Goal: Task Accomplishment & Management: Manage account settings

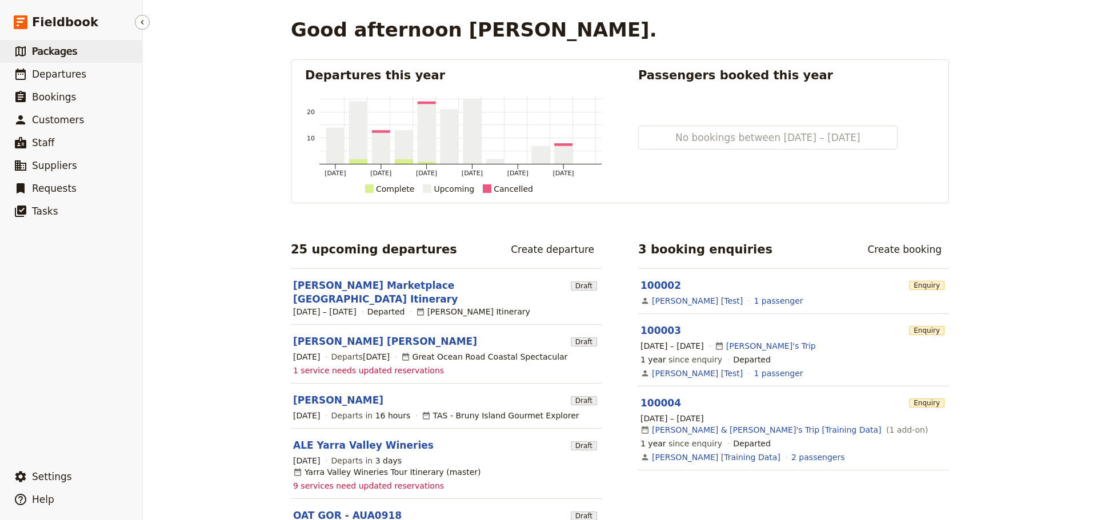
click at [52, 46] on span "Packages" at bounding box center [54, 51] width 45 height 11
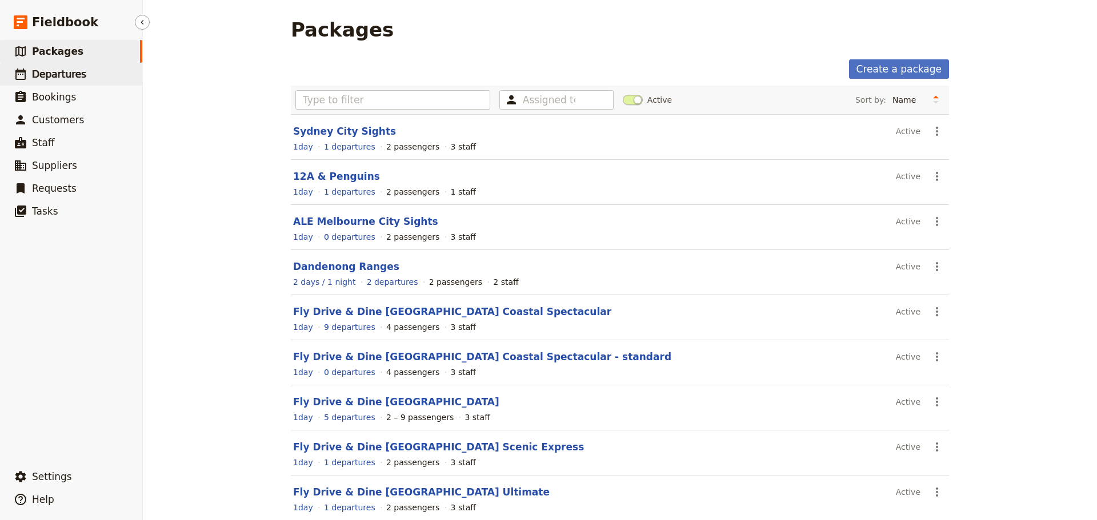
click at [57, 80] on span "Departures" at bounding box center [59, 74] width 54 height 11
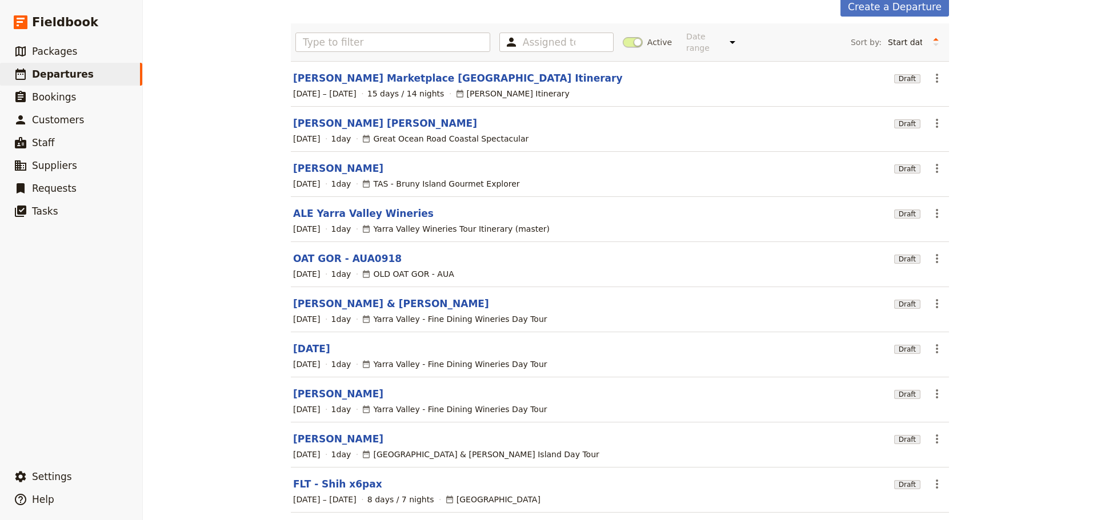
scroll to position [102, 0]
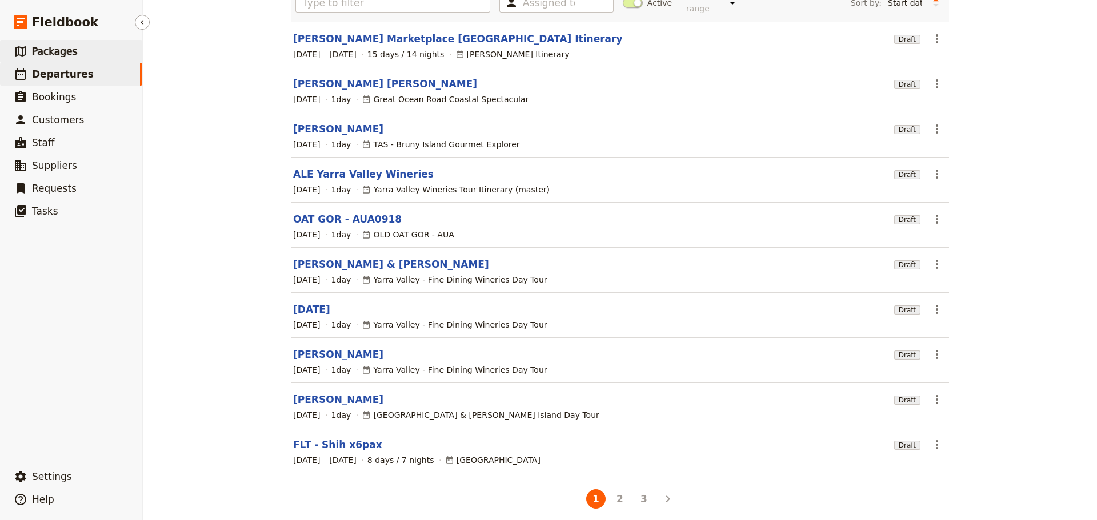
click at [47, 46] on span "Packages" at bounding box center [54, 51] width 45 height 11
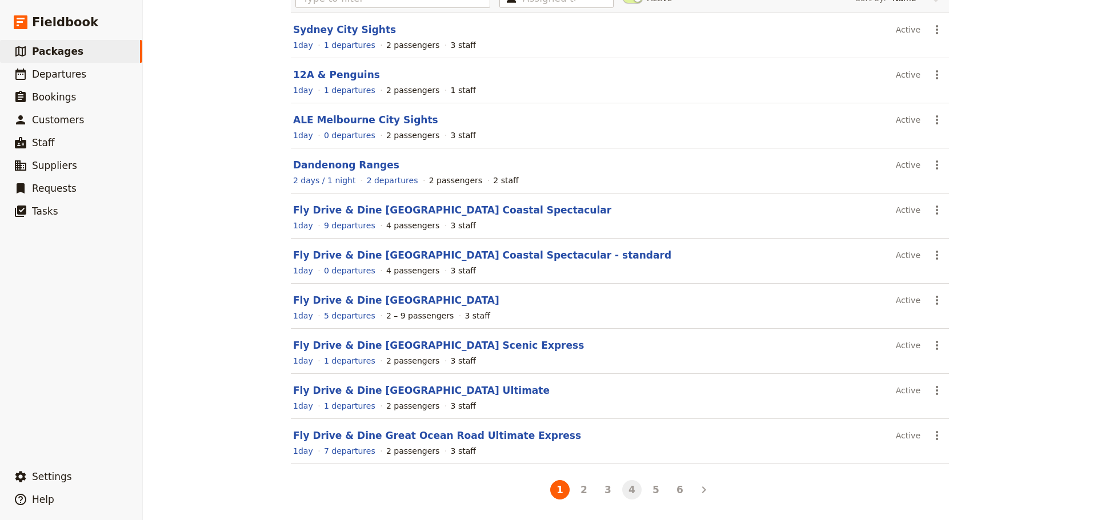
click at [627, 487] on button "4" at bounding box center [631, 489] width 19 height 19
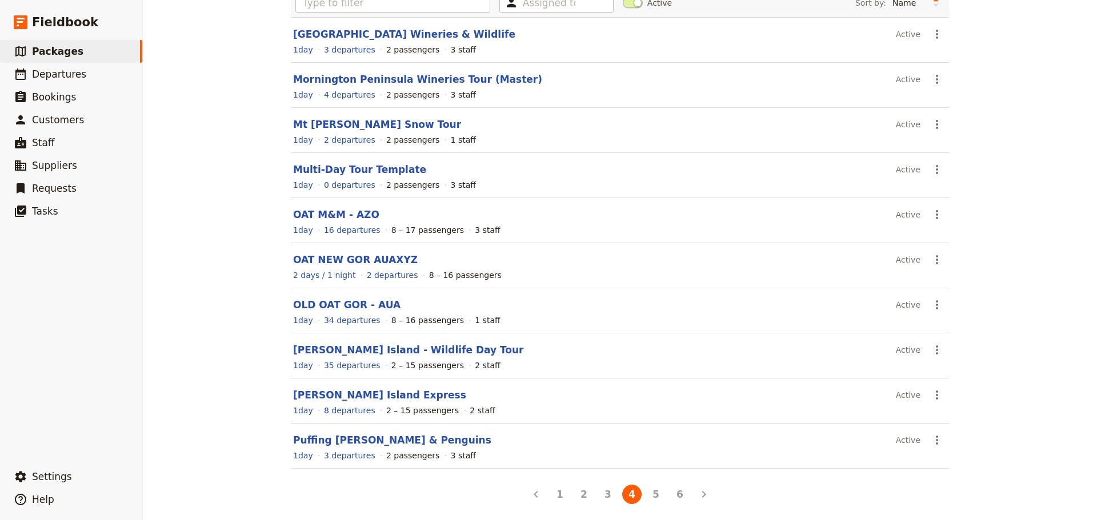
scroll to position [102, 0]
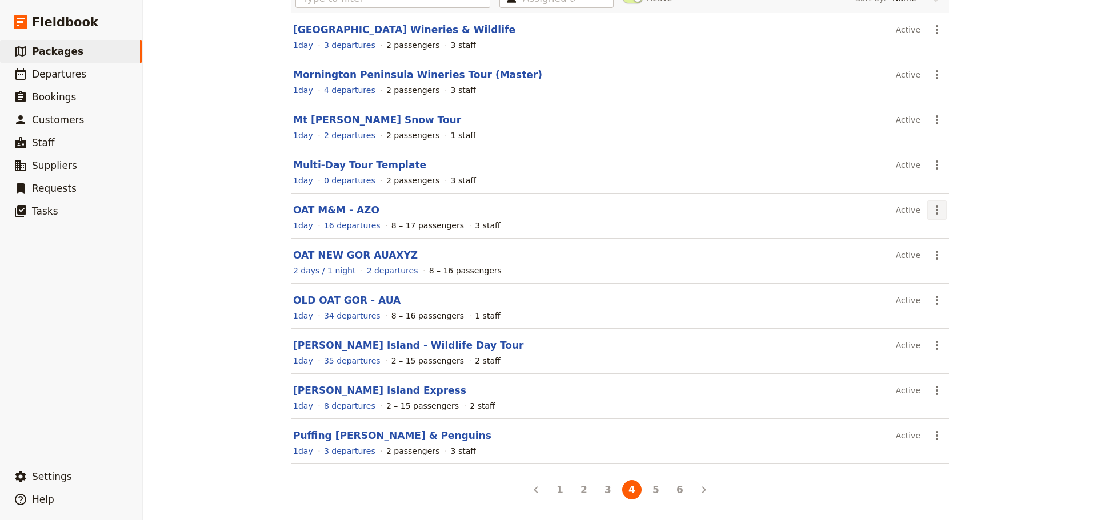
click at [935, 213] on icon "Actions" at bounding box center [937, 210] width 14 height 14
click at [932, 248] on span "Schedule a departure" at bounding box center [974, 251] width 86 height 11
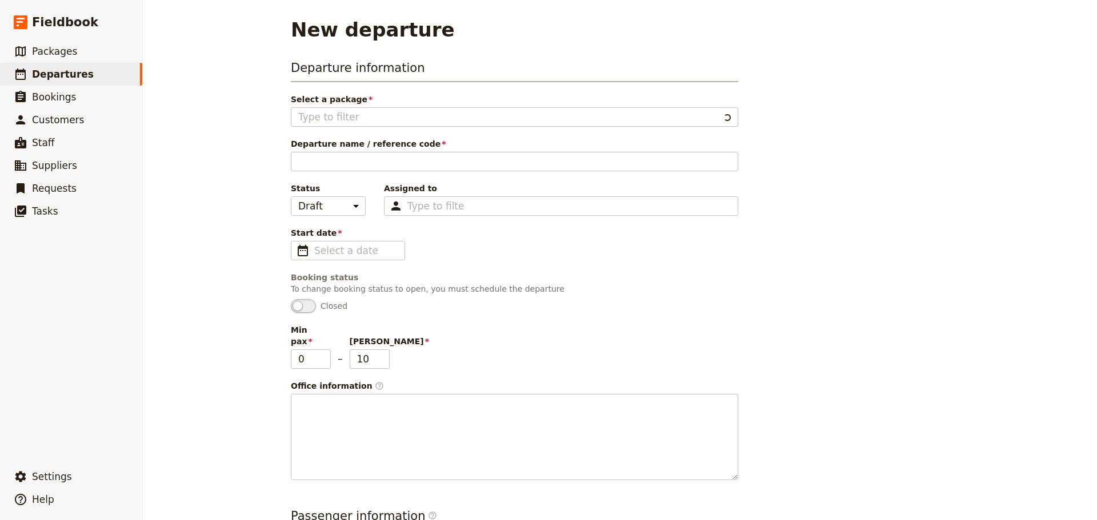
type input "OAT M&M - AZO"
type input "8"
type input "17"
type input "OAT Marsupials and Mountains"
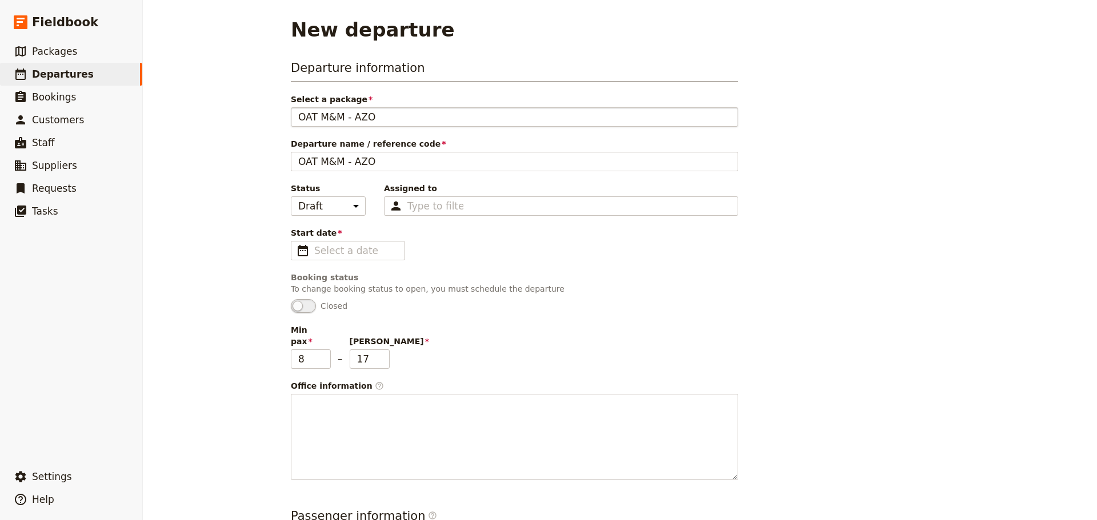
click at [380, 118] on div "OAT M&M - AZO" at bounding box center [514, 117] width 432 height 14
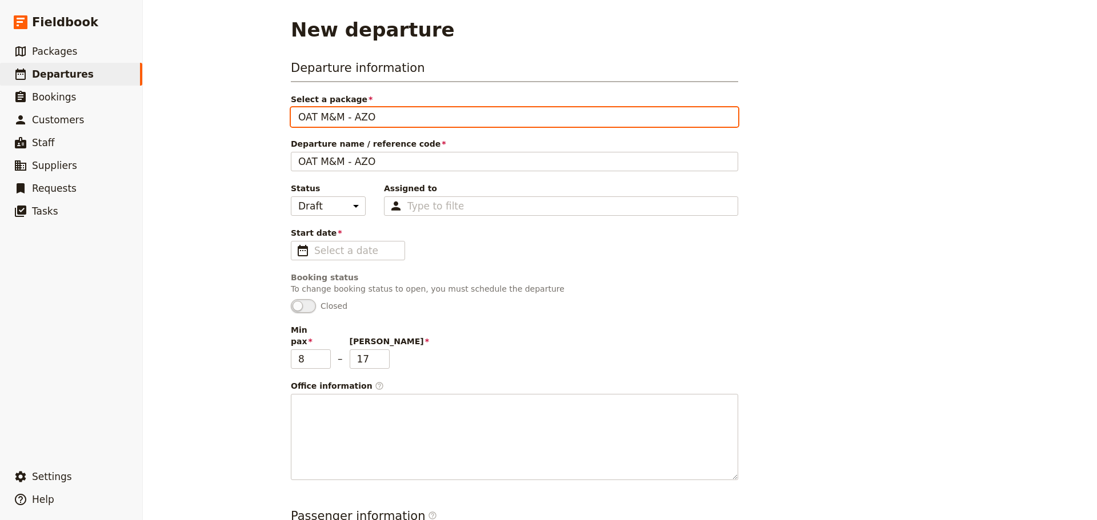
click at [298, 108] on input "OAT M&M - AZO" at bounding box center [298, 107] width 1 height 1
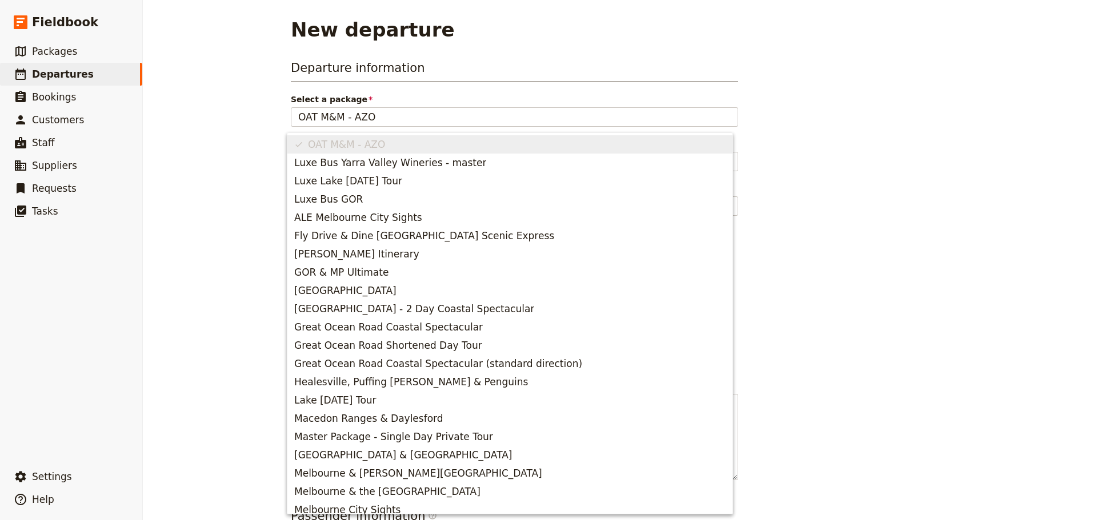
click at [229, 112] on div "New departure Departure information Select a package OAT M&M - AZO Departure na…" at bounding box center [620, 260] width 954 height 520
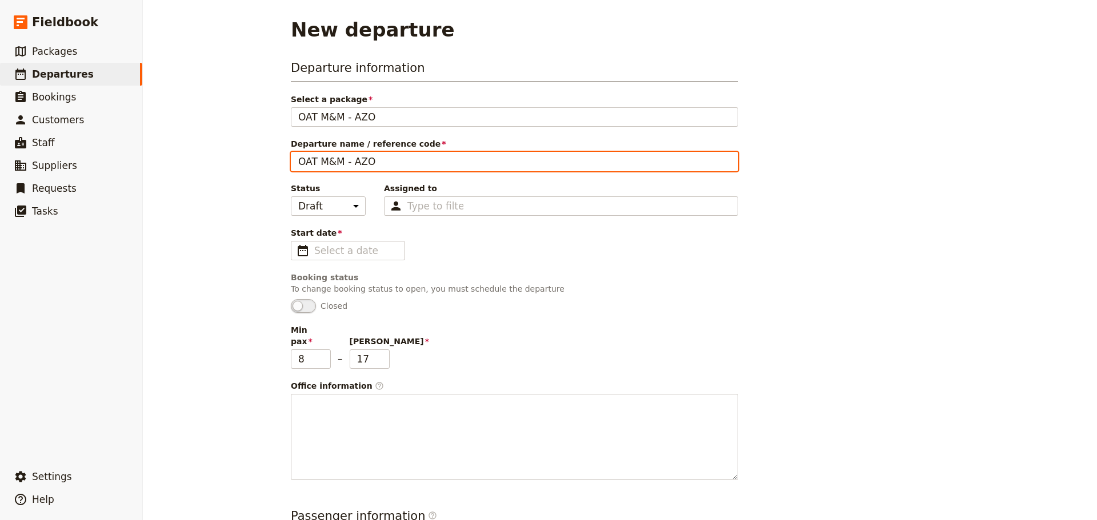
click at [408, 169] on input "OAT M&M - AZO" at bounding box center [514, 161] width 447 height 19
type input "OAT M&M - AZO/0918"
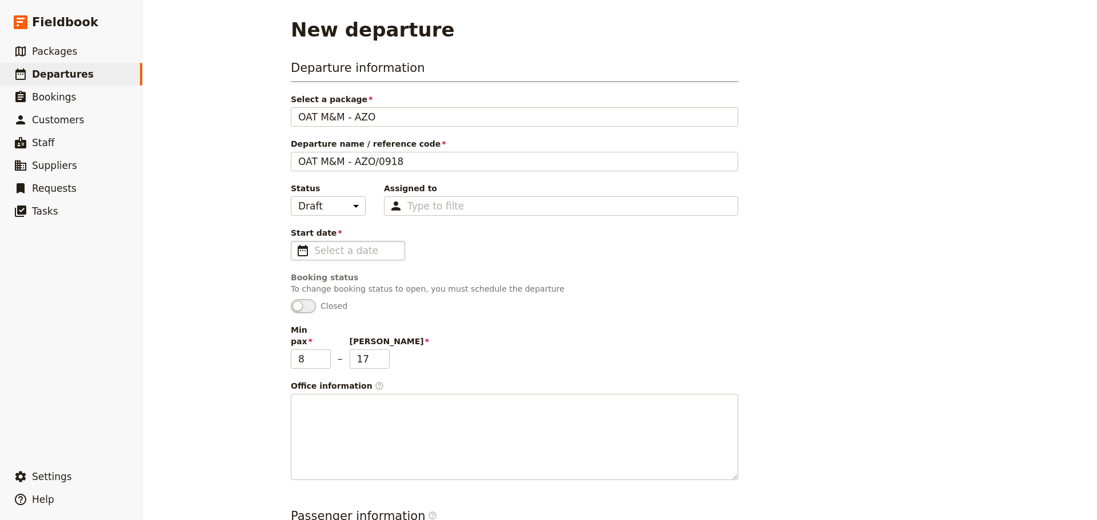
click at [306, 253] on fieldset "​" at bounding box center [348, 250] width 114 height 19
click at [314, 253] on input "Start date ​" at bounding box center [355, 251] width 83 height 14
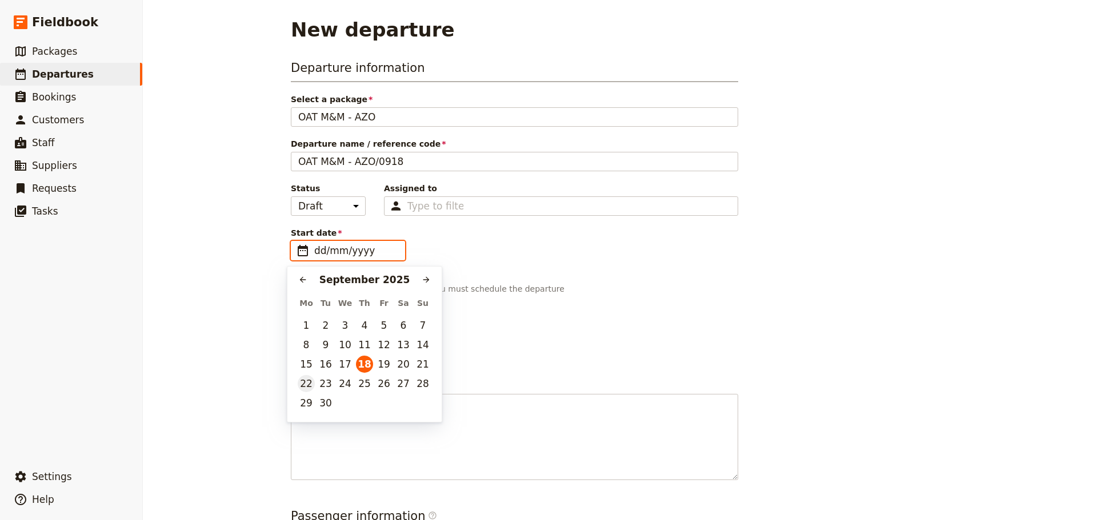
click at [307, 387] on button "22" at bounding box center [306, 383] width 17 height 17
type input "[DATE]"
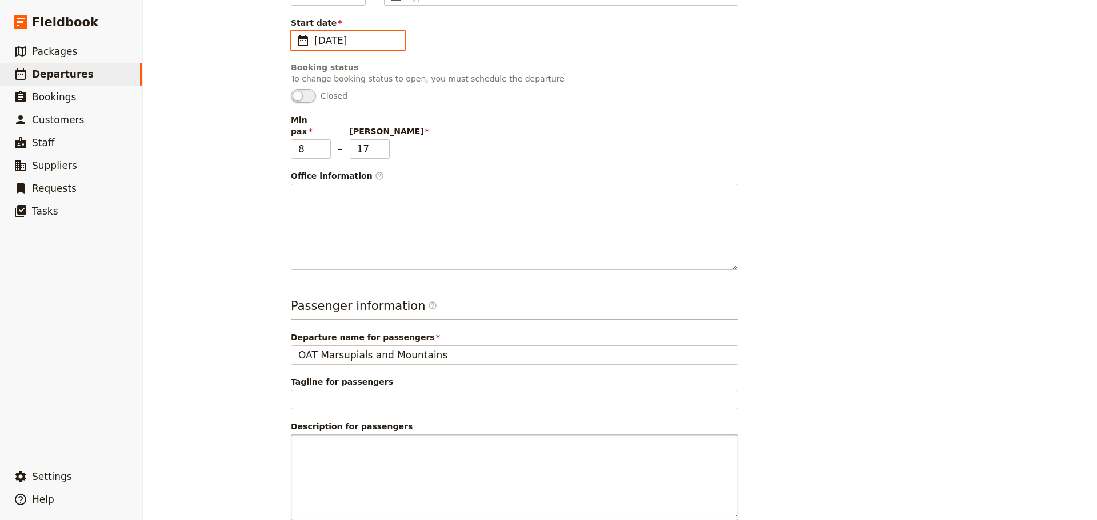
scroll to position [268, 0]
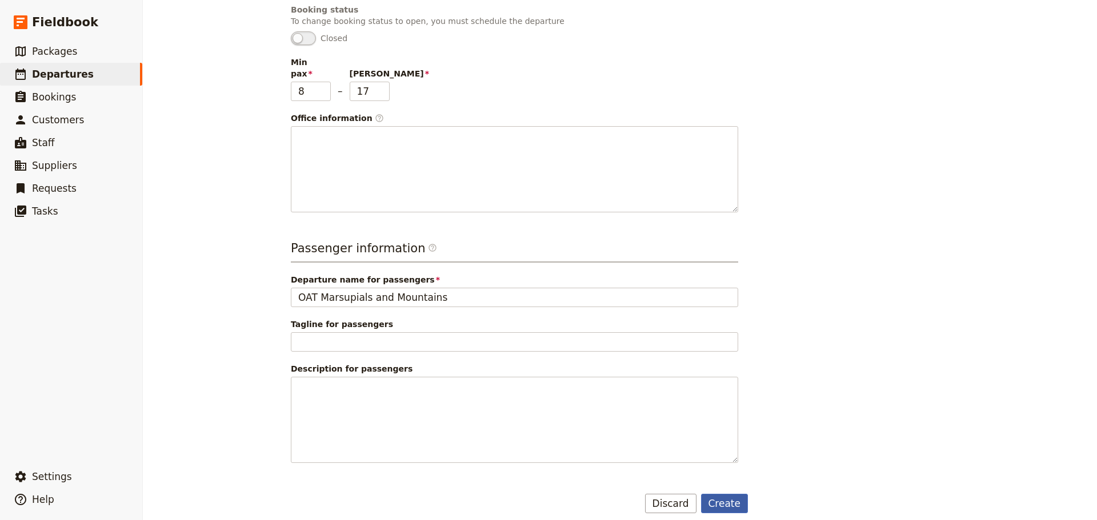
click at [722, 494] on button "Create" at bounding box center [724, 503] width 47 height 19
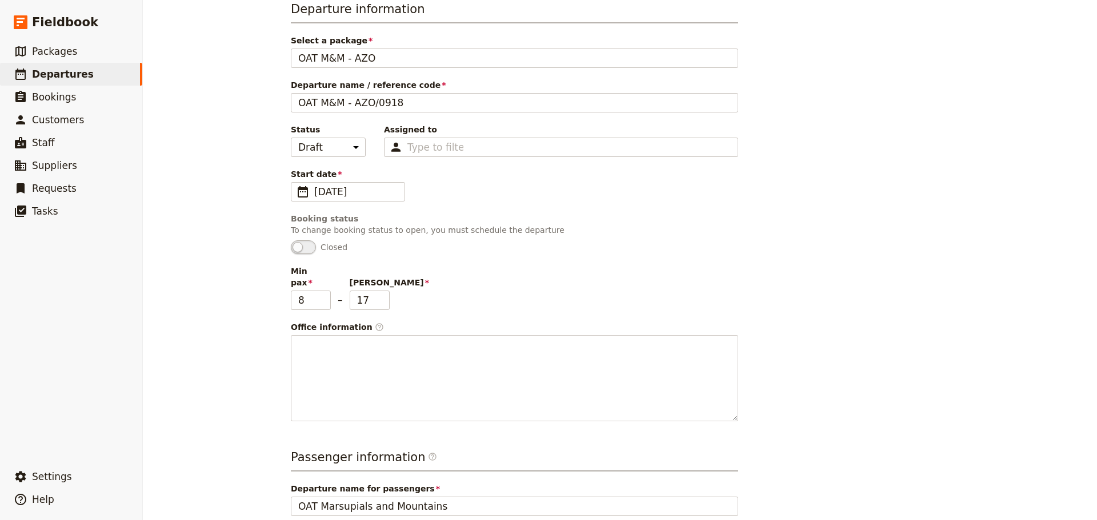
scroll to position [0, 0]
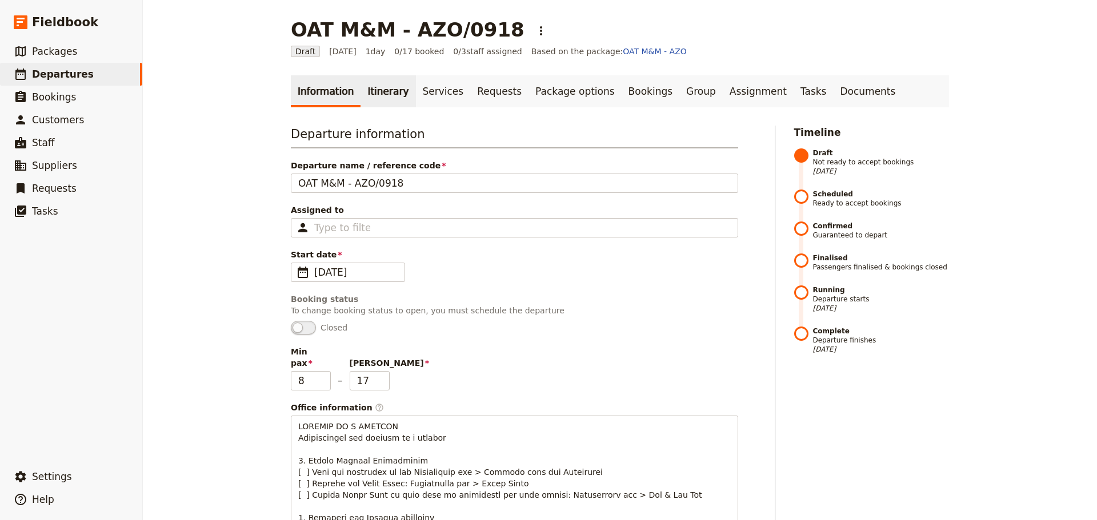
click at [383, 93] on link "Itinerary" at bounding box center [387, 91] width 55 height 32
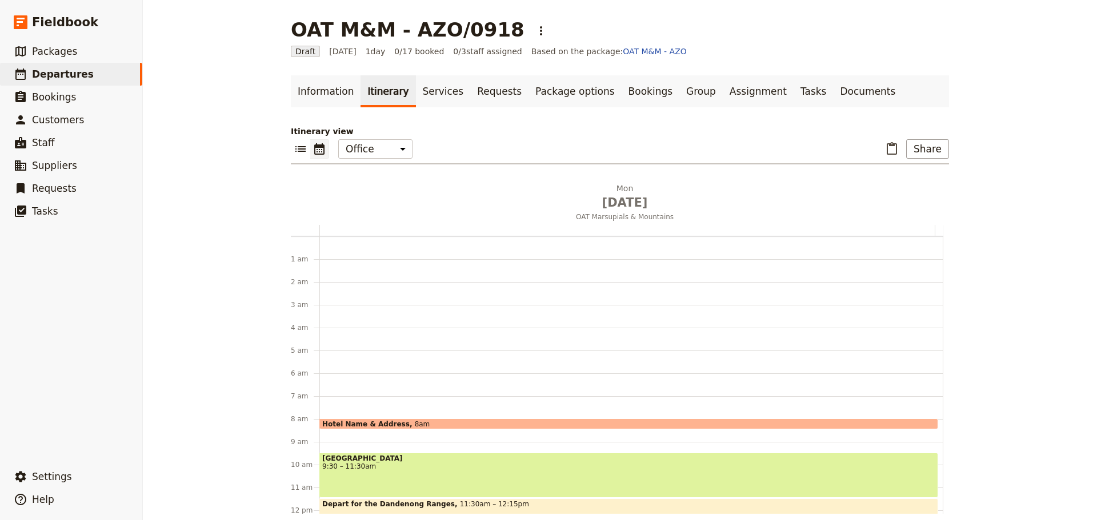
scroll to position [149, 0]
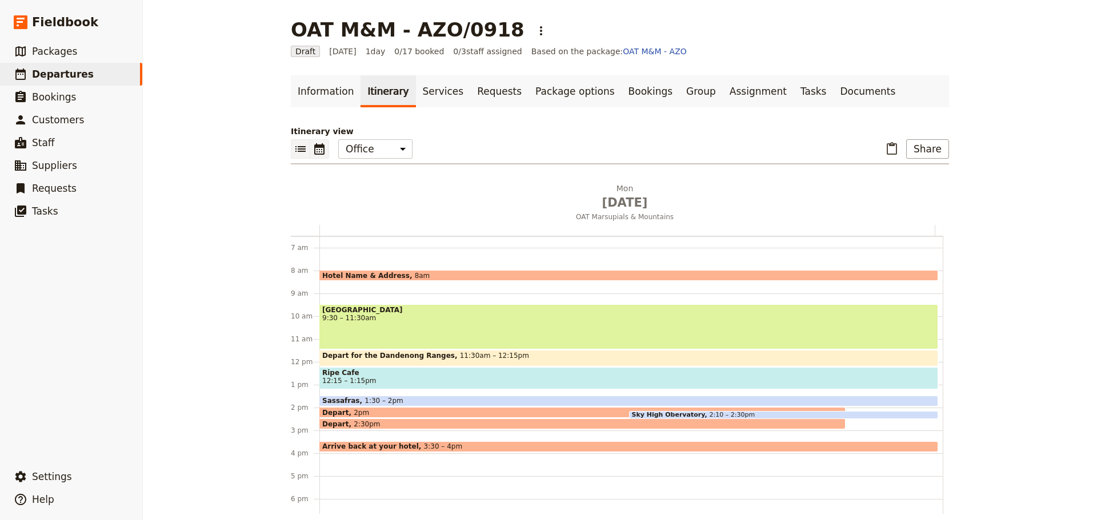
click at [302, 150] on icon "List view" at bounding box center [301, 149] width 14 height 14
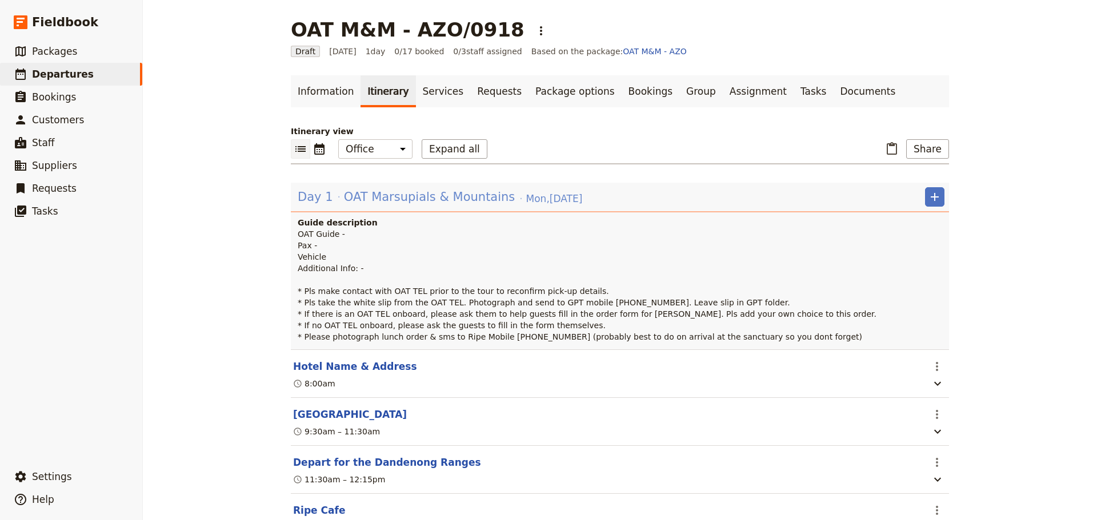
click at [385, 193] on span "OAT Marsupials & Mountains" at bounding box center [429, 197] width 171 height 17
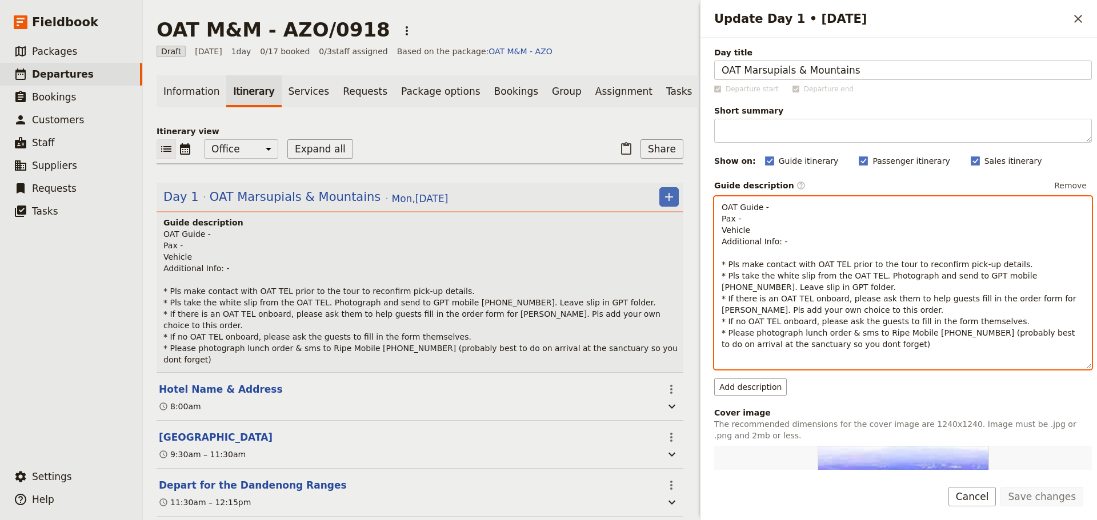
click at [777, 210] on p "OAT Guide - Pax - Vehicle Additional Info: - * Pls make contact with OAT TEL pr…" at bounding box center [903, 276] width 363 height 149
click at [718, 218] on div "OAT Guide - [PERSON_NAME] Pax - Vehicle Additional Info: - * Pls make contact w…" at bounding box center [903, 273] width 376 height 153
click at [772, 216] on p "OAT Guide - [PERSON_NAME] 7 Pax - Vehicle Additional Info: - * Pls make contact…" at bounding box center [903, 276] width 363 height 149
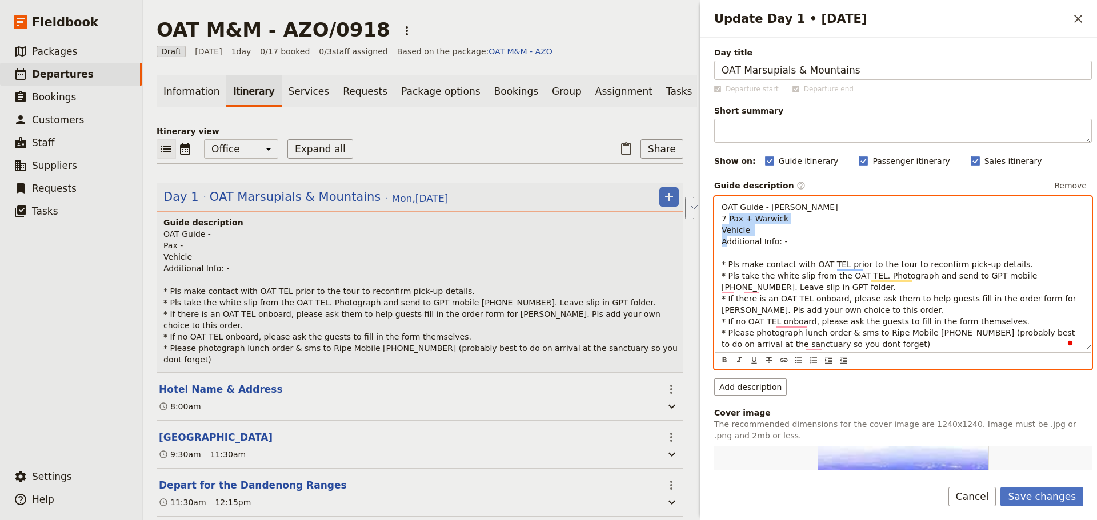
drag, startPoint x: 760, startPoint y: 228, endPoint x: 698, endPoint y: 223, distance: 62.4
click at [698, 223] on div "Update Day 1 • [DATE] ​ Day title OAT Marsupials & Mountains Departure start De…" at bounding box center [897, 260] width 400 height 520
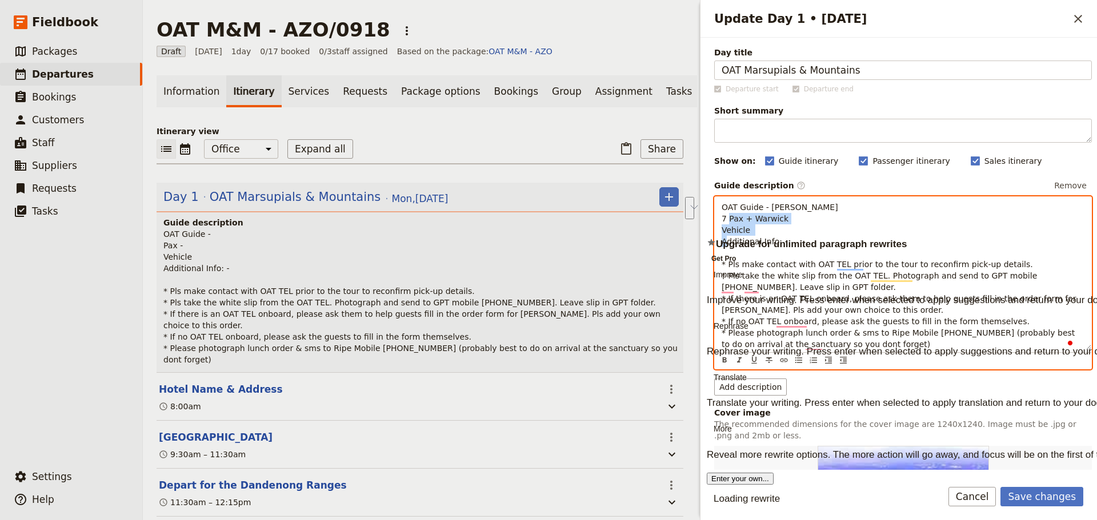
click at [751, 217] on span "OAT Guide - [PERSON_NAME] 7 Pax + Warwick Vehicle Additional Info: - * Pls make…" at bounding box center [900, 276] width 357 height 146
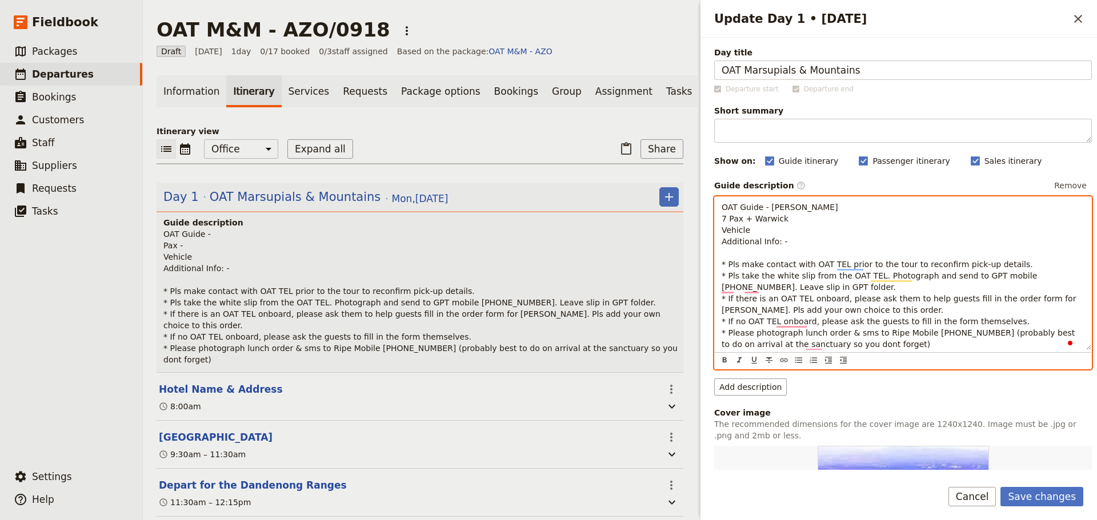
click at [734, 228] on span "OAT Guide - [PERSON_NAME] 7 Pax + Warwick Vehicle Additional Info: - * Pls make…" at bounding box center [900, 276] width 357 height 146
click at [233, 204] on span "OAT Marsupials & Mountains" at bounding box center [295, 197] width 171 height 17
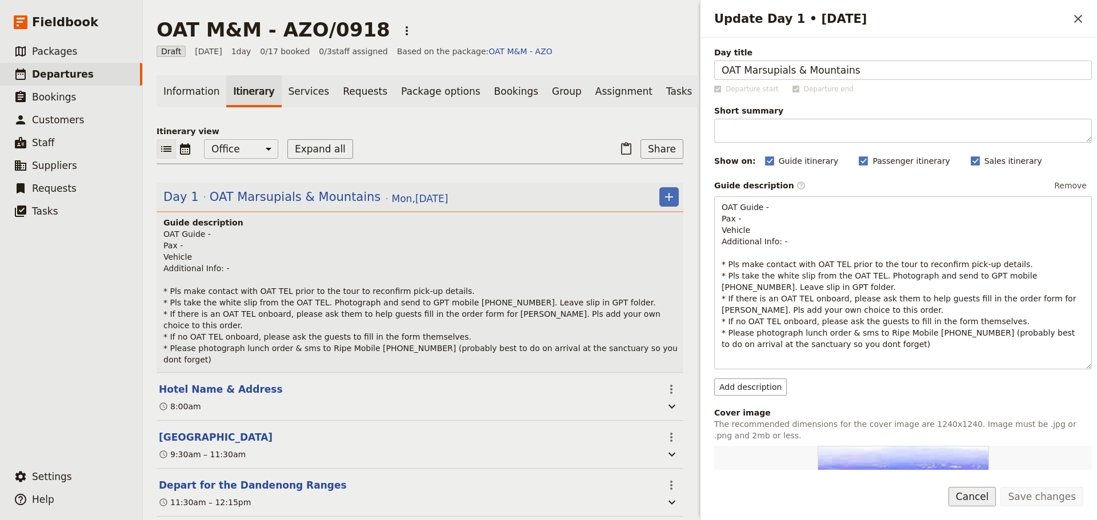
click at [987, 496] on button "Cancel" at bounding box center [972, 496] width 48 height 19
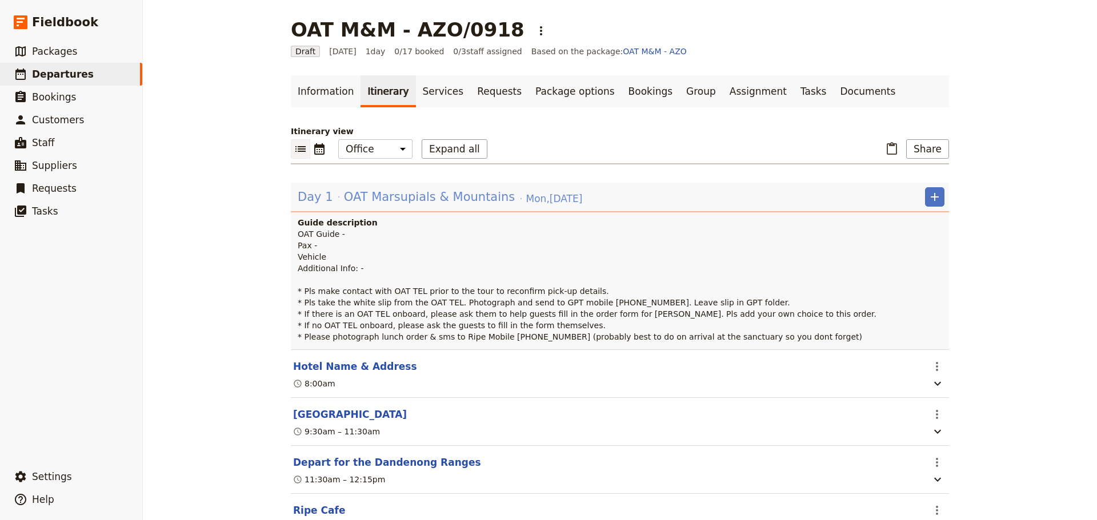
click at [403, 191] on span "OAT Marsupials & Mountains" at bounding box center [429, 197] width 171 height 17
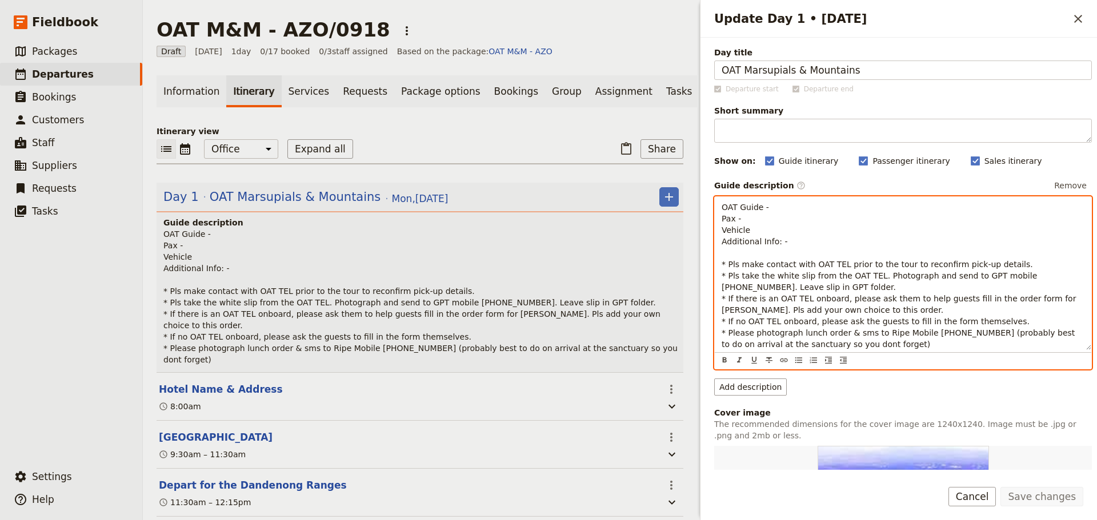
click at [811, 214] on p "OAT Guide - Pax - Vehicle Additional Info: - * Pls make contact with OAT TEL pr…" at bounding box center [903, 276] width 363 height 149
click at [799, 211] on p "OAT Guide - Pax - Vehicle Additional Info: - * Pls make contact with OAT TEL pr…" at bounding box center [903, 276] width 363 height 149
click at [722, 223] on span "OAT Guide - [PERSON_NAME] Pax - Vehicle Additional Info: - * Pls make contact w…" at bounding box center [900, 276] width 357 height 146
click at [768, 216] on p "OAT Guide - [PERSON_NAME] 7 Pax - Vehicle Additional Info: - * Pls make contact…" at bounding box center [903, 276] width 363 height 149
drag, startPoint x: 755, startPoint y: 232, endPoint x: 727, endPoint y: 232, distance: 28.6
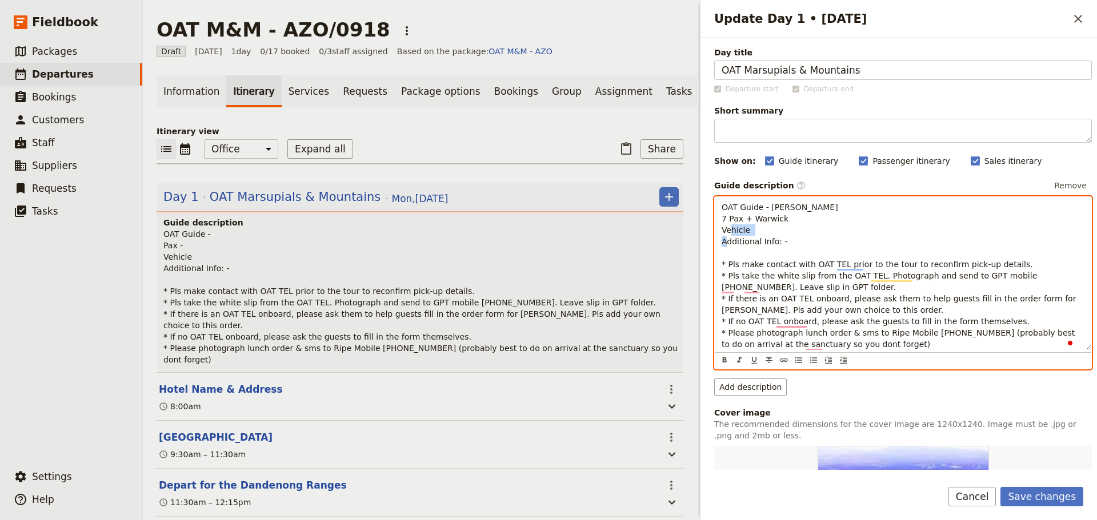
click at [722, 232] on p "OAT Guide - [PERSON_NAME] 7 Pax + Warwick Vehicle Additional Info: - * Pls make…" at bounding box center [903, 276] width 363 height 149
drag, startPoint x: 722, startPoint y: 238, endPoint x: 686, endPoint y: 239, distance: 36.0
click at [686, 239] on div "OAT M&M - AZO/0918 ​ Draft [DATE] 1 day 0/17 booked 0 / 3 staff assigned Based …" at bounding box center [620, 260] width 954 height 520
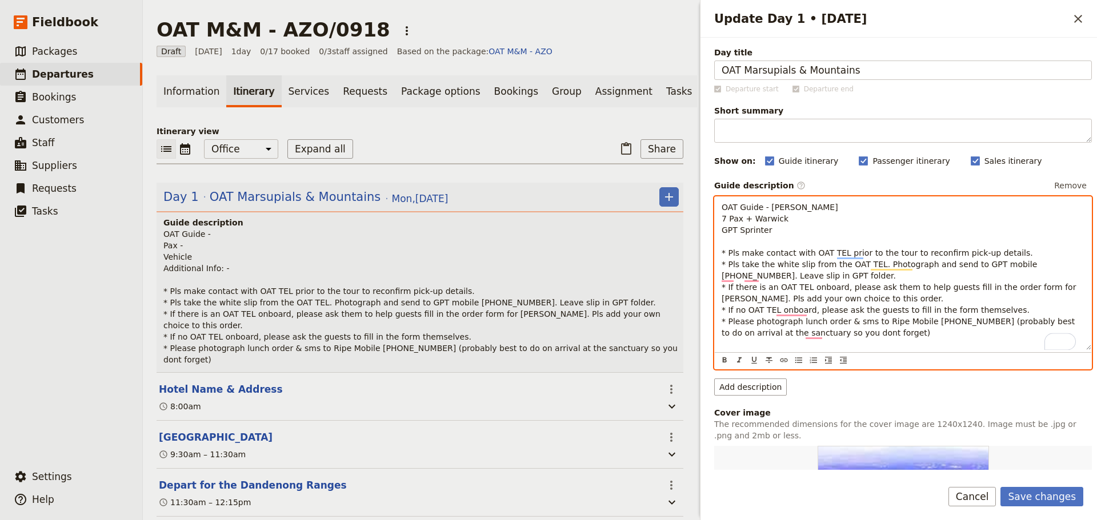
click at [727, 256] on span "OAT Guide - [PERSON_NAME] 7 Pax + Warwick GPT Sprinter * Pls make contact with …" at bounding box center [900, 270] width 357 height 135
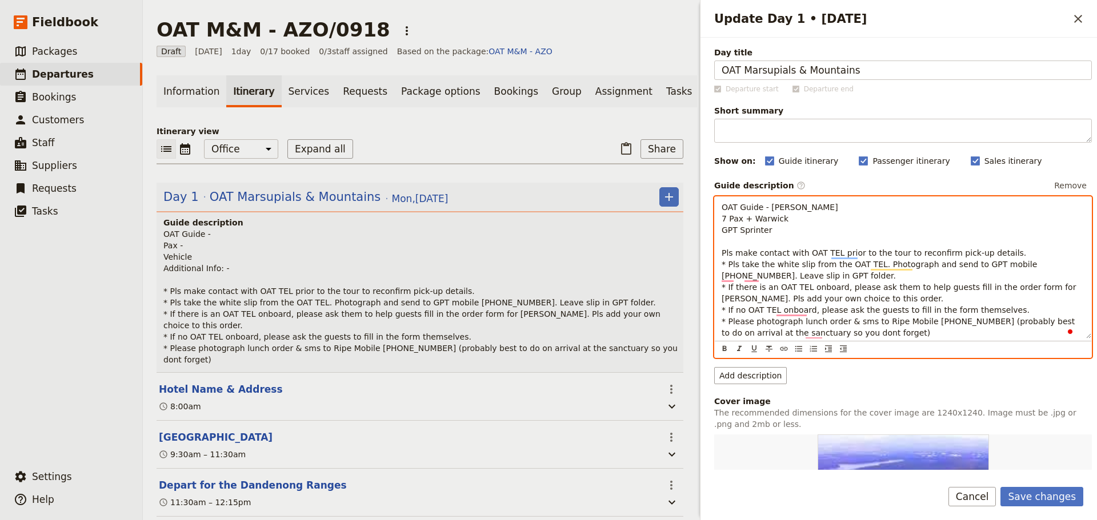
click at [728, 267] on span "OAT Guide - [PERSON_NAME] 7 Pax + Warwick GPT Sprinter Pls make contact with OA…" at bounding box center [900, 270] width 357 height 135
click at [727, 292] on p "OAT Guide - [PERSON_NAME] 7 Pax + Warwick GPT Sprinter Pls make contact with OA…" at bounding box center [903, 270] width 363 height 137
click at [727, 317] on span "OAT Guide - [PERSON_NAME] 7 Pax + Warwick GPT Sprinter Pls make contact with OA…" at bounding box center [900, 270] width 356 height 135
click at [727, 312] on span "OAT Guide - [PERSON_NAME] 7 Pax + Warwick GPT Sprinter Pls make contact with OA…" at bounding box center [900, 270] width 356 height 135
click at [727, 322] on span "OAT Guide - [PERSON_NAME] 7 Pax + Warwick GPT Sprinter Pls make contact with OA…" at bounding box center [900, 270] width 356 height 135
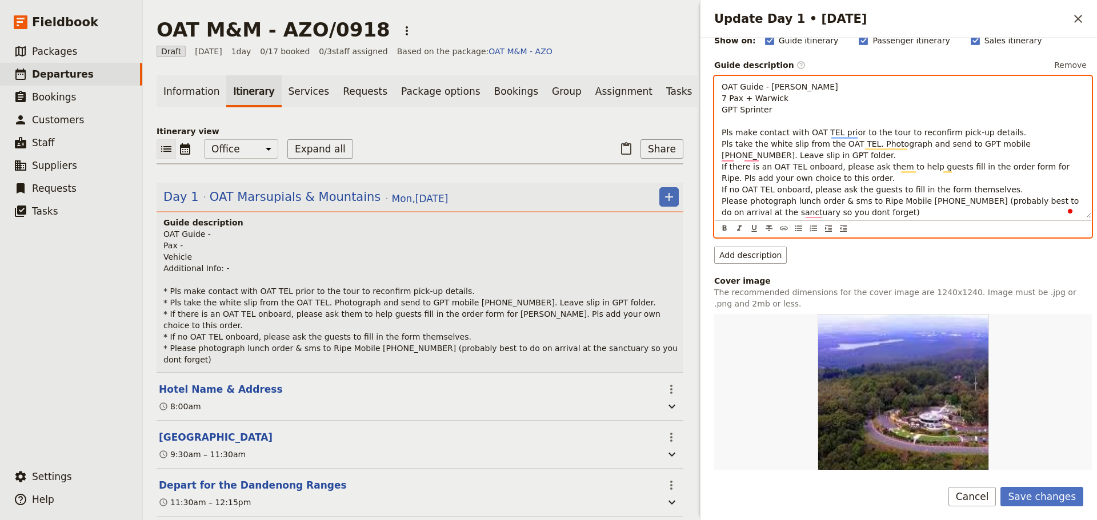
scroll to position [57, 0]
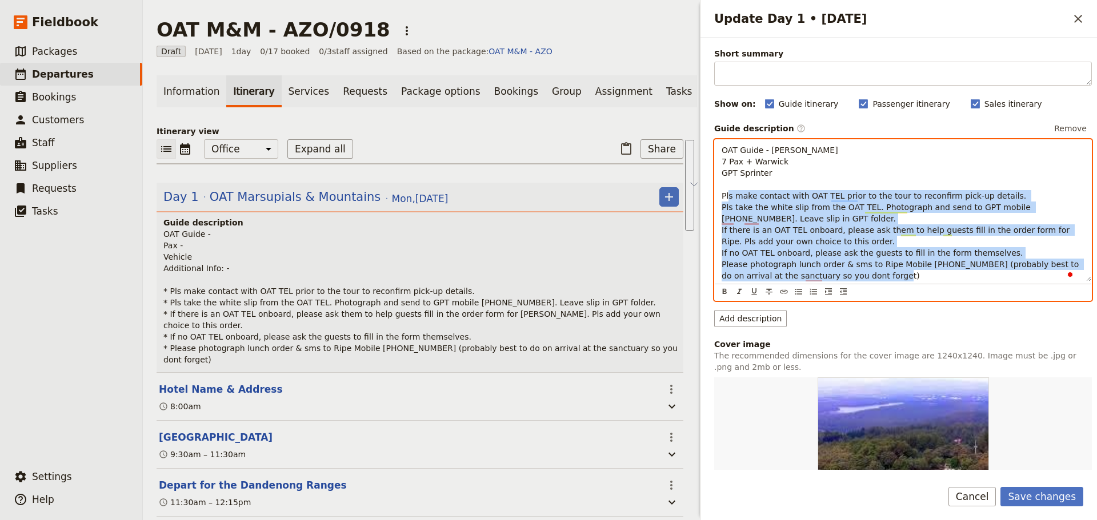
drag, startPoint x: 860, startPoint y: 275, endPoint x: 718, endPoint y: 199, distance: 161.8
click at [718, 199] on div "OAT Guide - [PERSON_NAME] 7 Pax + Warwick GPT Sprinter Pls make contact with OA…" at bounding box center [903, 211] width 376 height 142
click at [799, 294] on icon "Bulleted list" at bounding box center [798, 292] width 7 height 6
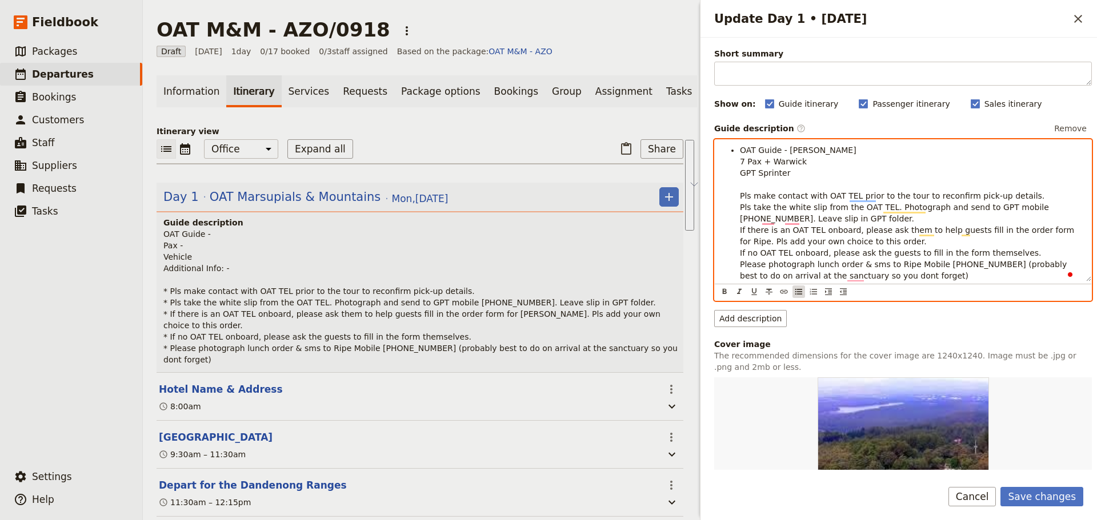
click at [793, 289] on button "​" at bounding box center [798, 292] width 13 height 13
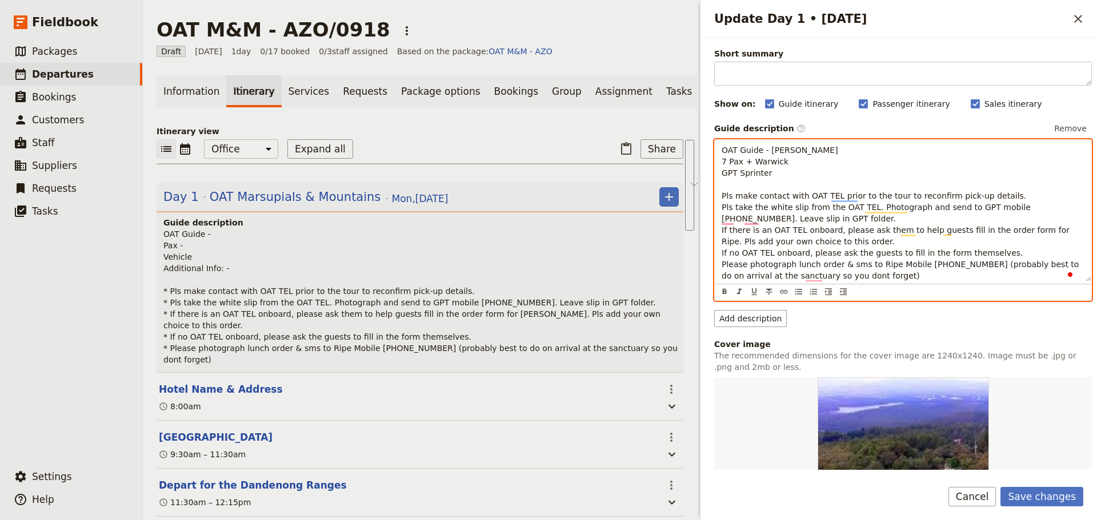
click at [745, 211] on span "OAT Guide - [PERSON_NAME] 7 Pax + Warwick GPT Sprinter Pls make contact with OA…" at bounding box center [902, 213] width 360 height 135
click at [723, 196] on span "OAT Guide - [PERSON_NAME] 7 Pax + Warwick GPT Sprinter Pls make contact with OA…" at bounding box center [902, 213] width 360 height 135
click at [795, 290] on icon "Bulleted list" at bounding box center [798, 291] width 9 height 9
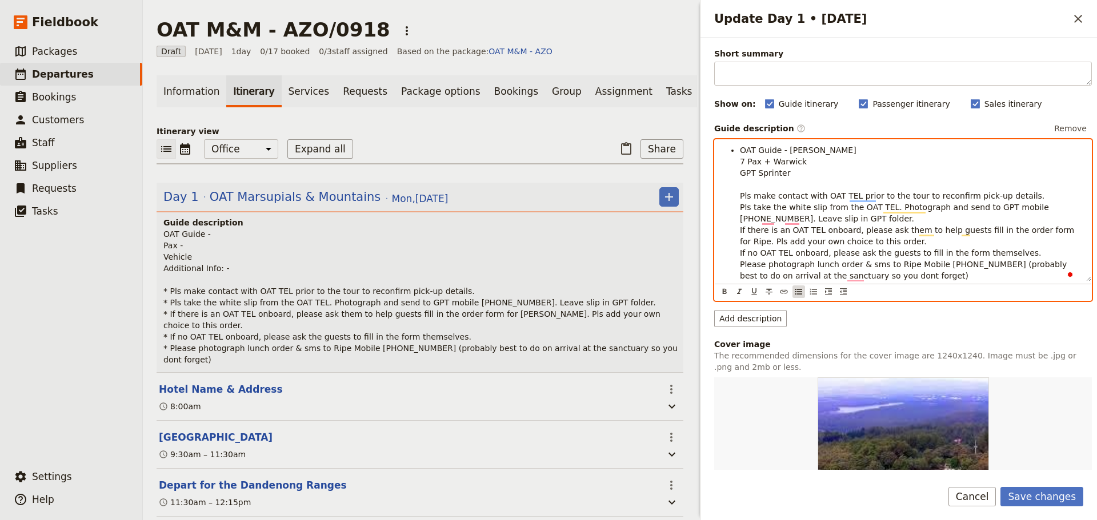
click at [795, 291] on icon "Bulleted list" at bounding box center [798, 291] width 9 height 9
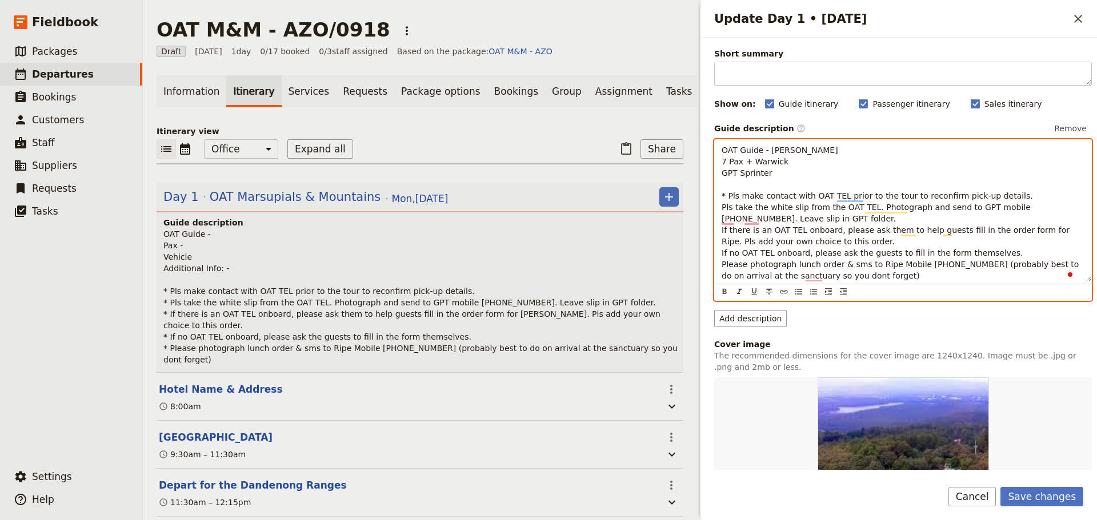
click at [719, 206] on div "OAT Guide - [PERSON_NAME] 7 Pax + Warwick GPT Sprinter * Pls make contact with …" at bounding box center [903, 211] width 376 height 142
click at [719, 229] on div "OAT Guide - [PERSON_NAME] 7 Pax + Warwick GPT Sprinter * Pls make contact with …" at bounding box center [903, 211] width 376 height 142
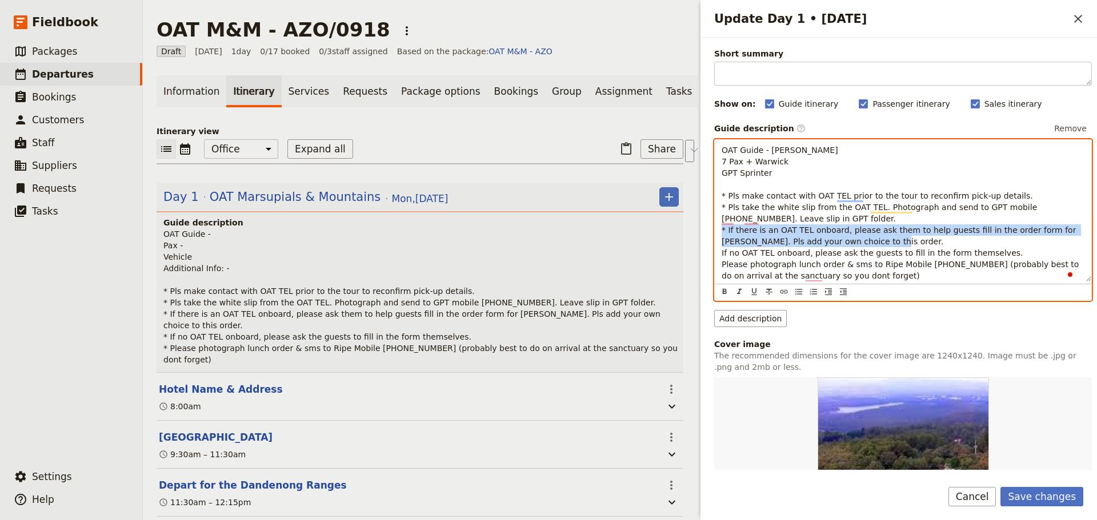
drag, startPoint x: 871, startPoint y: 242, endPoint x: 716, endPoint y: 233, distance: 155.1
click at [716, 233] on div "OAT Guide - [PERSON_NAME] 7 Pax + Warwick GPT Sprinter * Pls make contact with …" at bounding box center [903, 211] width 376 height 142
click at [809, 239] on span "OAT Guide - [PERSON_NAME] 7 Pax + Warwick GPT Sprinter * Pls make contact with …" at bounding box center [902, 213] width 360 height 135
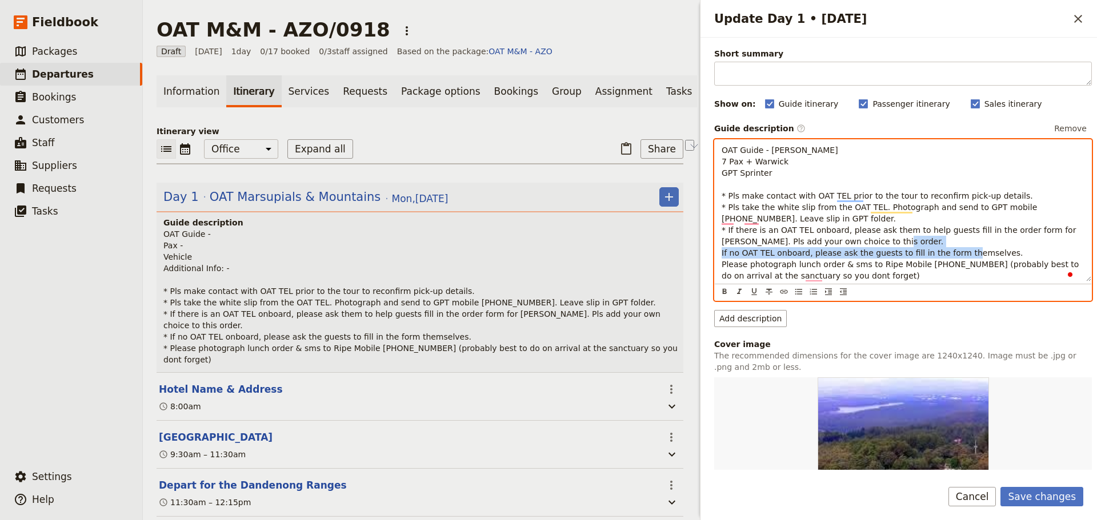
drag, startPoint x: 1005, startPoint y: 255, endPoint x: 706, endPoint y: 254, distance: 299.3
click at [706, 254] on div "Day title OAT Marsupials & Mountains Departure start Departure end Short summar…" at bounding box center [898, 254] width 396 height 432
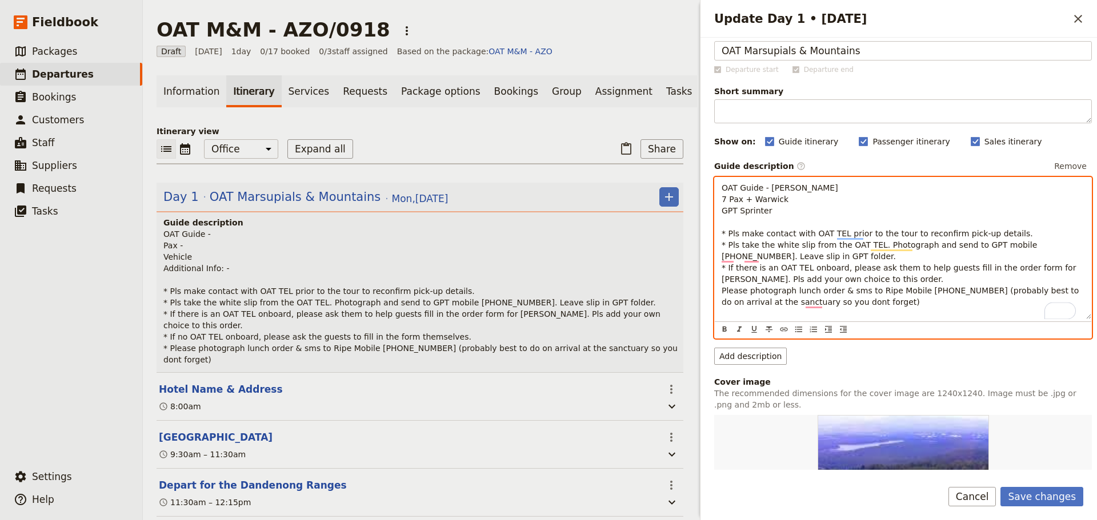
click at [720, 295] on div "OAT Guide - [PERSON_NAME] 7 Pax + Warwick GPT Sprinter * Pls make contact with …" at bounding box center [903, 249] width 376 height 142
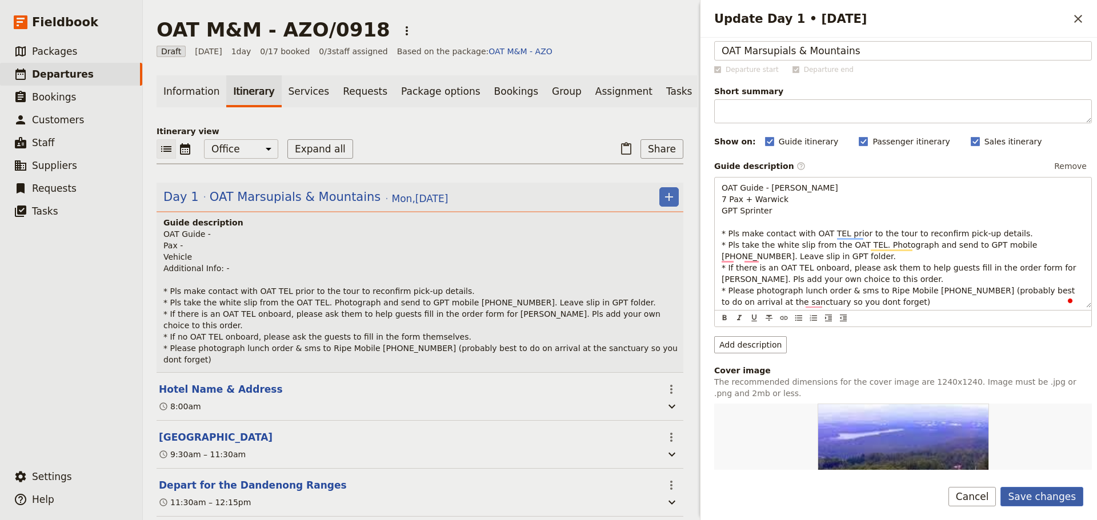
click at [1037, 487] on button "Save changes" at bounding box center [1041, 496] width 83 height 19
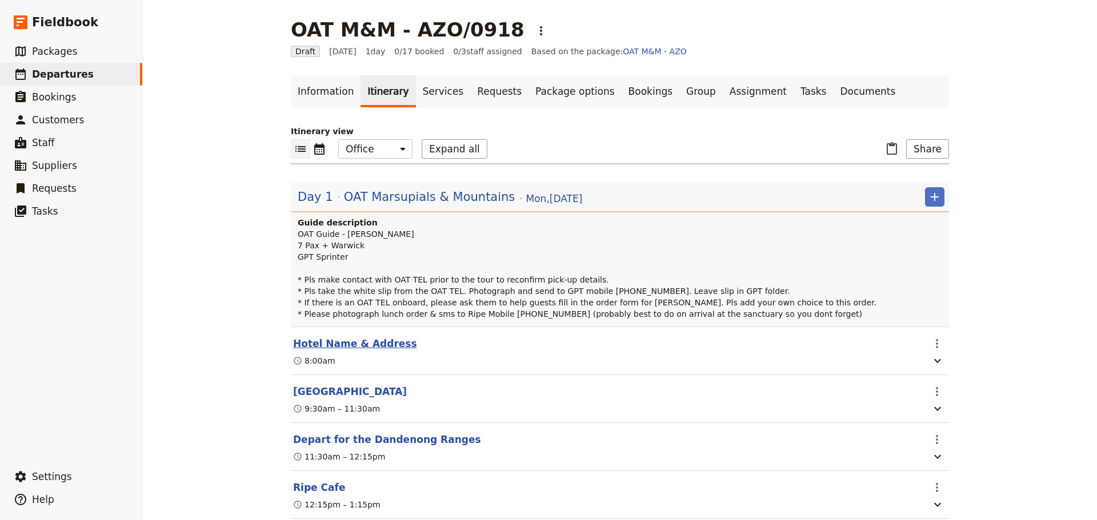
click at [342, 343] on button "Hotel Name & Address" at bounding box center [355, 344] width 124 height 14
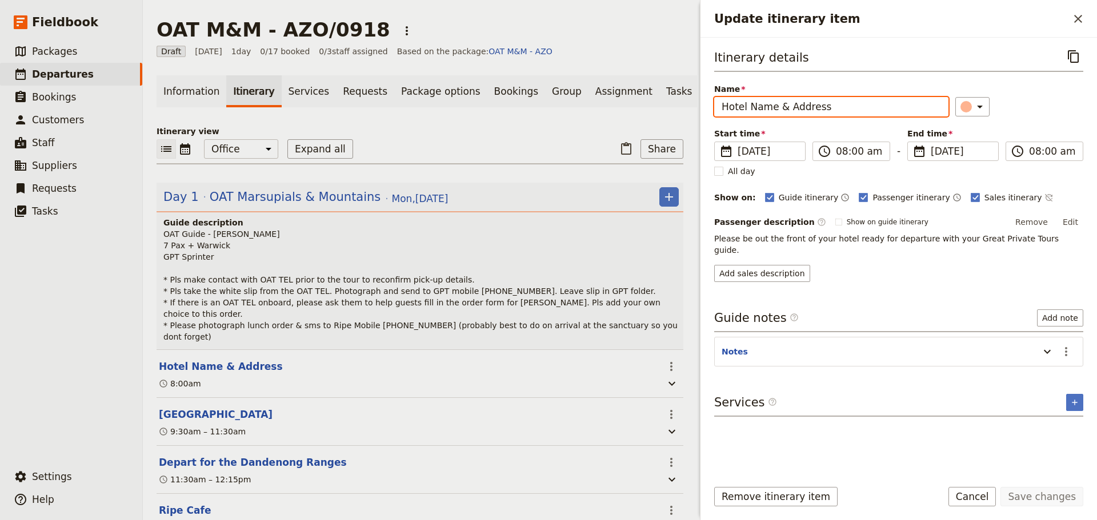
drag, startPoint x: 839, startPoint y: 109, endPoint x: 623, endPoint y: 112, distance: 216.0
click at [623, 112] on div "OAT M&M - AZO/0918 ​ Draft [DATE] 1 day 0/17 booked 0 / 3 staff assigned Based …" at bounding box center [620, 260] width 954 height 520
type input "Holiday Inn Express Southbank"
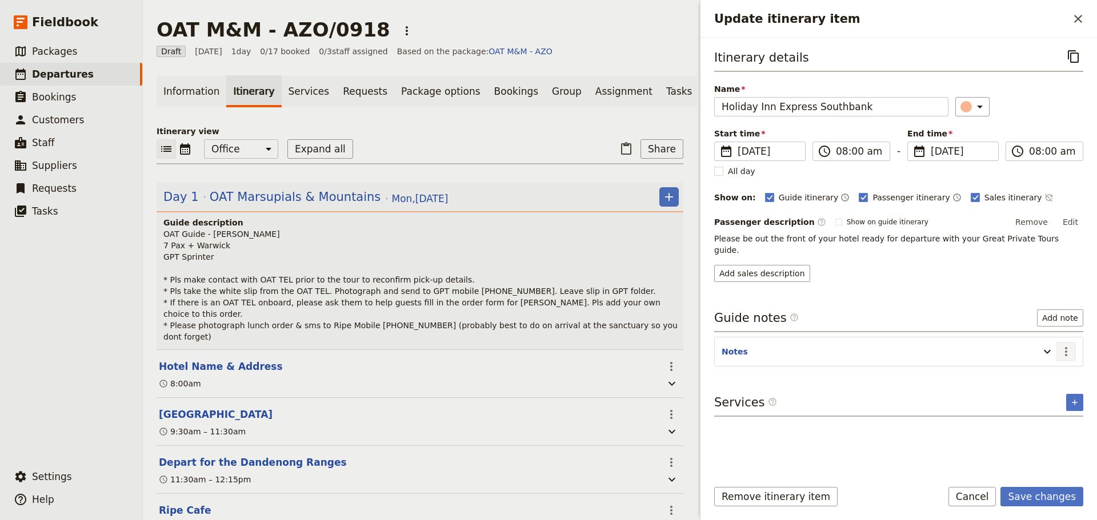
click at [1067, 345] on icon "Actions" at bounding box center [1066, 352] width 14 height 14
click at [1055, 364] on span "Edit note" at bounding box center [1041, 364] width 53 height 11
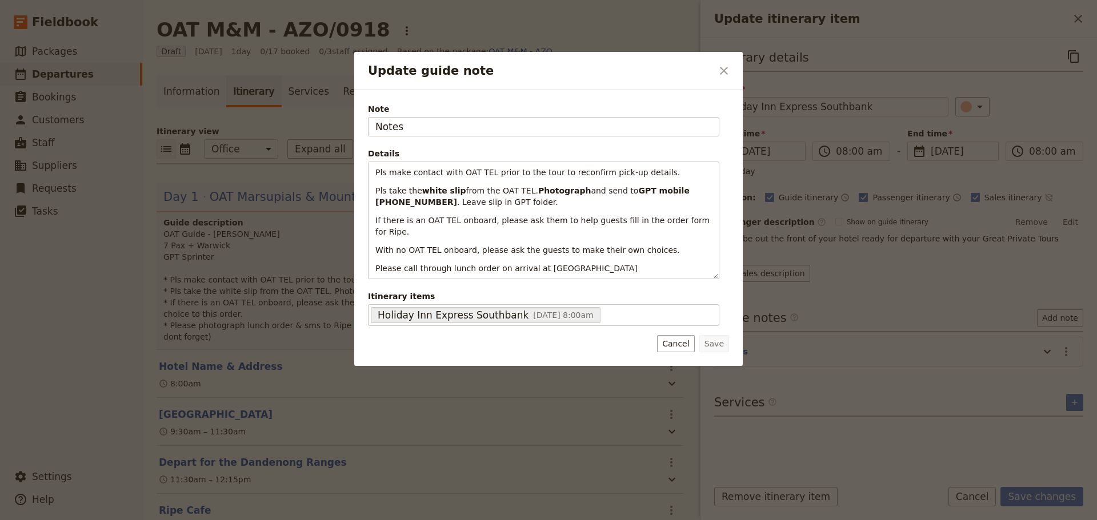
drag, startPoint x: 438, startPoint y: 127, endPoint x: 338, endPoint y: 125, distance: 100.0
click at [338, 520] on div "Update guide note ​ Note Notes Details Pls make contact with OAT TEL prior to t…" at bounding box center [548, 520] width 1097 height 0
type input "[STREET_ADDRESS]"
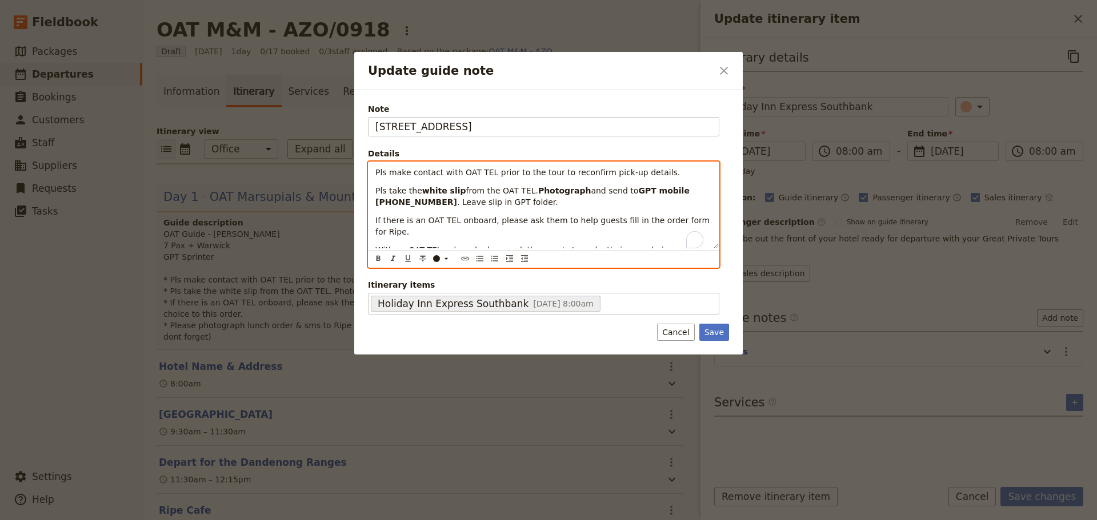
scroll to position [14, 0]
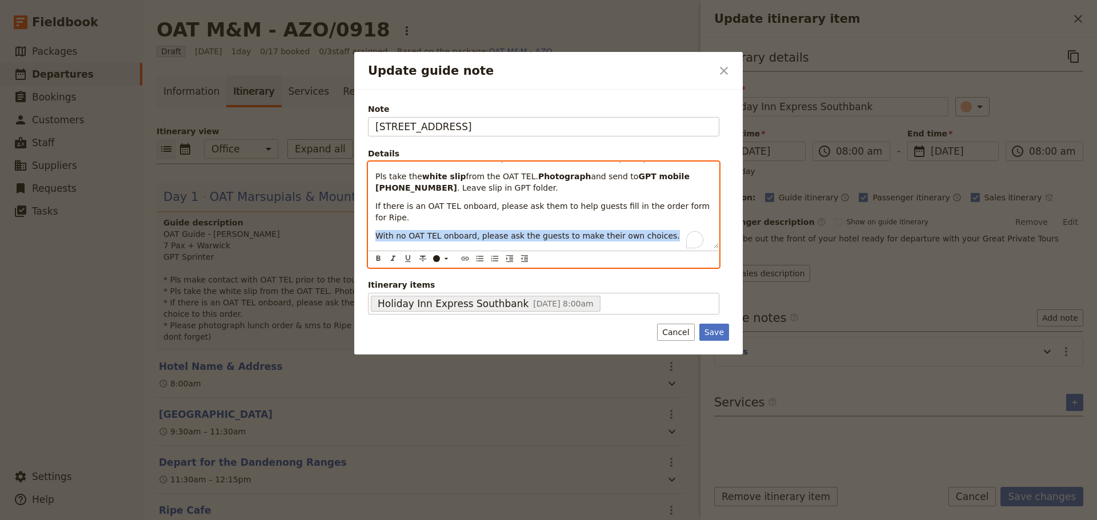
drag, startPoint x: 647, startPoint y: 238, endPoint x: 374, endPoint y: 227, distance: 273.3
click at [374, 227] on div "Pls make contact with OAT TEL prior to the tour to reconfirm pick-up details. P…" at bounding box center [543, 205] width 350 height 86
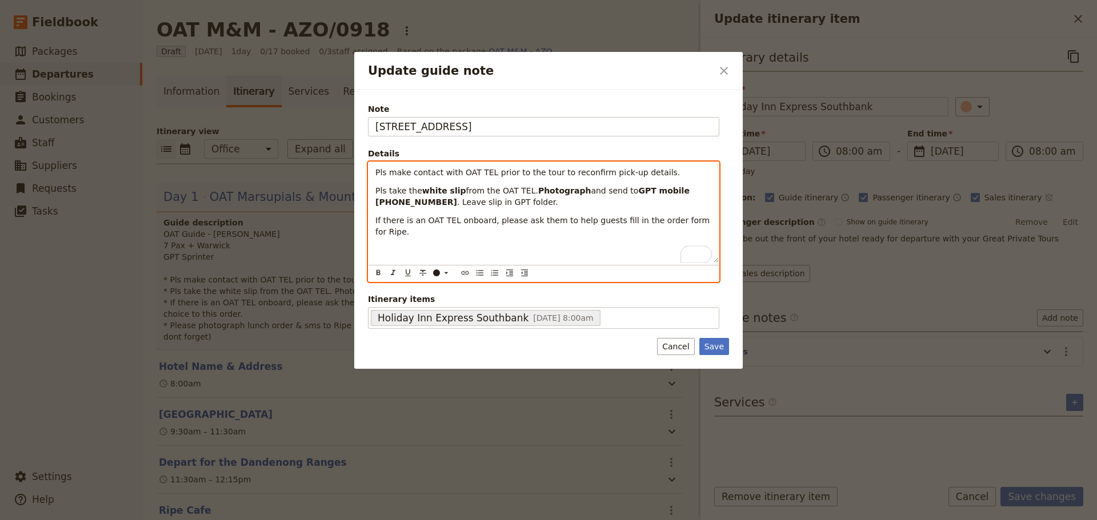
click at [420, 245] on p "To enrich screen reader interactions, please activate Accessibility in Grammarl…" at bounding box center [543, 250] width 336 height 11
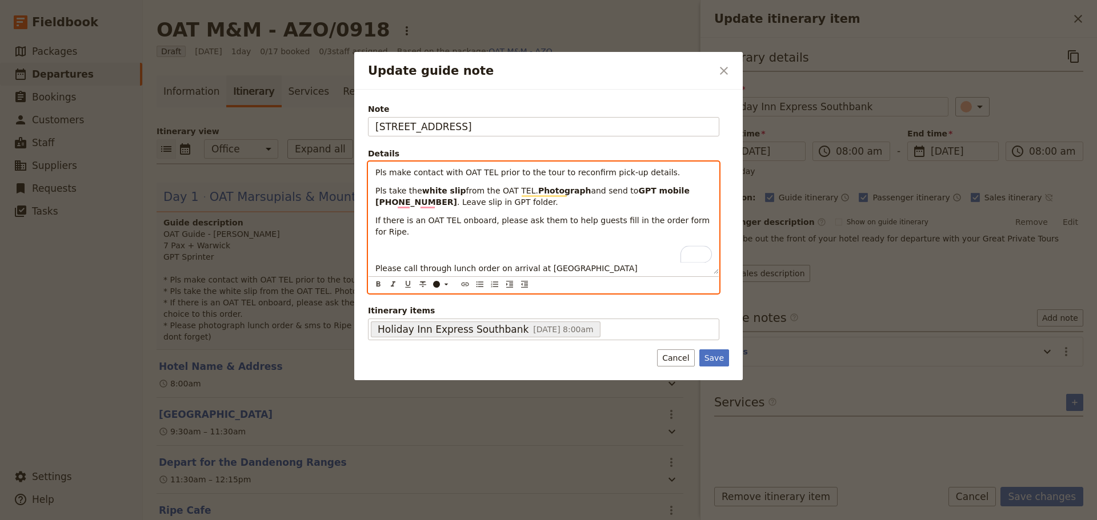
click at [419, 245] on p "To enrich screen reader interactions, please activate Accessibility in Grammarl…" at bounding box center [543, 250] width 336 height 11
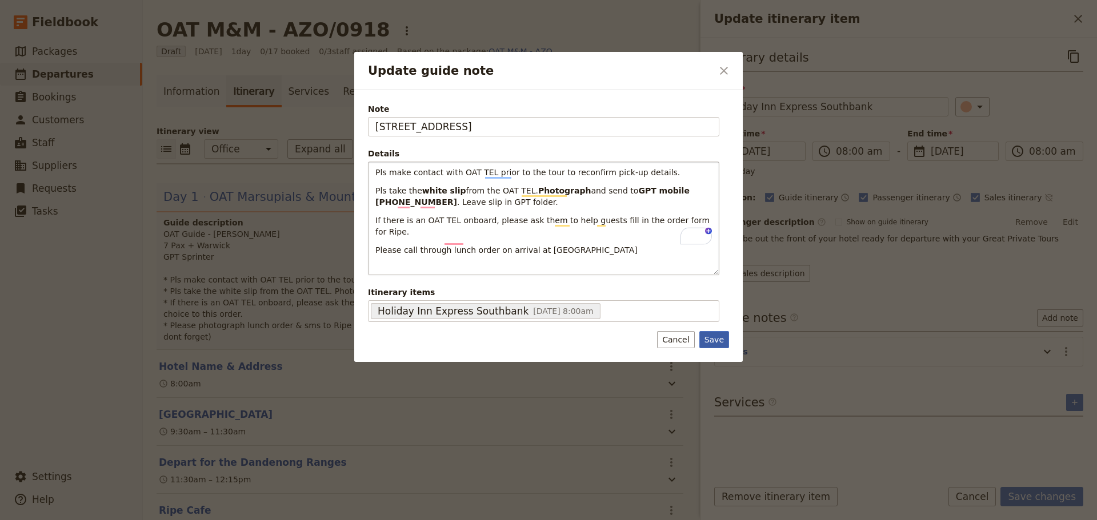
click at [722, 331] on button "Save" at bounding box center [714, 339] width 30 height 17
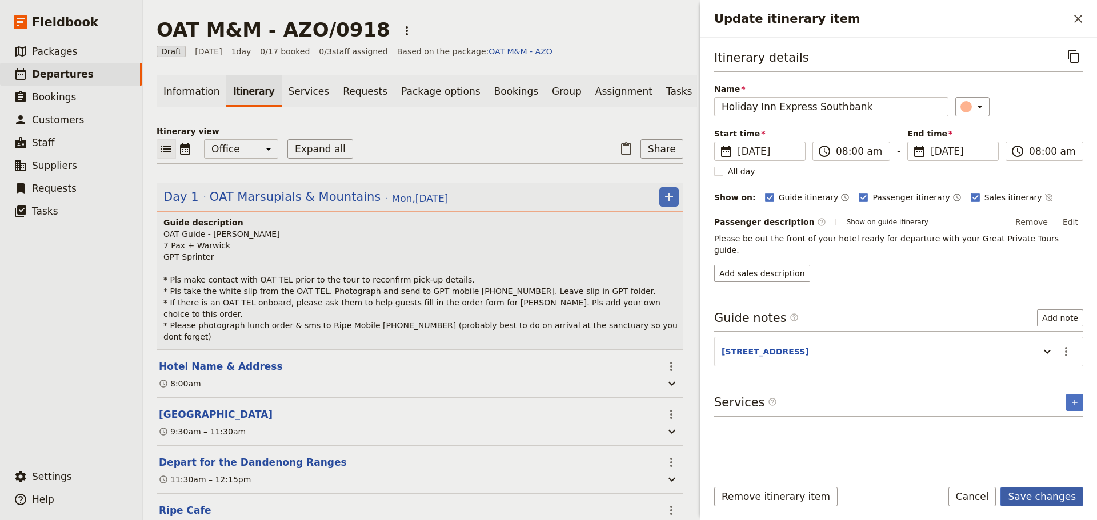
click at [1042, 503] on button "Save changes" at bounding box center [1041, 496] width 83 height 19
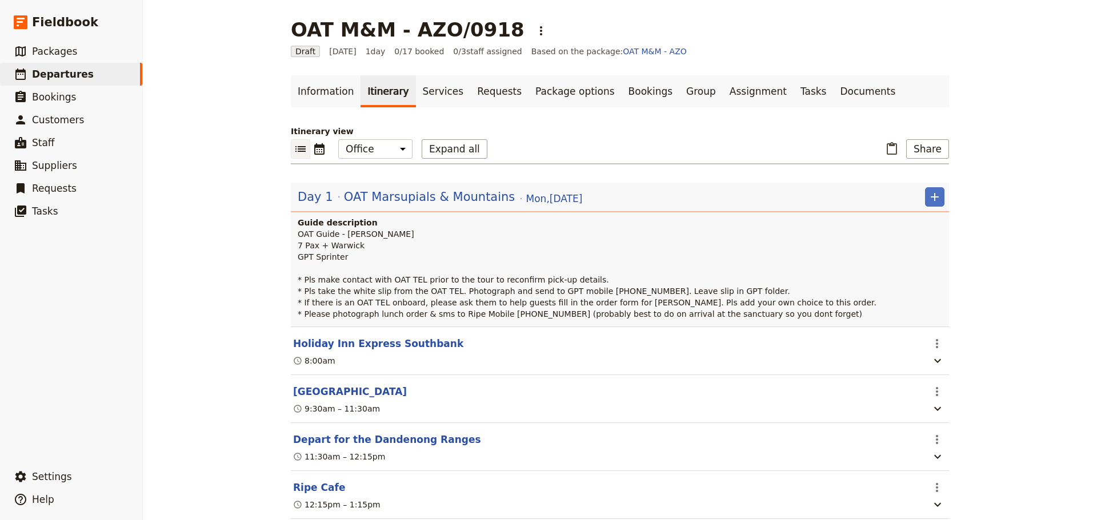
drag, startPoint x: 340, startPoint y: 344, endPoint x: 348, endPoint y: 341, distance: 8.5
click at [341, 344] on button "Holiday Inn Express Southbank" at bounding box center [378, 344] width 170 height 14
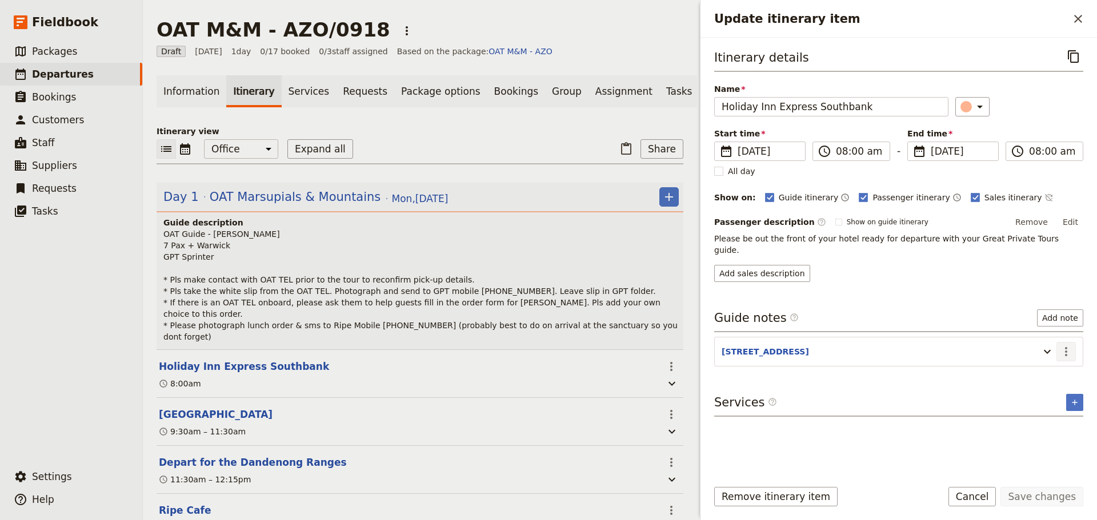
click at [1070, 345] on icon "Actions" at bounding box center [1066, 352] width 14 height 14
click at [1064, 361] on span "Edit note" at bounding box center [1041, 364] width 53 height 11
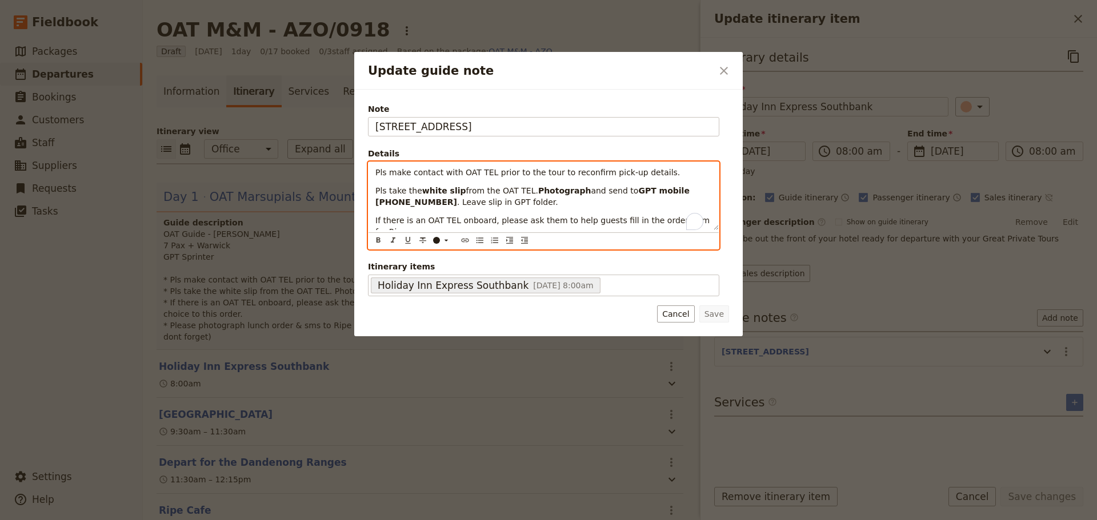
click at [626, 242] on div "Pls make contact with OAT TEL prior to the tour to reconfirm pick-up details. P…" at bounding box center [543, 206] width 351 height 88
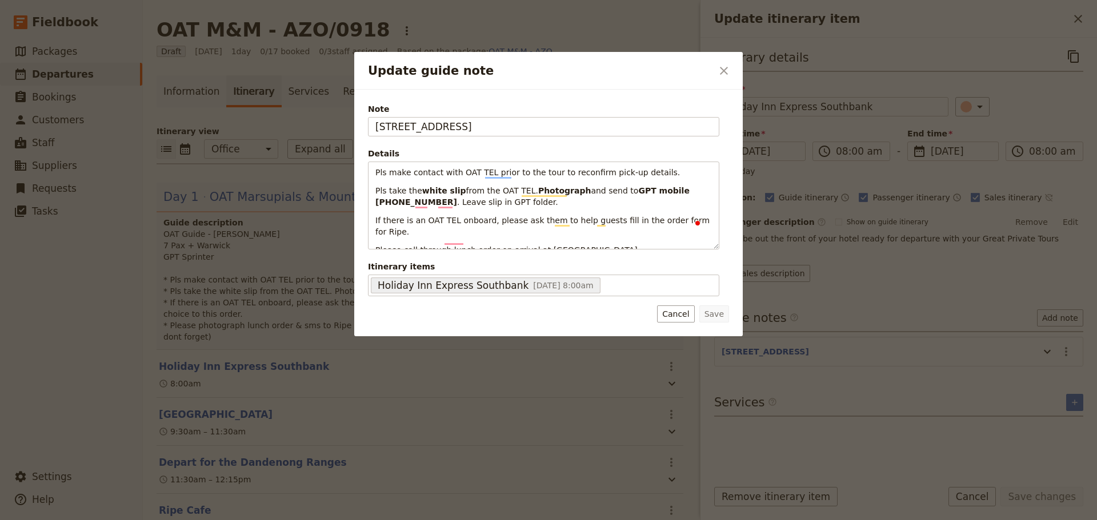
click at [496, 65] on h2 "Update guide note" at bounding box center [540, 70] width 344 height 17
click at [724, 70] on icon "Close dialog" at bounding box center [724, 71] width 8 height 8
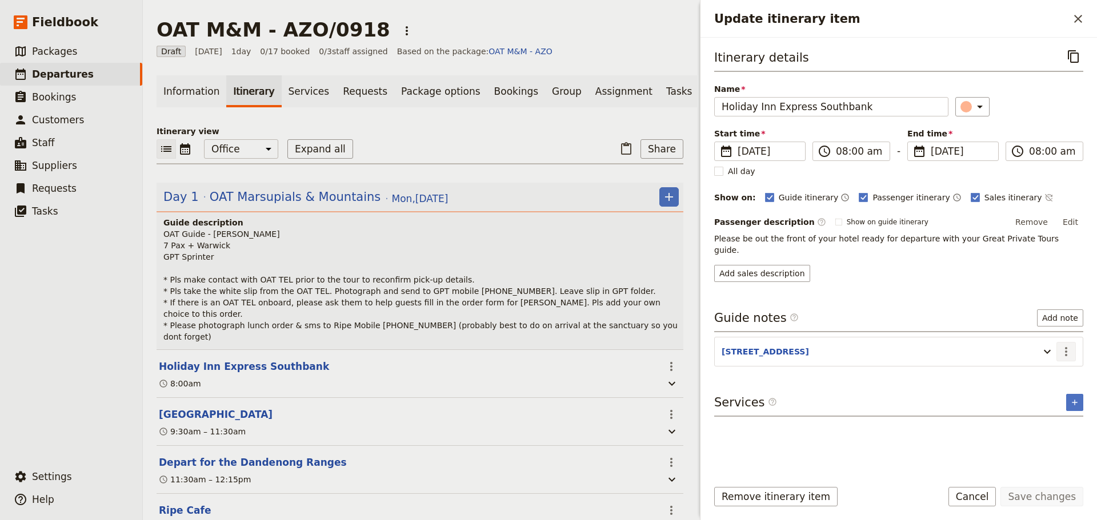
click at [1067, 345] on icon "Actions" at bounding box center [1066, 352] width 14 height 14
click at [1056, 358] on button "Edit note" at bounding box center [1041, 365] width 67 height 16
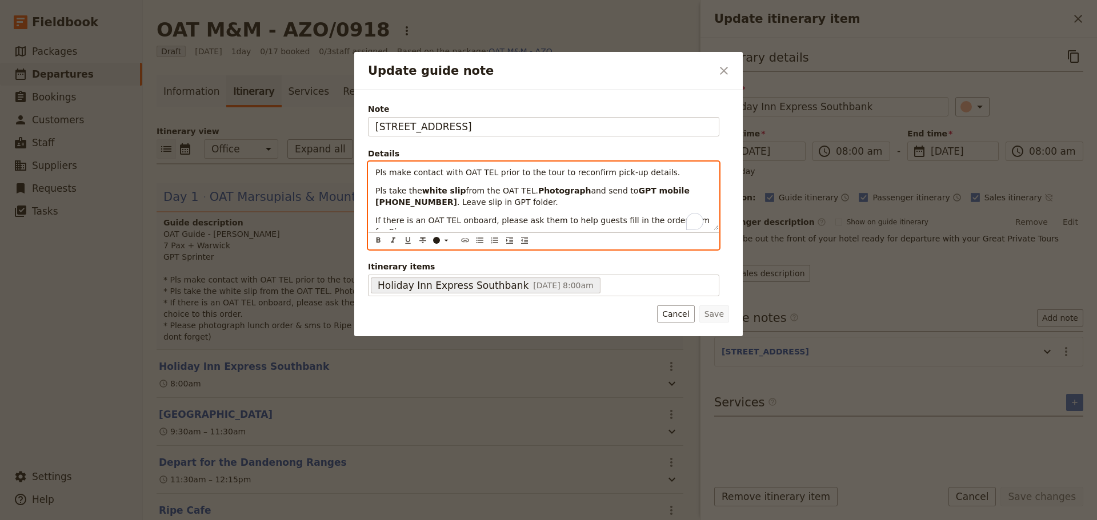
drag, startPoint x: 626, startPoint y: 237, endPoint x: 616, endPoint y: 239, distance: 9.4
click at [616, 239] on div "Pls make contact with OAT TEL prior to the tour to reconfirm pick-up details. P…" at bounding box center [543, 206] width 351 height 88
click at [581, 196] on p "Pls take the white slip from the OAT TEL. Photograph and send to GPT mobile [PH…" at bounding box center [543, 196] width 336 height 23
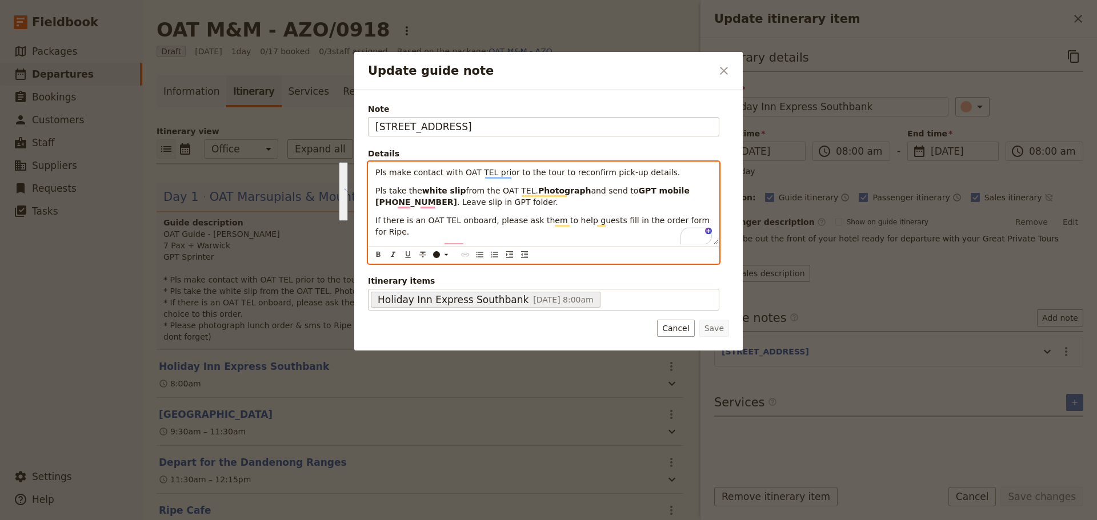
drag, startPoint x: 620, startPoint y: 242, endPoint x: 358, endPoint y: 185, distance: 268.4
click at [358, 185] on div "Note [STREET_ADDRESS] Details Pls make contact with OAT TEL prior to the tour t…" at bounding box center [548, 220] width 388 height 261
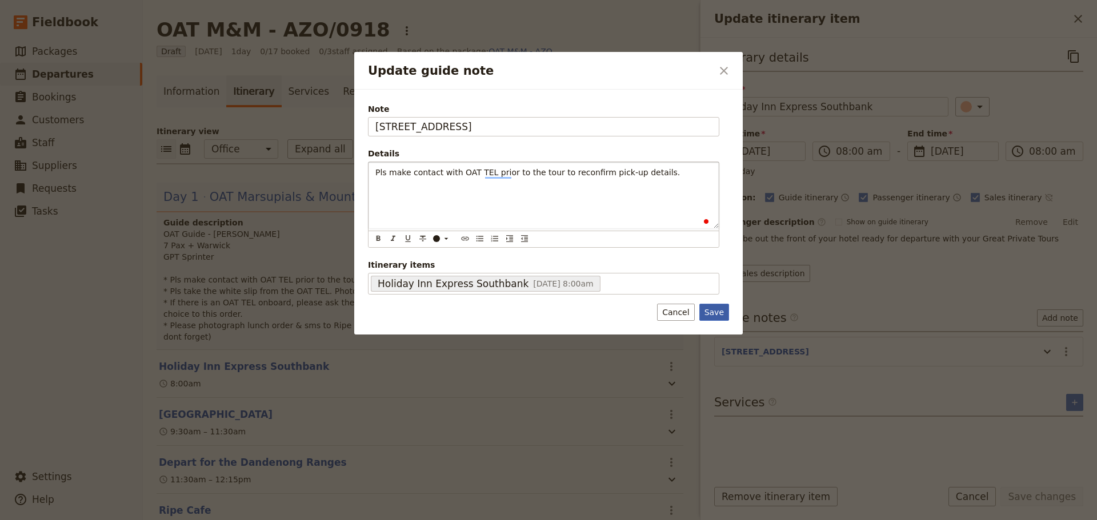
click at [715, 308] on button "Save" at bounding box center [714, 312] width 30 height 17
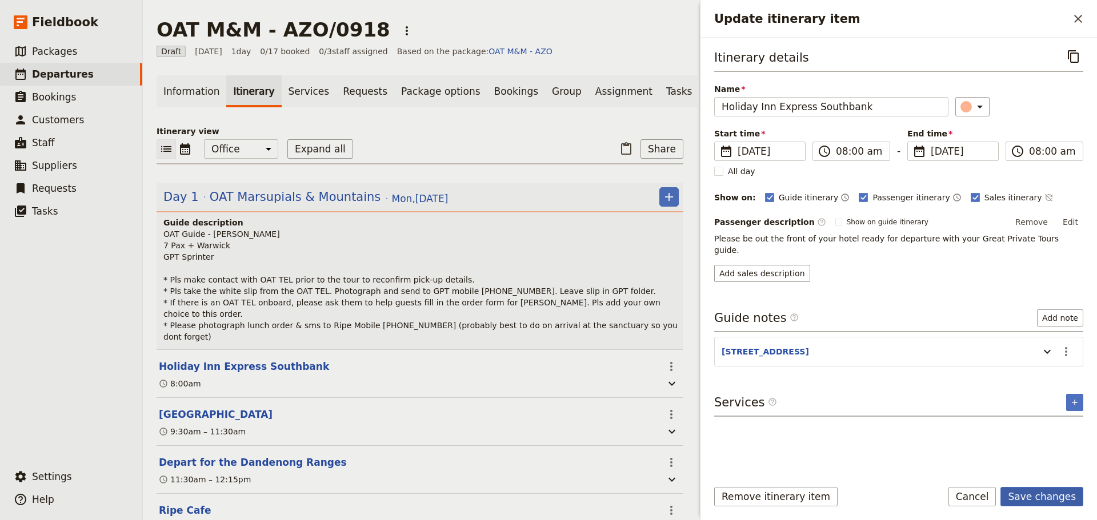
click at [1048, 502] on button "Save changes" at bounding box center [1041, 496] width 83 height 19
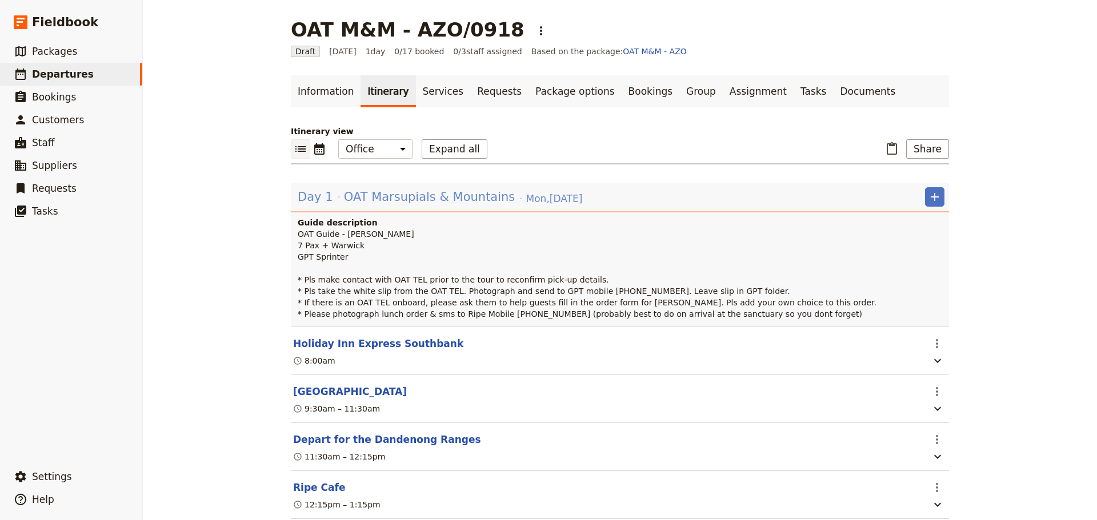
click at [469, 195] on span "OAT Marsupials & Mountains" at bounding box center [429, 197] width 171 height 17
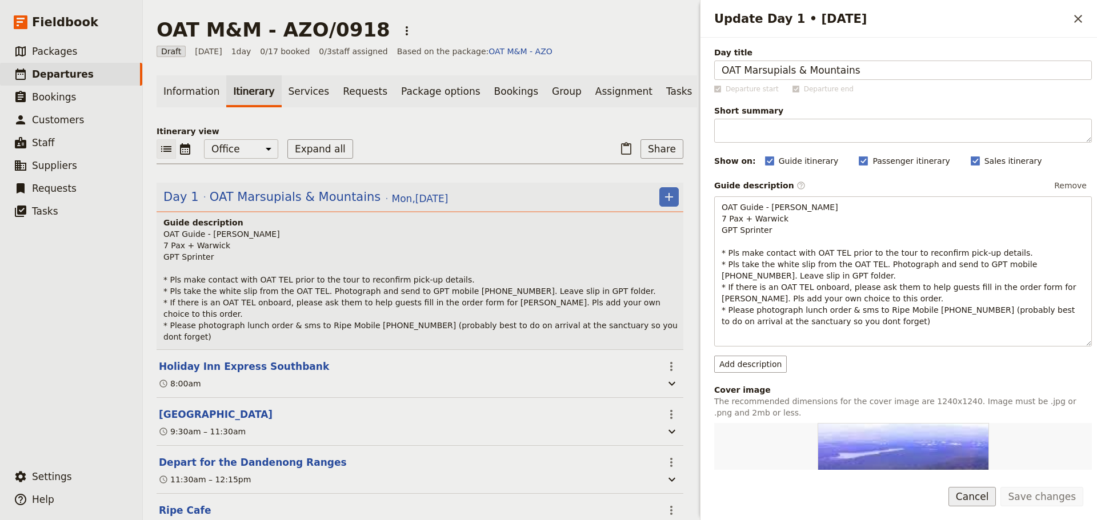
click at [985, 496] on button "Cancel" at bounding box center [972, 496] width 48 height 19
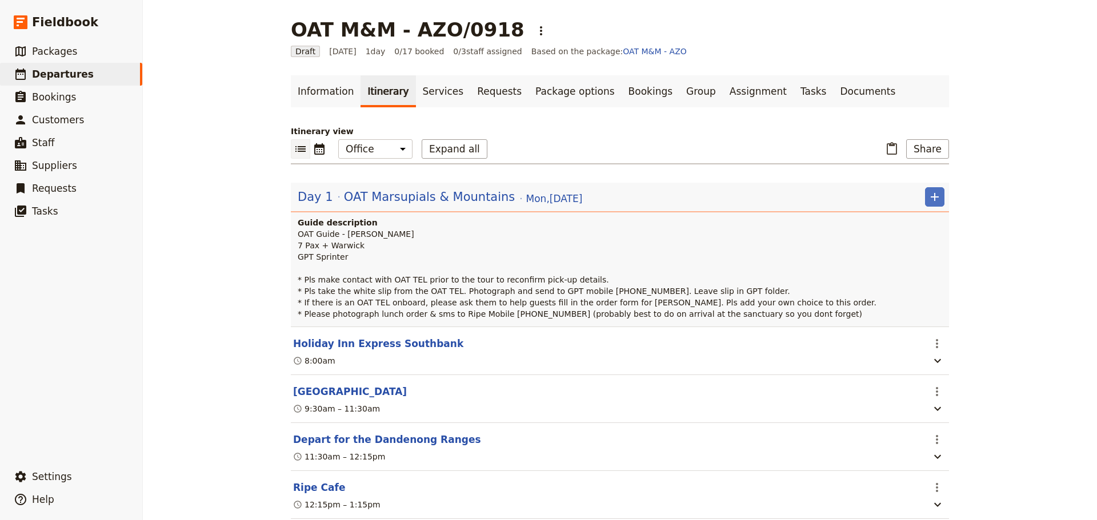
click at [358, 396] on button "[GEOGRAPHIC_DATA]" at bounding box center [350, 392] width 114 height 14
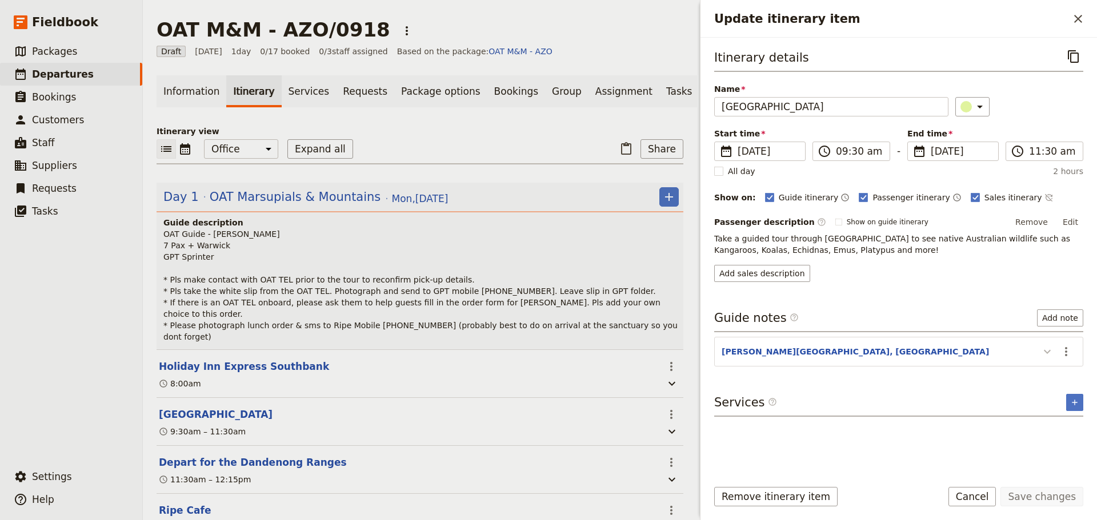
click at [1045, 350] on icon "Update itinerary item" at bounding box center [1047, 352] width 14 height 14
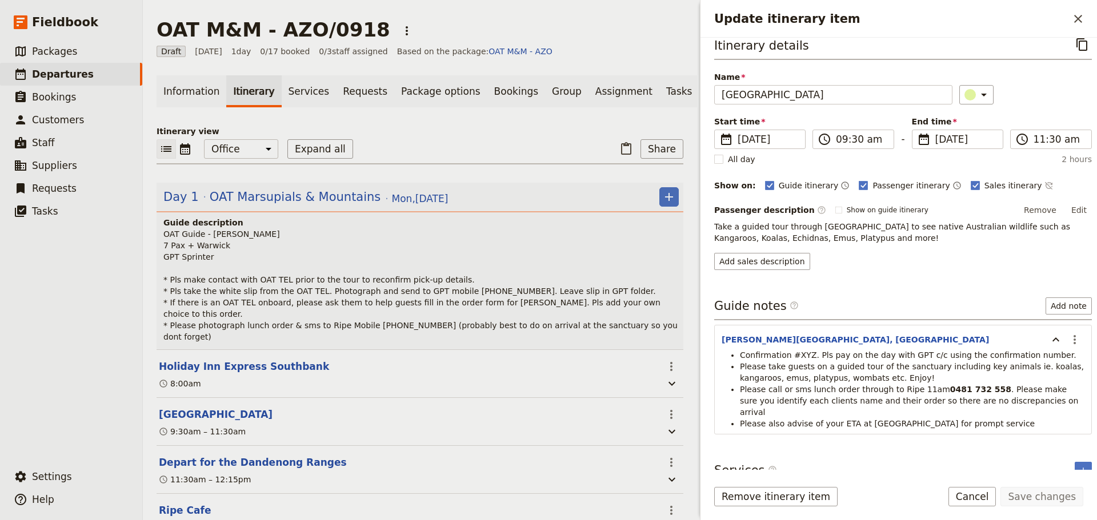
scroll to position [15, 0]
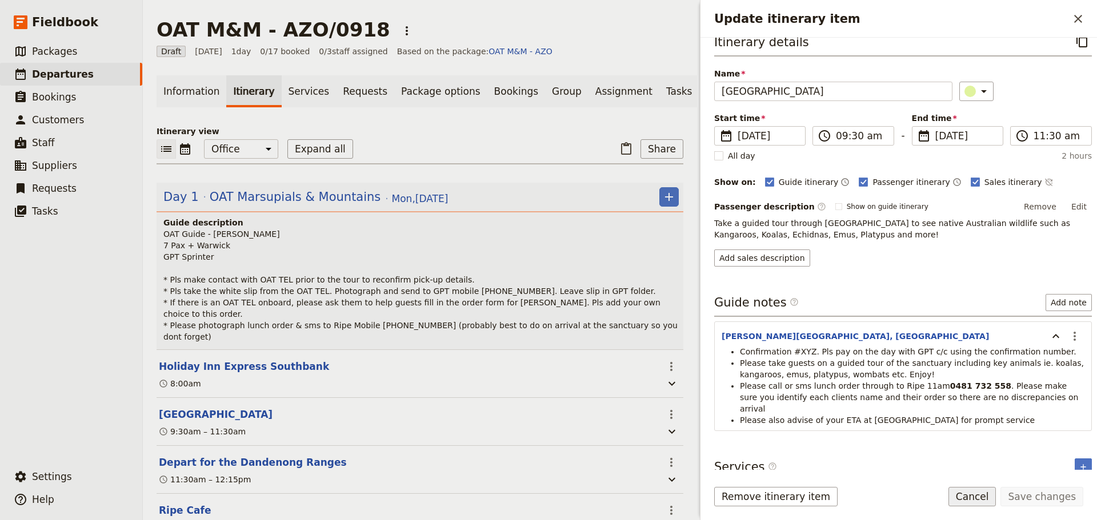
click at [978, 498] on button "Cancel" at bounding box center [972, 496] width 48 height 19
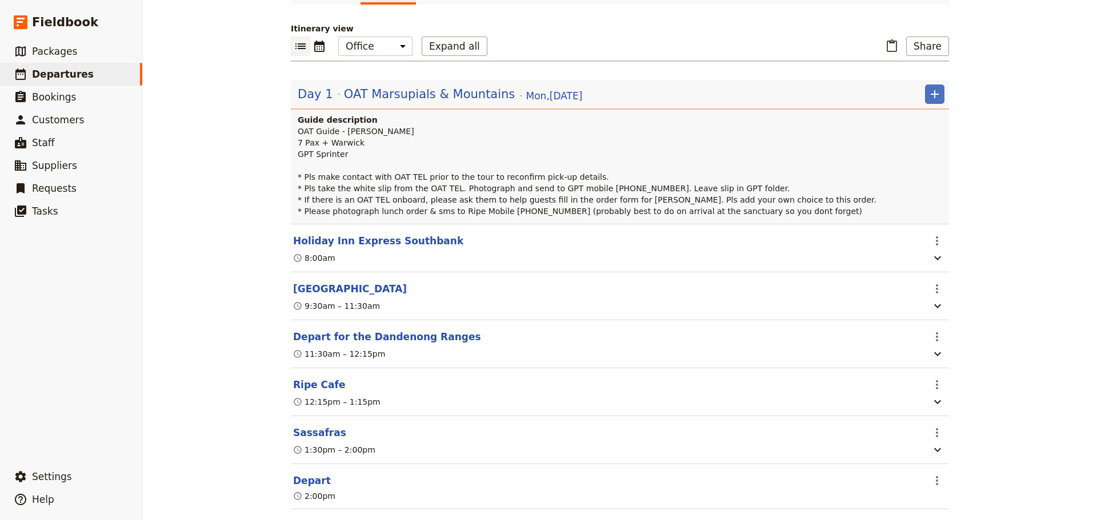
scroll to position [0, 0]
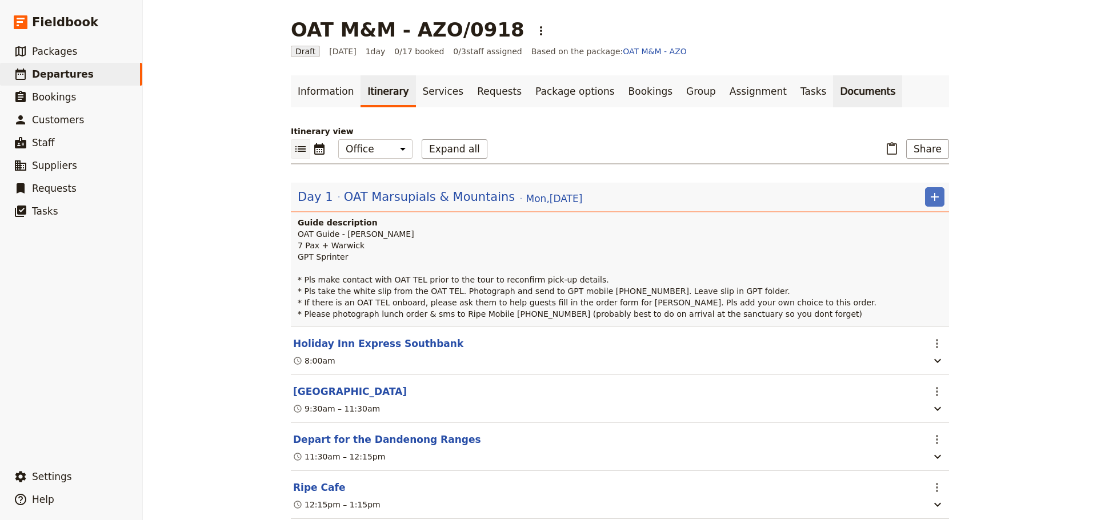
click at [833, 86] on link "Documents" at bounding box center [867, 91] width 69 height 32
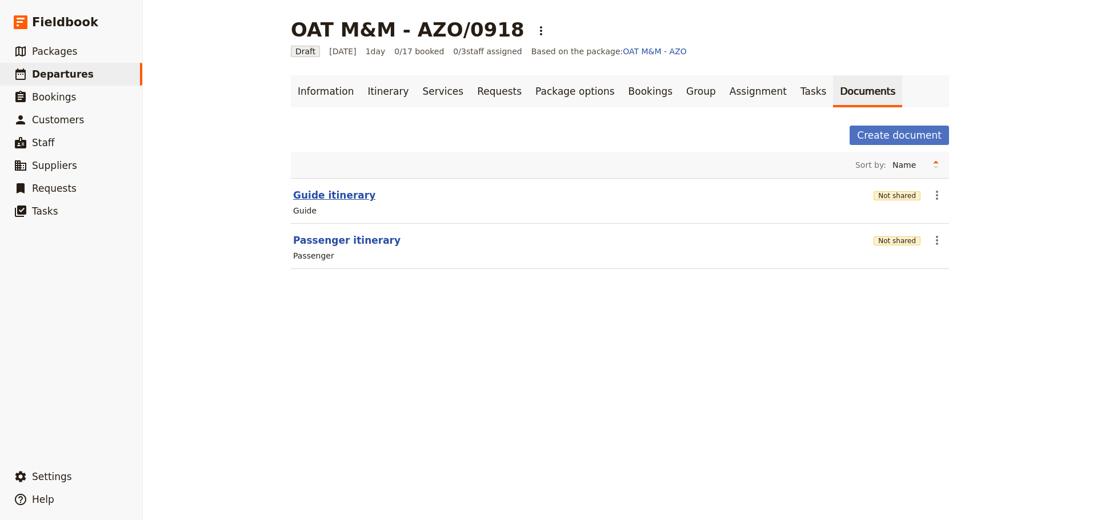
click at [335, 195] on button "Guide itinerary" at bounding box center [334, 196] width 82 height 14
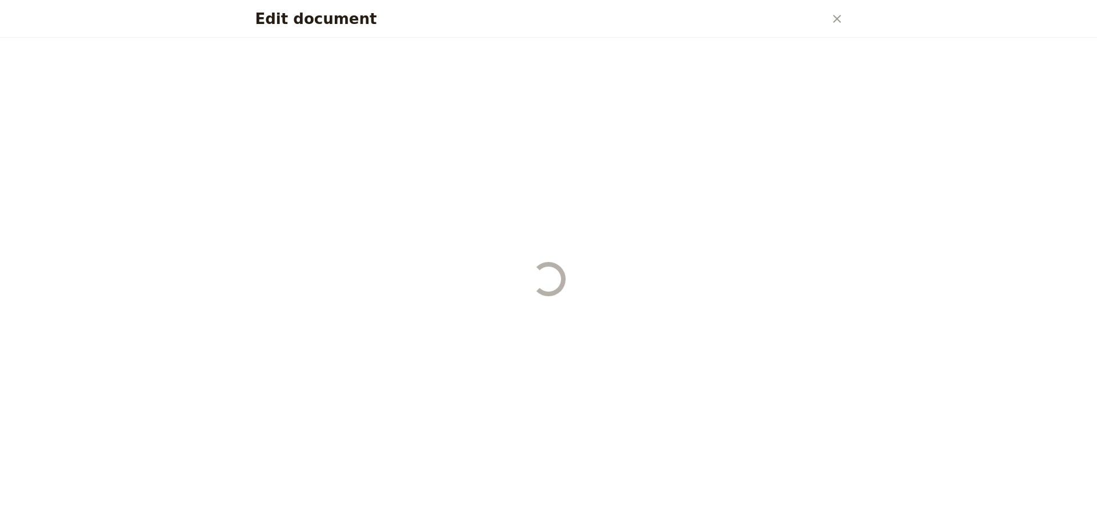
select select "STAFF"
select select "RUN_SHEET"
select select "DEFAULT"
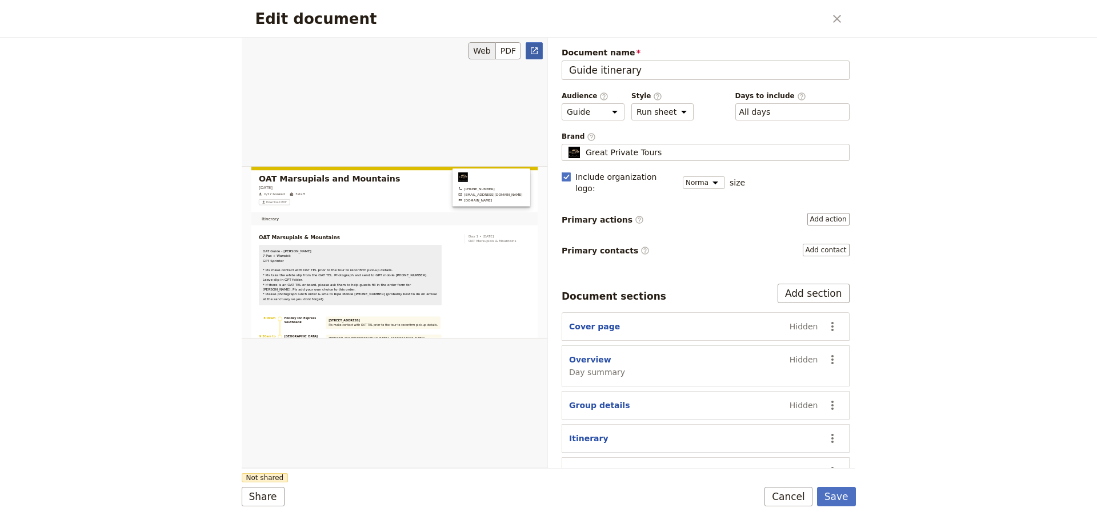
click at [533, 54] on icon "Open full preview" at bounding box center [534, 50] width 7 height 7
click at [793, 496] on button "Cancel" at bounding box center [788, 496] width 48 height 19
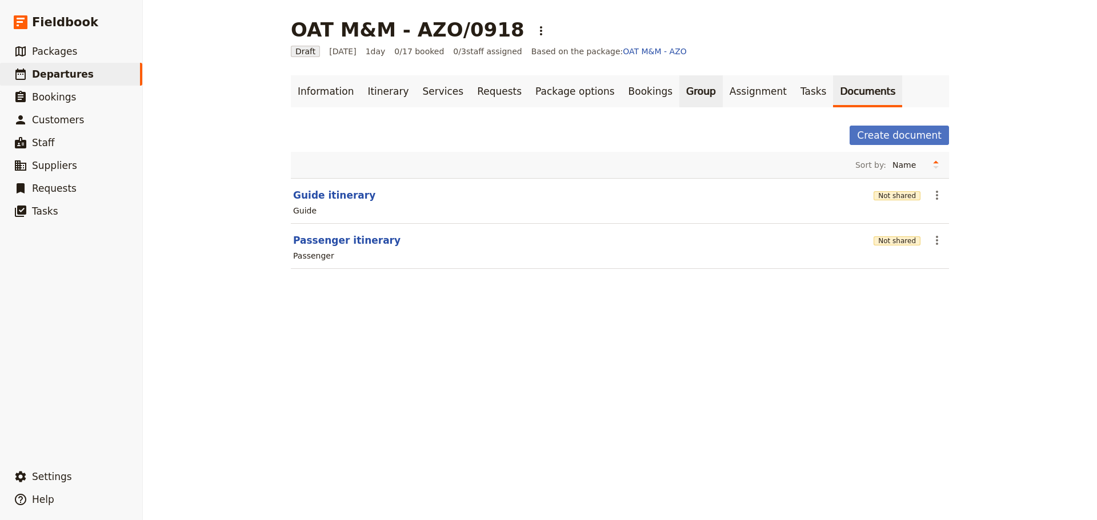
drag, startPoint x: 644, startPoint y: 93, endPoint x: 645, endPoint y: 87, distance: 6.3
click at [679, 93] on link "Group" at bounding box center [700, 91] width 43 height 32
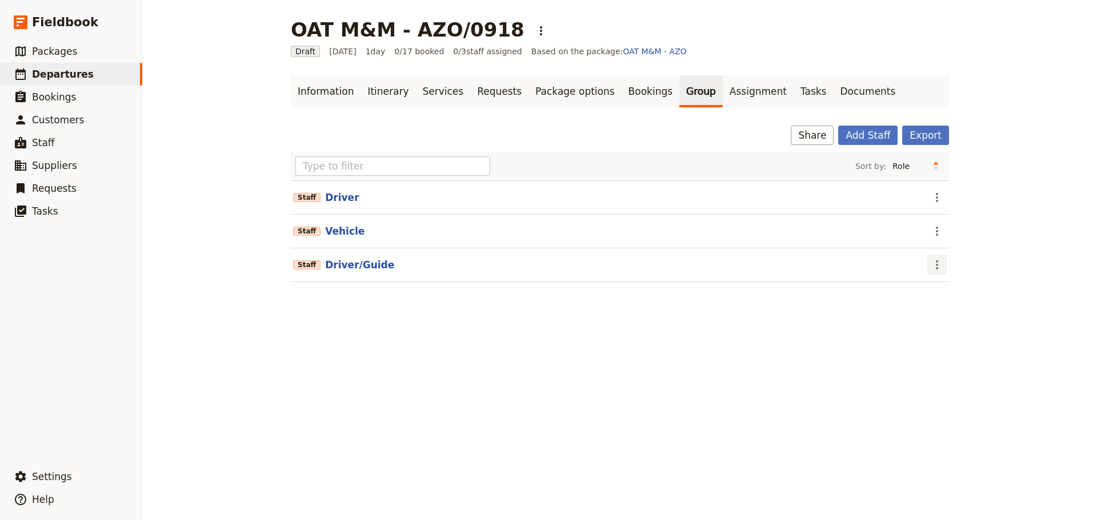
click at [932, 264] on icon "Actions" at bounding box center [937, 265] width 14 height 14
click at [935, 294] on span "Edit staff" at bounding box center [949, 289] width 36 height 11
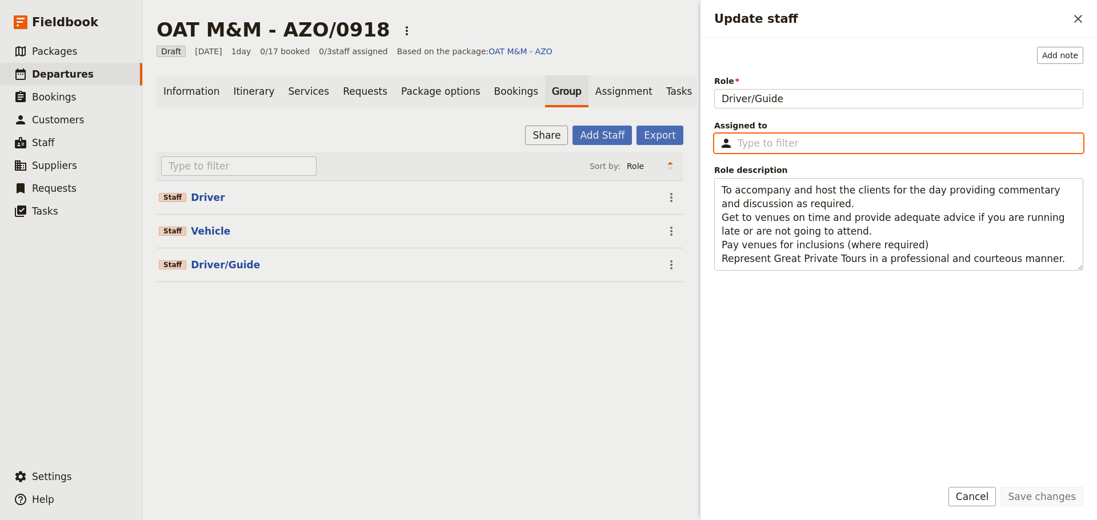
click at [793, 137] on input "Assigned to ​" at bounding box center [907, 144] width 338 height 14
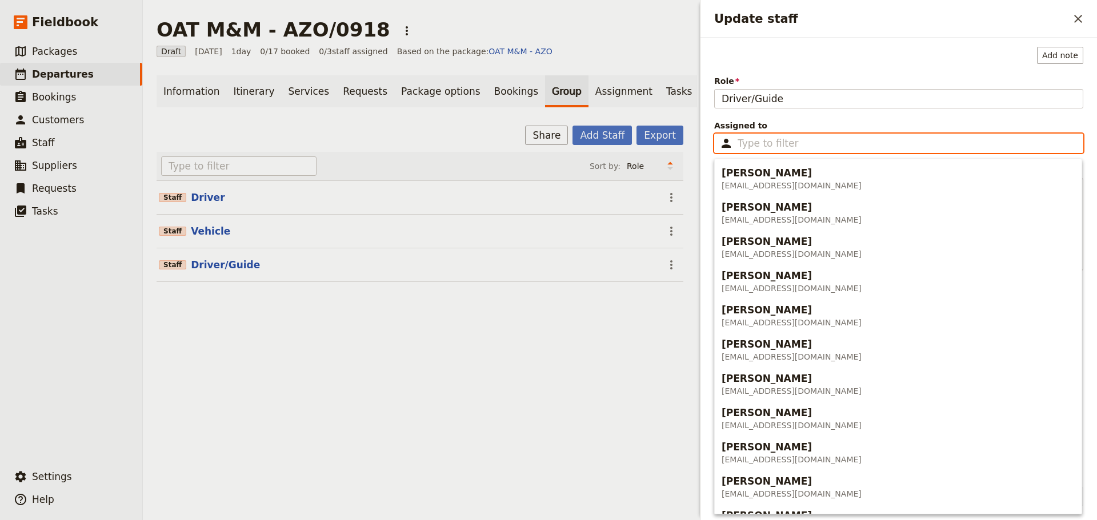
type input "a"
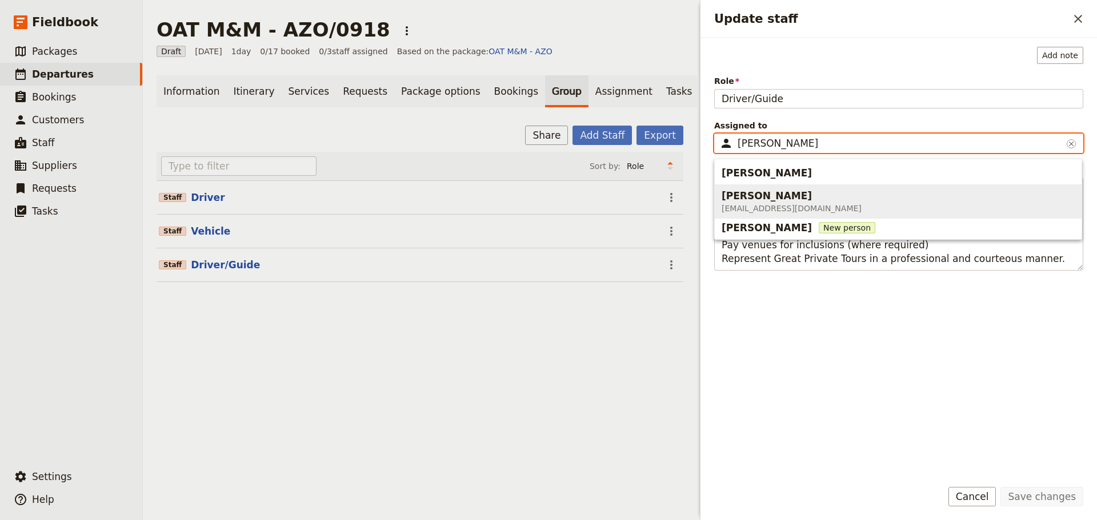
click at [816, 201] on div "[PERSON_NAME]" at bounding box center [792, 196] width 140 height 14
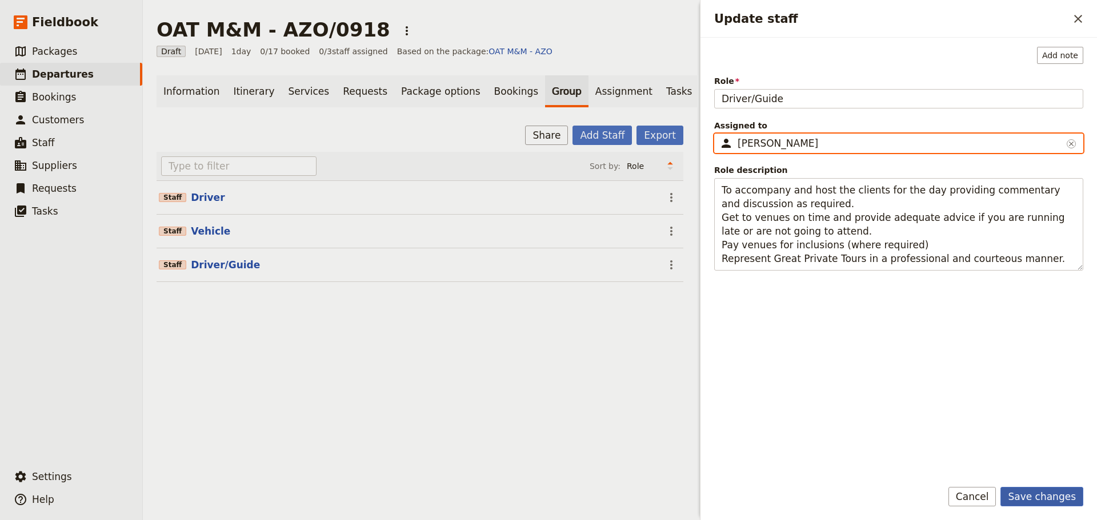
type input "[PERSON_NAME]"
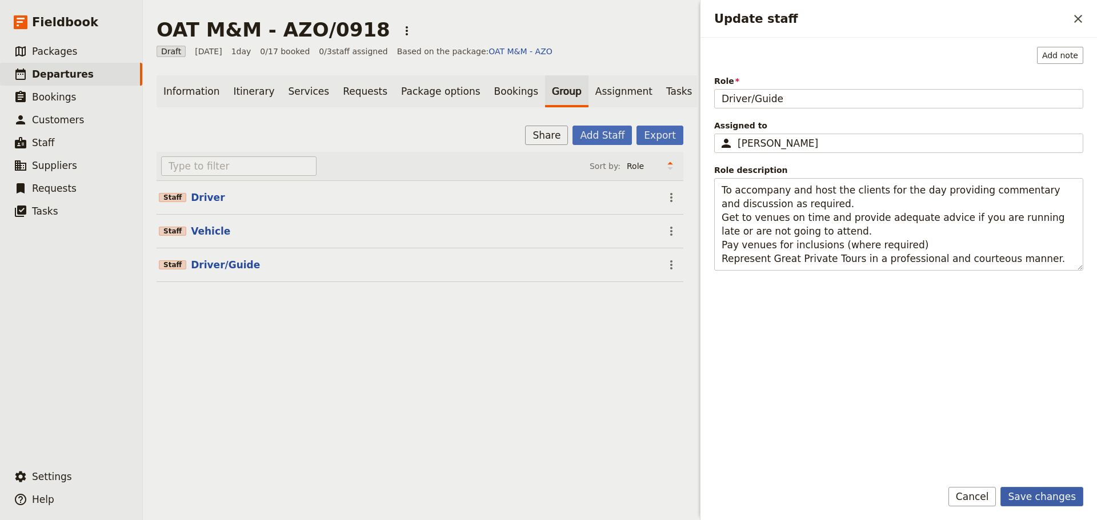
click at [1041, 499] on button "Save changes" at bounding box center [1041, 496] width 83 height 19
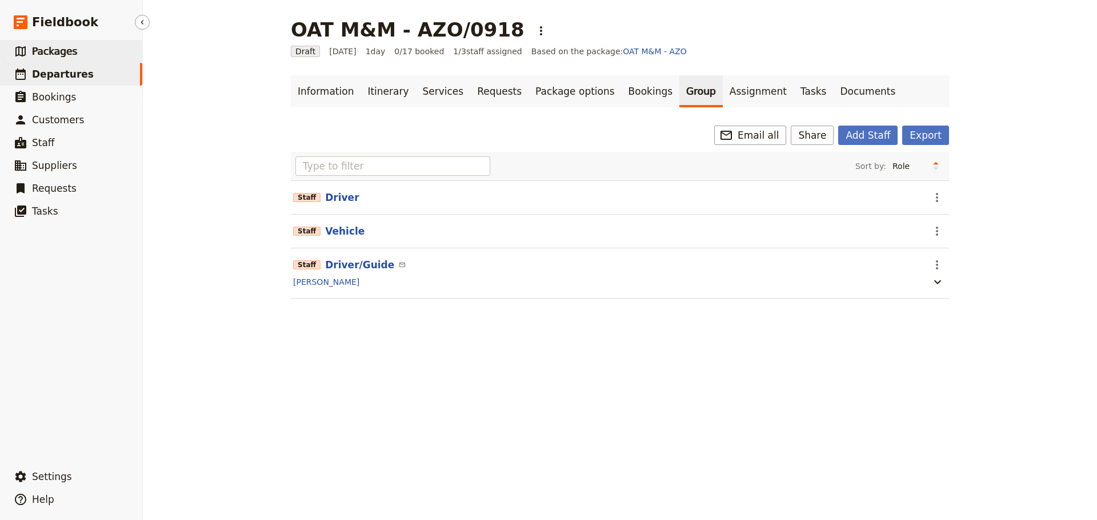
click at [33, 50] on span "Packages" at bounding box center [54, 51] width 45 height 11
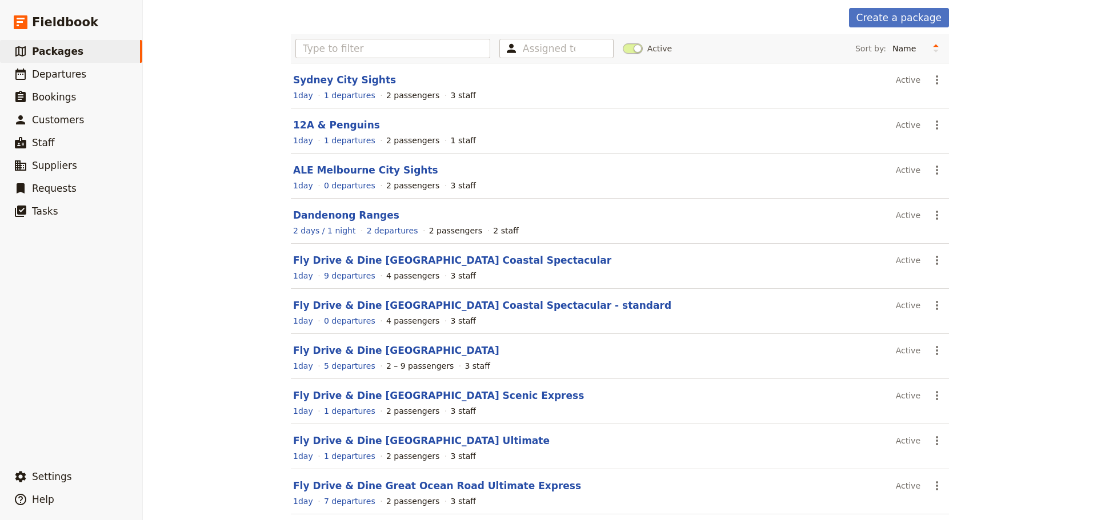
scroll to position [102, 0]
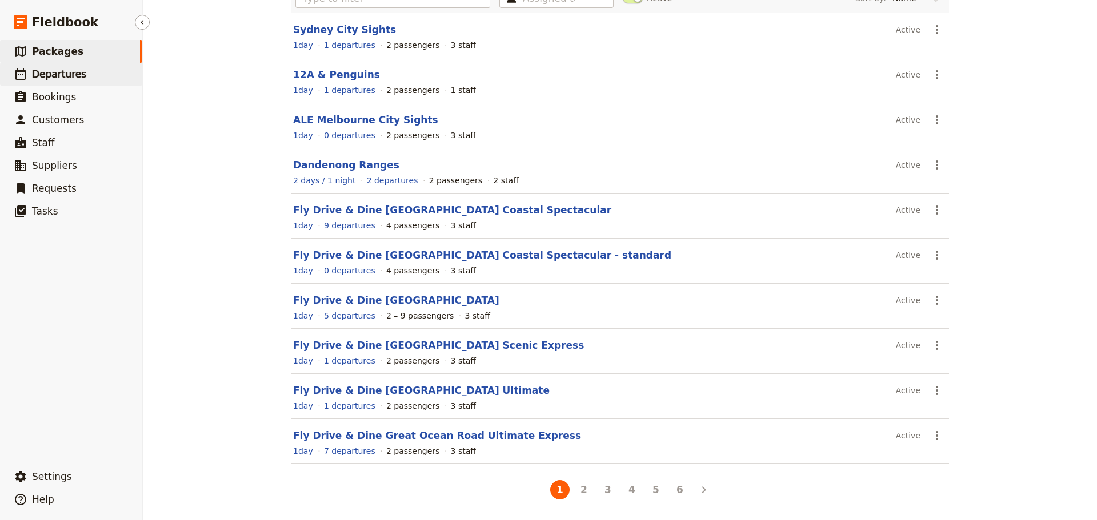
click at [48, 70] on span "Departures" at bounding box center [59, 74] width 54 height 11
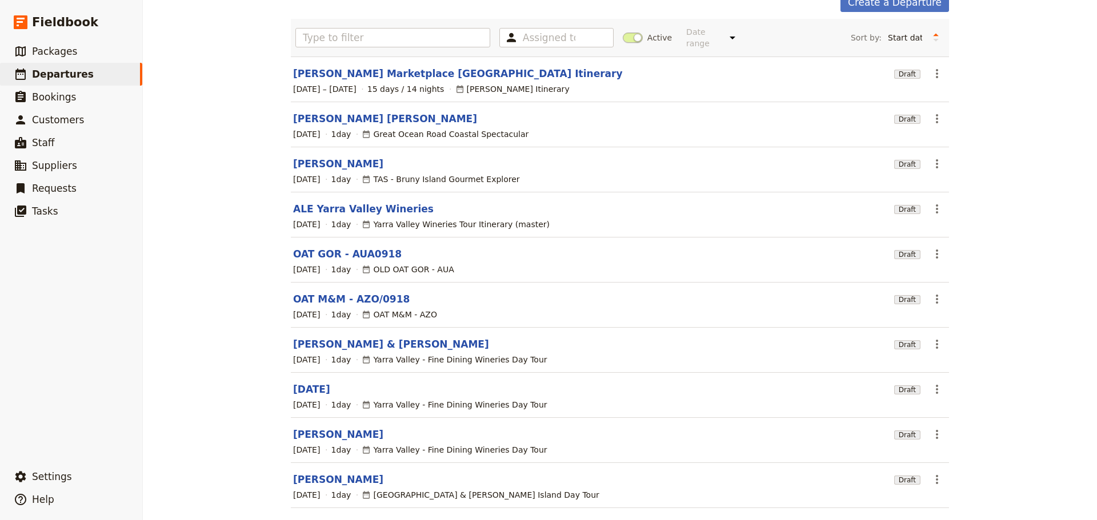
scroll to position [102, 0]
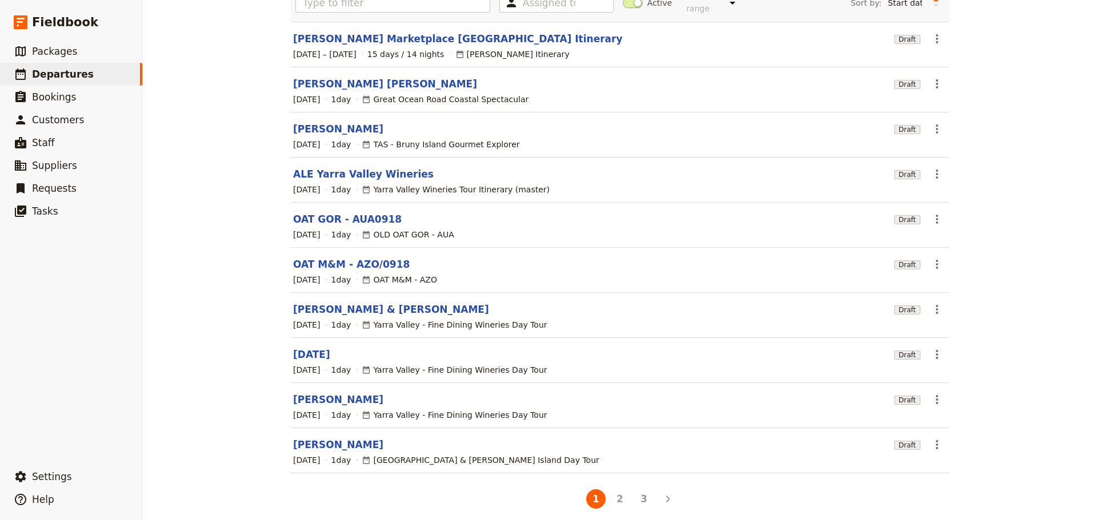
click at [616, 494] on button "2" at bounding box center [619, 499] width 19 height 19
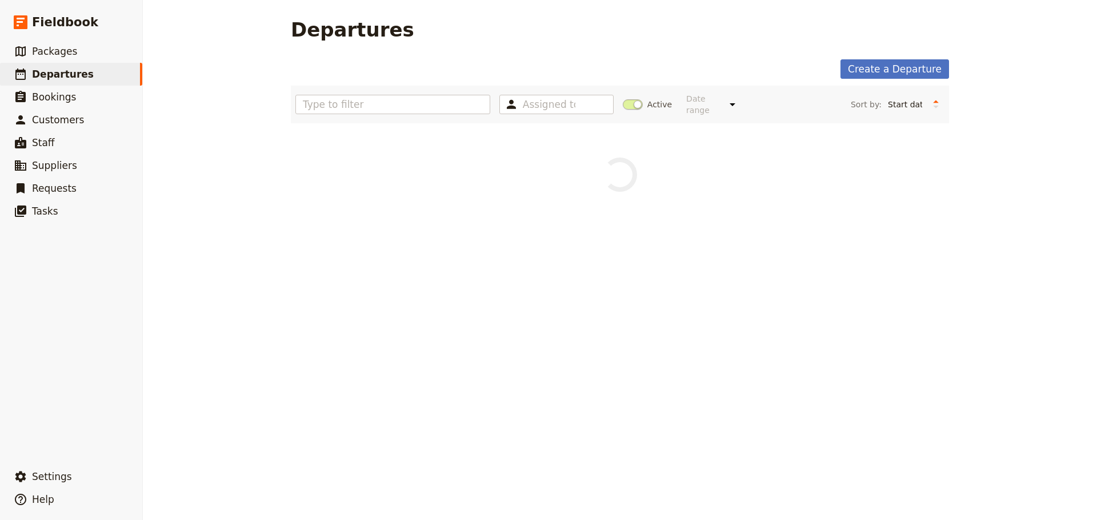
scroll to position [0, 0]
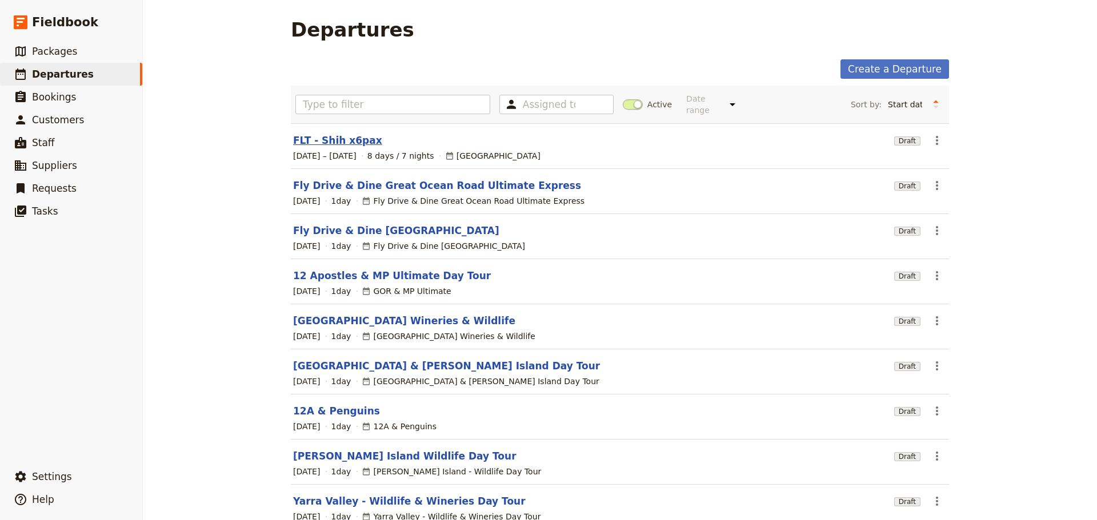
click at [322, 134] on link "FLT - Shih x6pax" at bounding box center [337, 141] width 89 height 14
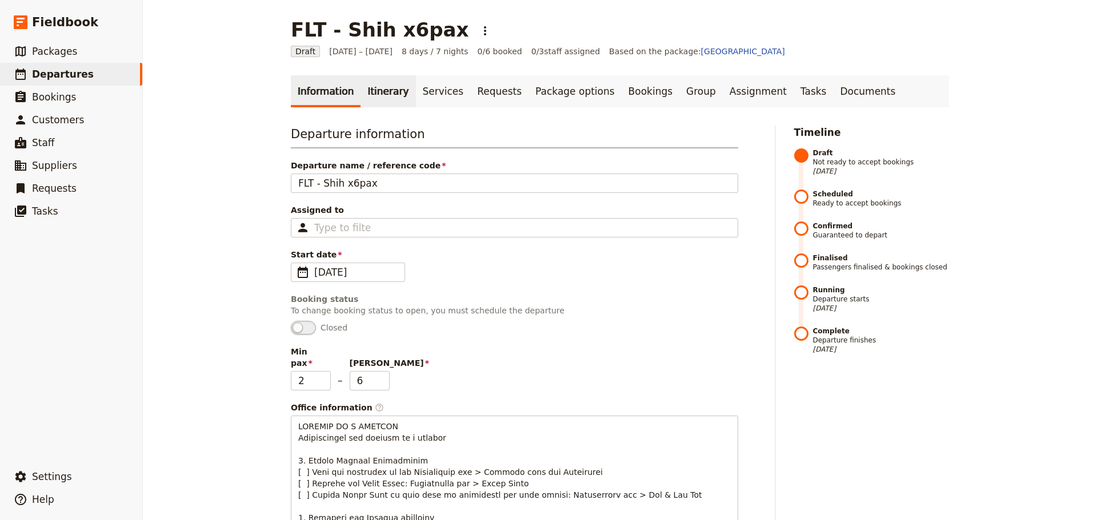
click at [388, 95] on link "Itinerary" at bounding box center [387, 91] width 55 height 32
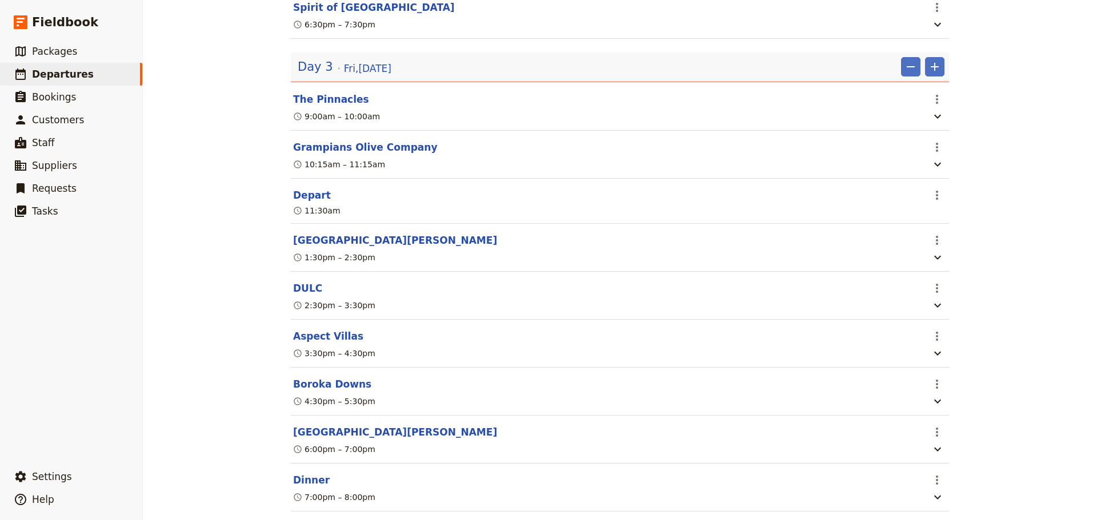
scroll to position [1314, 0]
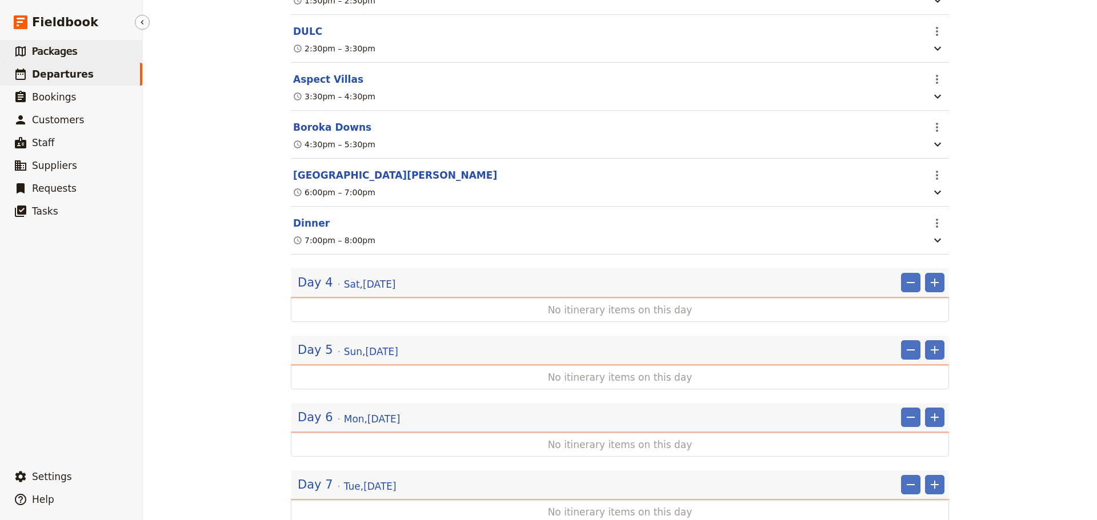
click at [25, 55] on icon at bounding box center [20, 51] width 10 height 10
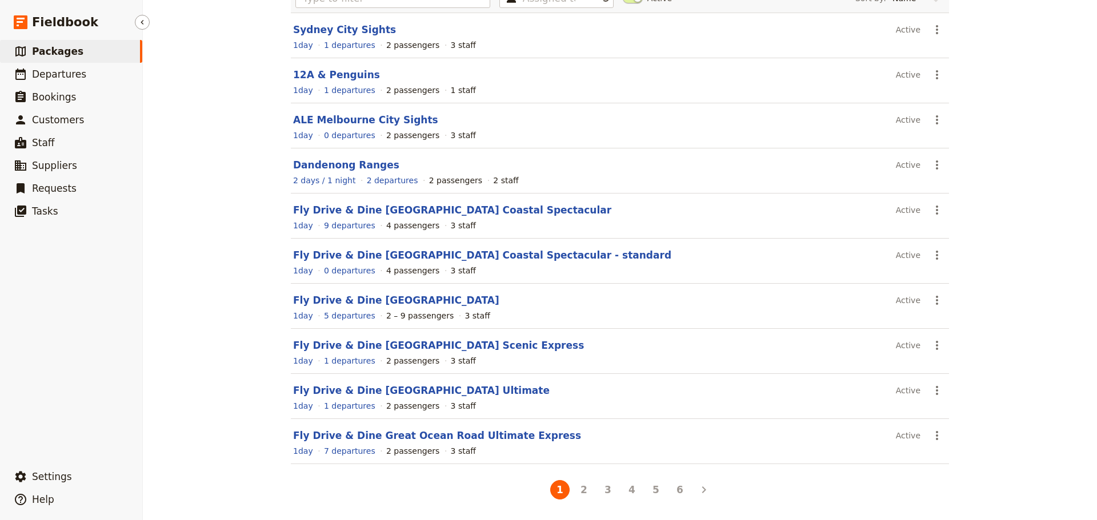
scroll to position [102, 0]
click at [85, 80] on link "​ Departures" at bounding box center [71, 74] width 142 height 23
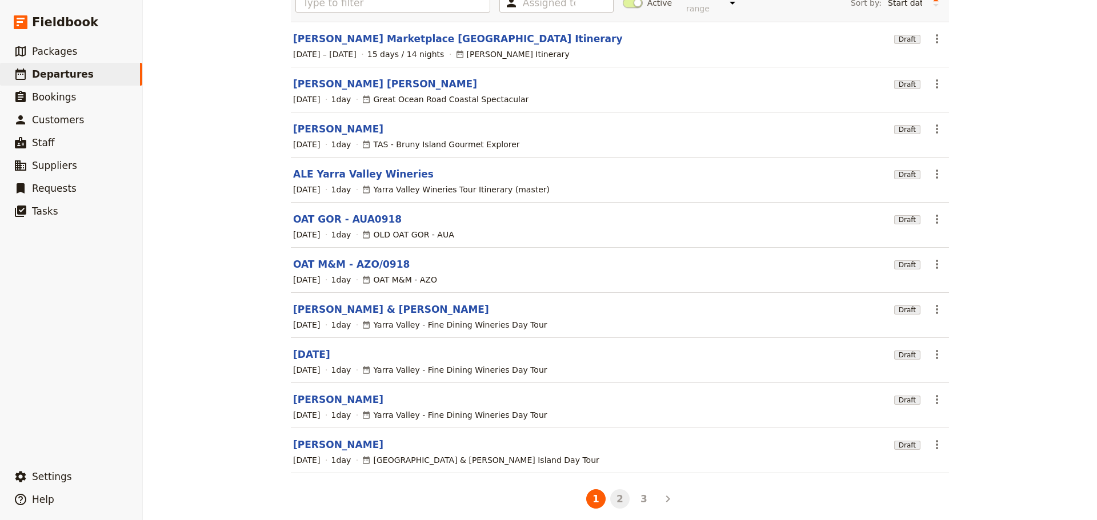
click at [614, 491] on button "2" at bounding box center [619, 499] width 19 height 19
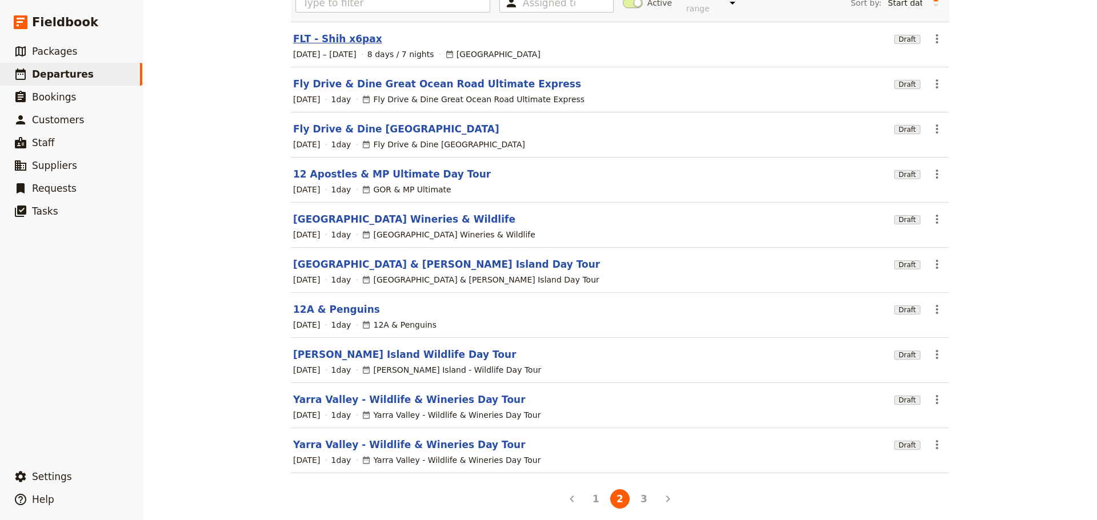
click at [322, 32] on link "FLT - Shih x6pax" at bounding box center [337, 39] width 89 height 14
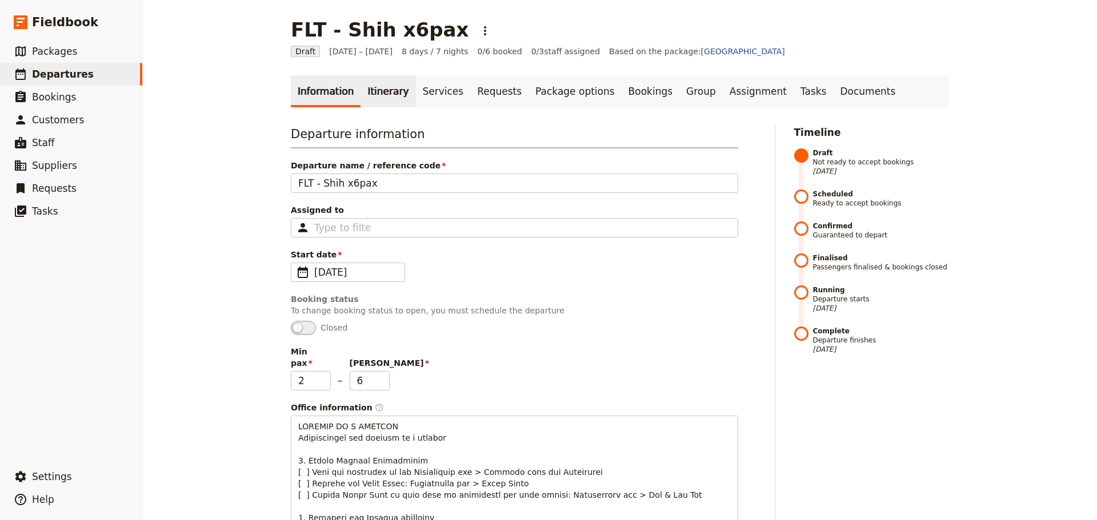
click at [377, 93] on link "Itinerary" at bounding box center [387, 91] width 55 height 32
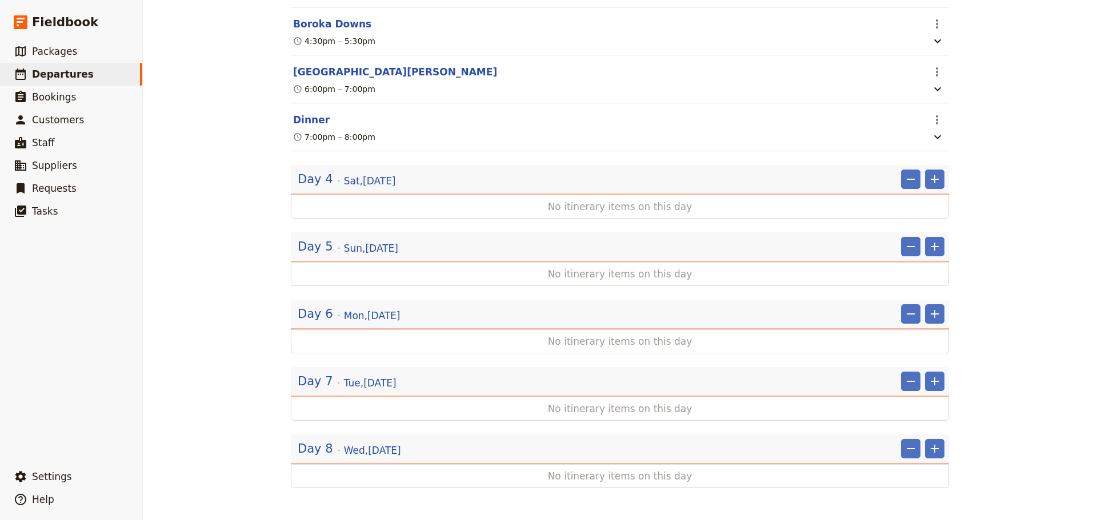
scroll to position [1440, 0]
click at [351, 180] on span "[DATE]" at bounding box center [370, 181] width 52 height 14
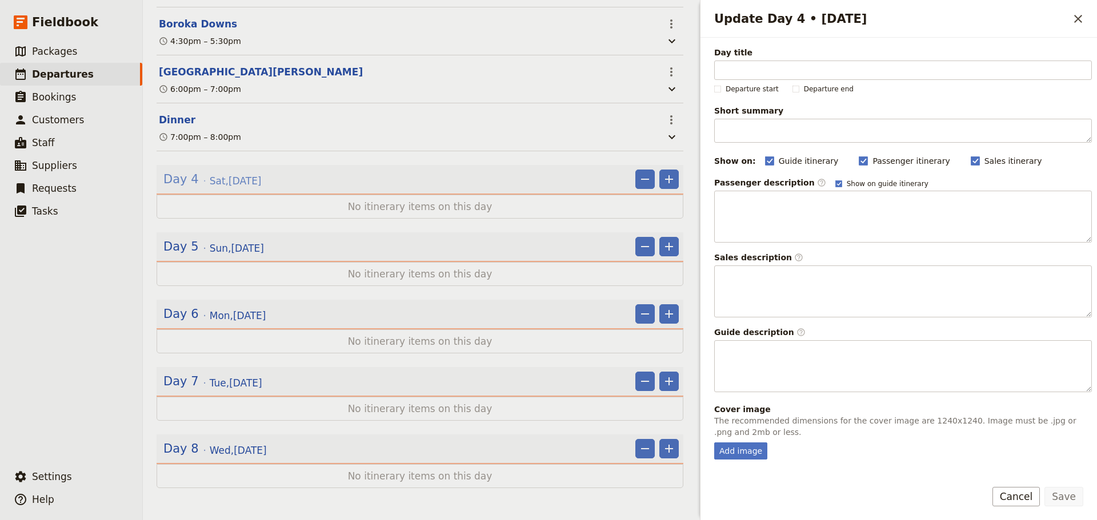
scroll to position [1446, 0]
click at [1079, 18] on icon "Close drawer" at bounding box center [1078, 19] width 8 height 8
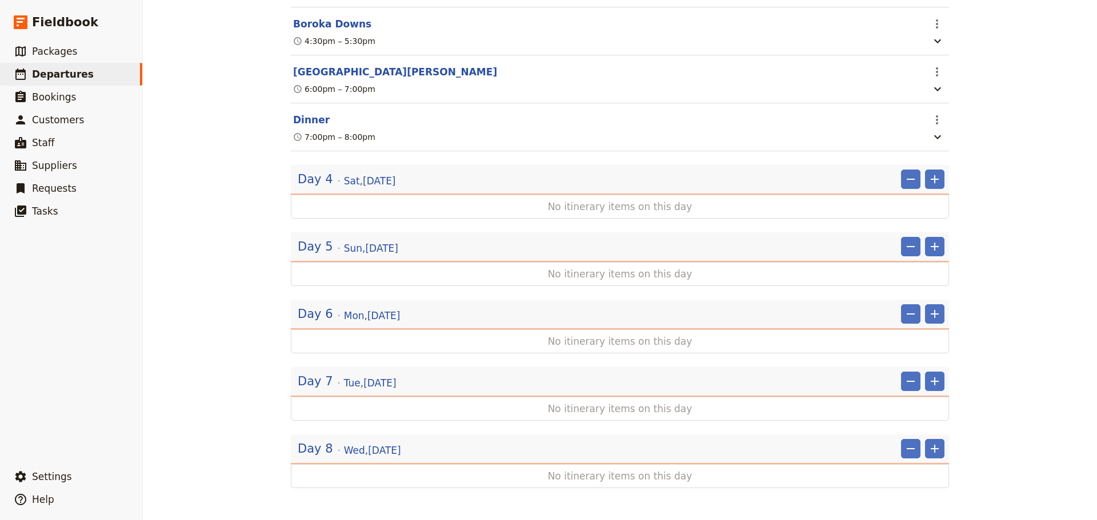
scroll to position [1440, 0]
click at [931, 178] on icon "Add" at bounding box center [935, 179] width 8 height 8
click at [920, 198] on button "Add itinerary item" at bounding box center [896, 205] width 86 height 16
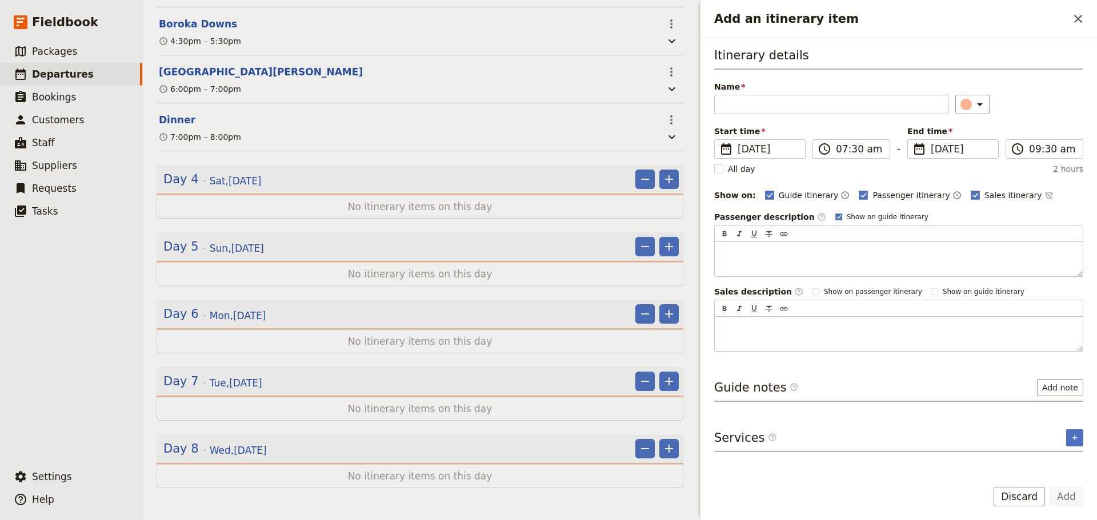
scroll to position [1446, 0]
type input "[GEOGRAPHIC_DATA]"
click at [835, 217] on rect "Add an itinerary item" at bounding box center [838, 217] width 6 height 6
click at [835, 213] on input "Show on guide itinerary" at bounding box center [835, 212] width 1 height 1
checkbox input "false"
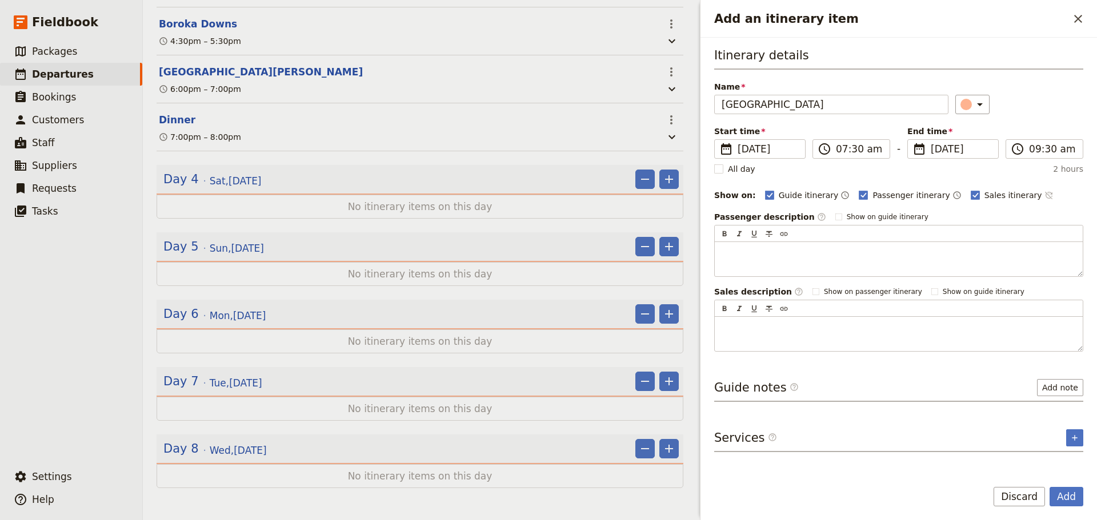
click at [1044, 194] on icon "Time not shown on sales itinerary" at bounding box center [1047, 195] width 7 height 7
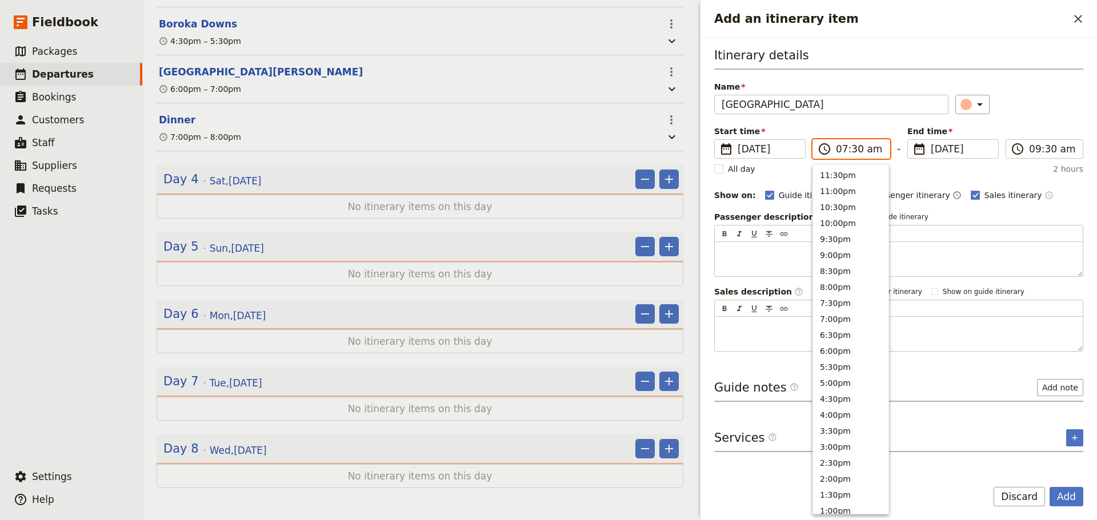
click at [864, 149] on input "07:30 am" at bounding box center [859, 149] width 47 height 14
click at [857, 408] on button "12:00pm" at bounding box center [850, 406] width 75 height 16
type input "12:00 pm"
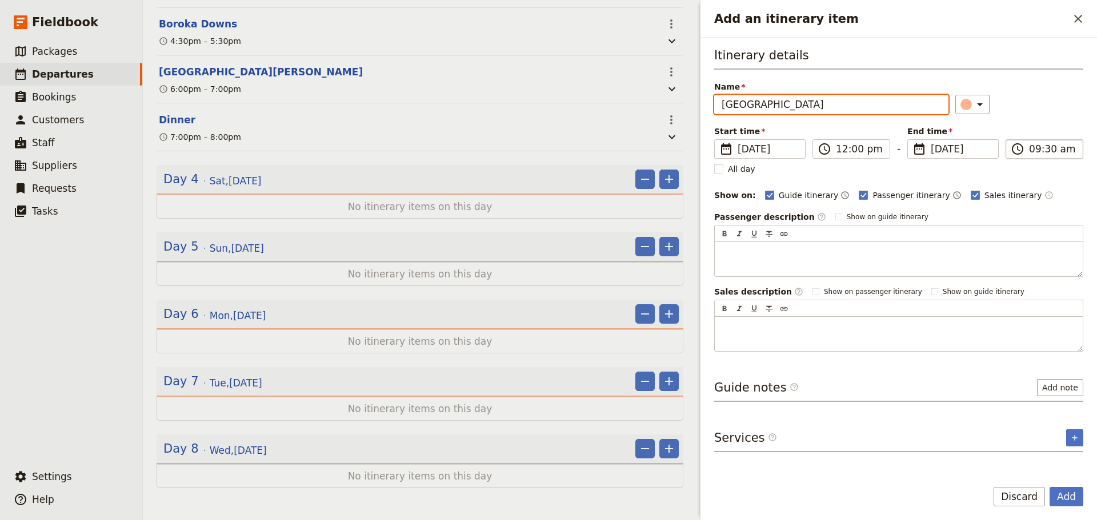
type input "12:00 pm"
click at [1054, 146] on input "12:00 pm" at bounding box center [1052, 149] width 47 height 14
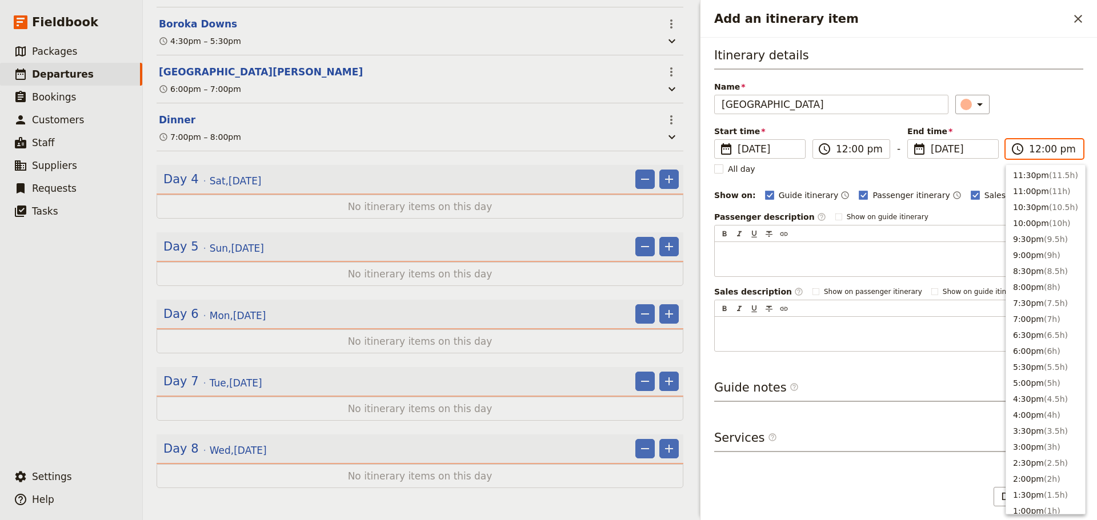
scroll to position [370, 0]
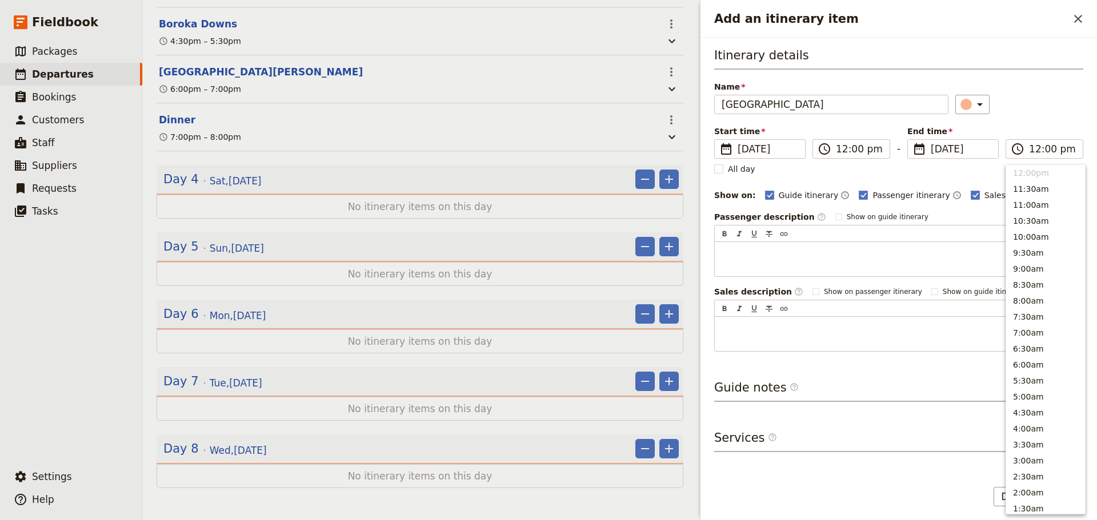
click at [1044, 122] on div "Itinerary details Name Royal Mail Hotel ​ Start time ​ [DATE] [DATE] [DATE] 12:…" at bounding box center [898, 199] width 369 height 305
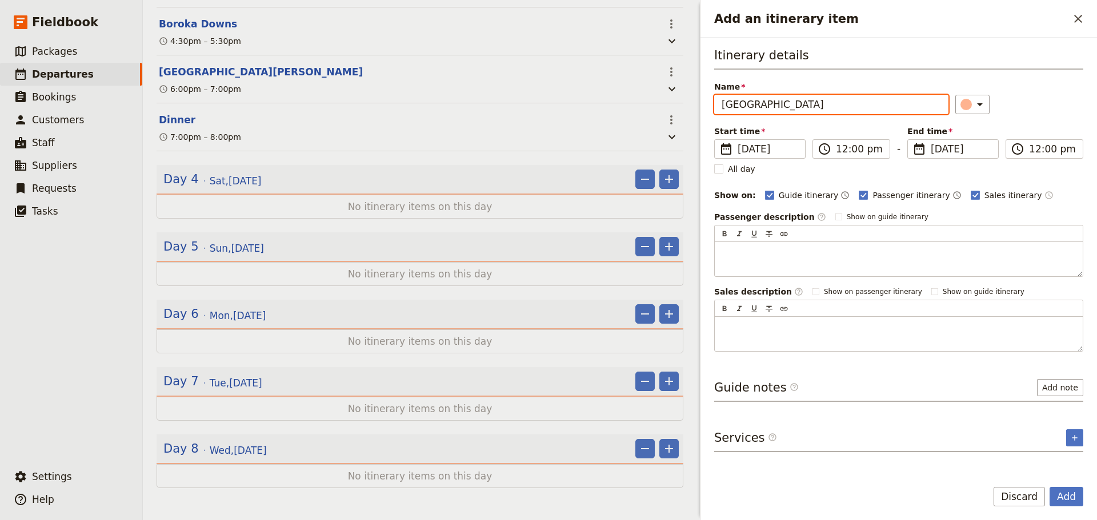
click at [841, 105] on input "[GEOGRAPHIC_DATA]" at bounding box center [831, 104] width 234 height 19
type input "[GEOGRAPHIC_DATA] - [PERSON_NAME][GEOGRAPHIC_DATA] Project"
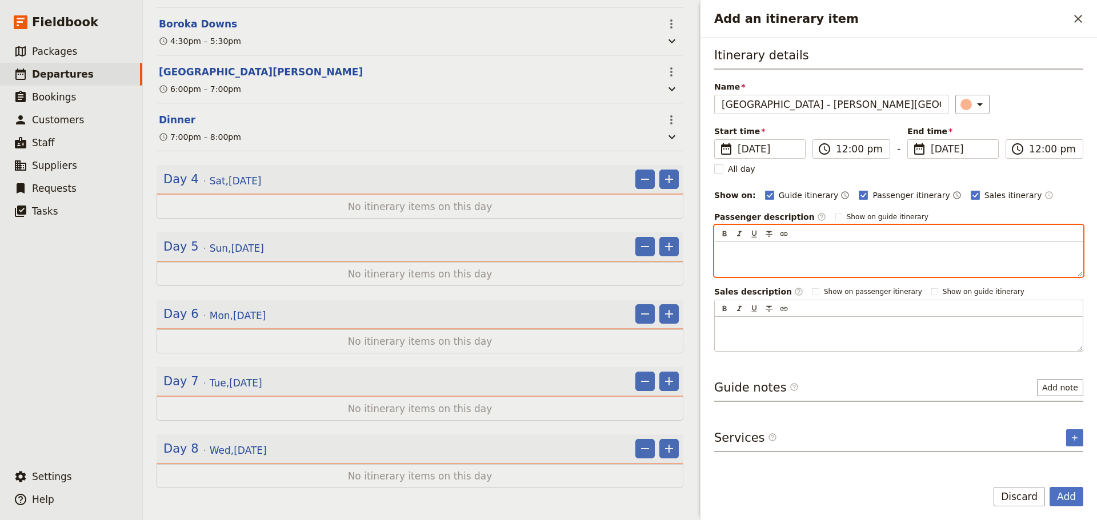
click at [775, 259] on div "Add an itinerary item" at bounding box center [899, 259] width 368 height 34
click at [815, 252] on p "Enjoy a relaxed ad" at bounding box center [899, 252] width 354 height 11
click at [703, 253] on div "Add an itinerary item ​ Itinerary details Name [GEOGRAPHIC_DATA] - [PERSON_NAME…" at bounding box center [897, 260] width 400 height 520
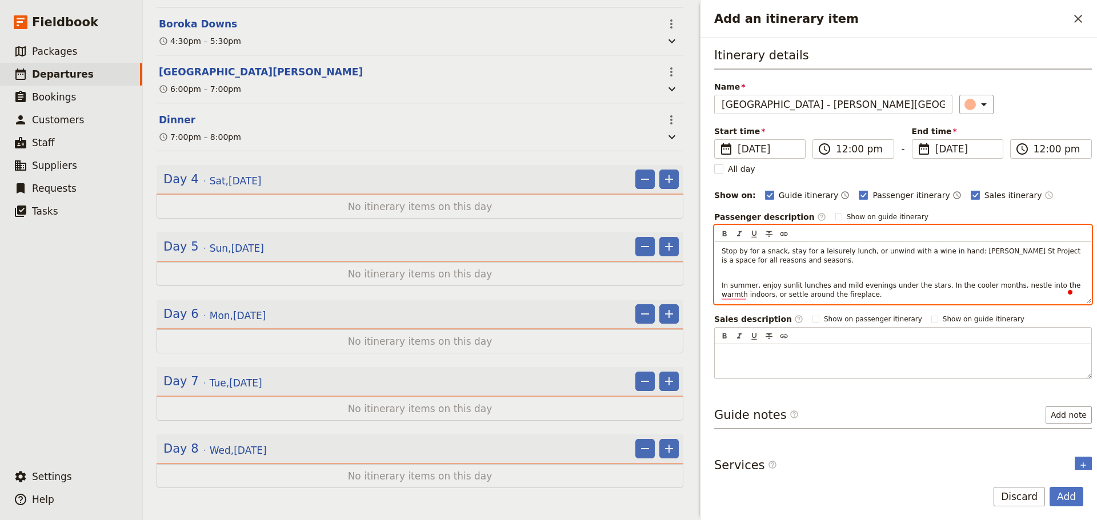
click at [758, 278] on div "Stop by for a snack, stay for a leisurely lunch, or unwind with a wine in hand:…" at bounding box center [903, 273] width 376 height 62
click at [759, 272] on p "Stop by for a snack, stay for a leisurely lunch, or unwind with a wine in hand:…" at bounding box center [903, 260] width 363 height 27
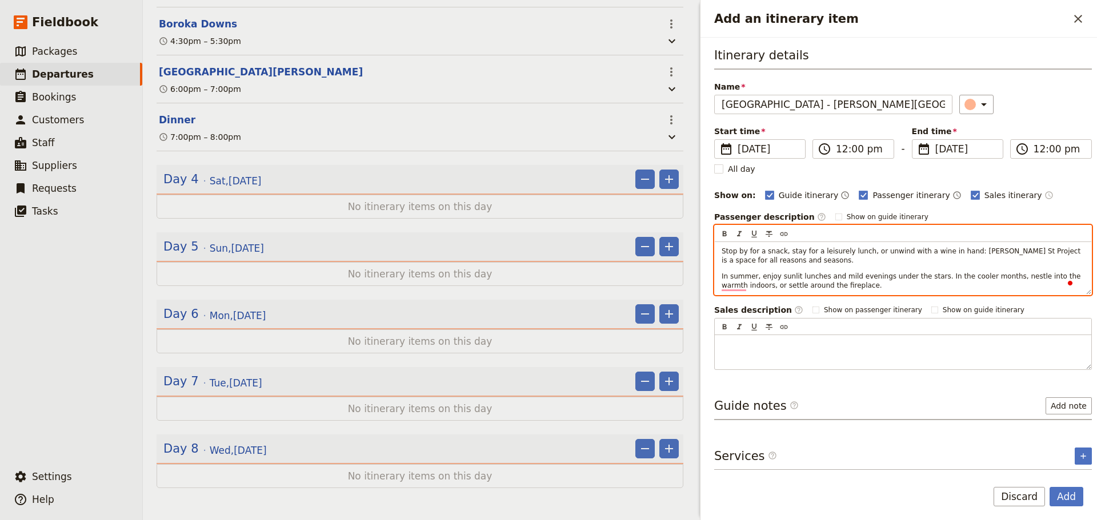
click at [722, 254] on span "Stop by for a snack, stay for a leisurely lunch, or unwind with a wine in hand:…" at bounding box center [902, 255] width 361 height 17
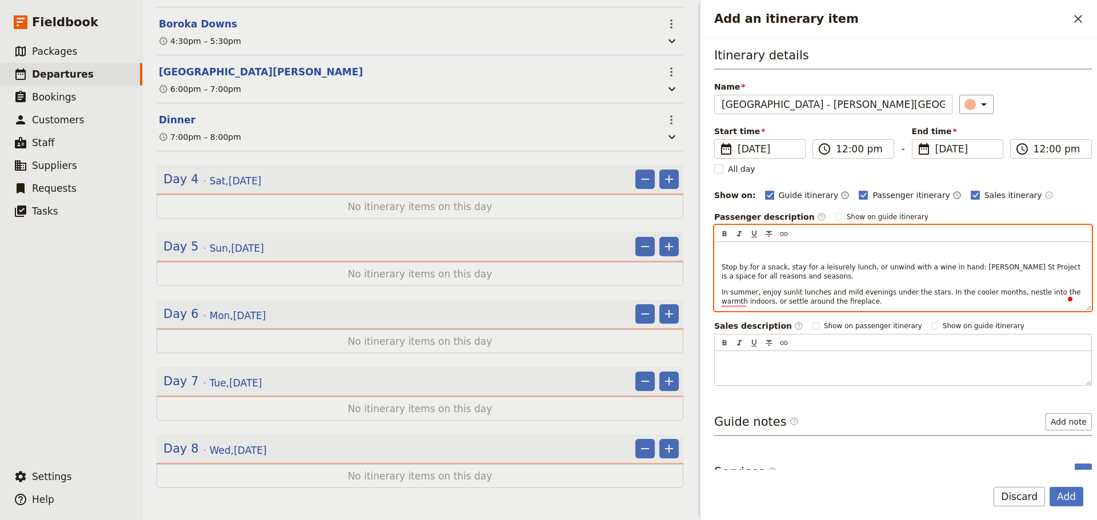
click at [734, 251] on p "To enrich screen reader interactions, please activate Accessibility in Grammarl…" at bounding box center [903, 251] width 363 height 9
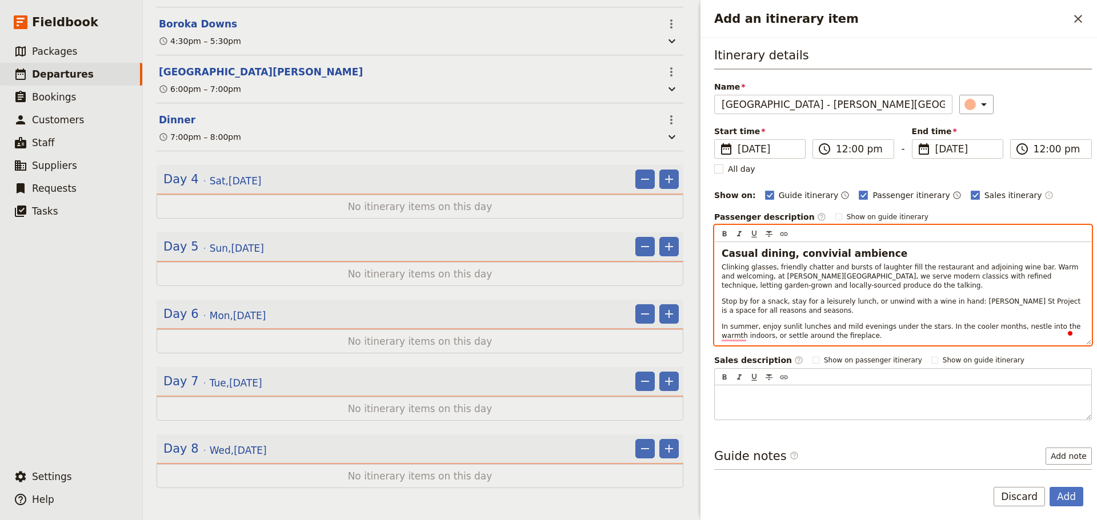
drag, startPoint x: 890, startPoint y: 254, endPoint x: 672, endPoint y: 260, distance: 217.7
click at [672, 260] on div "FLT - Shih x6pax ​ Draft [DATE] – [DATE] 8 days / 7 nights 0/6 booked 0 / 3 sta…" at bounding box center [620, 260] width 954 height 520
click at [723, 266] on span "Clinking glasses, friendly chatter and bursts of laughter fill the restaurant a…" at bounding box center [901, 276] width 359 height 26
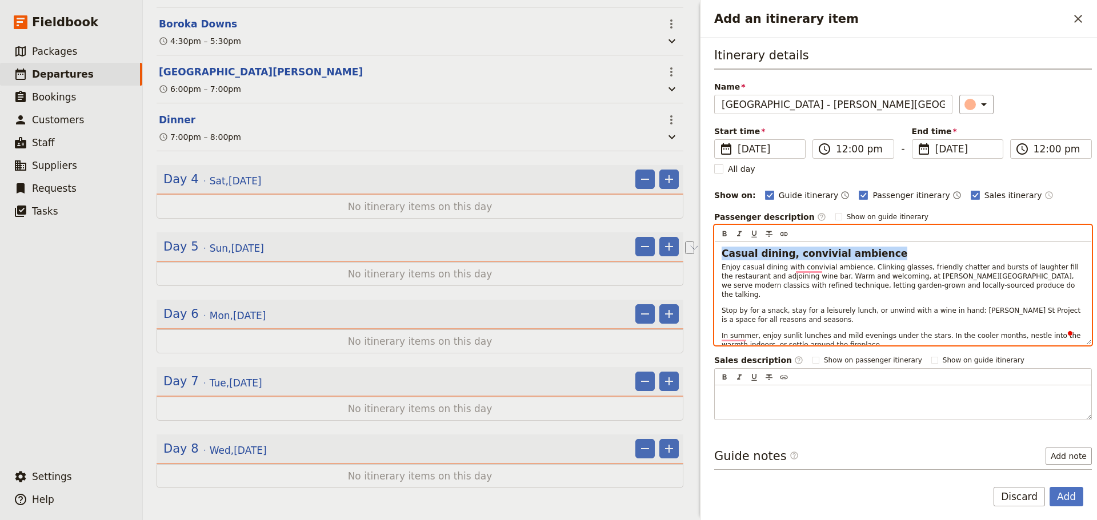
drag, startPoint x: 903, startPoint y: 255, endPoint x: 679, endPoint y: 251, distance: 224.0
click at [679, 251] on div "FLT - Shih x6pax ​ Draft [DATE] – [DATE] 8 days / 7 nights 0/6 booked 0 / 3 sta…" at bounding box center [620, 260] width 954 height 520
click at [724, 271] on span "Enjoy casual dining with convivial ambience. Clinking glasses, friendly chatter…" at bounding box center [901, 283] width 359 height 35
click at [723, 270] on span "Enjoy casual dining with convivial ambience. Clinking glasses, friendly chatter…" at bounding box center [901, 283] width 359 height 35
click at [720, 271] on div "Enjoy casual dining with convivial ambience. Clinking glasses, friendly chatter…" at bounding box center [903, 294] width 376 height 105
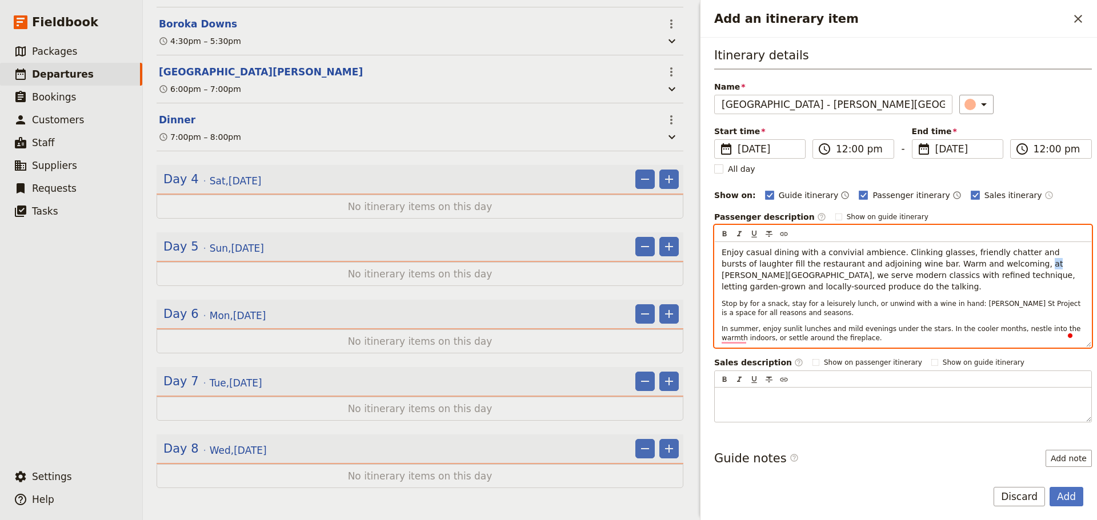
click at [982, 265] on span "Enjoy casual dining with a convivial ambience. Clinking glasses, friendly chatt…" at bounding box center [900, 269] width 356 height 43
click at [1072, 264] on p "Enjoy casual dining with a convivial ambience. Clinking glasses, friendly chatt…" at bounding box center [903, 270] width 363 height 46
click at [1072, 263] on span "Enjoy casual dining with a convivial ambience. Clinking glasses, friendly chatt…" at bounding box center [899, 269] width 355 height 43
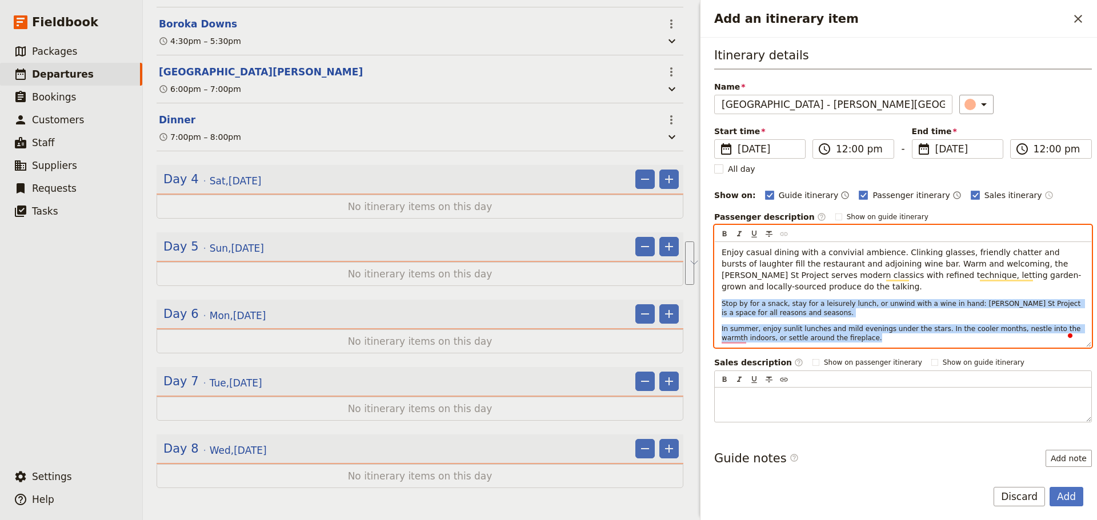
drag, startPoint x: 788, startPoint y: 324, endPoint x: 717, endPoint y: 303, distance: 73.9
click at [717, 303] on div "Enjoy casual dining with a convivial ambience. Clinking glasses, friendly chatt…" at bounding box center [903, 294] width 376 height 105
click at [767, 230] on icon "Format strikethrough" at bounding box center [768, 234] width 9 height 9
drag, startPoint x: 792, startPoint y: 292, endPoint x: 787, endPoint y: 284, distance: 10.0
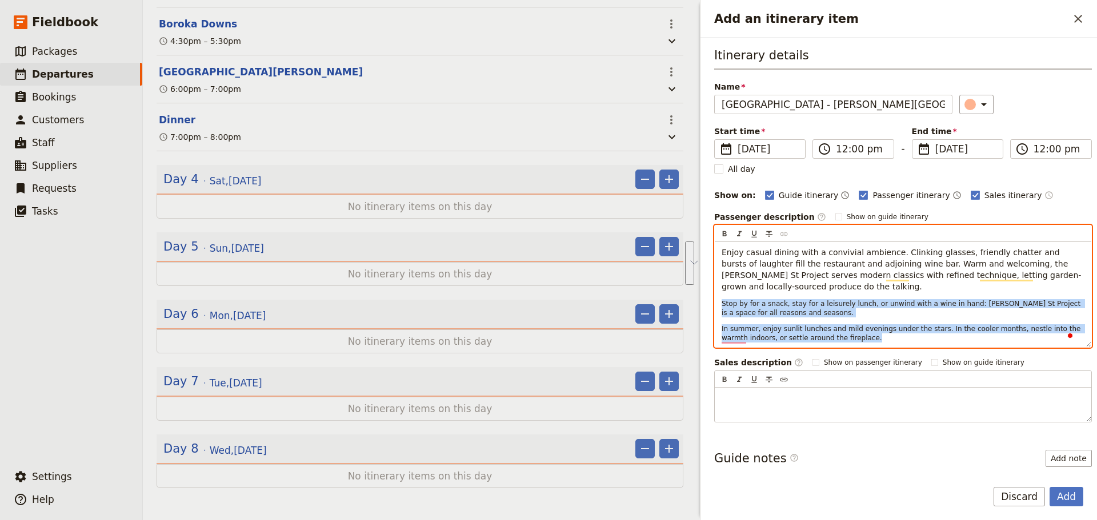
click at [791, 292] on div "Enjoy casual dining with a convivial ambience. Clinking glasses, friendly chatt…" at bounding box center [903, 294] width 376 height 105
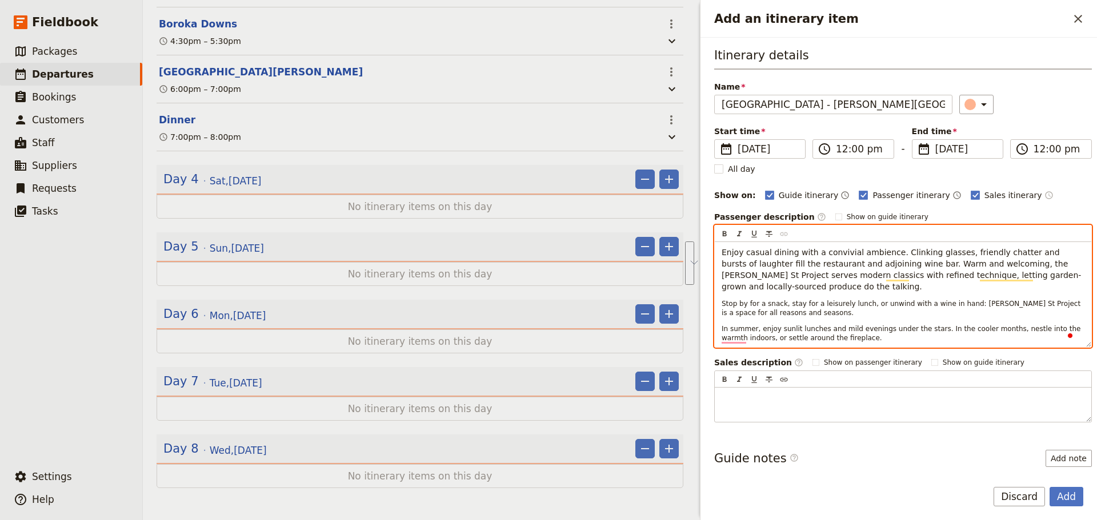
click at [786, 282] on p "Enjoy casual dining with a convivial ambience. Clinking glasses, friendly chatt…" at bounding box center [903, 270] width 363 height 46
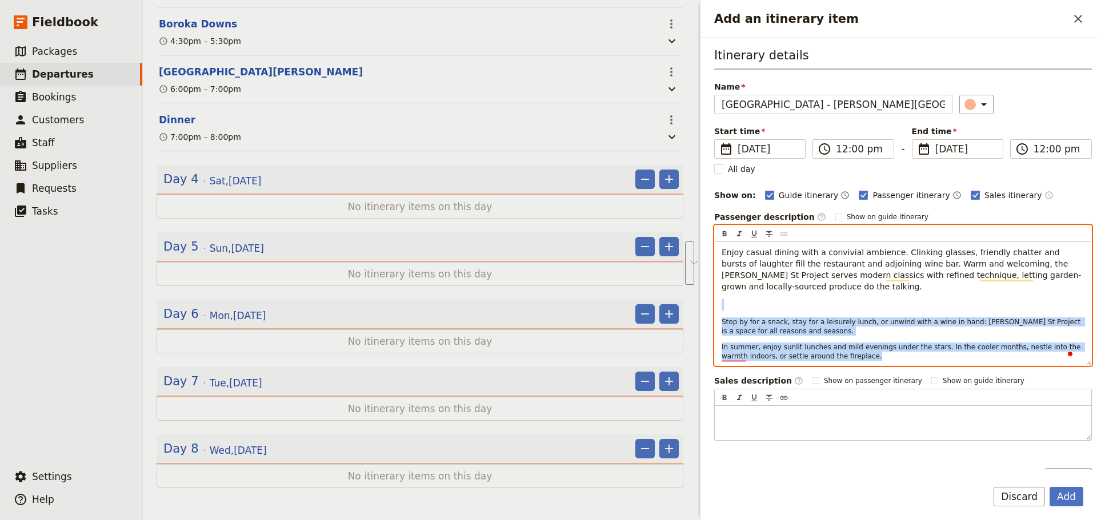
drag, startPoint x: 856, startPoint y: 356, endPoint x: 726, endPoint y: 303, distance: 140.5
click at [726, 303] on div "Enjoy casual dining with a convivial ambience. Clinking glasses, friendly chatt…" at bounding box center [903, 303] width 376 height 123
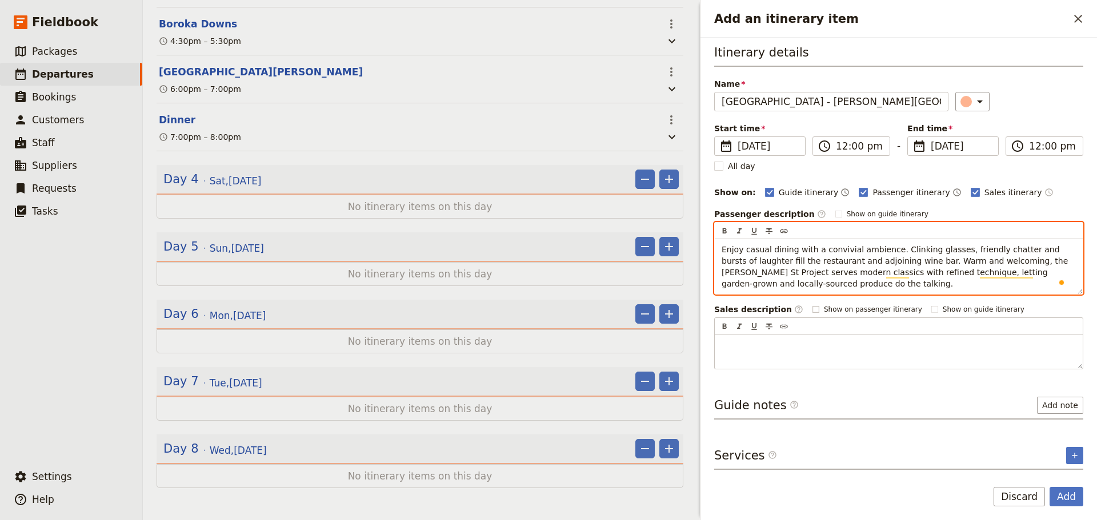
scroll to position [11, 0]
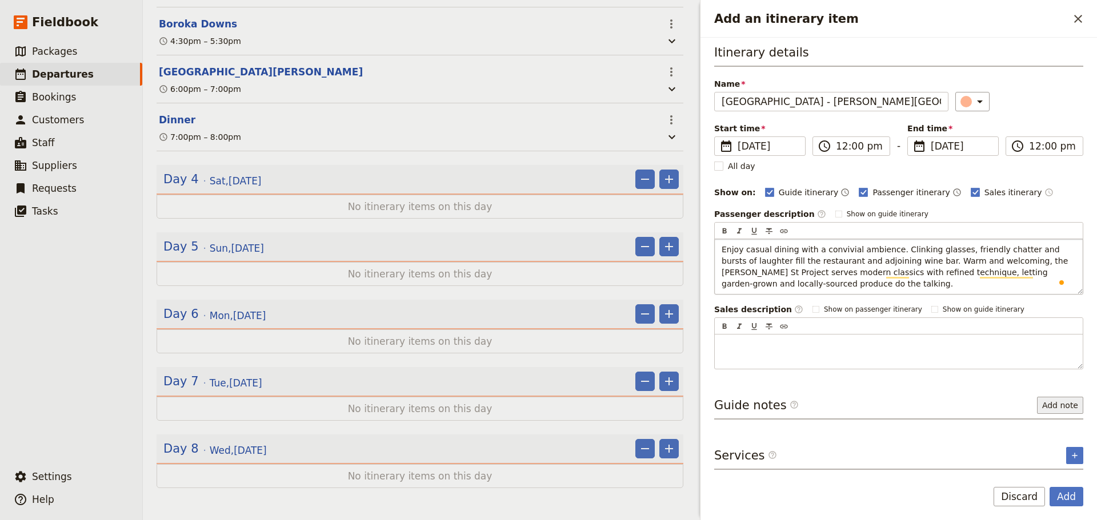
click at [1046, 397] on button "Add note" at bounding box center [1060, 405] width 46 height 17
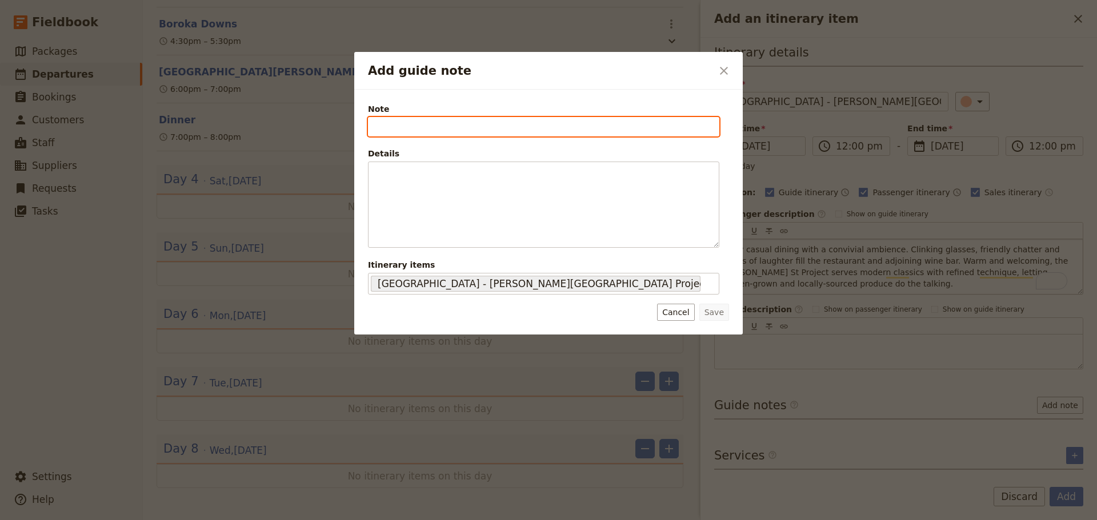
click at [619, 127] on input "Note" at bounding box center [543, 126] width 351 height 19
click at [376, 131] on input "Tel: [PHONE_NUMBER]" at bounding box center [543, 126] width 351 height 19
type input "[STREET_ADDRESS][PERSON_NAME] Tel: [PHONE_NUMBER]"
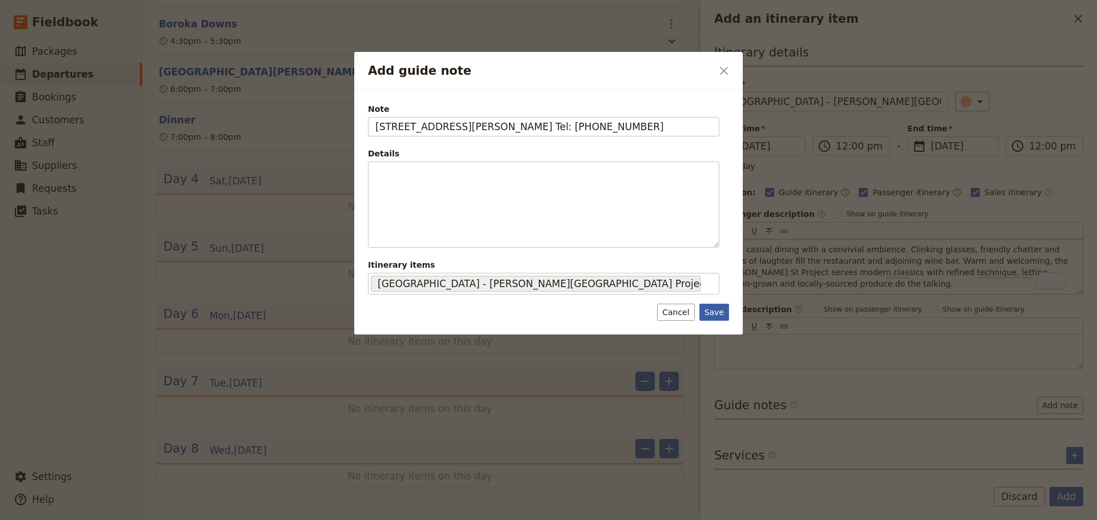
click at [707, 310] on button "Save" at bounding box center [714, 312] width 30 height 17
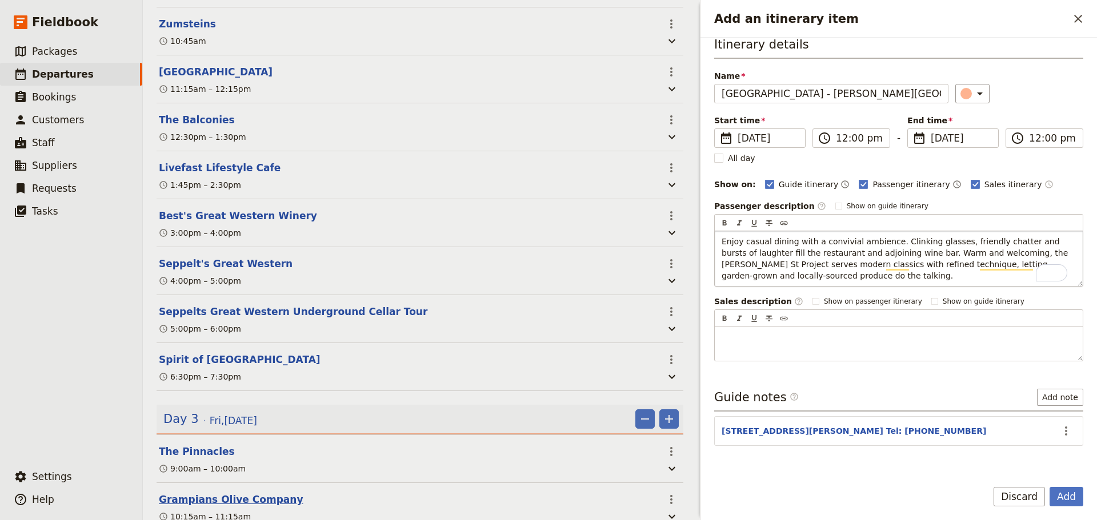
scroll to position [703, 0]
click at [219, 176] on button "Livefast Lifestyle Cafe" at bounding box center [220, 169] width 122 height 14
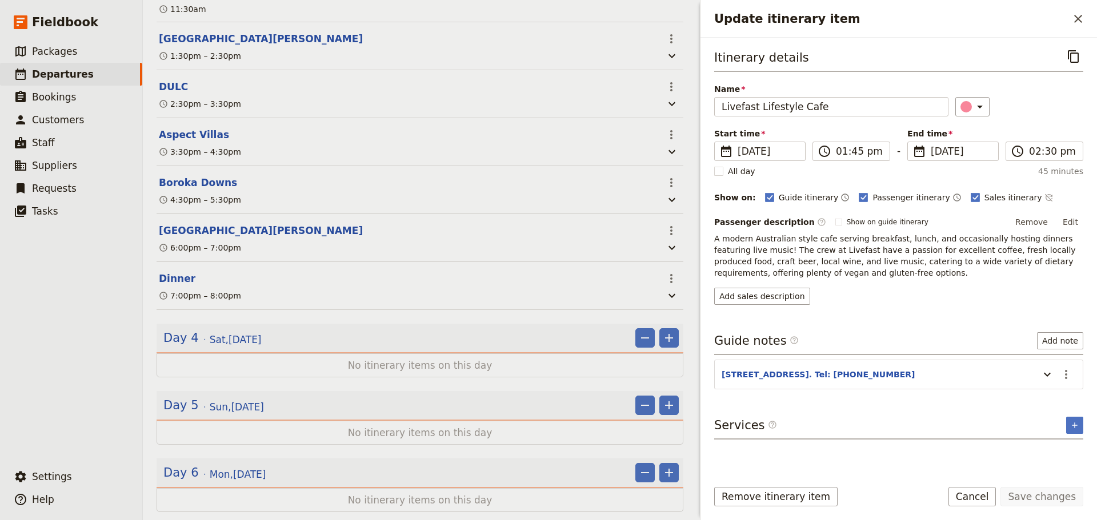
scroll to position [1389, 0]
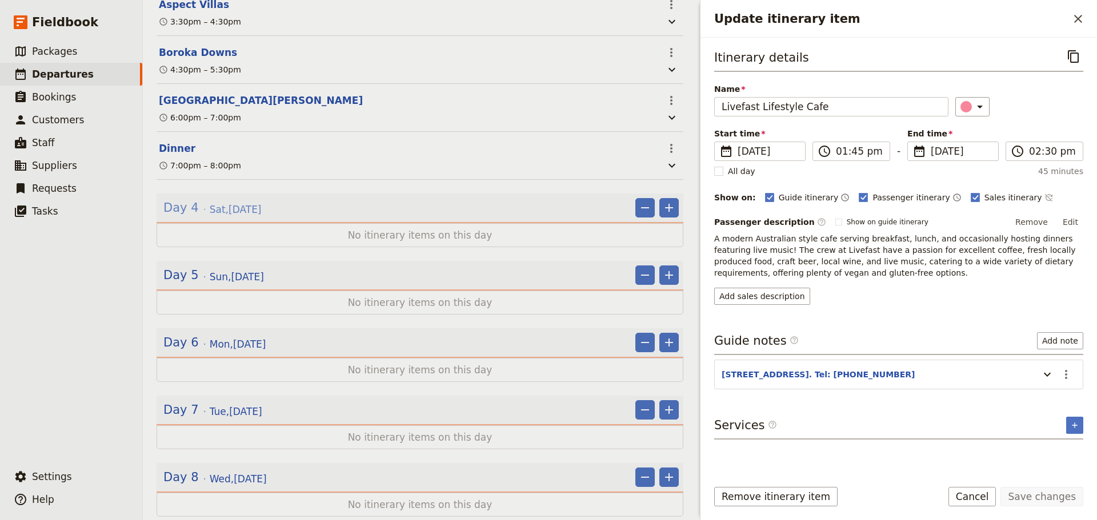
click at [238, 217] on span "[DATE]" at bounding box center [236, 210] width 52 height 14
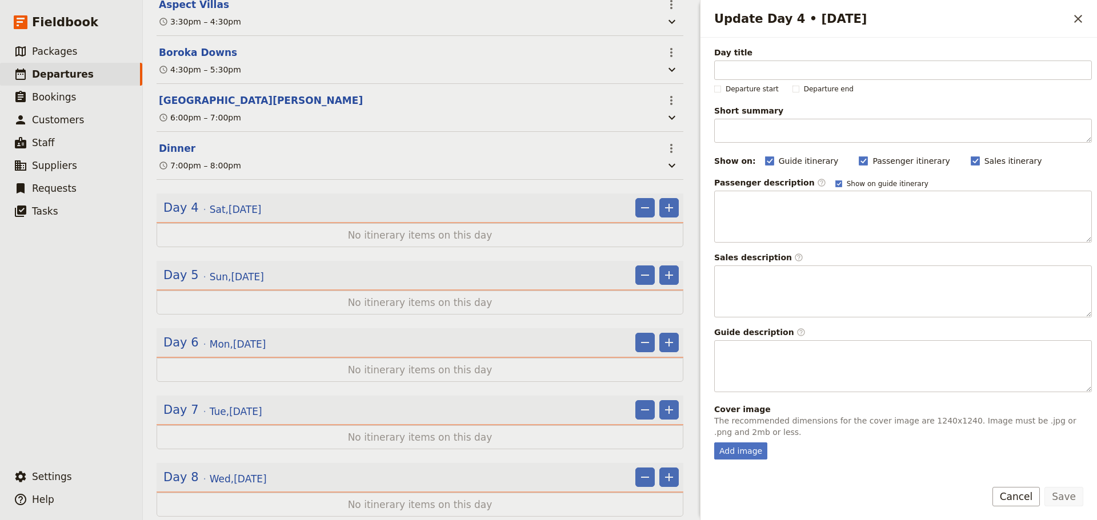
click at [813, 184] on div "Passenger description ​ Show on guide itinerary" at bounding box center [903, 182] width 378 height 11
click at [836, 183] on polygon "Update Day 4 • 18 Oct" at bounding box center [838, 183] width 5 height 5
click at [835, 179] on input "Show on guide itinerary" at bounding box center [835, 179] width 1 height 1
checkbox input "false"
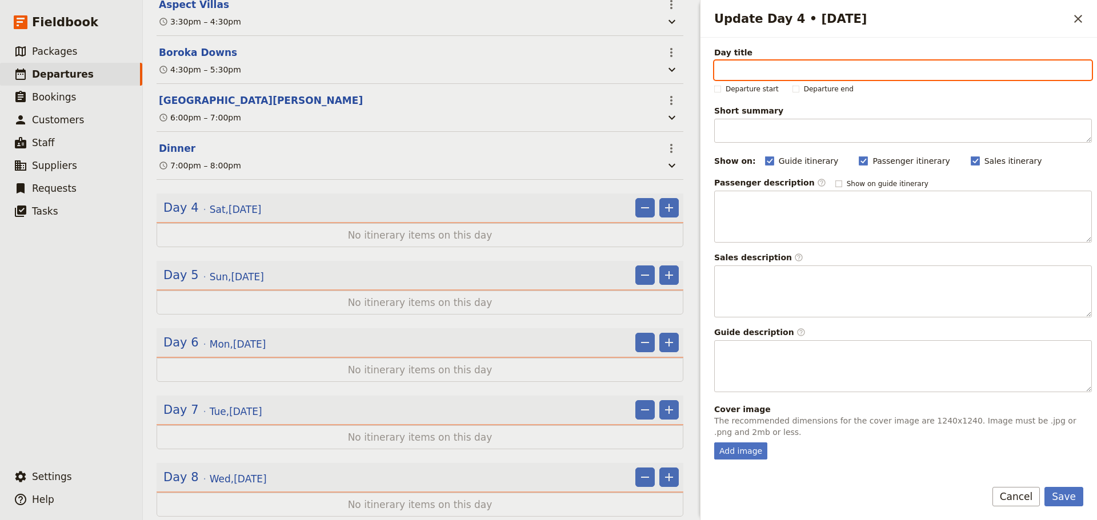
click at [783, 75] on input "Day title" at bounding box center [903, 70] width 378 height 19
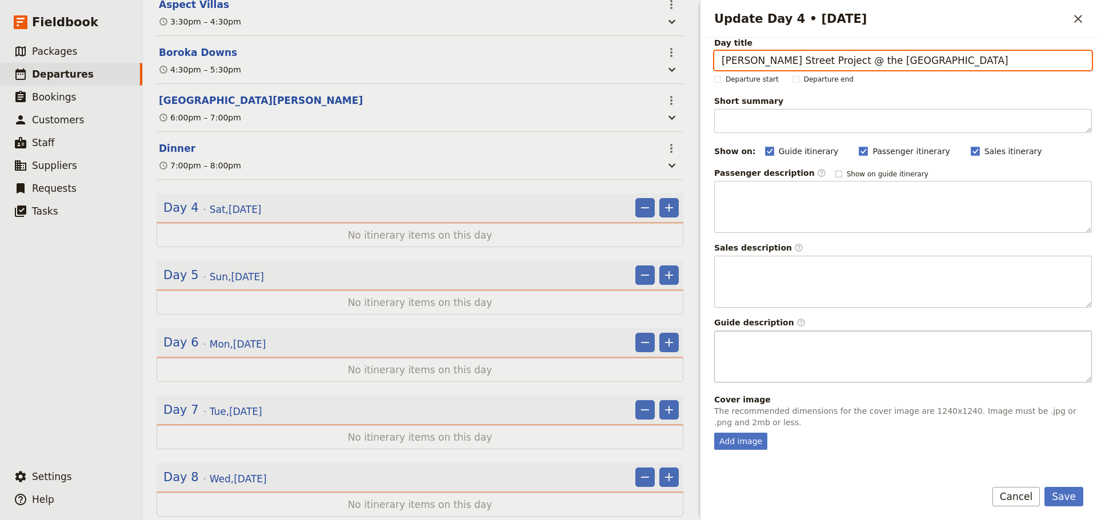
scroll to position [0, 0]
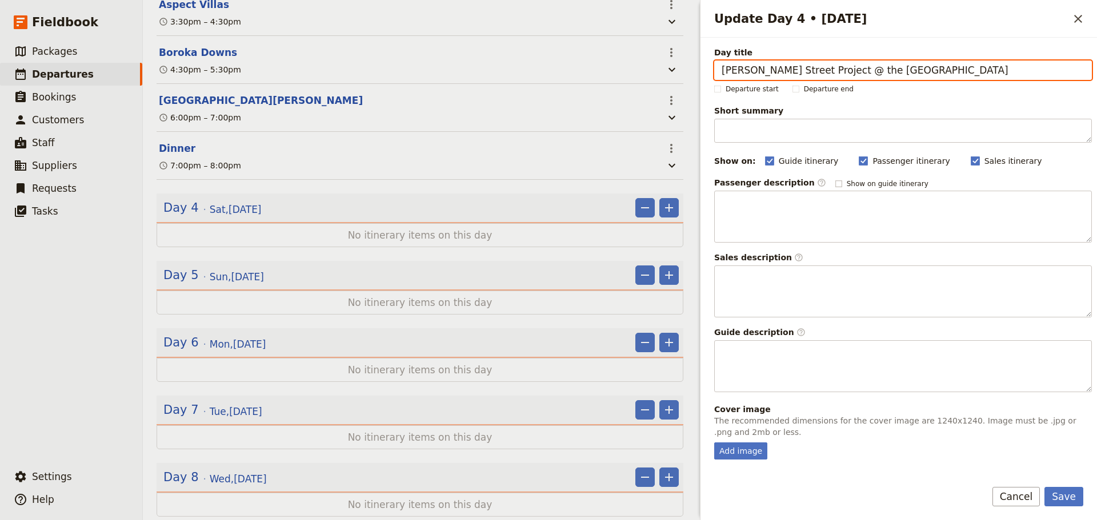
type input "[PERSON_NAME] Street Project @ the [GEOGRAPHIC_DATA]"
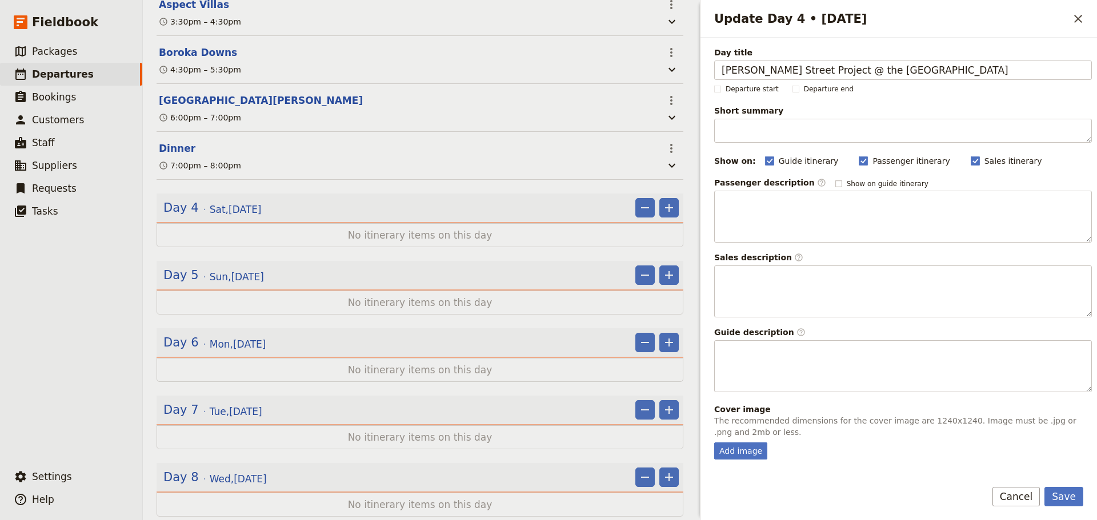
click at [1039, 497] on button "Cancel" at bounding box center [1016, 496] width 48 height 19
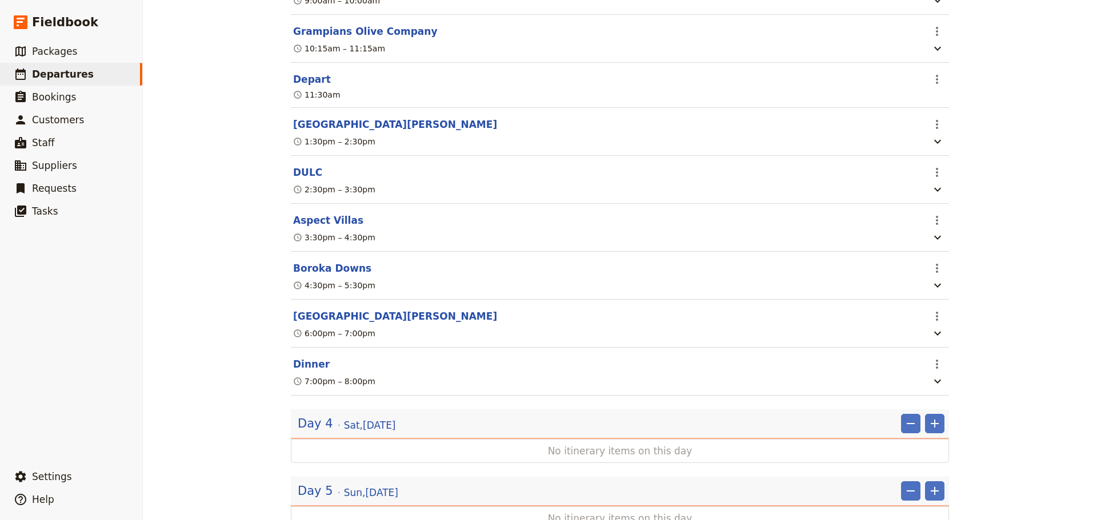
scroll to position [1314, 0]
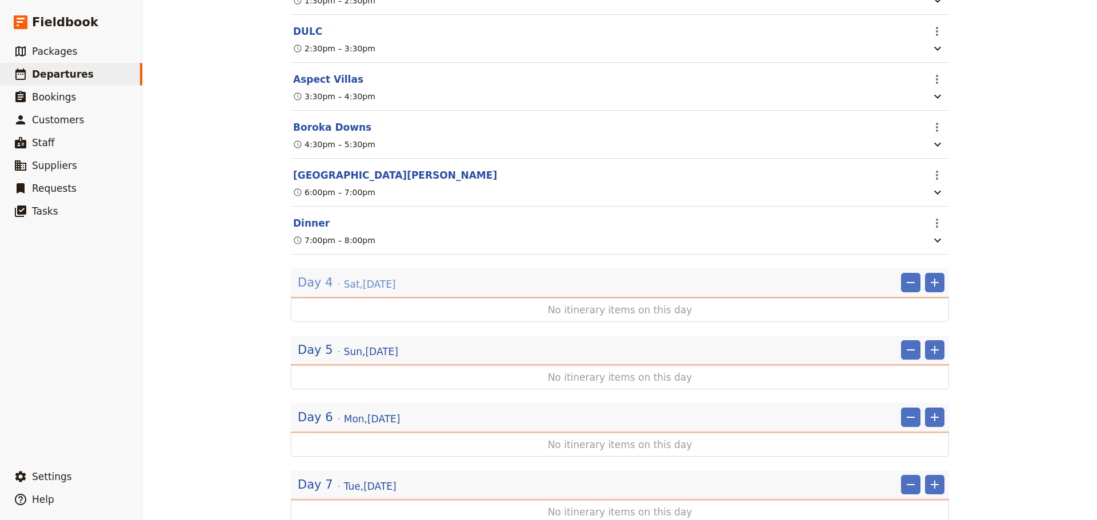
click at [332, 292] on div "Day 4 [DATE]" at bounding box center [346, 282] width 101 height 19
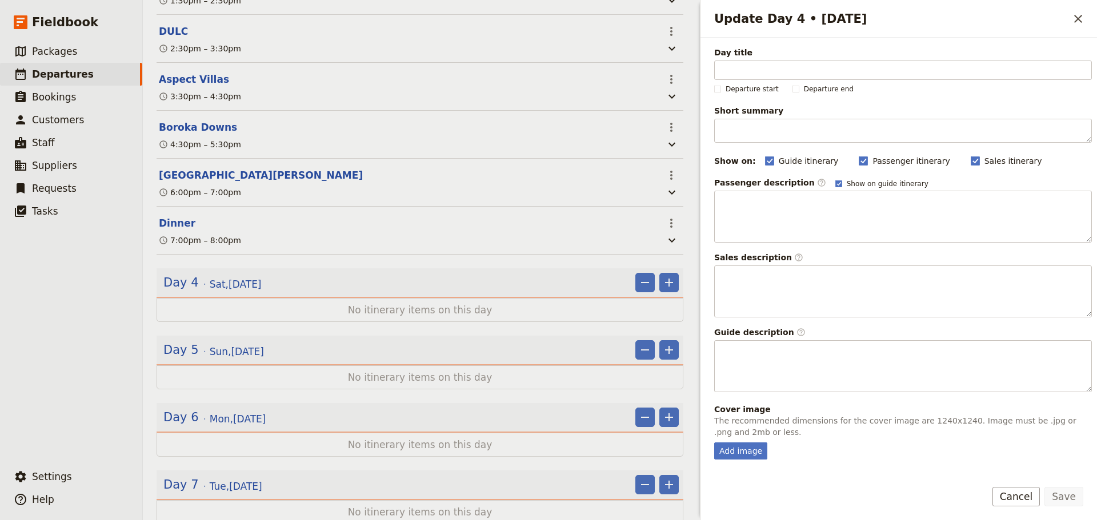
scroll to position [1320, 0]
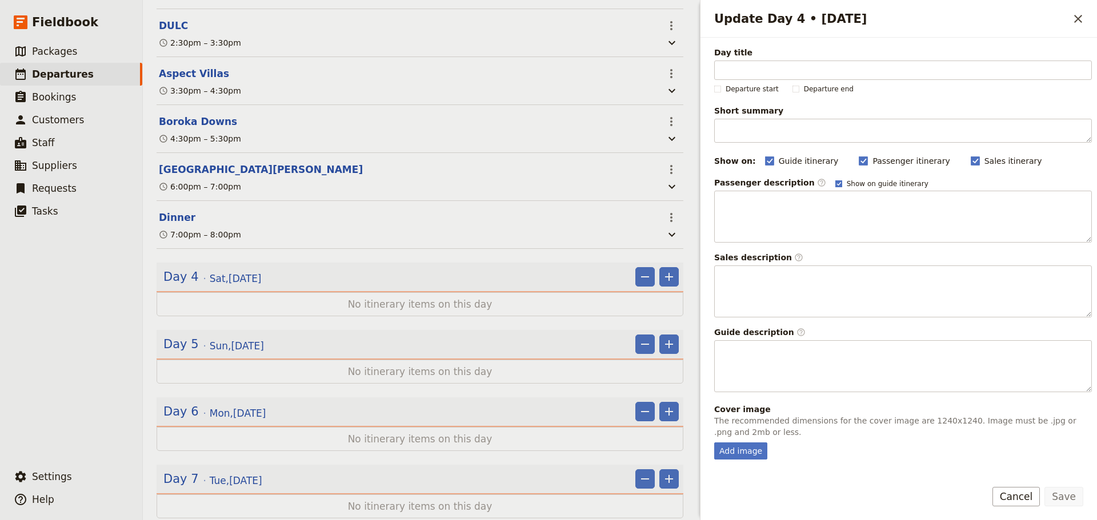
click at [835, 183] on rect "Update Day 4 • 18 Oct" at bounding box center [838, 184] width 6 height 6
click at [835, 179] on input "Show on guide itinerary" at bounding box center [835, 179] width 1 height 1
checkbox input "false"
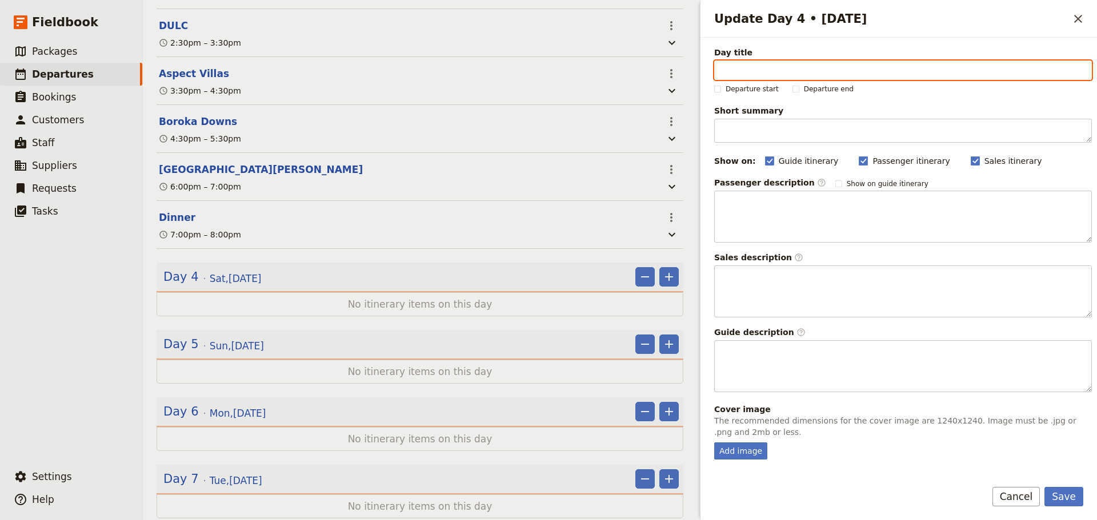
click at [801, 67] on input "Day title" at bounding box center [903, 70] width 378 height 19
type input "[PERSON_NAME] St Project @ the [GEOGRAPHIC_DATA]"
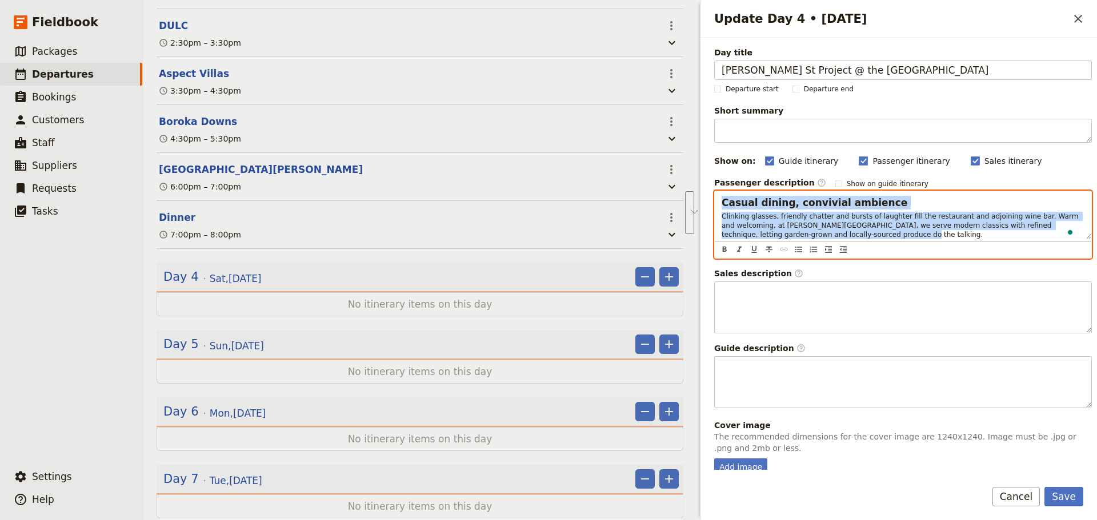
drag, startPoint x: 834, startPoint y: 232, endPoint x: 692, endPoint y: 202, distance: 144.9
click at [692, 202] on div "FLT - Shih x6pax ​ Draft [DATE] – [DATE] 8 days / 7 nights 0/6 booked 0 / 3 sta…" at bounding box center [620, 260] width 954 height 520
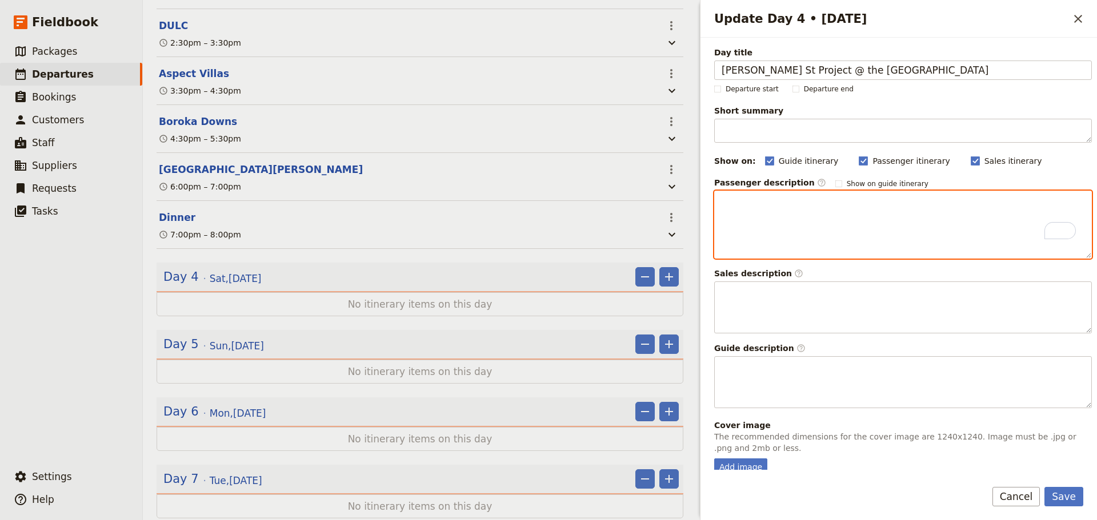
click at [807, 209] on div "To enrich screen reader interactions, please activate Accessibility in Grammarl…" at bounding box center [903, 224] width 376 height 67
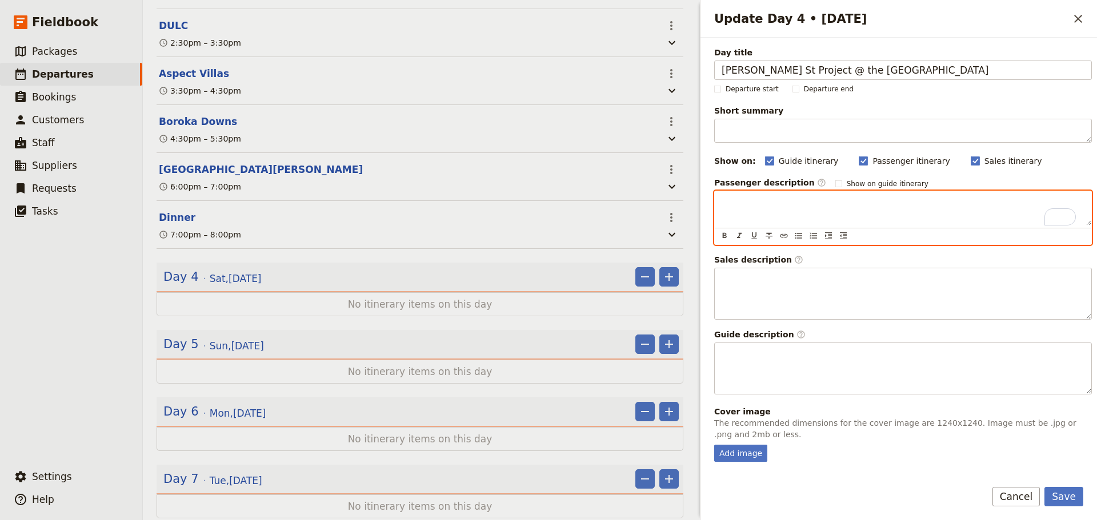
click at [779, 196] on div "To enrich screen reader interactions, please activate Accessibility in Grammarl…" at bounding box center [903, 208] width 376 height 34
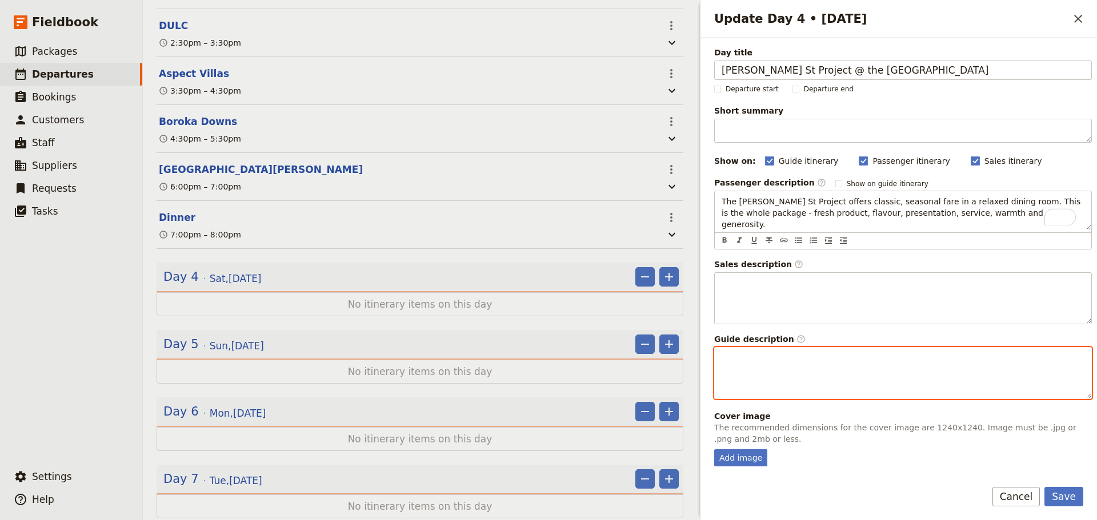
click at [901, 361] on div "Update Day 4 • 18 Oct" at bounding box center [903, 373] width 376 height 51
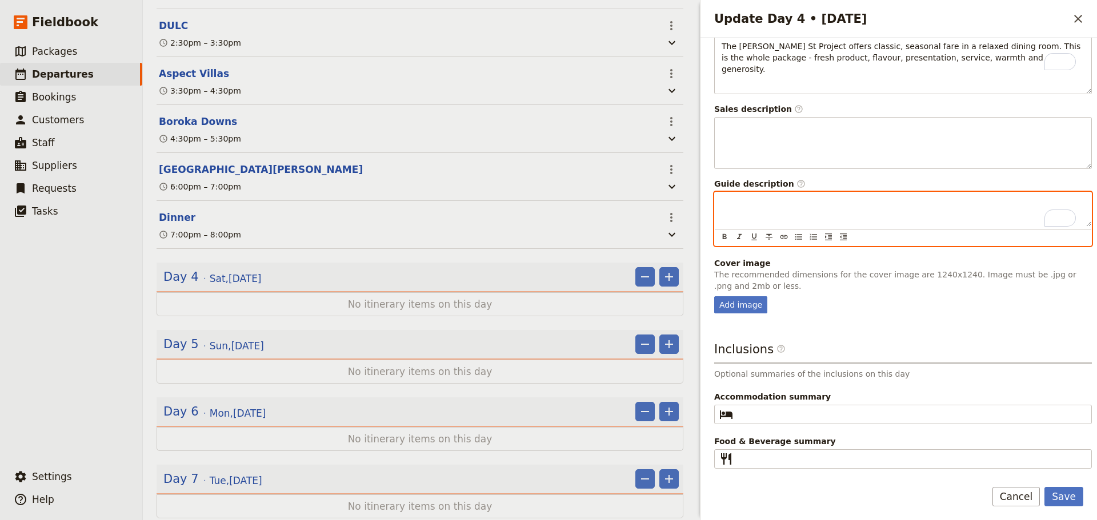
scroll to position [0, 0]
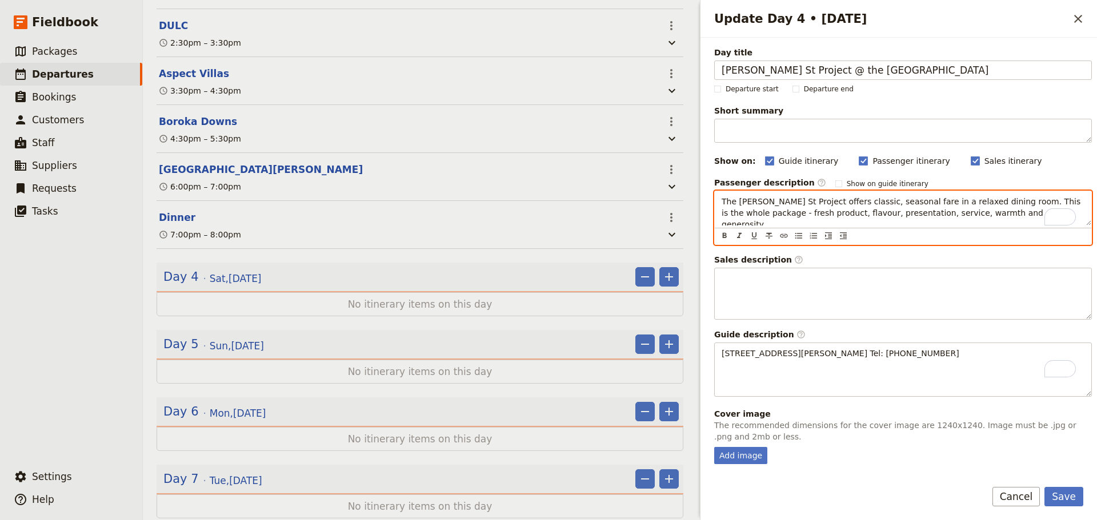
click at [995, 217] on p "The [PERSON_NAME] St Project offers classic, seasonal fare in a relaxed dining …" at bounding box center [903, 213] width 363 height 34
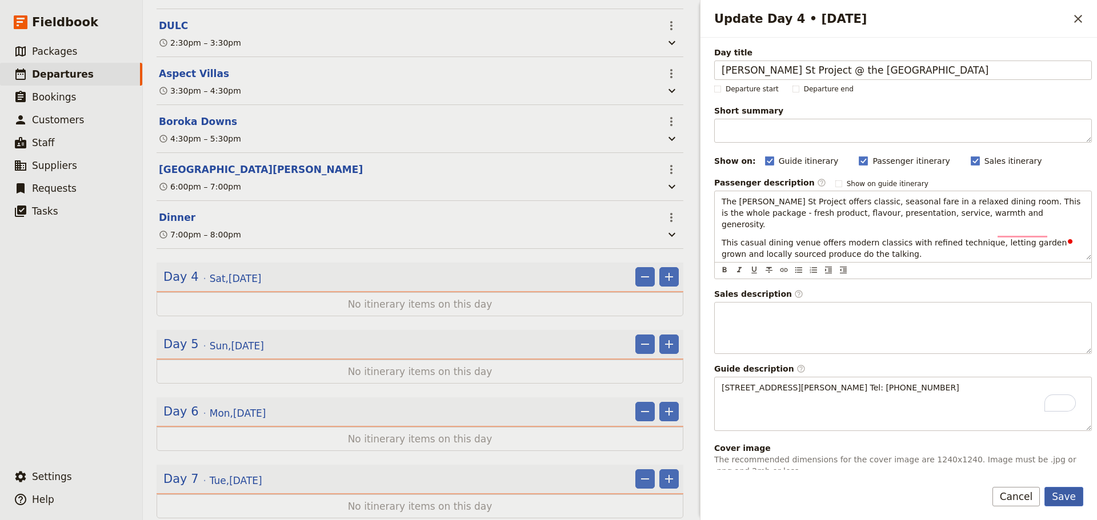
click at [1069, 487] on button "Save" at bounding box center [1063, 496] width 39 height 19
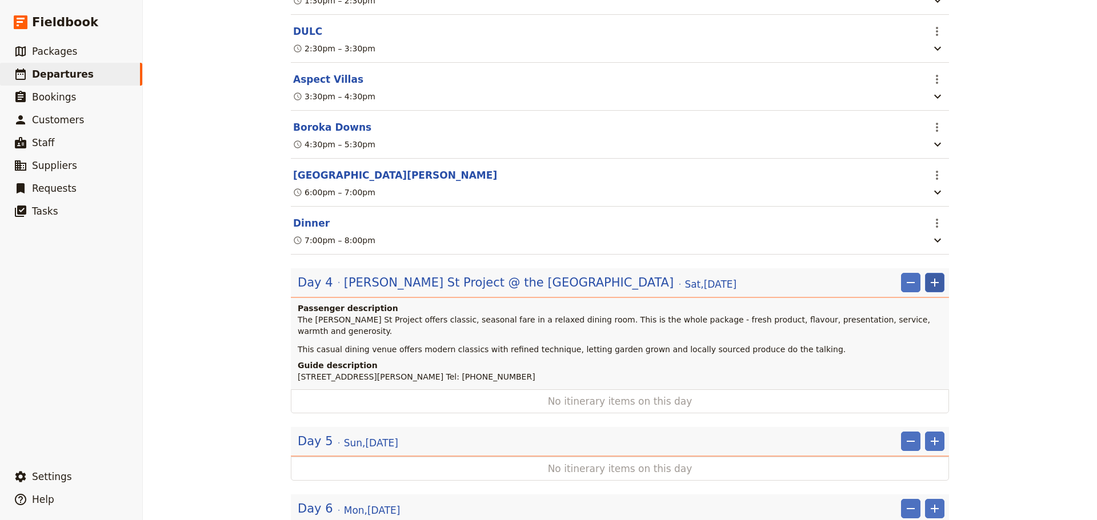
click at [928, 290] on icon "Add" at bounding box center [935, 283] width 14 height 14
click at [912, 325] on span "Add itinerary item" at bounding box center [896, 330] width 73 height 11
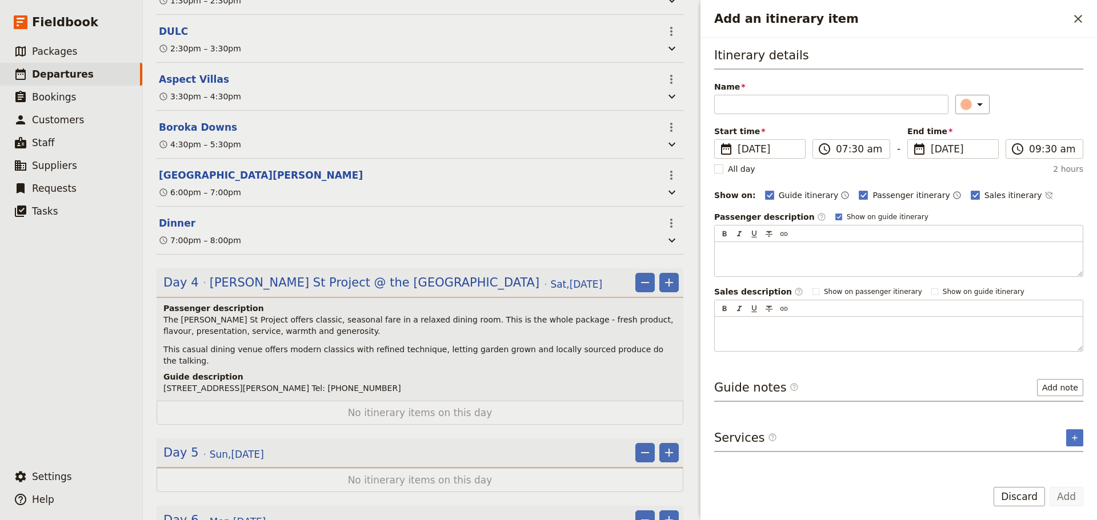
scroll to position [1320, 0]
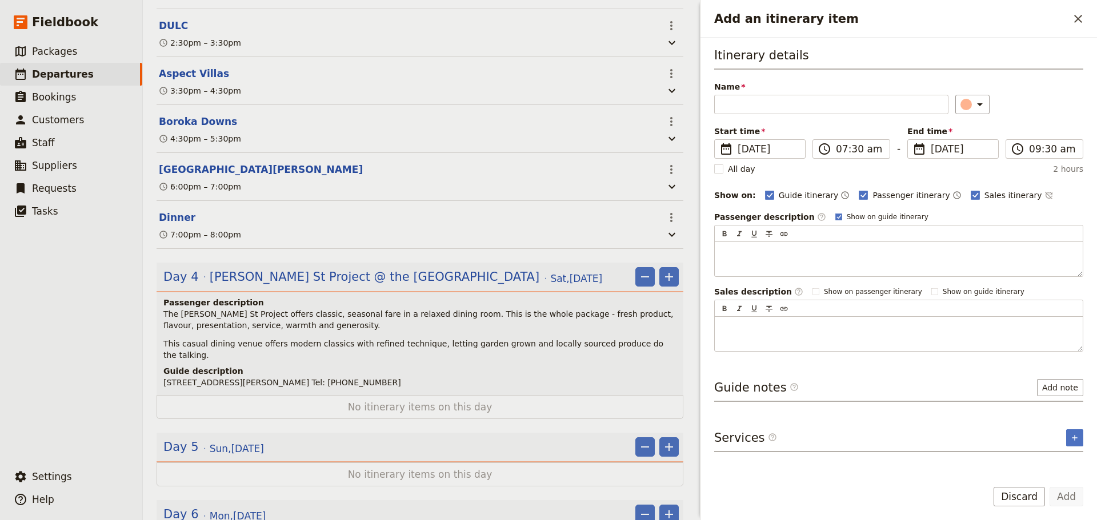
click at [330, 295] on header "Day 4 [PERSON_NAME] St Project @ the [GEOGRAPHIC_DATA][DATE] ​ ​ Passenger desc…" at bounding box center [420, 329] width 527 height 133
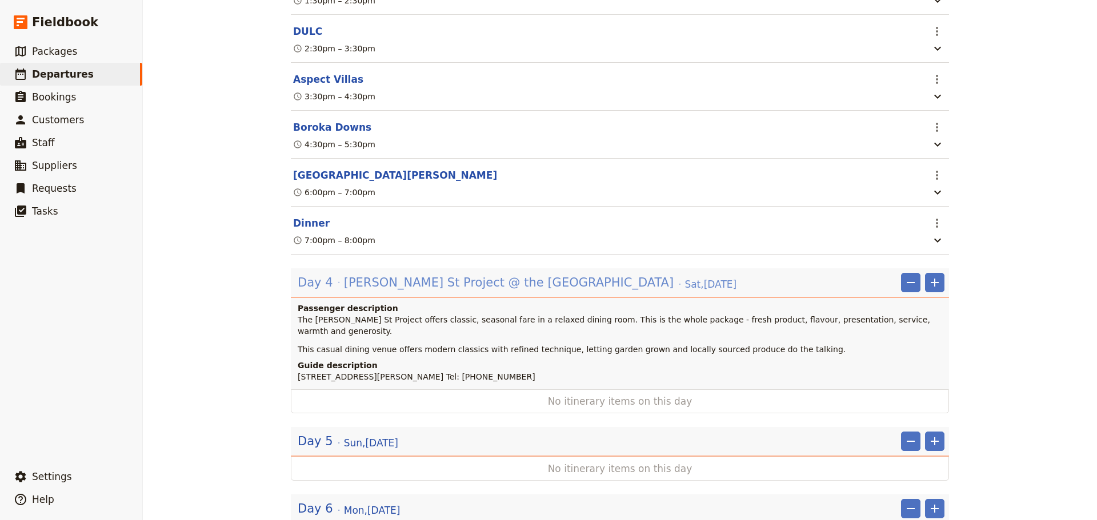
click at [491, 291] on span "[PERSON_NAME] St Project @ the [GEOGRAPHIC_DATA]" at bounding box center [509, 282] width 330 height 17
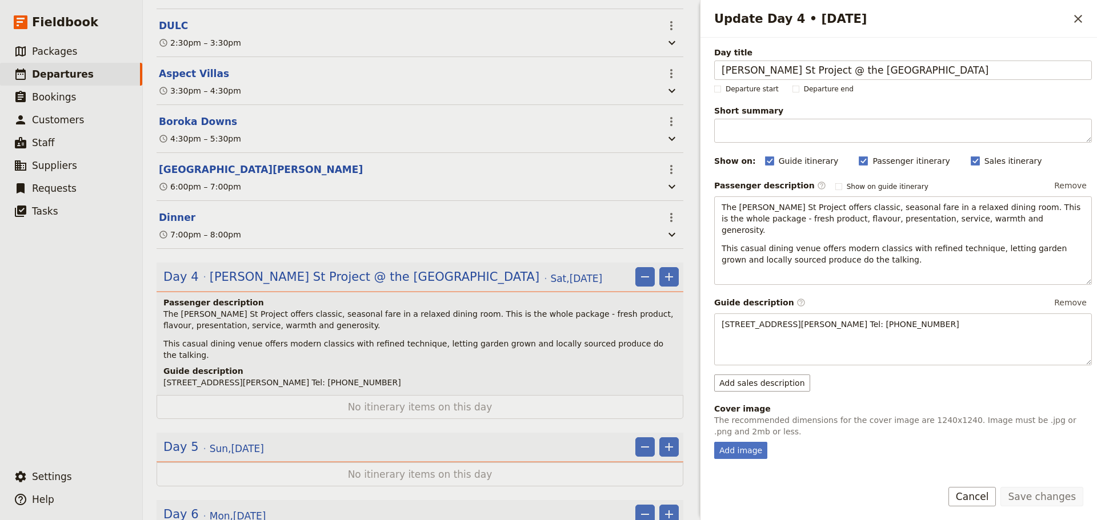
drag, startPoint x: 897, startPoint y: 70, endPoint x: 646, endPoint y: 76, distance: 251.4
click at [646, 76] on div "FLT - Shih x6pax ​ Draft [DATE] – [DATE] 8 days / 7 nights 0/6 booked 0 / 3 sta…" at bounding box center [620, 260] width 954 height 520
type input "Grampians to [GEOGRAPHIC_DATA]"
click at [1052, 503] on button "Save changes" at bounding box center [1041, 496] width 83 height 19
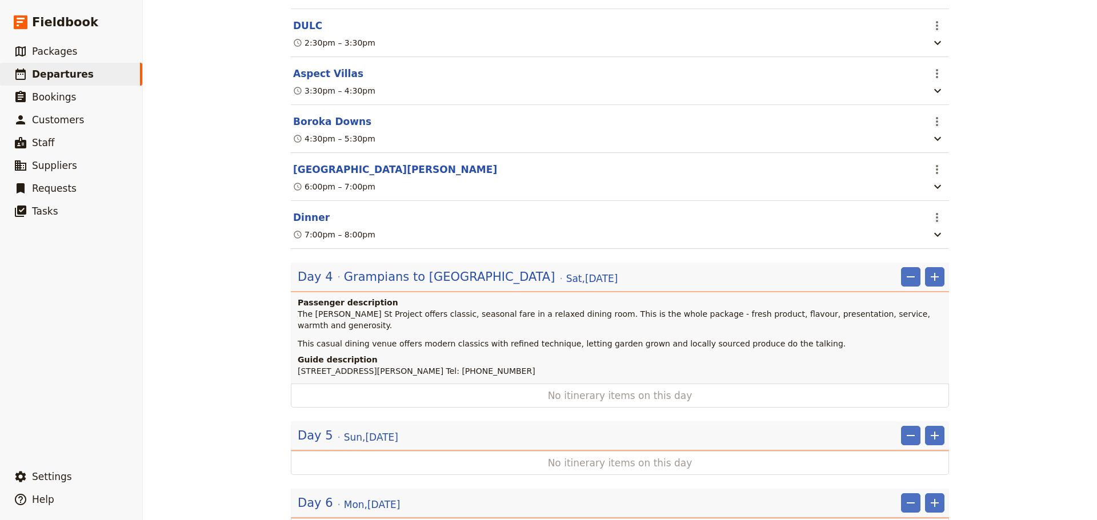
scroll to position [1314, 0]
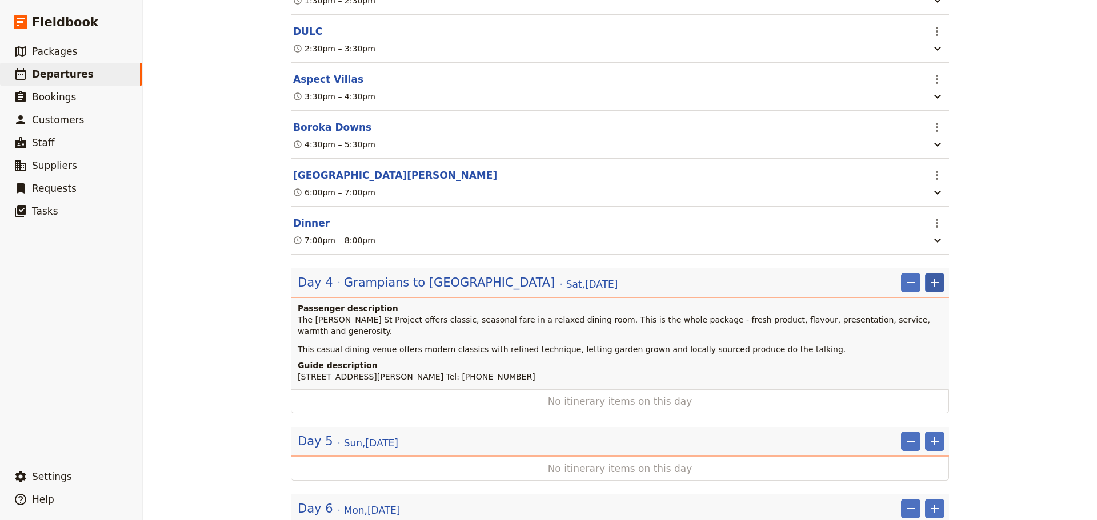
click at [935, 290] on icon "Add" at bounding box center [935, 283] width 14 height 14
click at [910, 328] on span "Add itinerary item" at bounding box center [896, 330] width 73 height 11
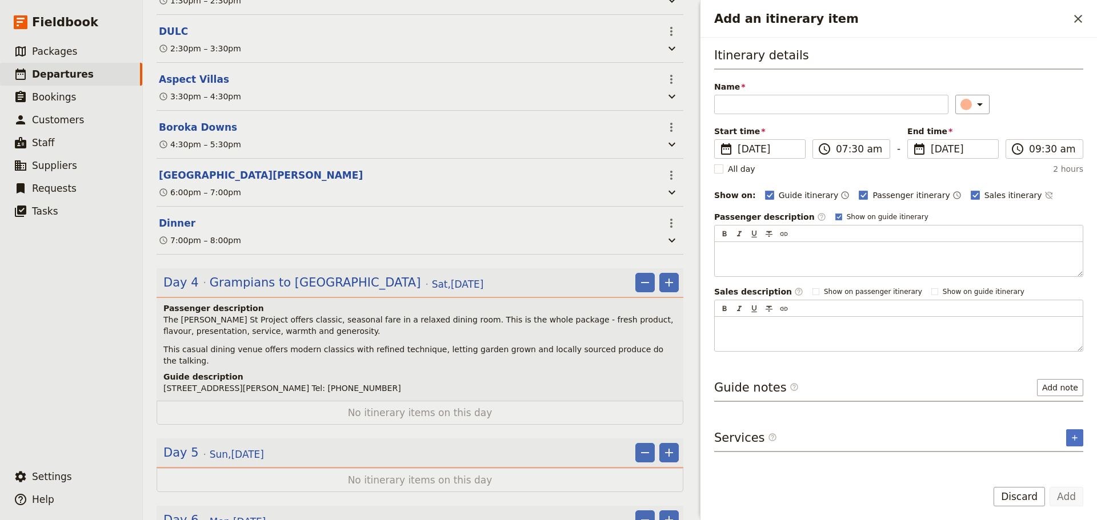
scroll to position [1320, 0]
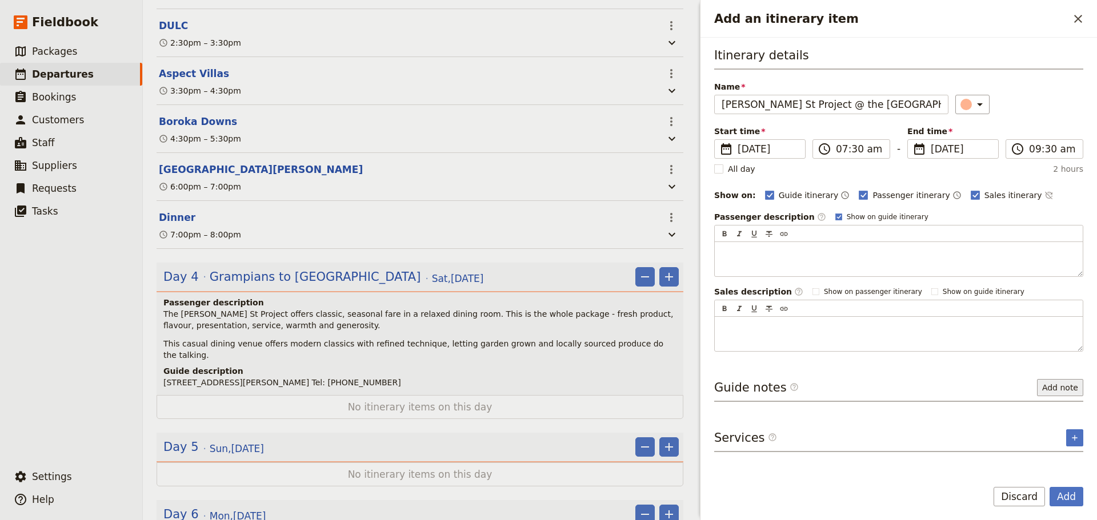
type input "[PERSON_NAME] St Project @ the [GEOGRAPHIC_DATA]"
click at [1062, 391] on button "Add note" at bounding box center [1060, 387] width 46 height 17
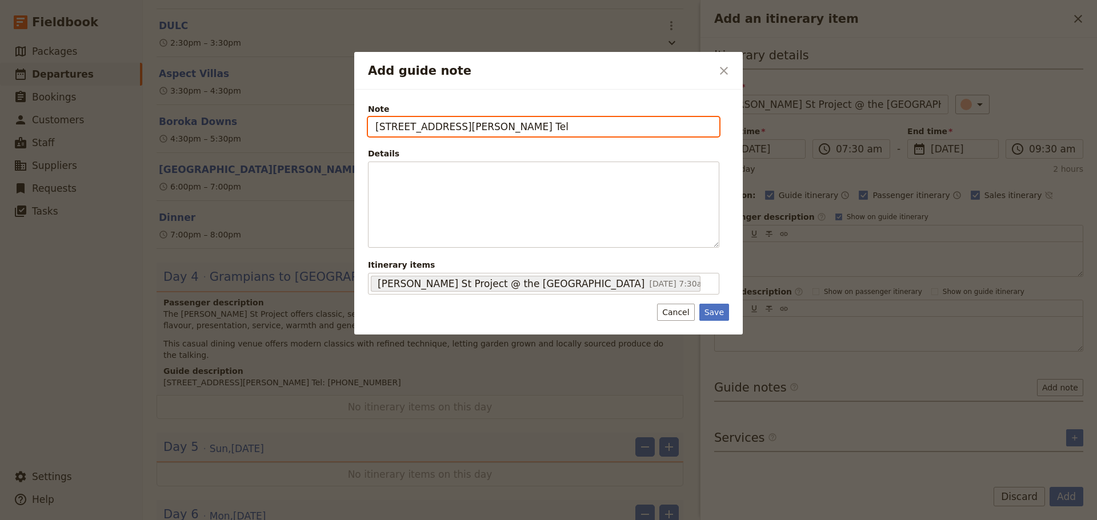
click at [576, 126] on input "[STREET_ADDRESS][PERSON_NAME] Tel" at bounding box center [543, 126] width 351 height 19
type input "[STREET_ADDRESS][PERSON_NAME] Tel: [PHONE_NUMBER]"
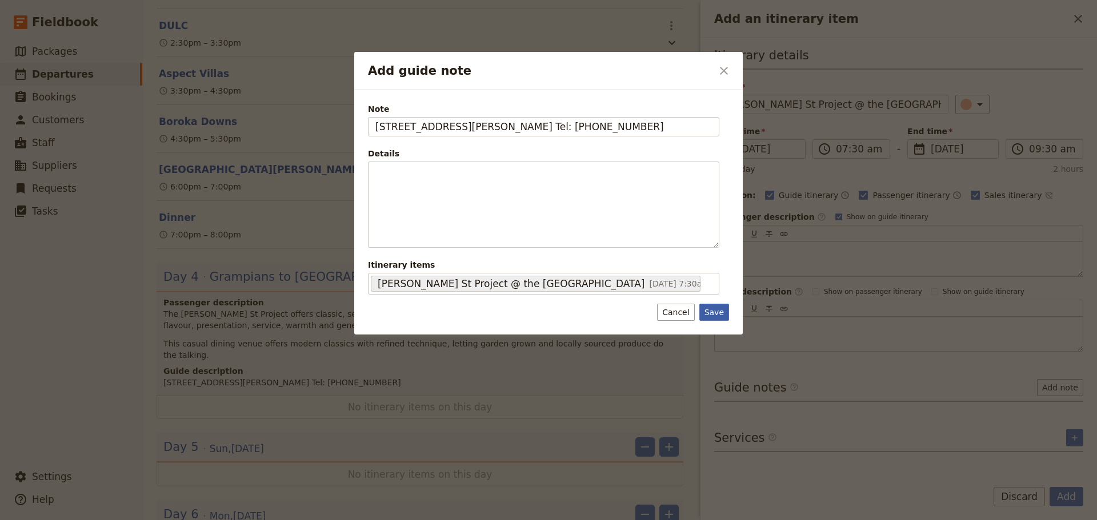
click at [717, 311] on button "Save" at bounding box center [714, 312] width 30 height 17
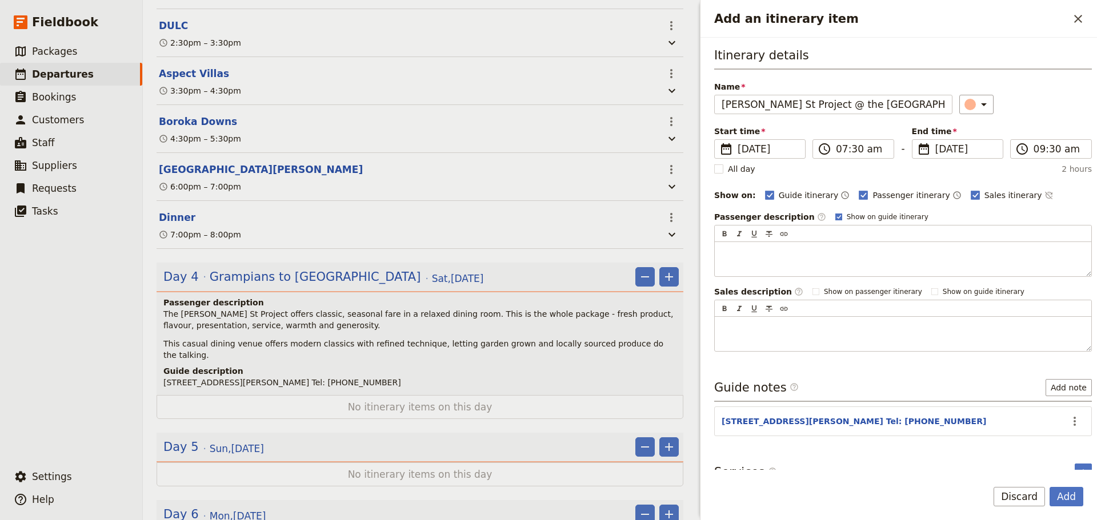
click at [835, 214] on rect "Add an itinerary item" at bounding box center [838, 217] width 6 height 6
click at [835, 213] on input "Show on guide itinerary" at bounding box center [835, 212] width 1 height 1
checkbox input "false"
click at [1044, 195] on icon "Time not shown on sales itinerary" at bounding box center [1048, 195] width 9 height 9
drag, startPoint x: 653, startPoint y: 373, endPoint x: 171, endPoint y: 346, distance: 482.9
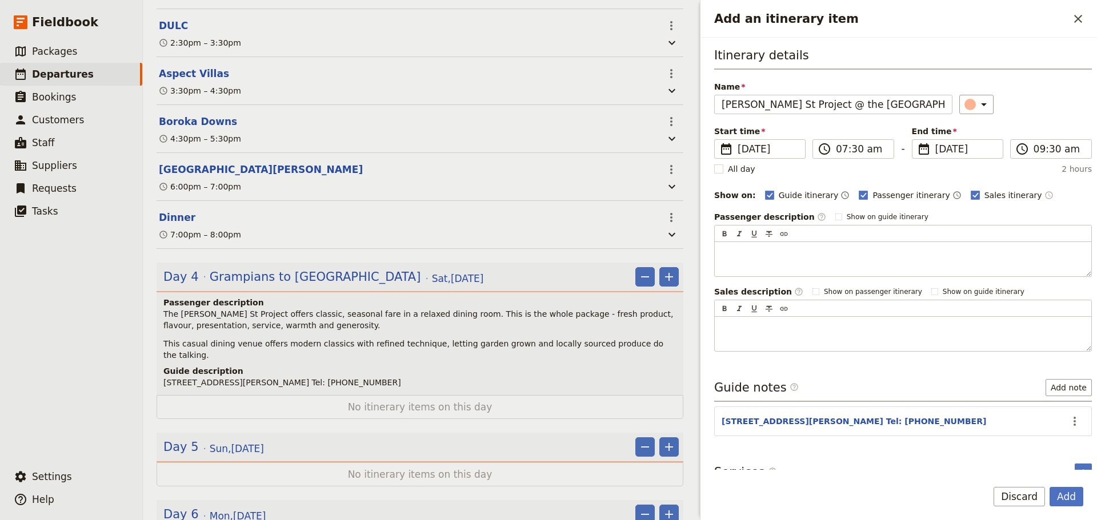
click at [198, 352] on div "The [PERSON_NAME] St Project offers classic, seasonal fare in a relaxed dining …" at bounding box center [420, 334] width 515 height 53
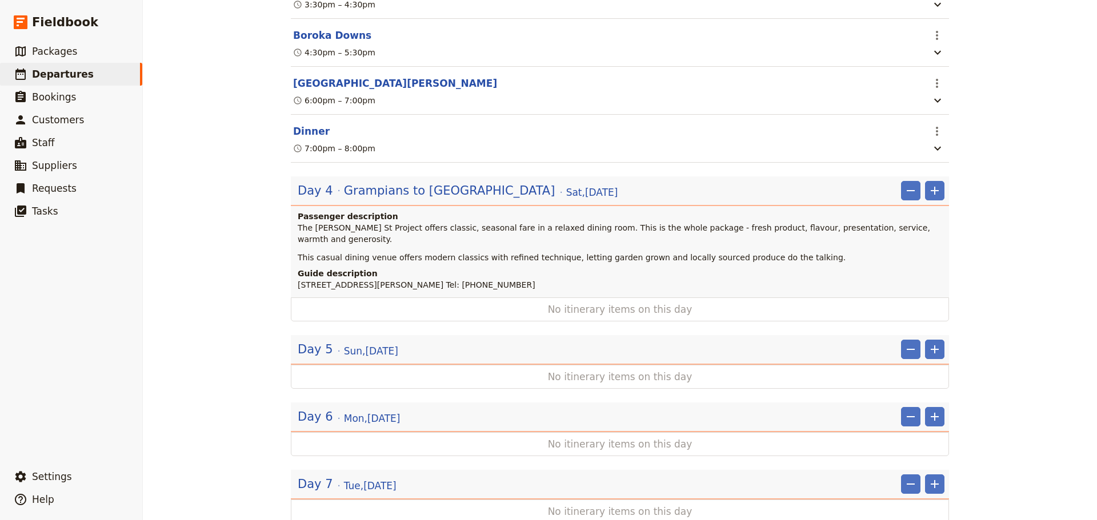
scroll to position [1520, 0]
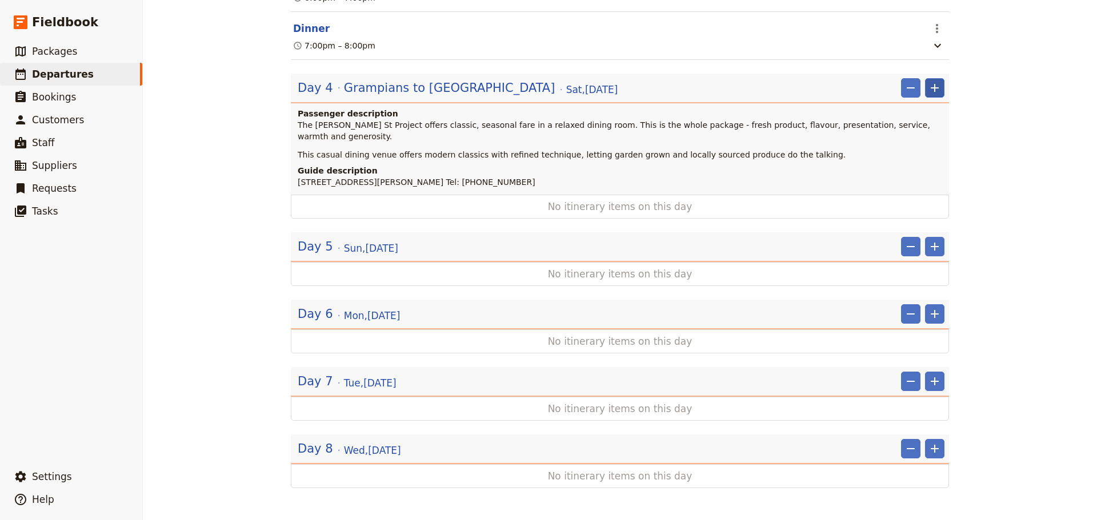
click at [933, 95] on icon "Add" at bounding box center [935, 88] width 14 height 14
click at [917, 127] on span "Add itinerary item" at bounding box center [896, 124] width 73 height 11
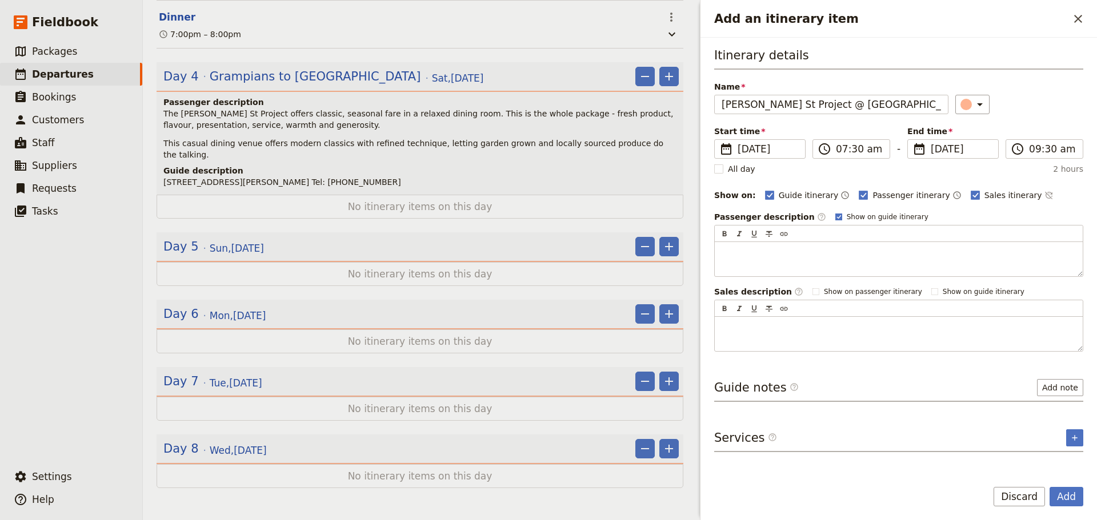
type input "[PERSON_NAME] St Project @ [GEOGRAPHIC_DATA]"
click at [835, 215] on rect "Add an itinerary item" at bounding box center [838, 217] width 6 height 6
click at [835, 213] on input "Show on guide itinerary" at bounding box center [835, 212] width 1 height 1
checkbox input "false"
click at [1044, 192] on icon "Time not shown on sales itinerary" at bounding box center [1048, 195] width 9 height 9
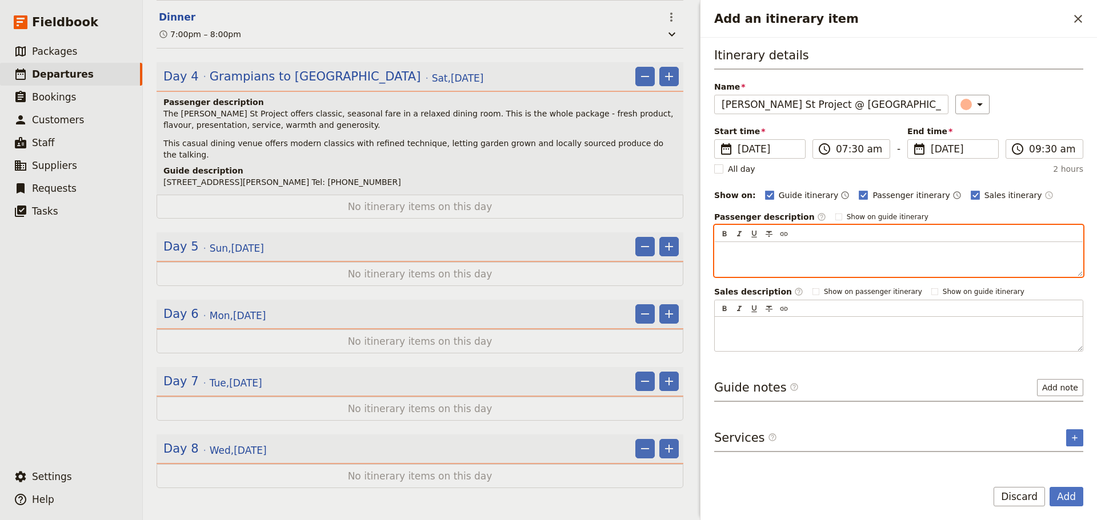
click at [821, 254] on p "Add an itinerary item" at bounding box center [899, 252] width 354 height 11
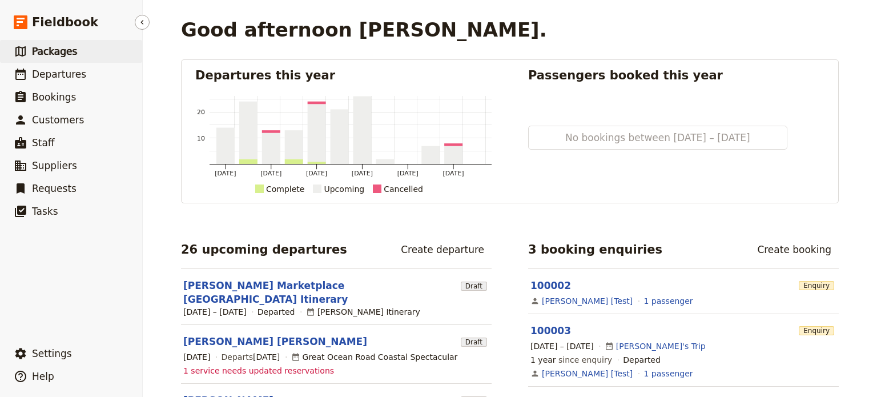
click at [37, 57] on span "Packages" at bounding box center [54, 51] width 45 height 11
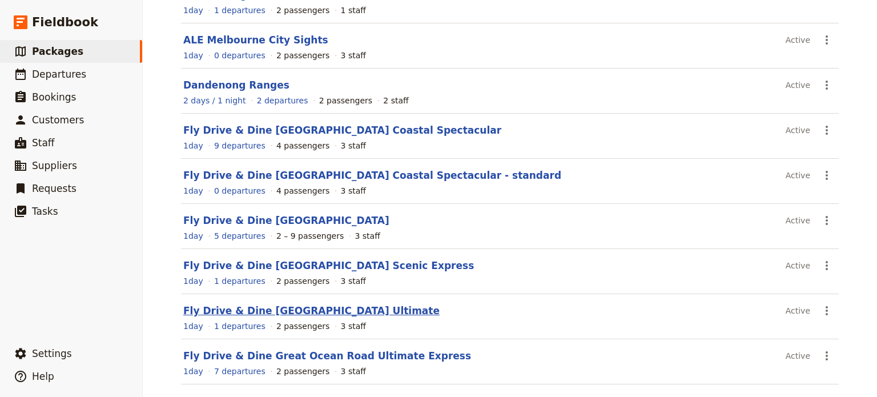
scroll to position [223, 0]
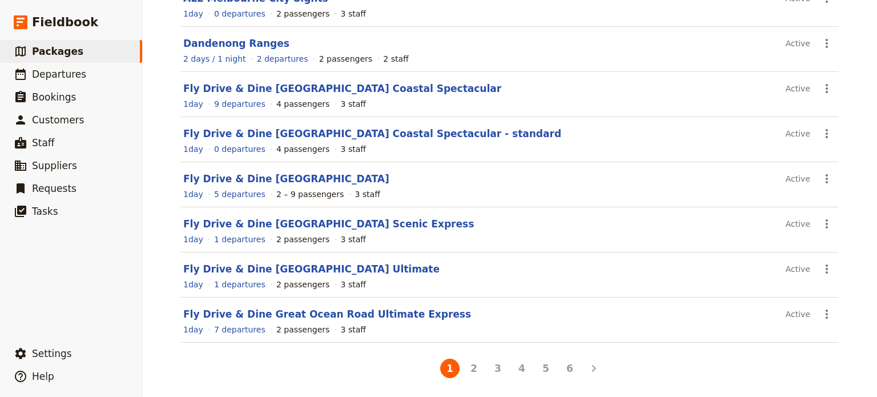
click at [491, 370] on button "3" at bounding box center [497, 368] width 19 height 19
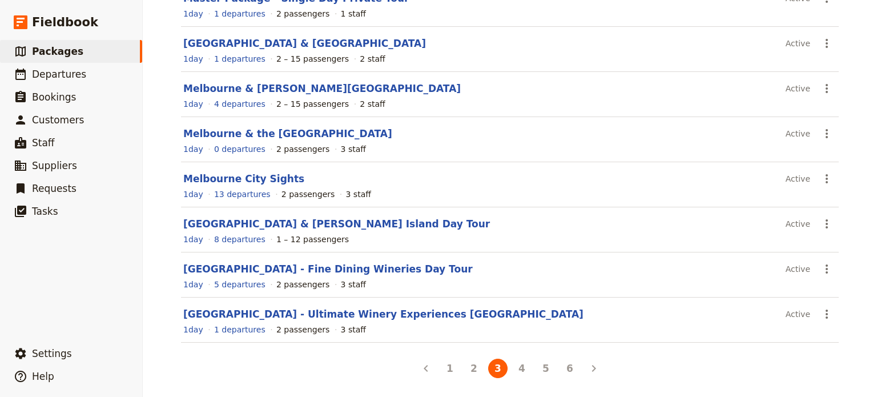
click at [468, 368] on button "2" at bounding box center [473, 368] width 19 height 19
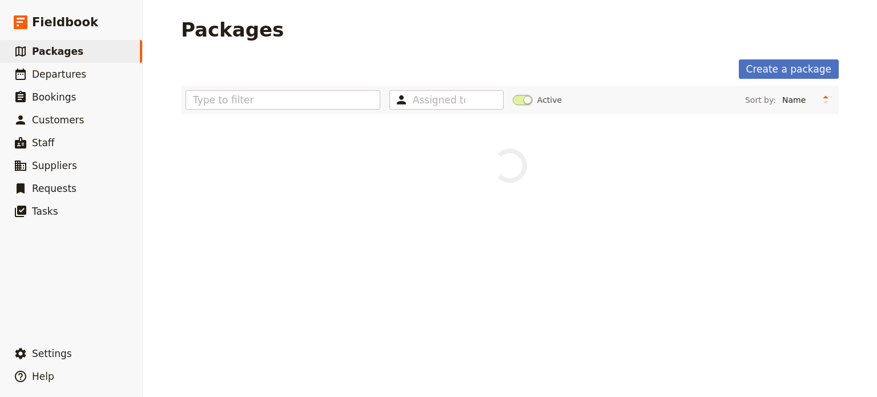
scroll to position [0, 0]
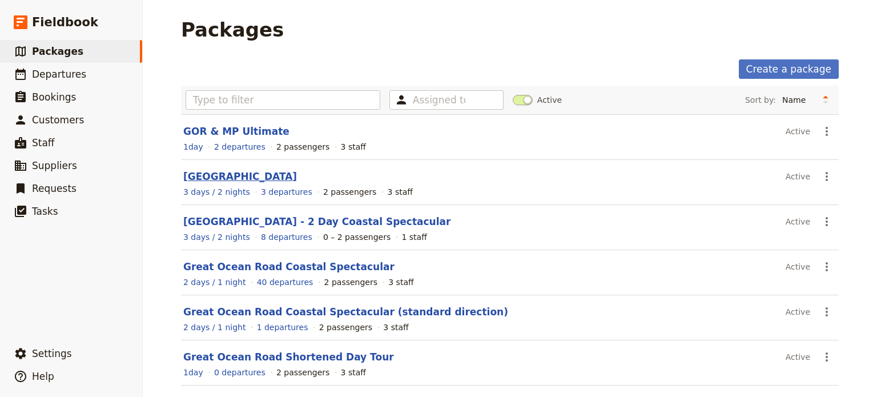
click at [263, 178] on link "[GEOGRAPHIC_DATA]" at bounding box center [240, 176] width 114 height 11
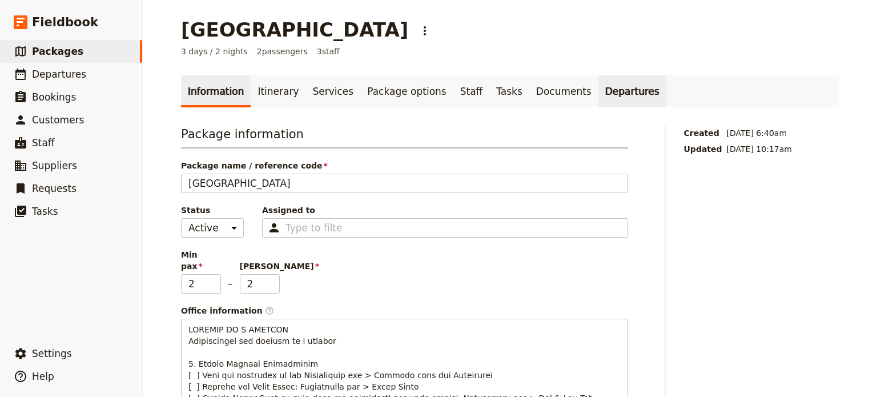
click at [599, 93] on link "Departures" at bounding box center [633, 91] width 68 height 32
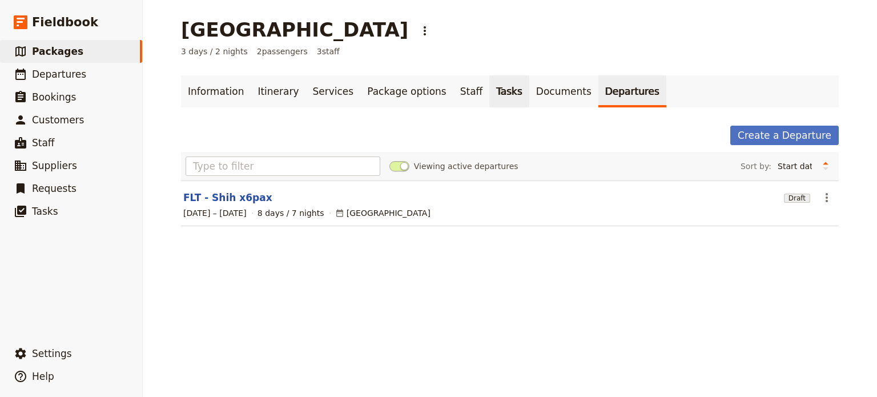
click at [490, 93] on link "Tasks" at bounding box center [510, 91] width 40 height 32
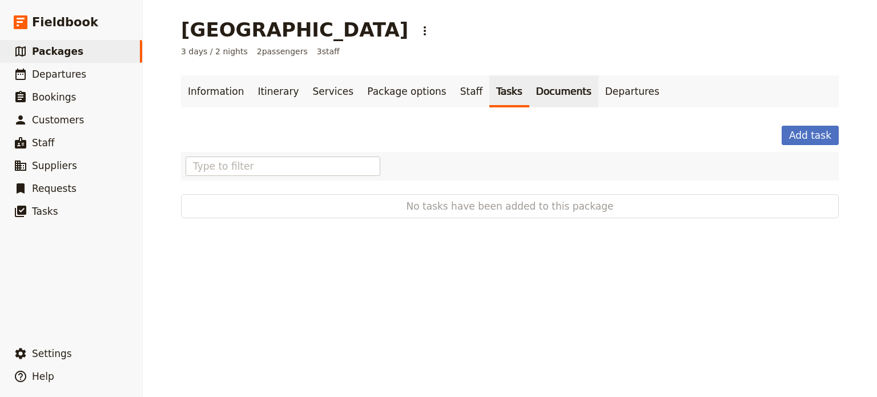
click at [530, 94] on link "Documents" at bounding box center [564, 91] width 69 height 32
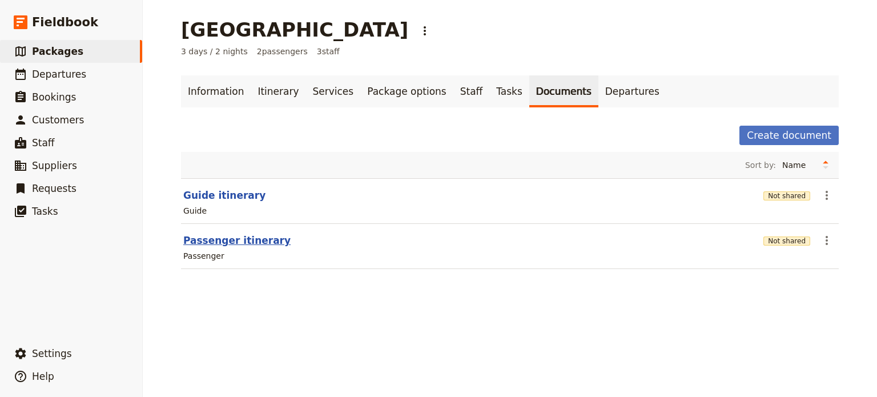
click at [194, 242] on button "Passenger itinerary" at bounding box center [236, 241] width 107 height 14
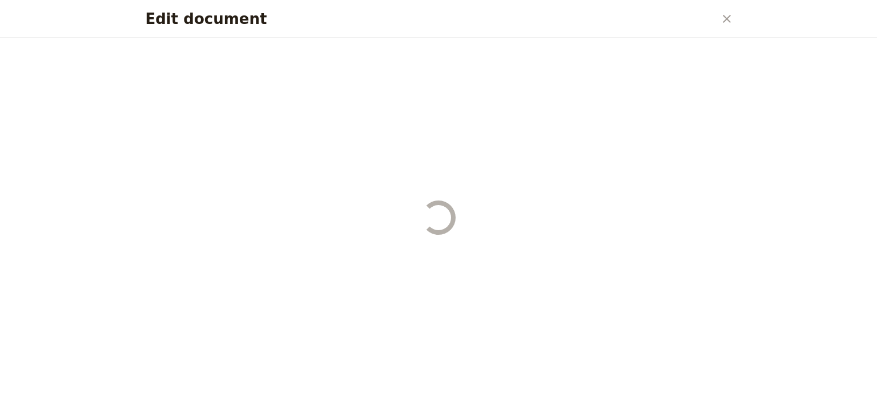
select select "PASSENGER"
select select "DEFAULT"
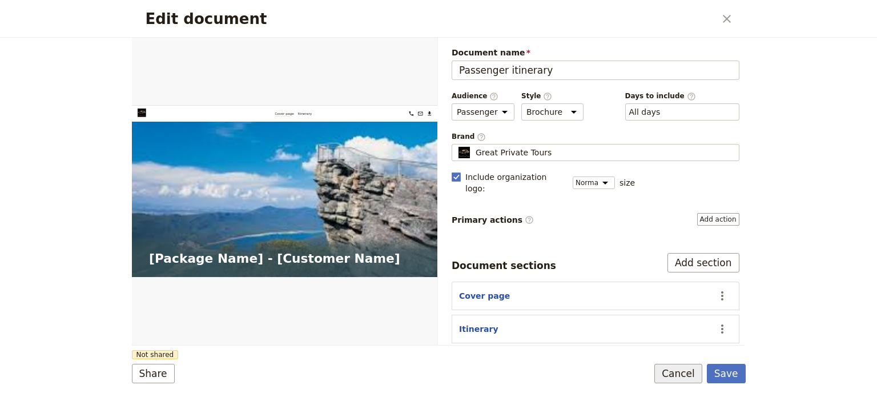
click at [672, 373] on button "Cancel" at bounding box center [679, 373] width 48 height 19
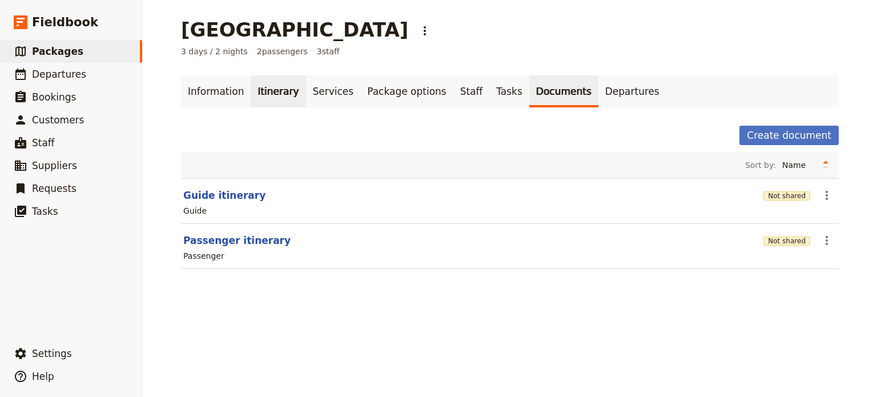
click at [274, 82] on link "Itinerary" at bounding box center [278, 91] width 55 height 32
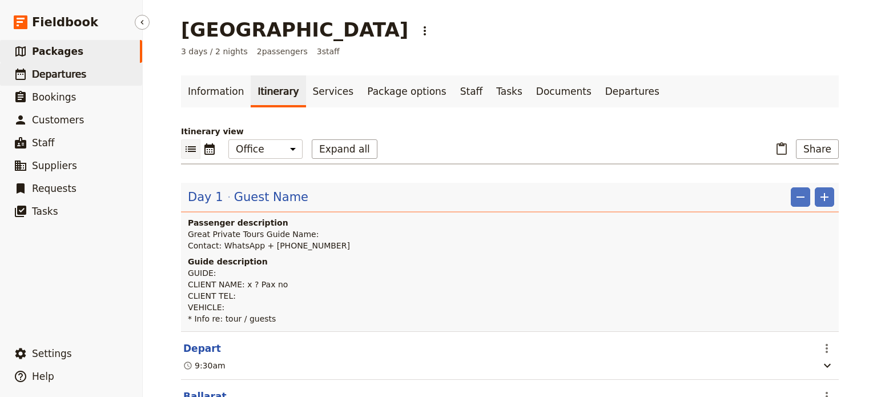
click at [67, 80] on span "Departures" at bounding box center [59, 74] width 54 height 11
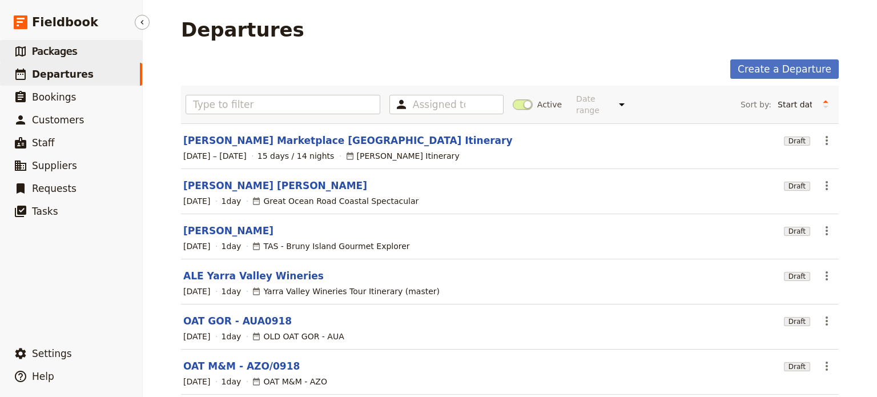
click at [48, 46] on span "Packages" at bounding box center [54, 51] width 45 height 11
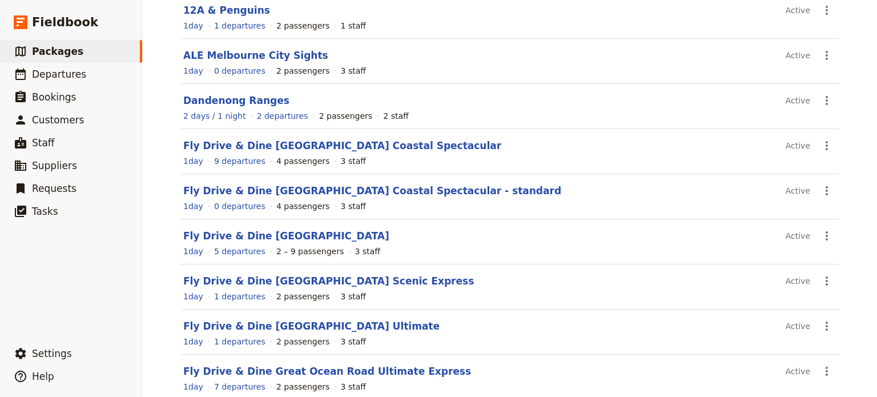
scroll to position [223, 0]
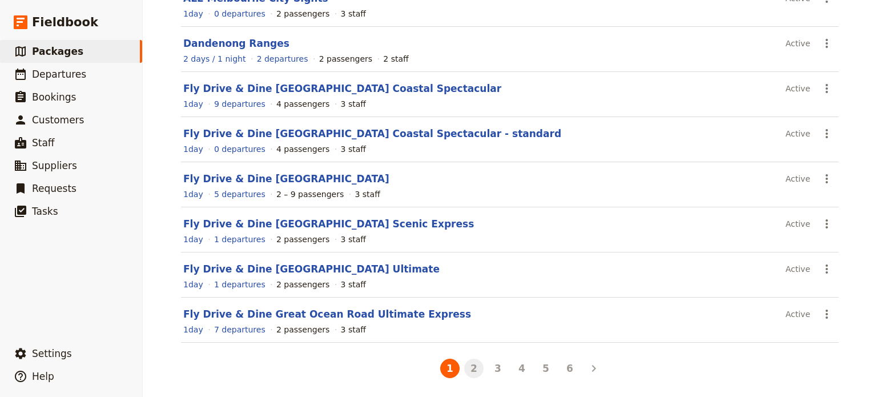
click at [471, 359] on button "2" at bounding box center [473, 368] width 19 height 19
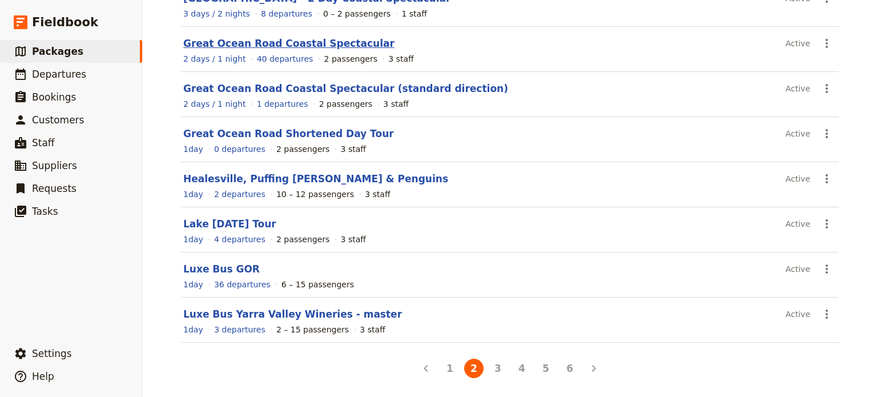
click at [290, 38] on link "Great Ocean Road Coastal Spectacular" at bounding box center [288, 43] width 211 height 11
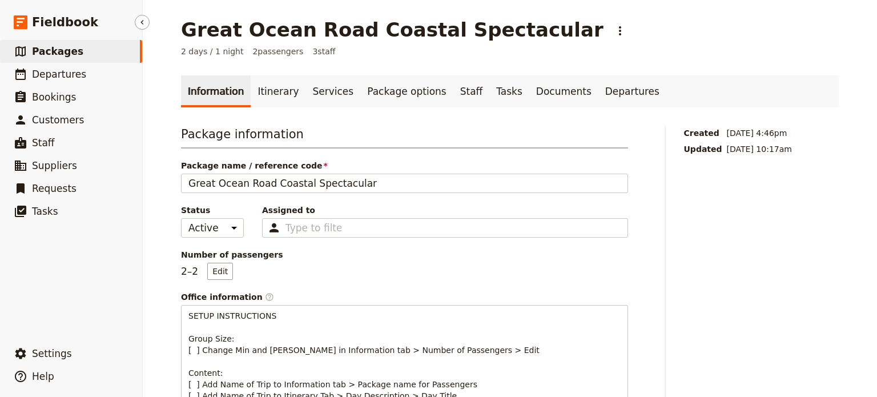
click at [75, 58] on link "​ Packages" at bounding box center [71, 51] width 142 height 23
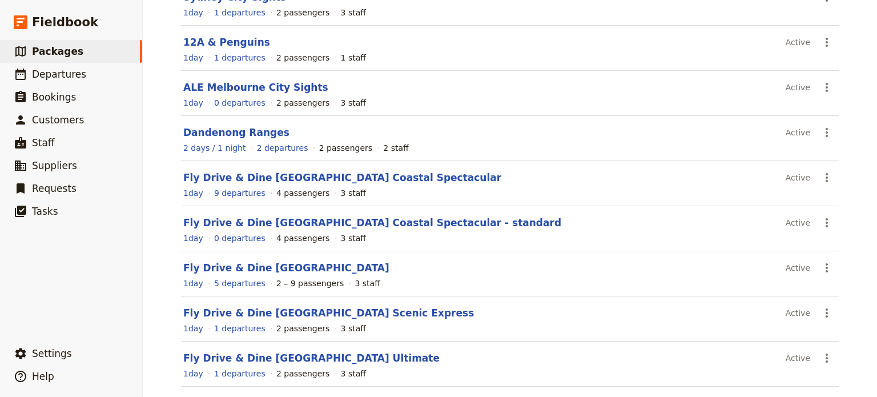
scroll to position [171, 0]
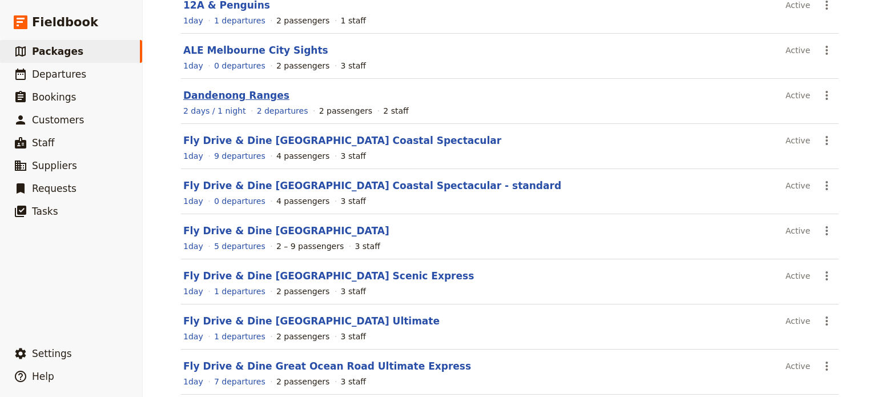
click at [234, 98] on link "Dandenong Ranges" at bounding box center [236, 95] width 106 height 11
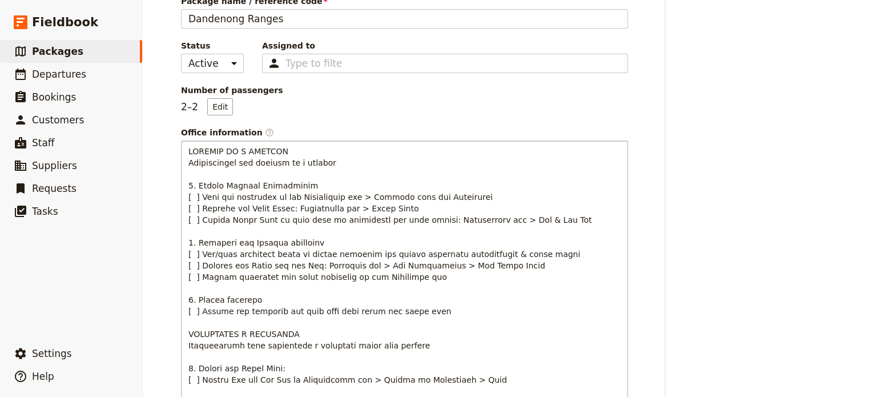
scroll to position [286, 0]
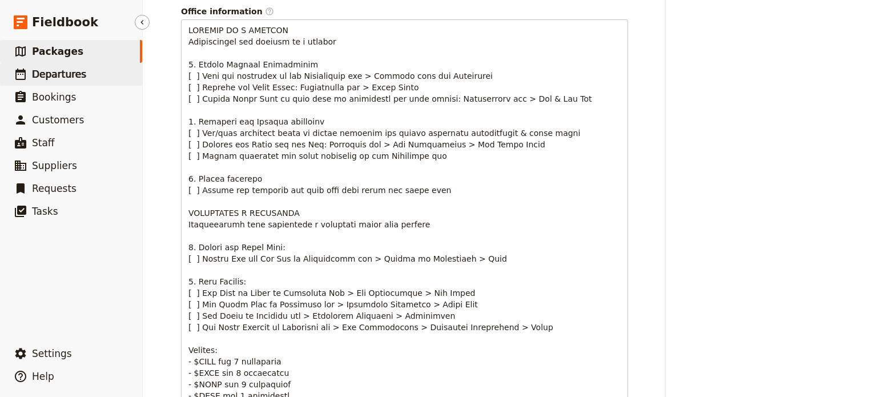
click at [75, 70] on span "Departures" at bounding box center [59, 74] width 54 height 11
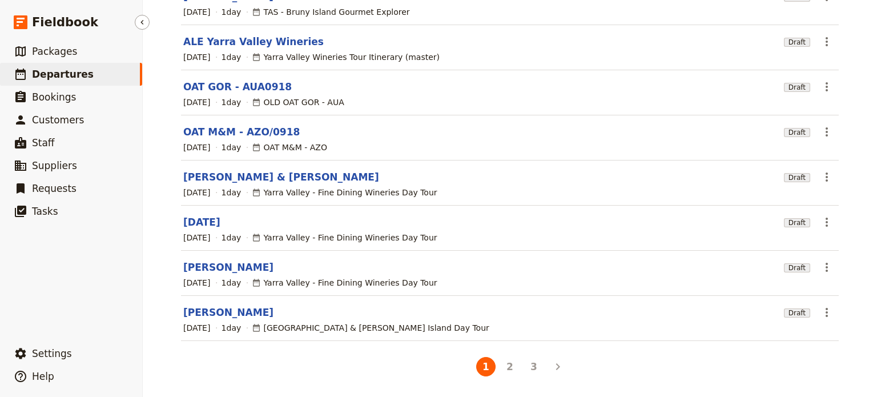
scroll to position [223, 0]
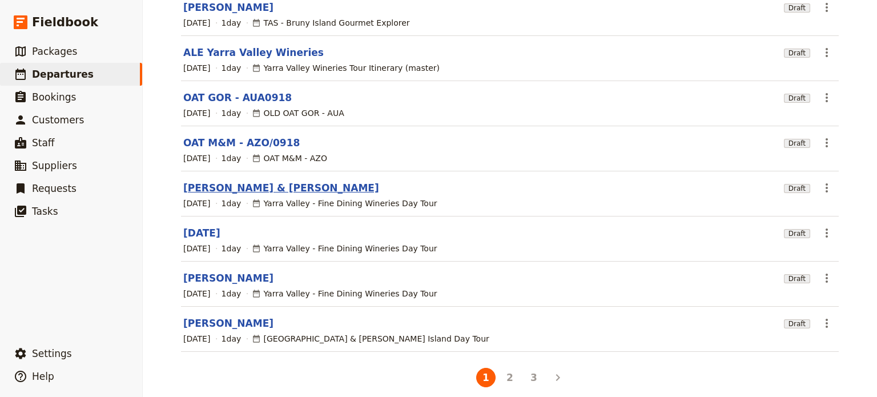
click at [219, 181] on link "[PERSON_NAME] & [PERSON_NAME]" at bounding box center [281, 188] width 196 height 14
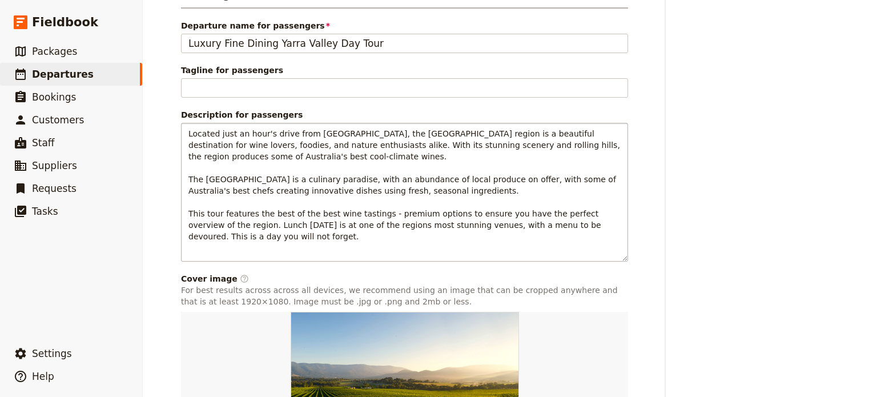
scroll to position [871, 0]
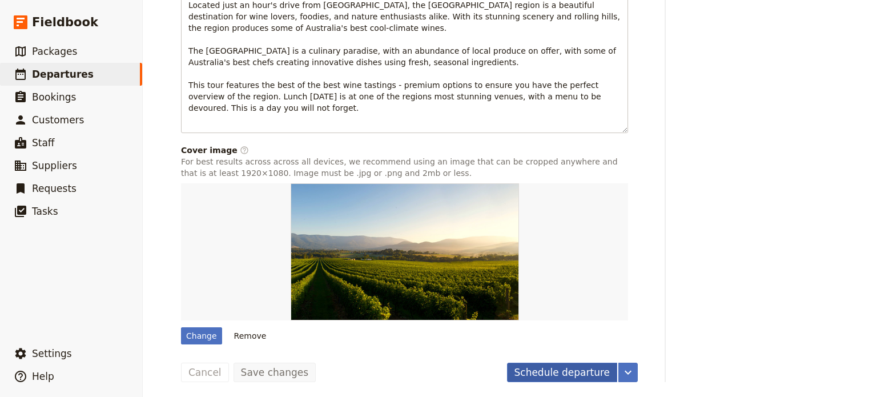
click at [536, 375] on button "Schedule departure" at bounding box center [562, 372] width 111 height 19
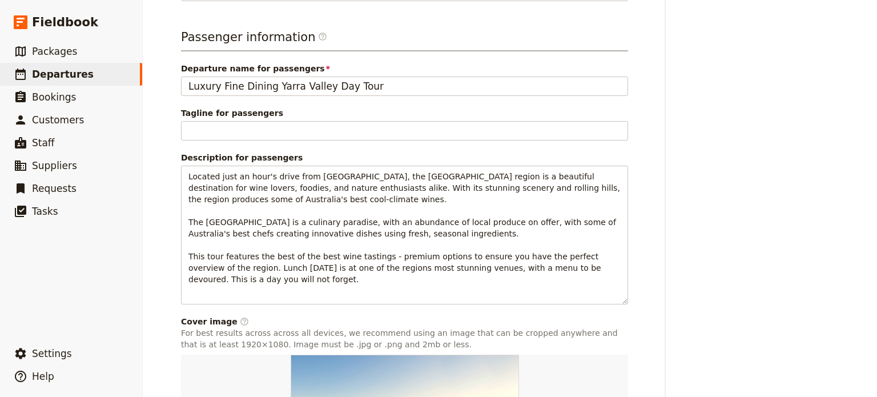
scroll to position [857, 0]
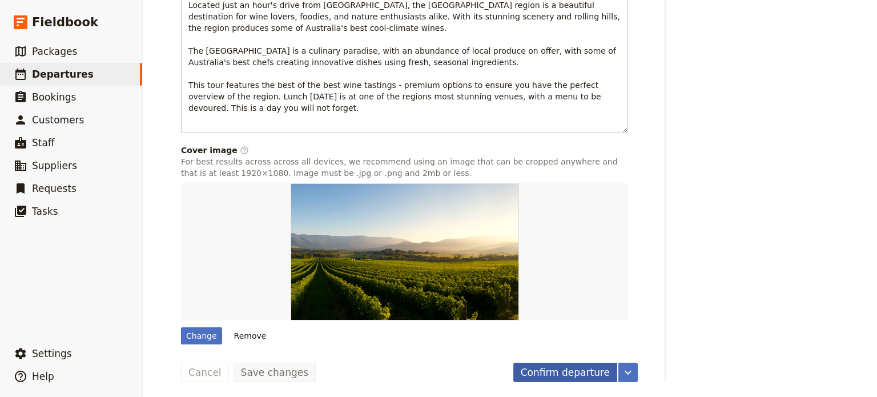
click at [587, 371] on button "Confirm departure" at bounding box center [566, 372] width 104 height 19
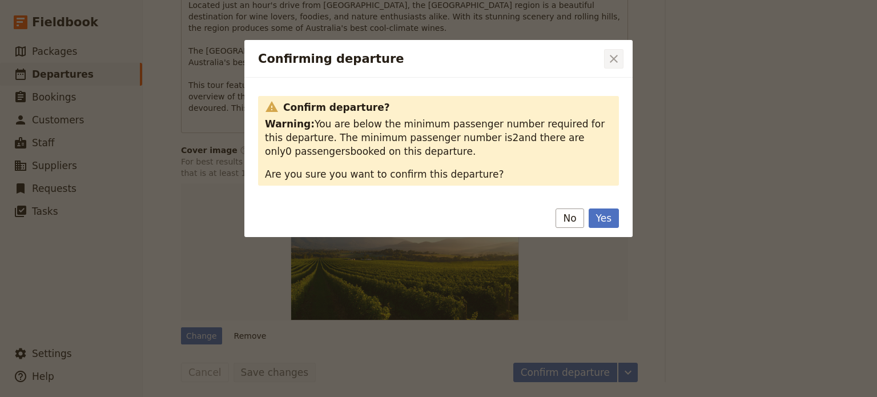
click at [619, 62] on icon "Close dialog" at bounding box center [614, 59] width 14 height 14
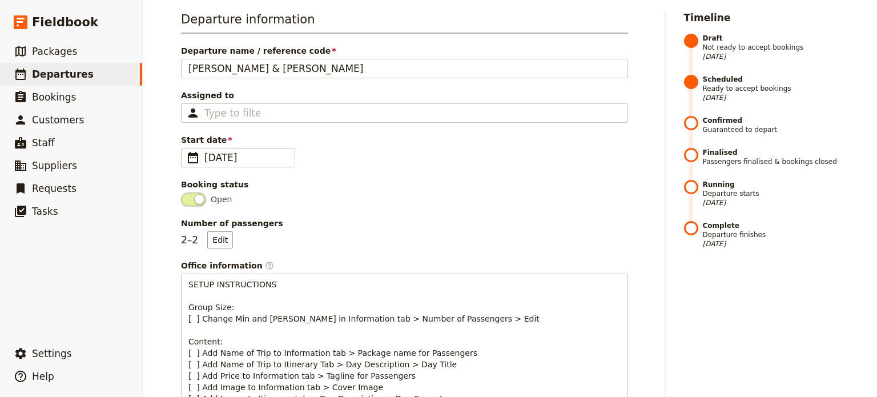
scroll to position [1, 0]
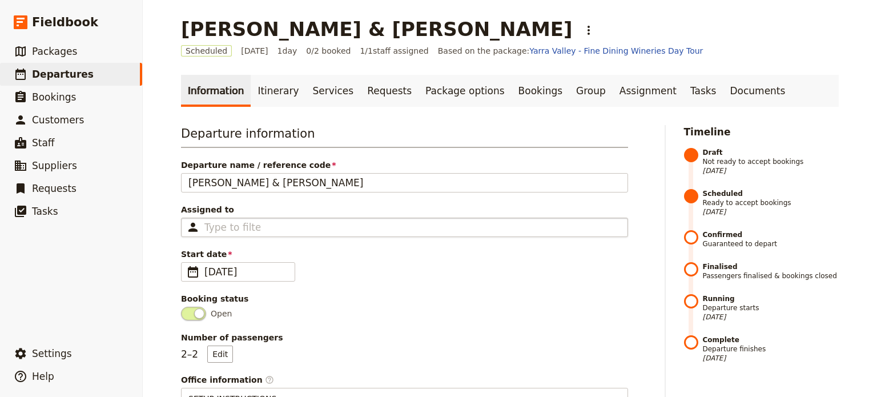
click at [272, 227] on div "Type to filter" at bounding box center [404, 227] width 447 height 19
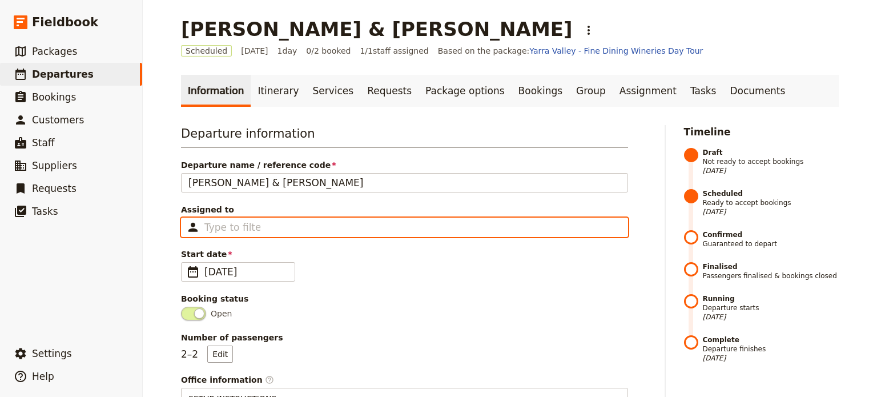
click at [260, 227] on input "Assigned to Type to filter" at bounding box center [233, 228] width 56 height 14
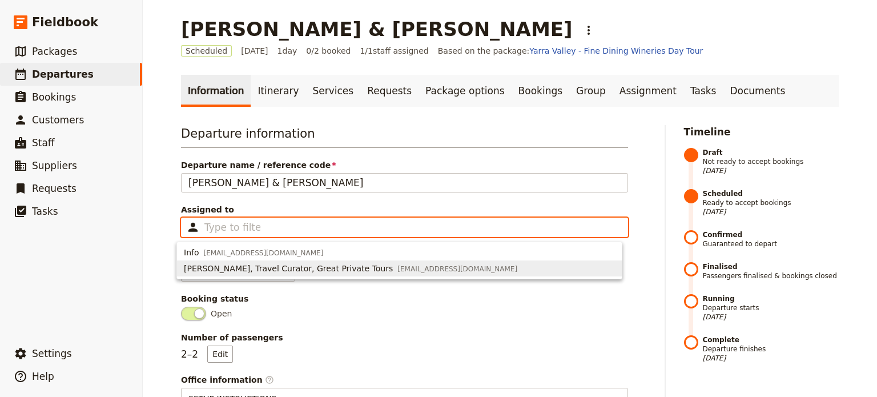
click at [267, 266] on span "Sharon Wilson, Travel Curator, Great Private Tours" at bounding box center [288, 268] width 209 height 11
type input "669a40043e8710c10ac6a571"
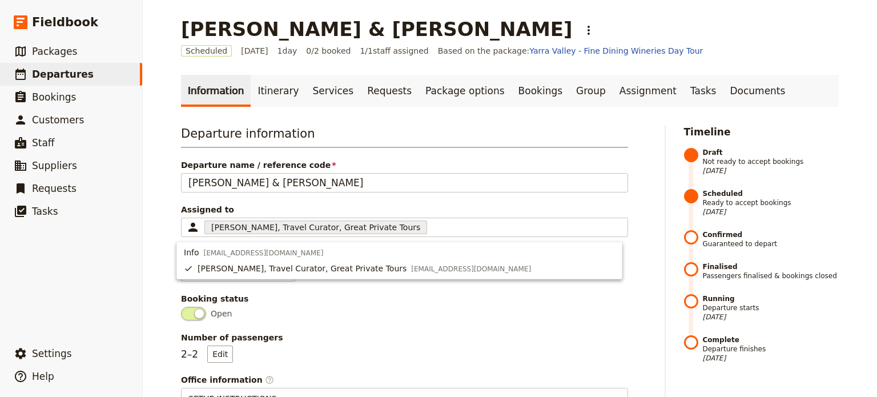
click at [382, 311] on span "Open" at bounding box center [404, 314] width 447 height 14
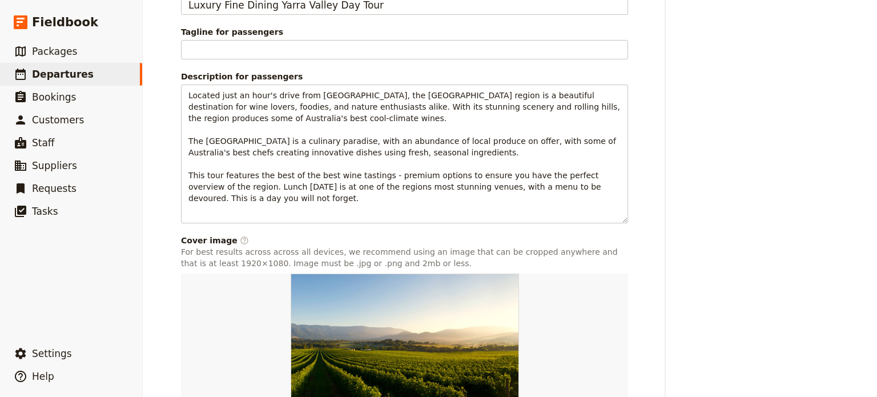
scroll to position [857, 0]
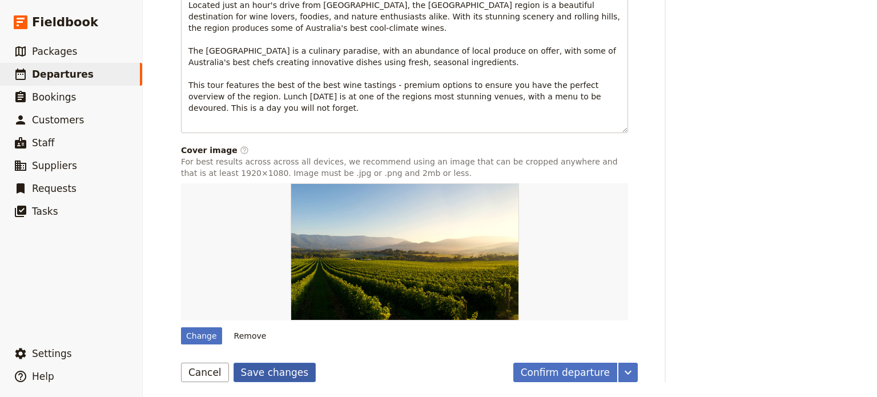
click at [262, 368] on button "Save changes" at bounding box center [275, 372] width 83 height 19
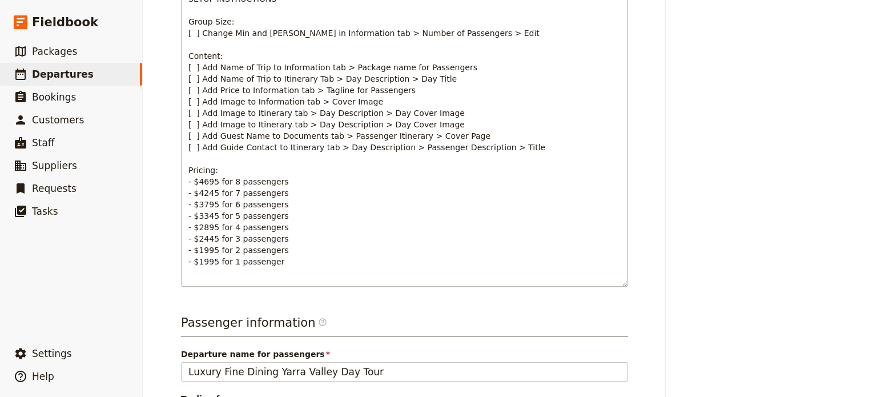
scroll to position [0, 0]
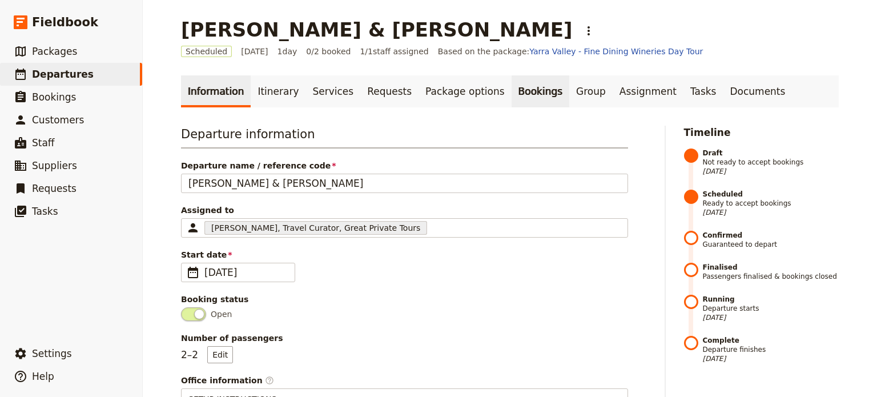
click at [512, 92] on link "Bookings" at bounding box center [541, 91] width 58 height 32
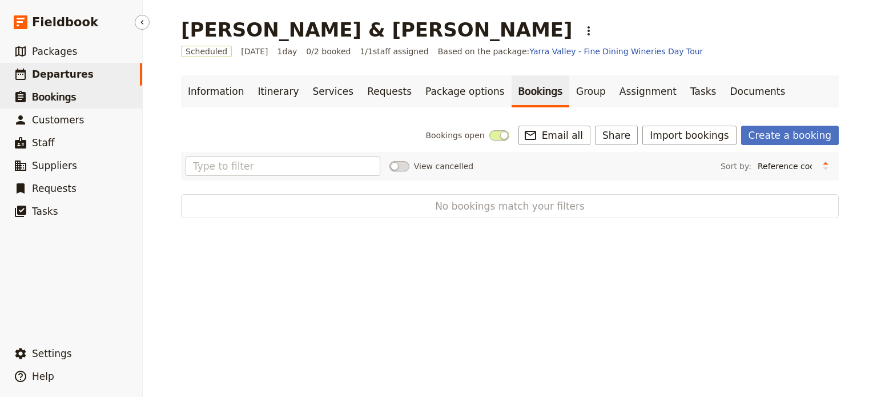
click at [65, 102] on span "Bookings" at bounding box center [54, 96] width 44 height 11
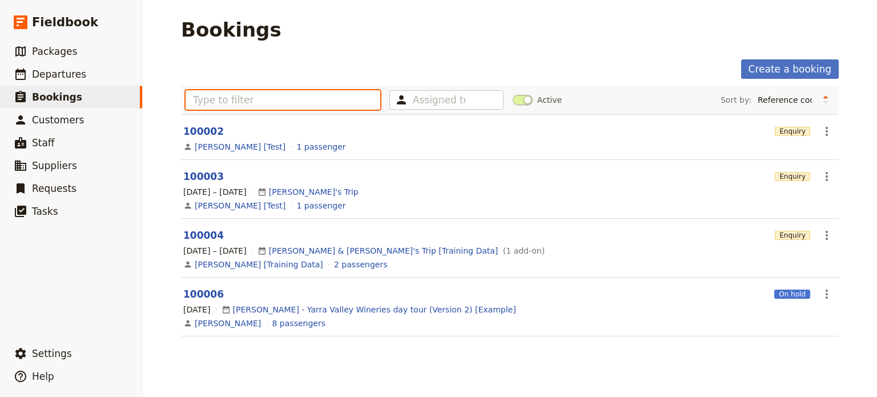
click at [215, 97] on input "text" at bounding box center [283, 99] width 195 height 19
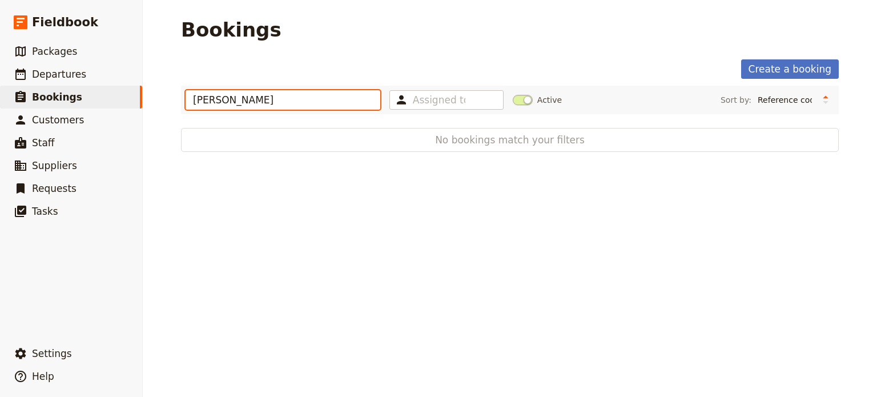
type input "cornel"
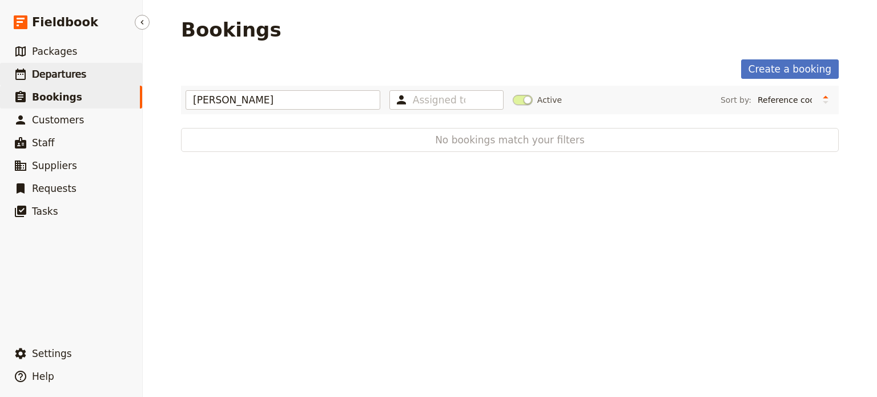
click at [55, 74] on span "Departures" at bounding box center [59, 74] width 54 height 11
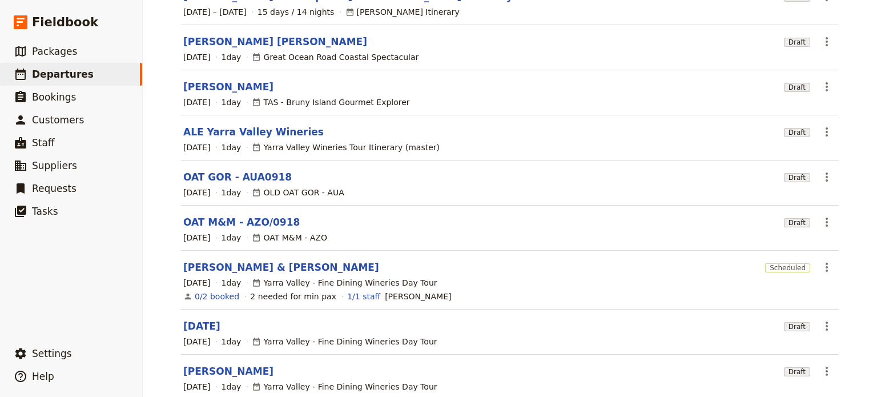
scroll to position [237, 0]
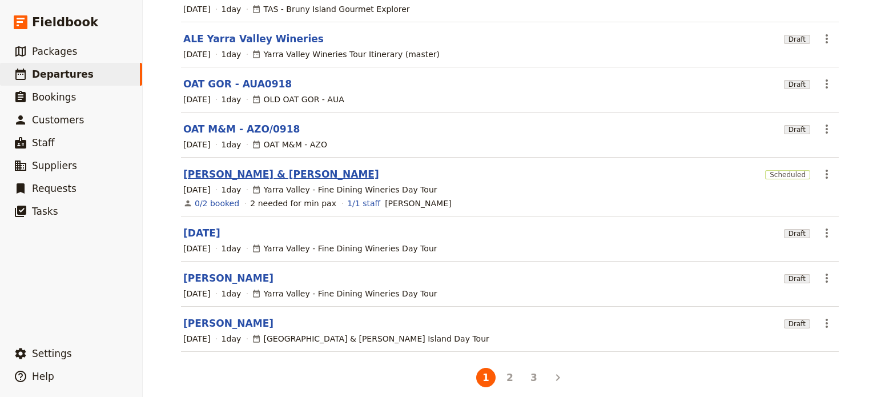
click at [201, 167] on link "[PERSON_NAME] & [PERSON_NAME]" at bounding box center [281, 174] width 196 height 14
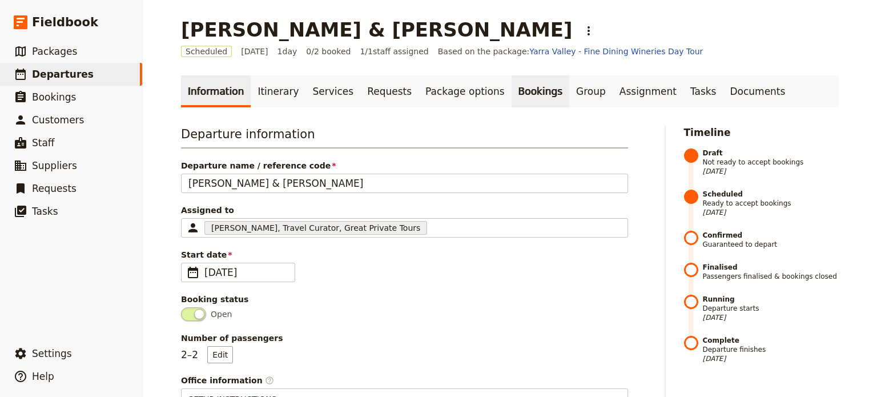
click at [512, 97] on link "Bookings" at bounding box center [541, 91] width 58 height 32
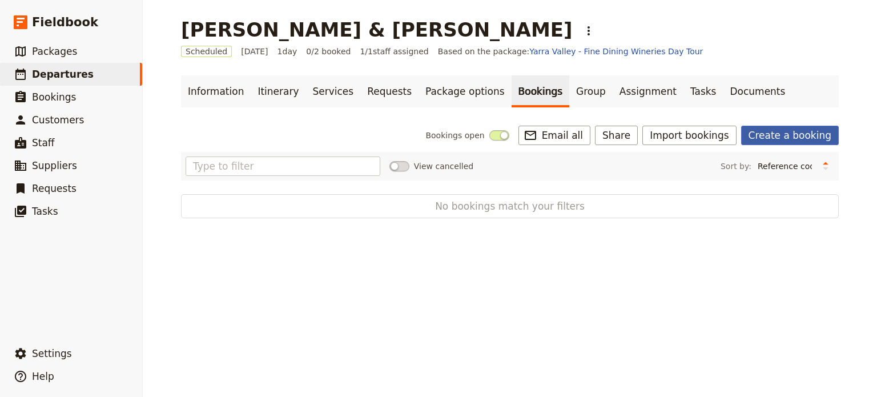
click at [756, 138] on link "Create a booking" at bounding box center [791, 135] width 98 height 19
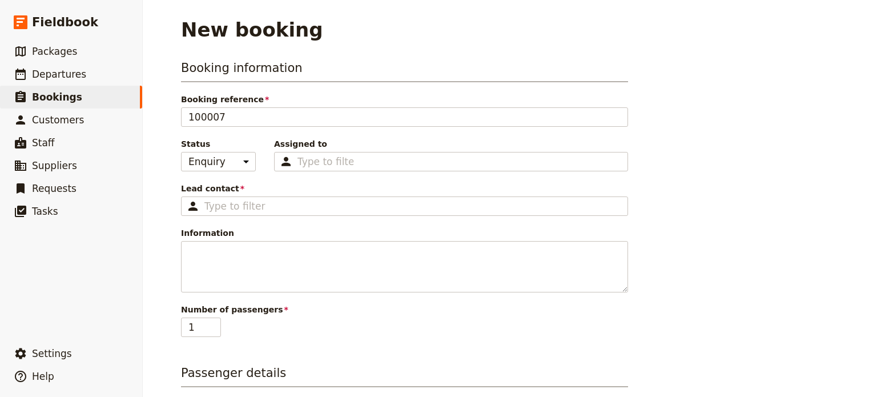
scroll to position [57, 0]
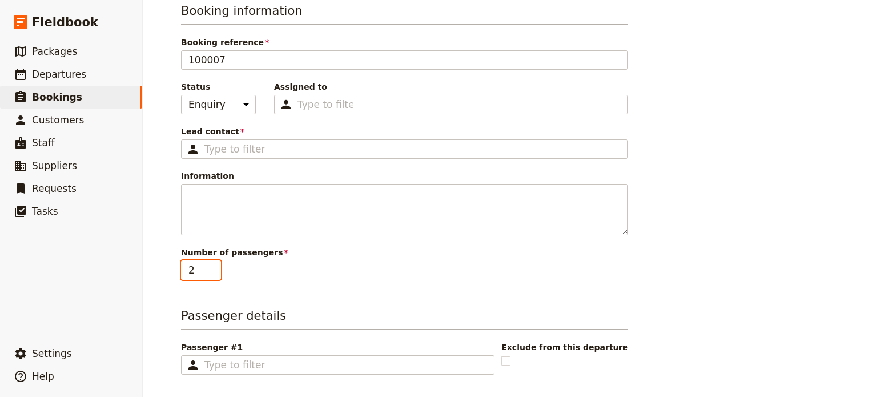
type input "2"
click at [209, 266] on input "2" at bounding box center [201, 269] width 40 height 19
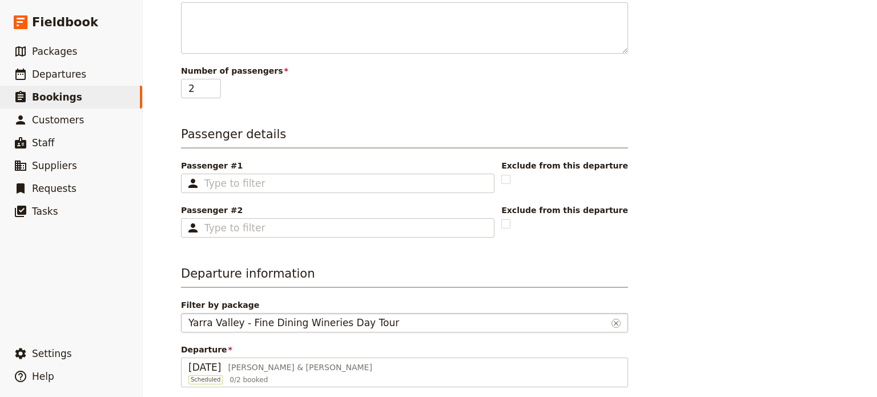
scroll to position [238, 0]
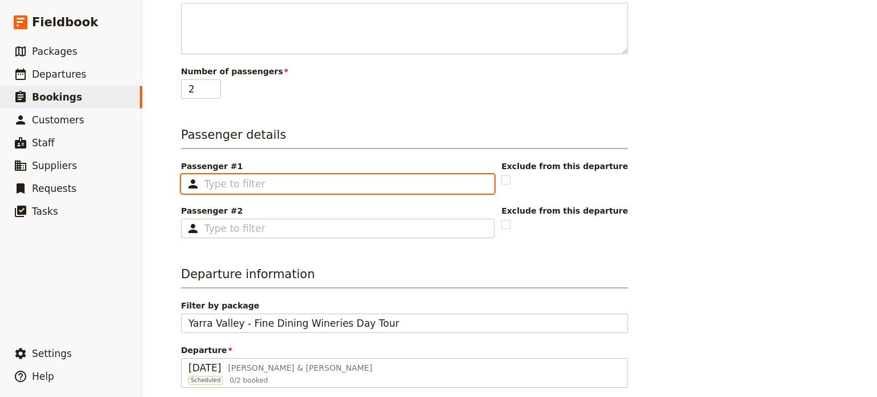
click at [299, 177] on input "Passenger #1 ​" at bounding box center [346, 184] width 283 height 14
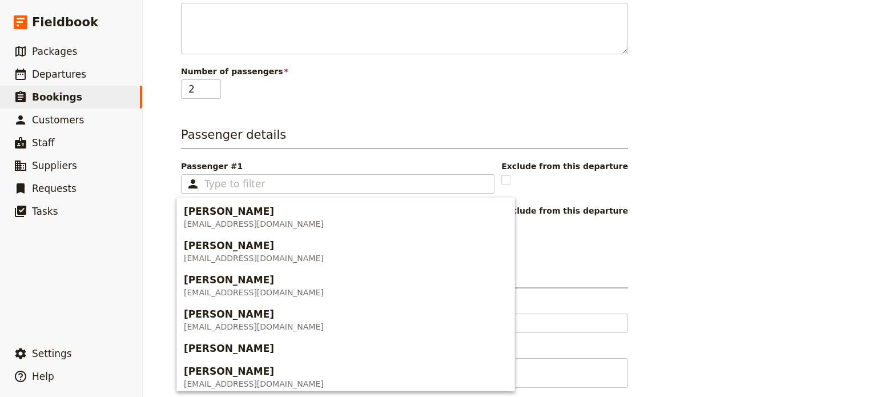
click at [714, 133] on div "Booking information Booking reference 100007 Status Enquiry On hold Confirmed A…" at bounding box center [510, 158] width 658 height 675
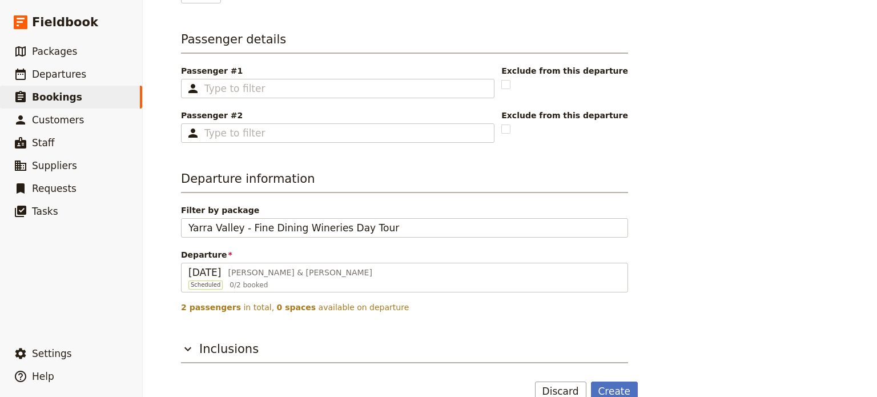
scroll to position [352, 0]
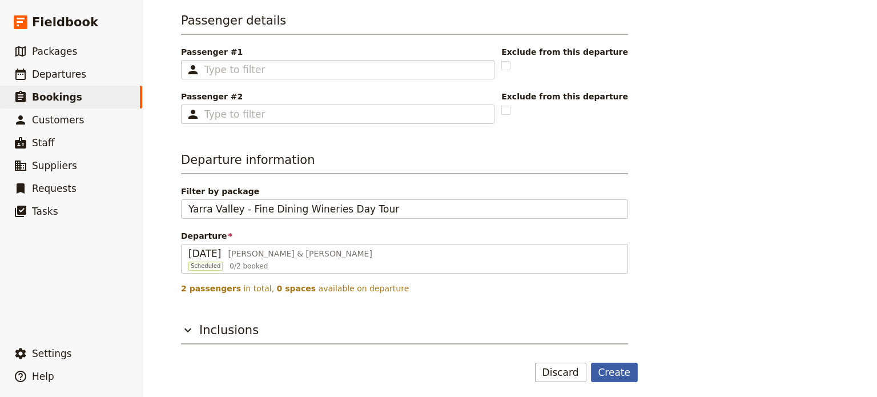
click at [612, 371] on button "Create" at bounding box center [614, 372] width 47 height 19
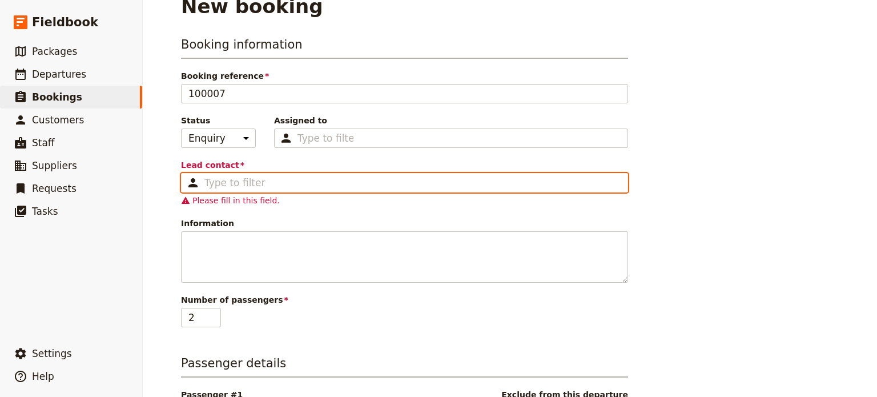
click at [252, 177] on input "Lead contact ​" at bounding box center [413, 183] width 416 height 14
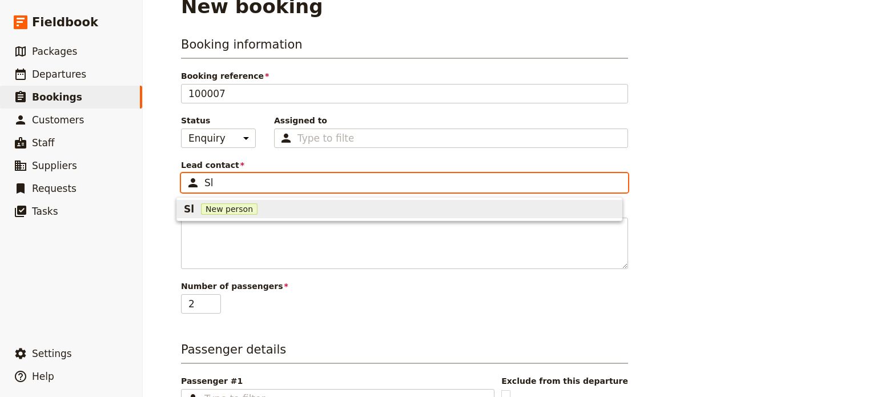
type input "S"
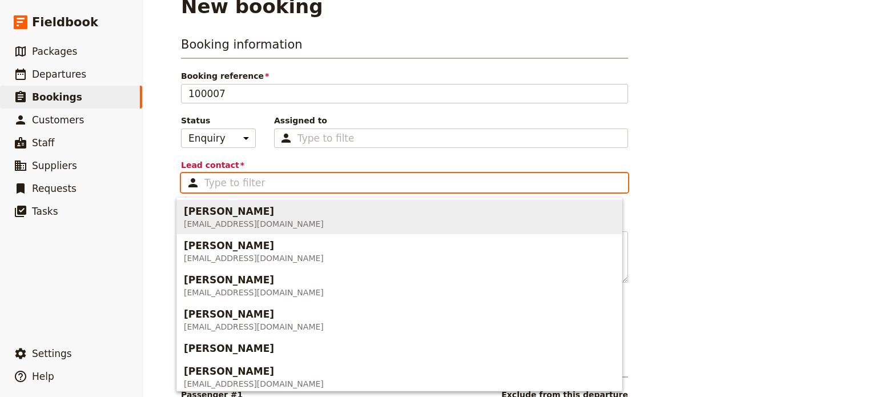
click at [241, 219] on span "[EMAIL_ADDRESS][DOMAIN_NAME]" at bounding box center [254, 223] width 140 height 11
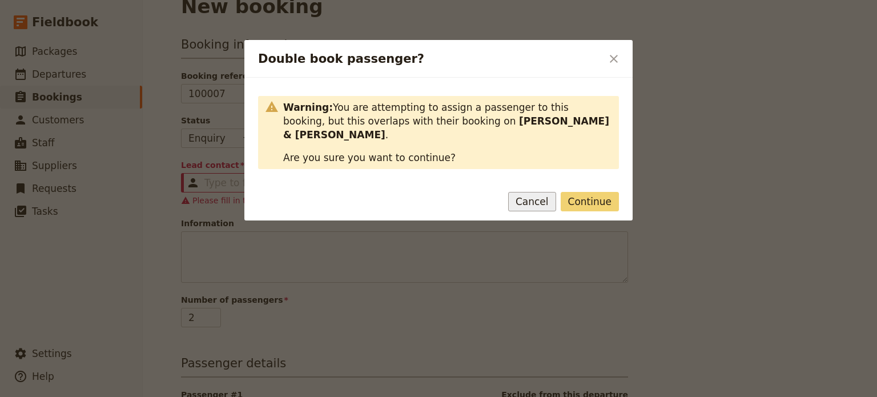
click at [535, 192] on button "Cancel" at bounding box center [532, 201] width 48 height 19
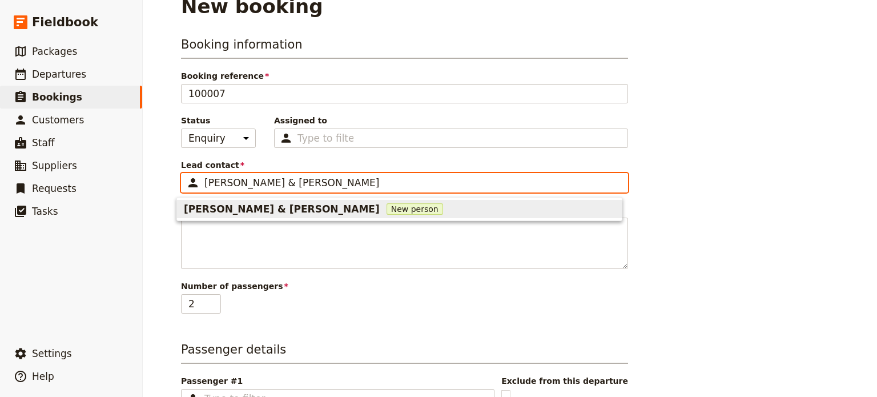
click at [299, 216] on button "Cornelius & Sanjay New person" at bounding box center [399, 209] width 445 height 18
type input "[PERSON_NAME] & [PERSON_NAME]"
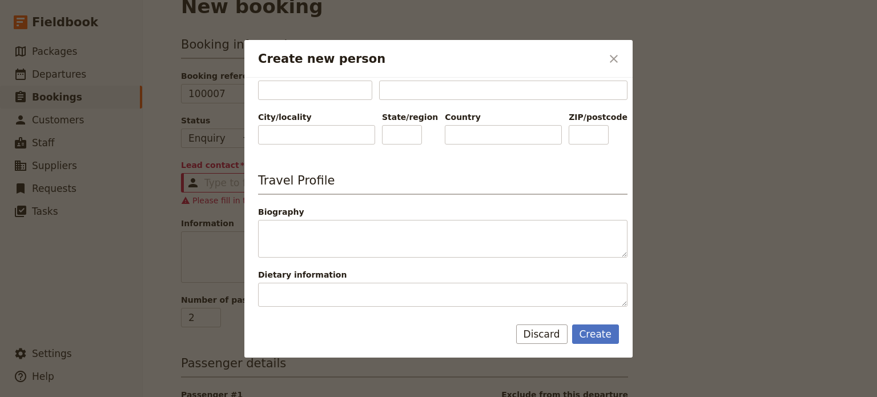
scroll to position [472, 0]
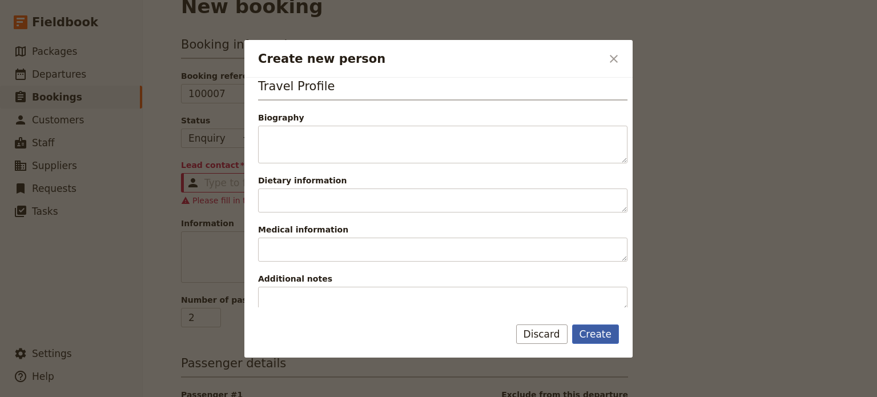
click at [607, 331] on button "Create" at bounding box center [595, 333] width 47 height 19
type input "[PERSON_NAME] & [PERSON_NAME]"
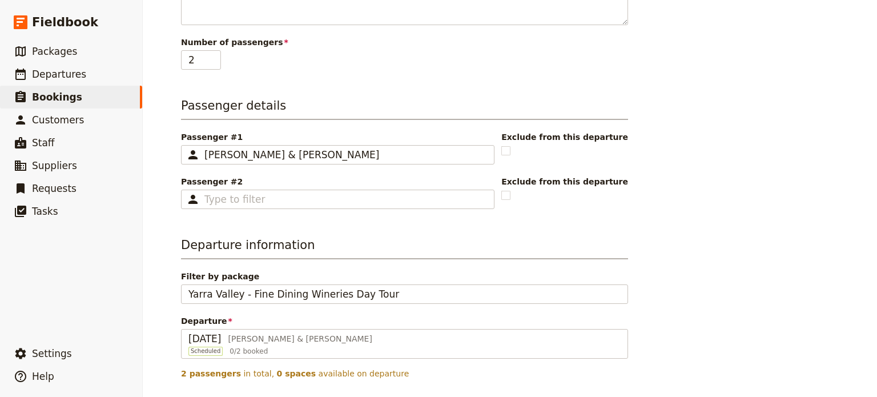
scroll to position [352, 0]
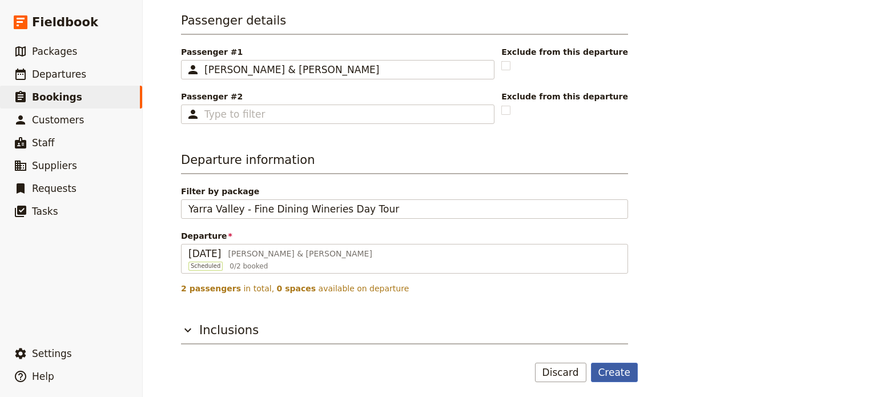
click at [606, 370] on button "Create" at bounding box center [614, 372] width 47 height 19
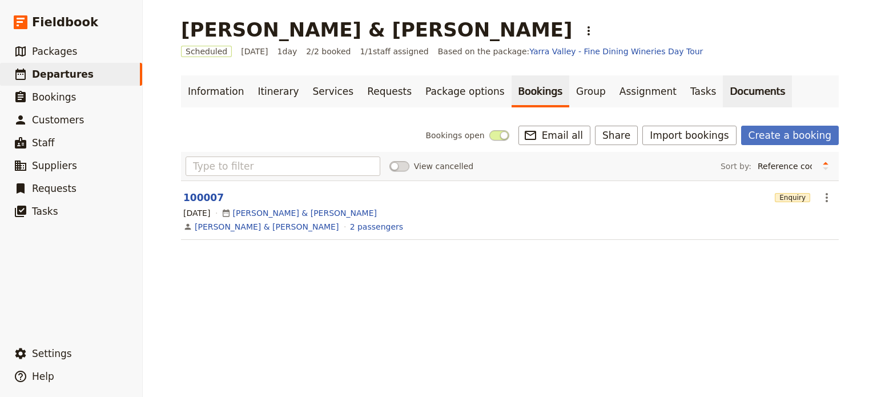
click at [723, 89] on link "Documents" at bounding box center [757, 91] width 69 height 32
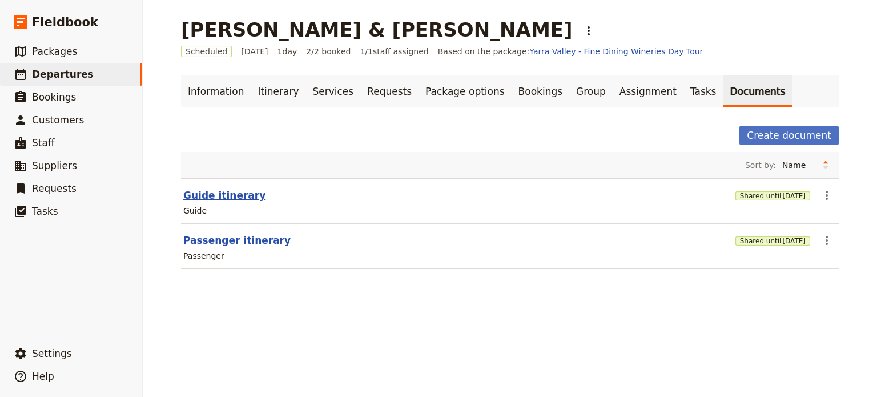
click at [197, 194] on button "Guide itinerary" at bounding box center [224, 196] width 82 height 14
select select "STAFF"
select select "RUN_SHEET"
select select "DEFAULT"
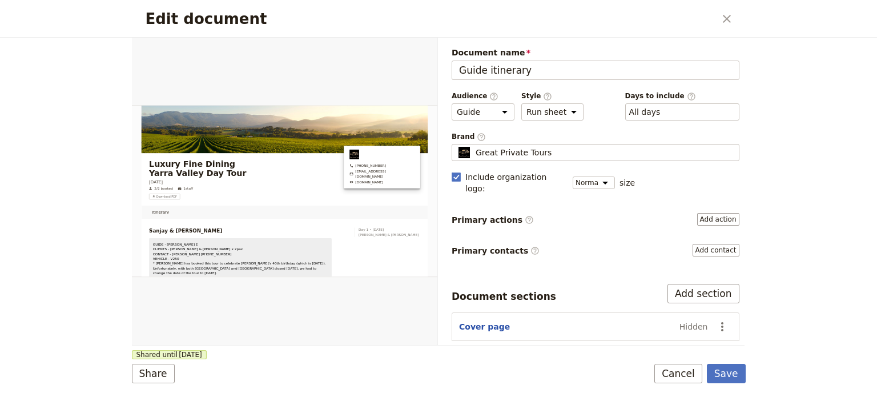
click at [678, 367] on button "Cancel" at bounding box center [679, 373] width 48 height 19
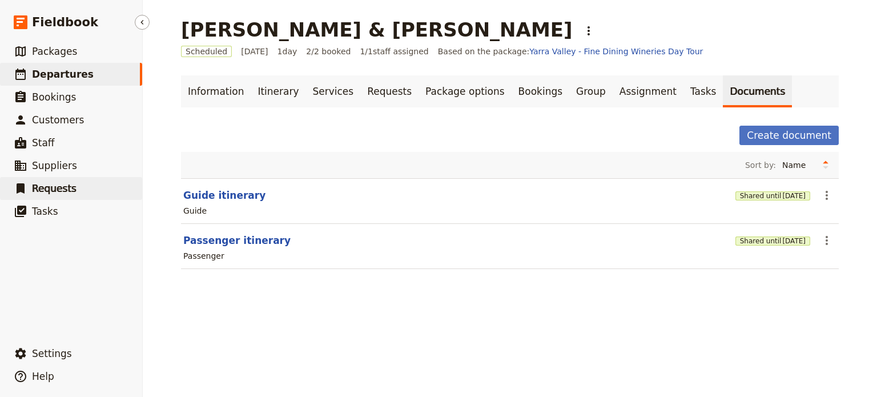
click at [50, 187] on span "Requests" at bounding box center [54, 188] width 45 height 11
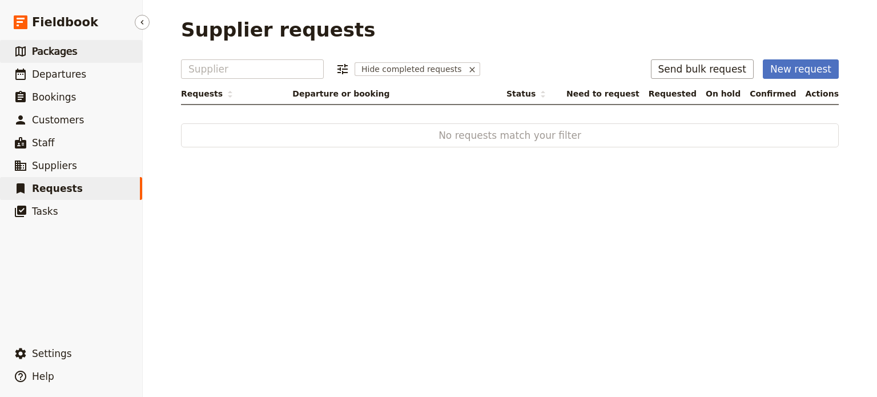
click at [33, 50] on span "Packages" at bounding box center [54, 51] width 45 height 11
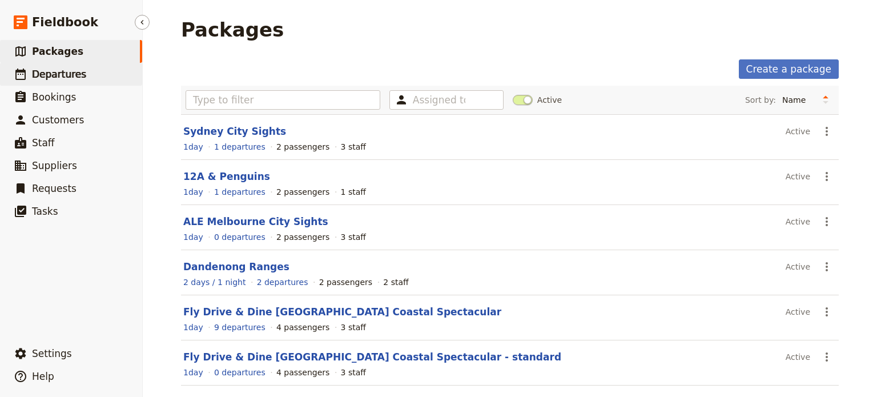
click at [58, 75] on span "Departures" at bounding box center [59, 74] width 54 height 11
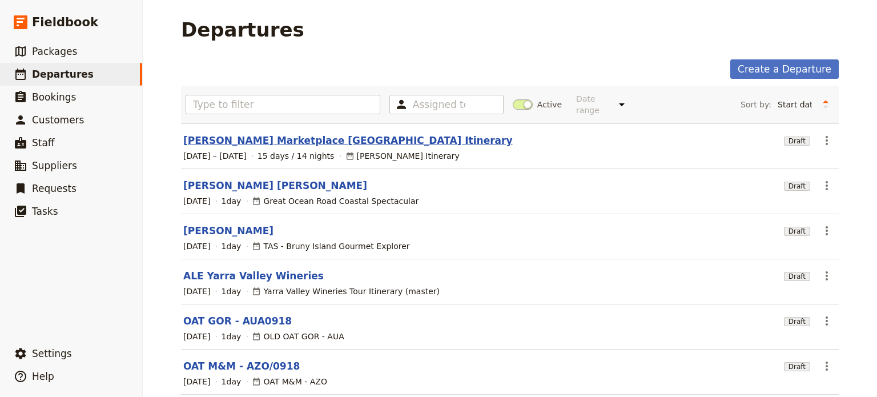
click at [247, 134] on link "[PERSON_NAME] Marketplace [GEOGRAPHIC_DATA] Itinerary" at bounding box center [348, 141] width 330 height 14
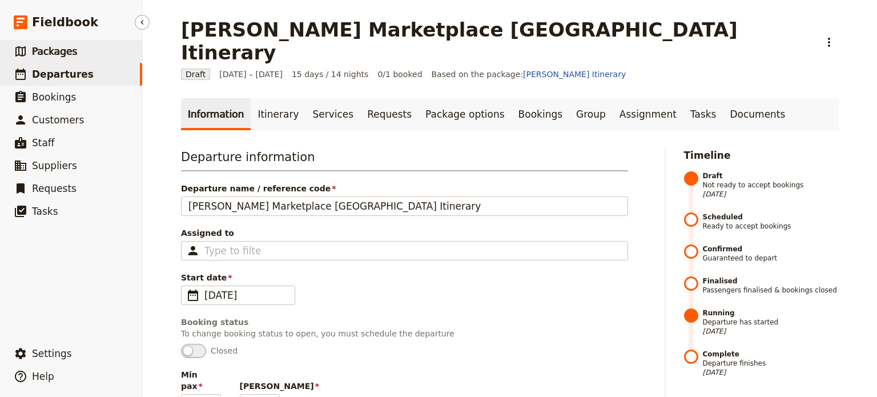
click at [61, 54] on span "Packages" at bounding box center [54, 51] width 45 height 11
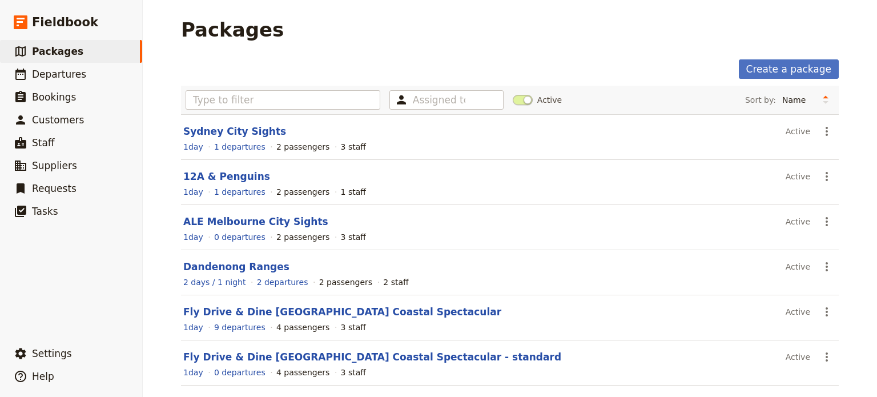
scroll to position [223, 0]
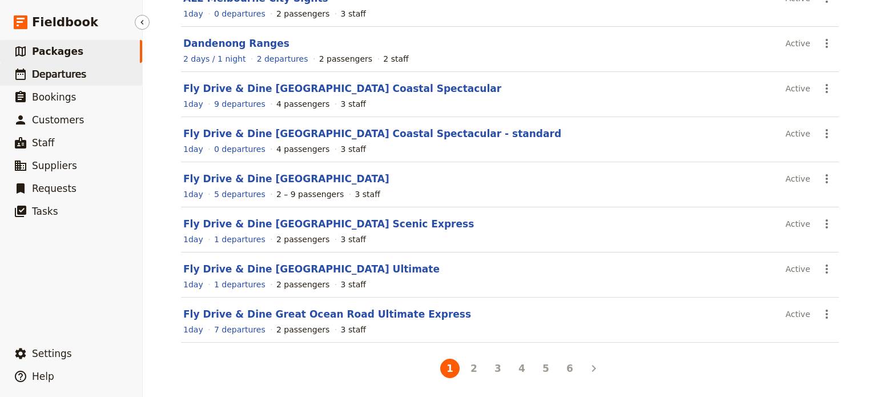
click at [55, 72] on span "Departures" at bounding box center [59, 74] width 54 height 11
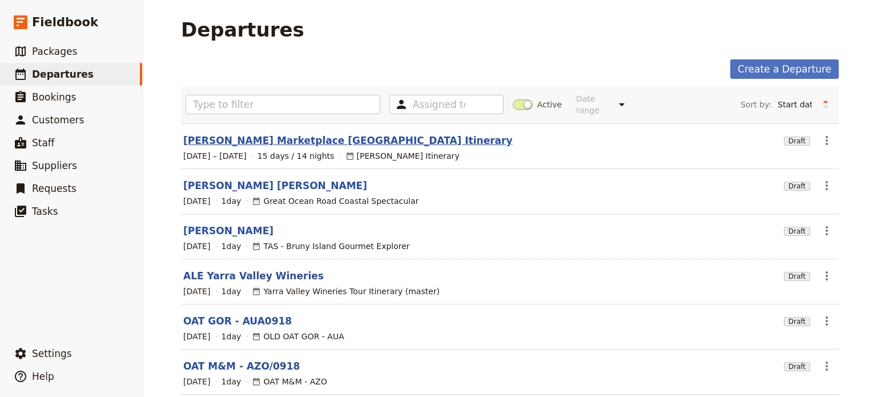
click at [270, 134] on link "[PERSON_NAME] Marketplace [GEOGRAPHIC_DATA] Itinerary" at bounding box center [348, 141] width 330 height 14
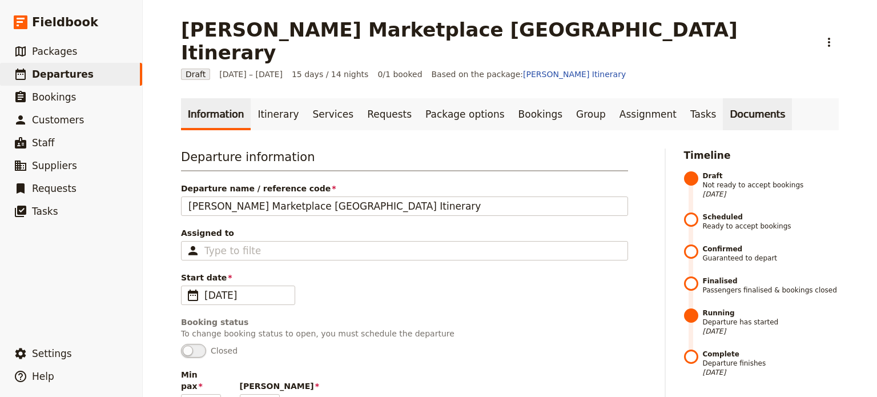
click at [723, 98] on link "Documents" at bounding box center [757, 114] width 69 height 32
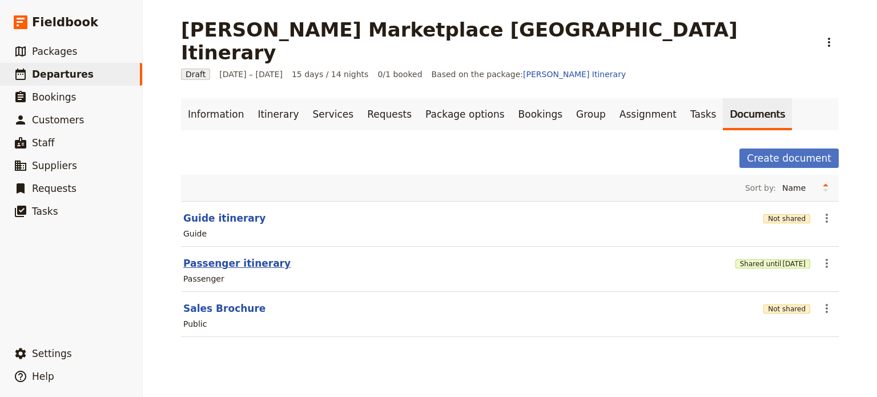
click at [228, 256] on button "Passenger itinerary" at bounding box center [236, 263] width 107 height 14
select select "PASSENGER"
select select "RUN_SHEET"
select select "DEFAULT"
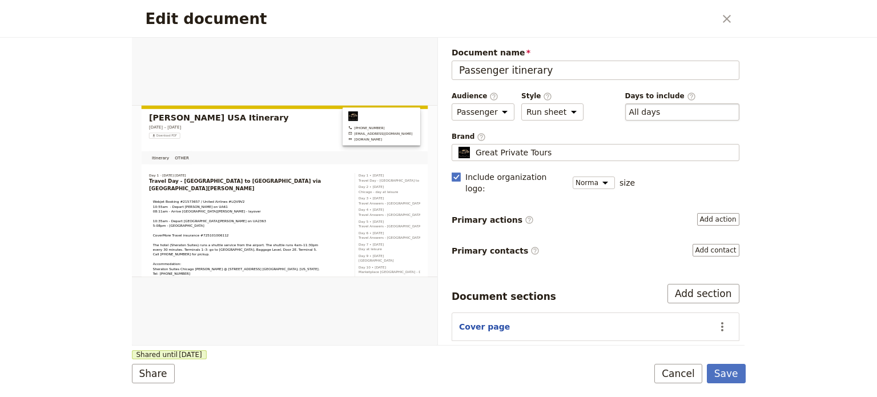
click at [679, 118] on div "​ All days 1, 2, 3, 4, 5, 6, 7, 8, 9, 10, 11, 12, 13, 14, 15" at bounding box center [683, 111] width 114 height 17
click at [661, 118] on button "​ All days" at bounding box center [645, 111] width 31 height 11
click at [674, 370] on button "Cancel" at bounding box center [679, 373] width 48 height 19
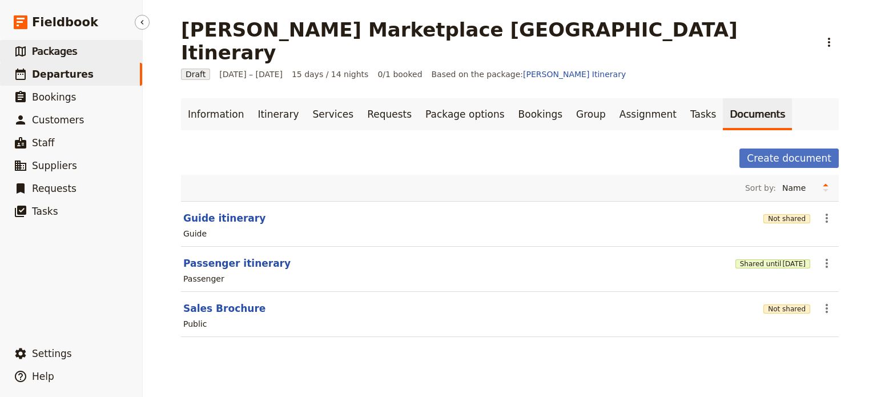
click at [56, 57] on span "Packages" at bounding box center [54, 51] width 45 height 11
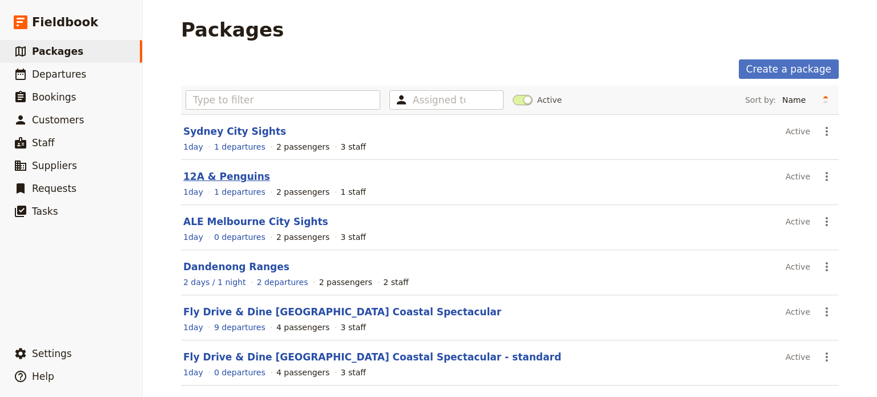
click at [197, 175] on link "12A & Penguins" at bounding box center [226, 176] width 87 height 11
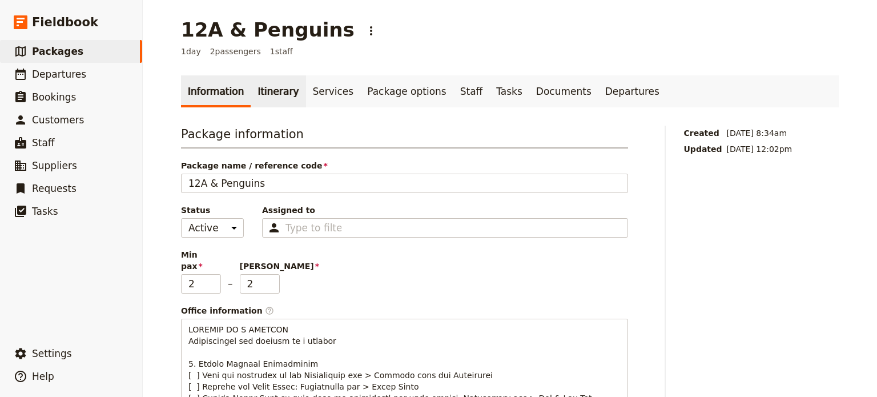
click at [265, 89] on link "Itinerary" at bounding box center [278, 91] width 55 height 32
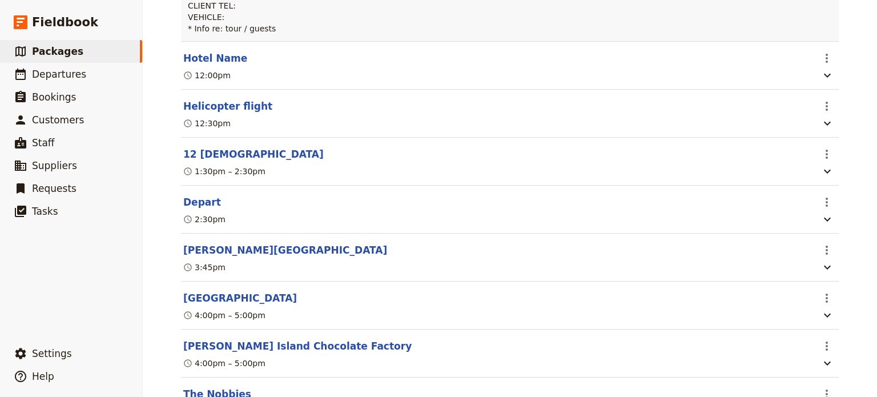
scroll to position [147, 0]
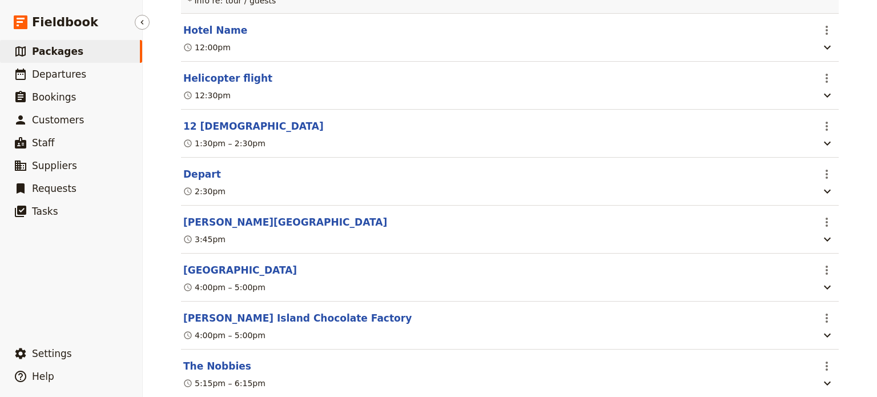
click at [72, 57] on span "Packages" at bounding box center [57, 51] width 51 height 11
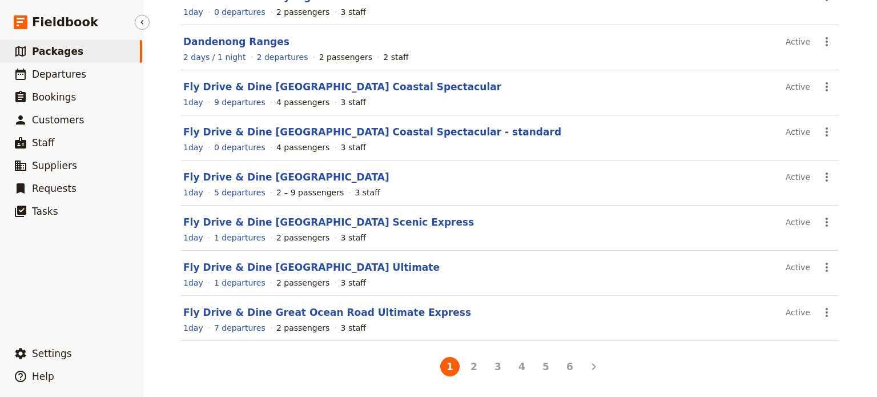
scroll to position [223, 0]
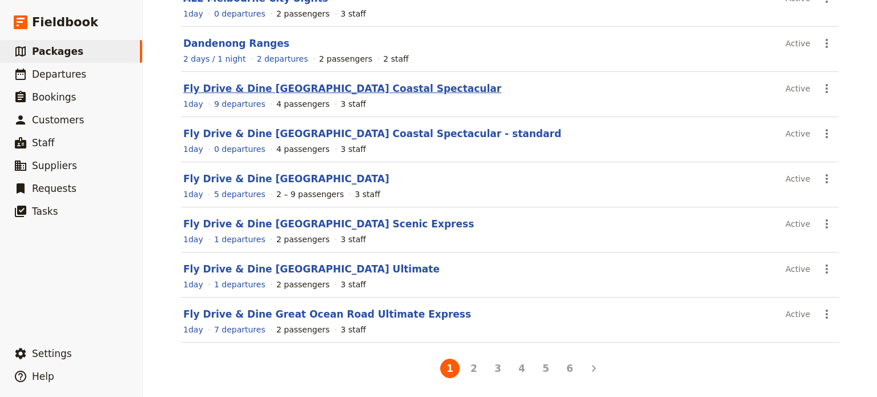
click at [280, 88] on link "Fly Drive & Dine [GEOGRAPHIC_DATA] Coastal Spectacular" at bounding box center [342, 88] width 318 height 11
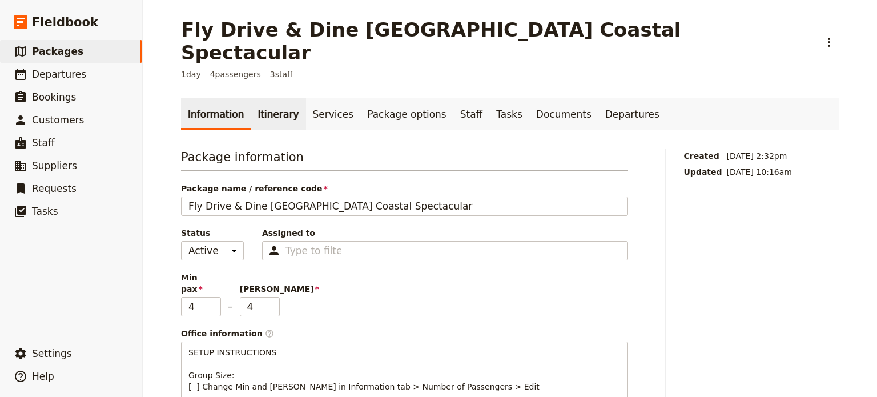
click at [251, 98] on link "Itinerary" at bounding box center [278, 114] width 55 height 32
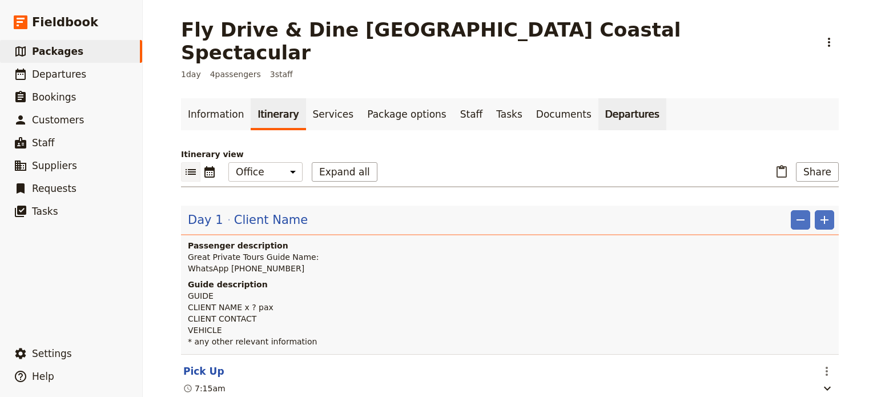
click at [599, 98] on link "Departures" at bounding box center [633, 114] width 68 height 32
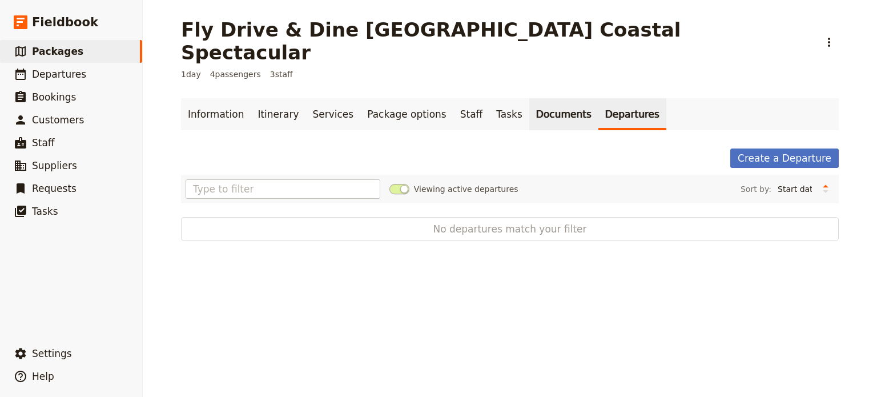
click at [530, 98] on link "Documents" at bounding box center [564, 114] width 69 height 32
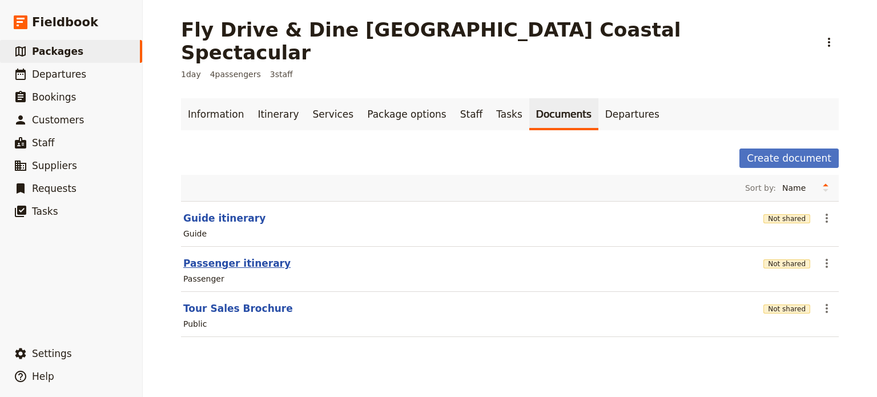
click at [218, 247] on section "Passenger itinerary Not shared ​ Passenger" at bounding box center [510, 269] width 658 height 45
click at [219, 256] on button "Passenger itinerary" at bounding box center [236, 263] width 107 height 14
select select "PASSENGER"
select select "DEFAULT"
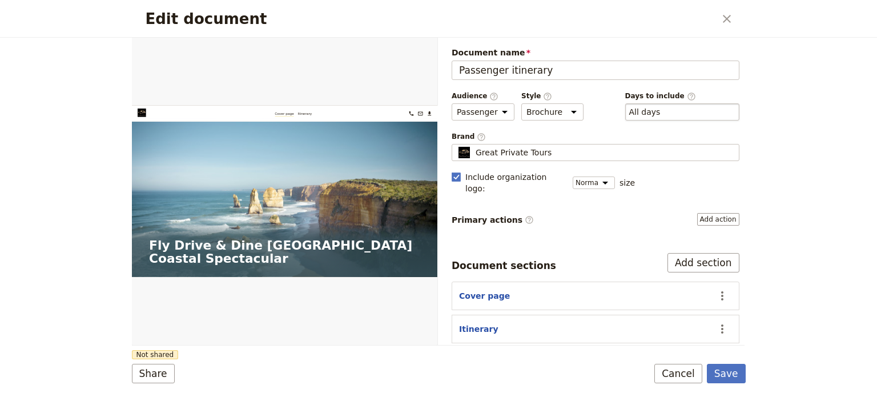
click at [658, 110] on div "​ All days 1, 2" at bounding box center [683, 111] width 114 height 17
click at [658, 110] on button "​ All days" at bounding box center [645, 111] width 31 height 11
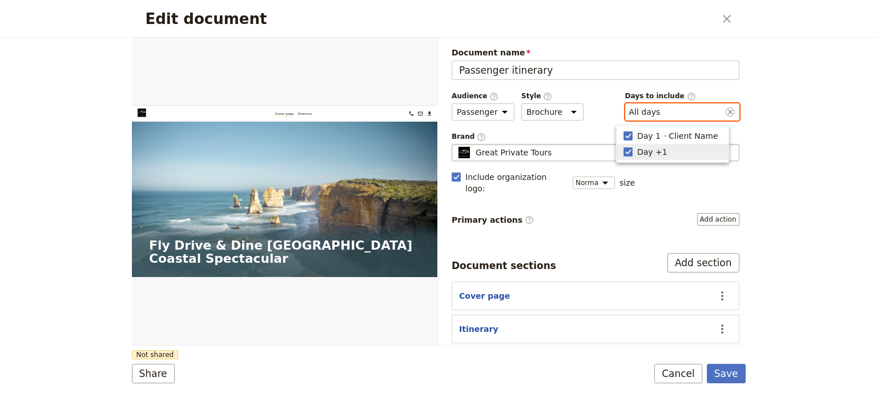
click at [628, 153] on icon "button" at bounding box center [628, 151] width 9 height 9
type input "1"
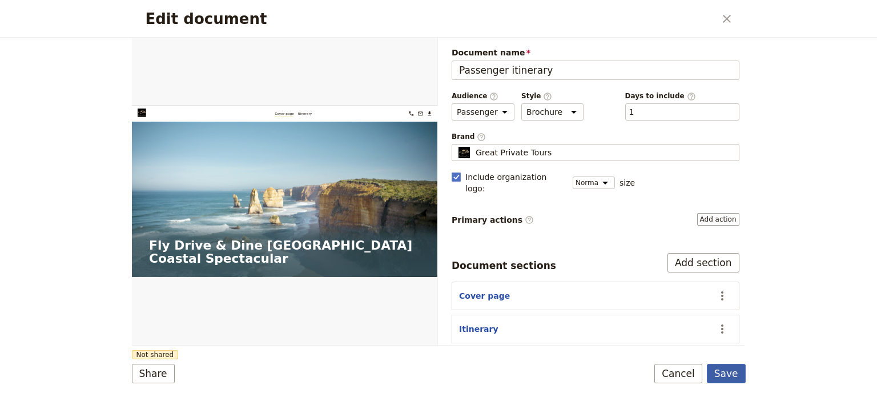
click at [725, 379] on button "Save" at bounding box center [726, 373] width 39 height 19
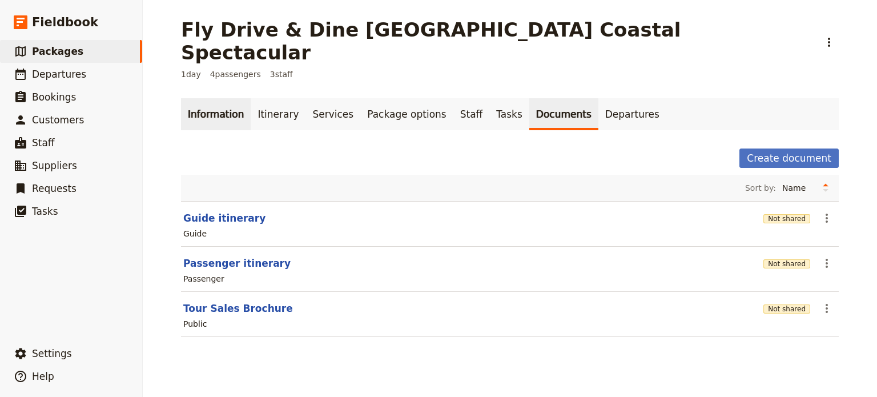
click at [212, 101] on link "Information" at bounding box center [216, 114] width 70 height 32
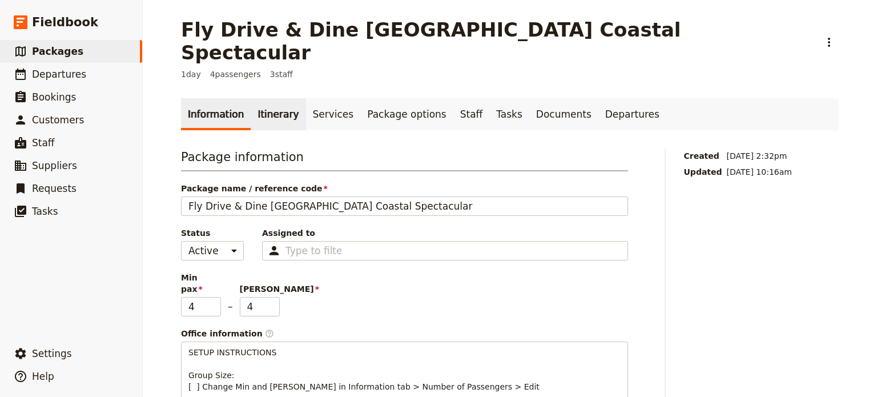
click at [278, 98] on link "Itinerary" at bounding box center [278, 114] width 55 height 32
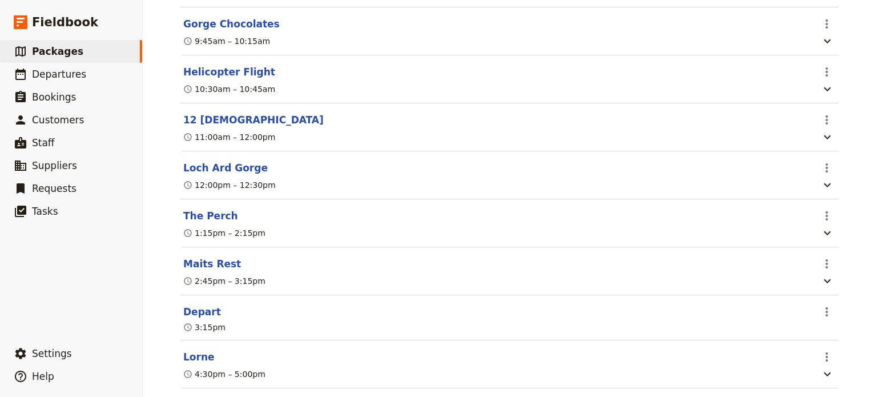
scroll to position [41, 0]
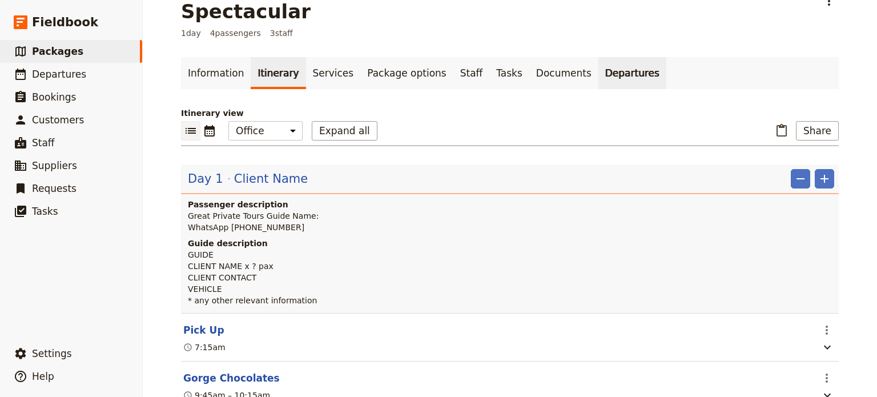
click at [599, 57] on link "Departures" at bounding box center [633, 73] width 68 height 32
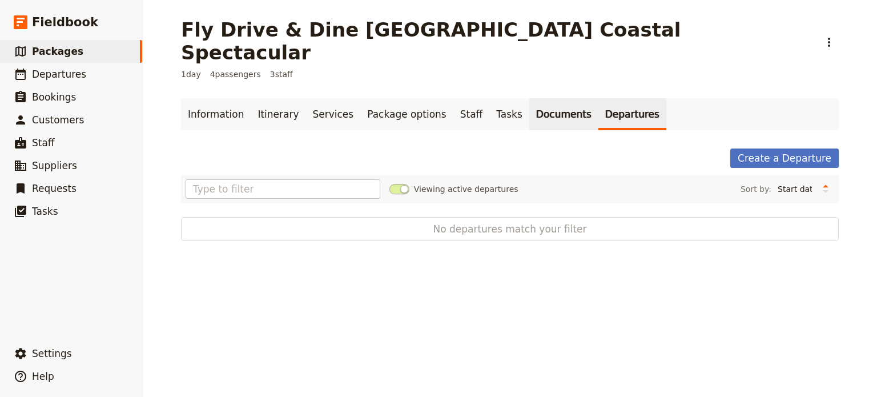
click at [533, 98] on link "Documents" at bounding box center [564, 114] width 69 height 32
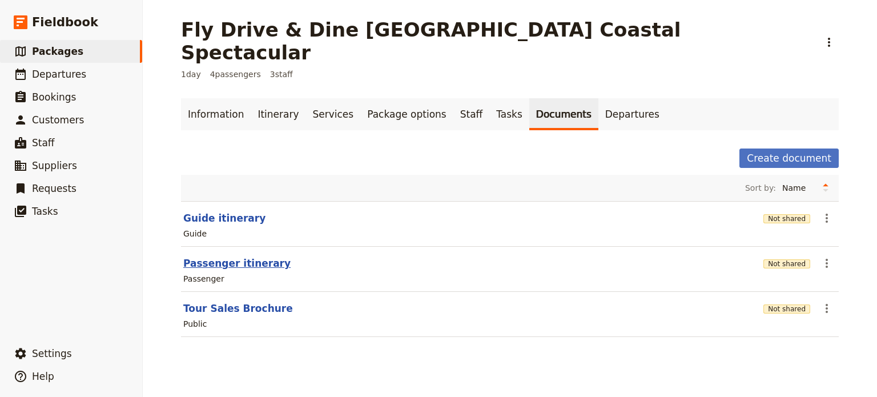
click at [206, 256] on button "Passenger itinerary" at bounding box center [236, 263] width 107 height 14
select select "PASSENGER"
select select "DEFAULT"
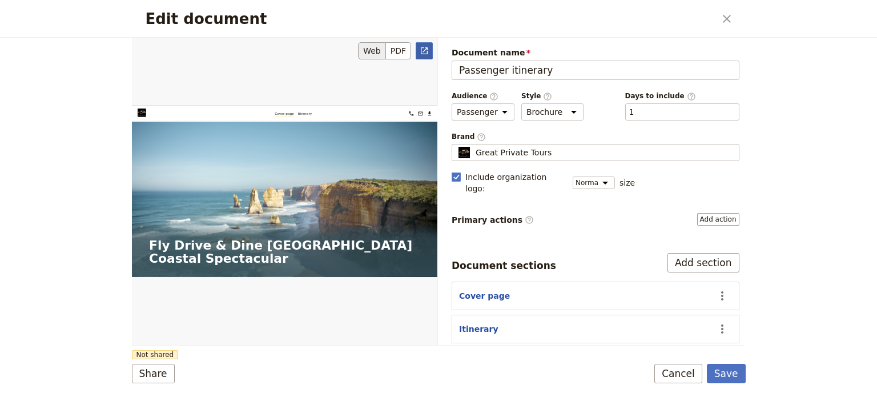
click at [423, 54] on icon "Open full preview" at bounding box center [424, 50] width 7 height 7
click at [719, 374] on button "Save" at bounding box center [726, 373] width 39 height 19
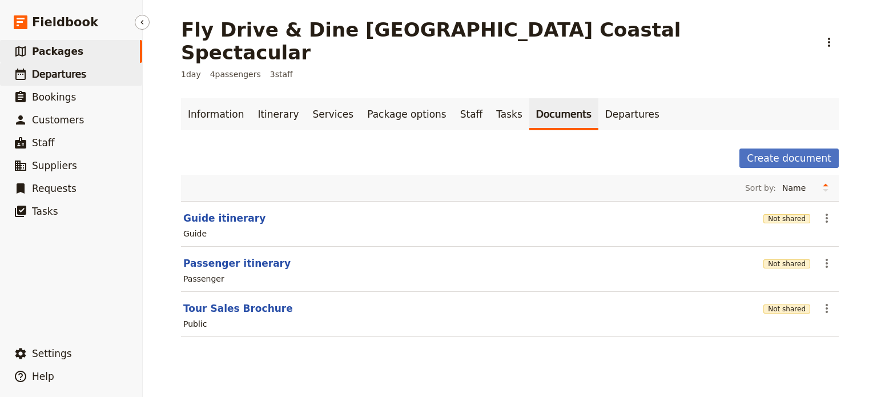
click at [75, 70] on span "Departures" at bounding box center [59, 74] width 54 height 11
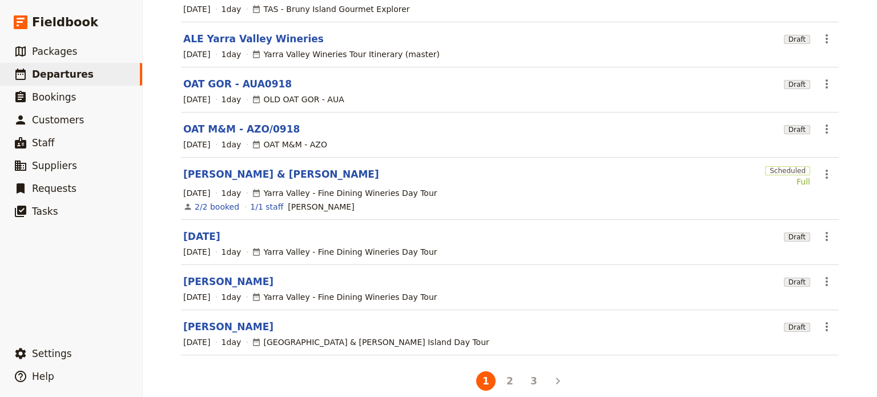
scroll to position [240, 0]
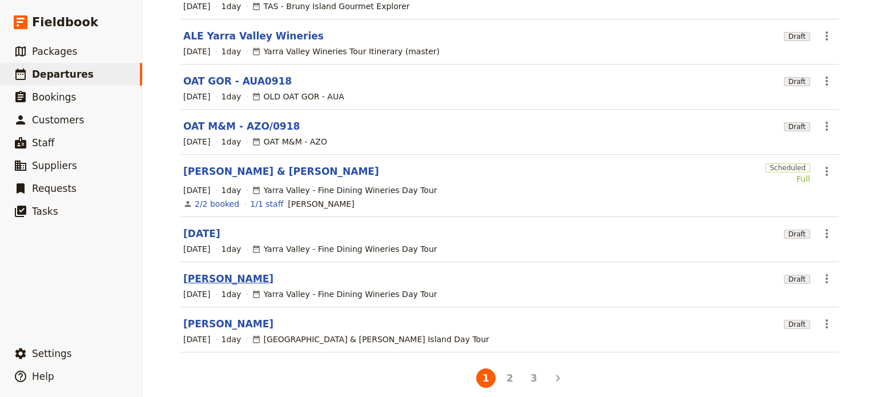
click at [215, 272] on link "[PERSON_NAME]" at bounding box center [228, 279] width 90 height 14
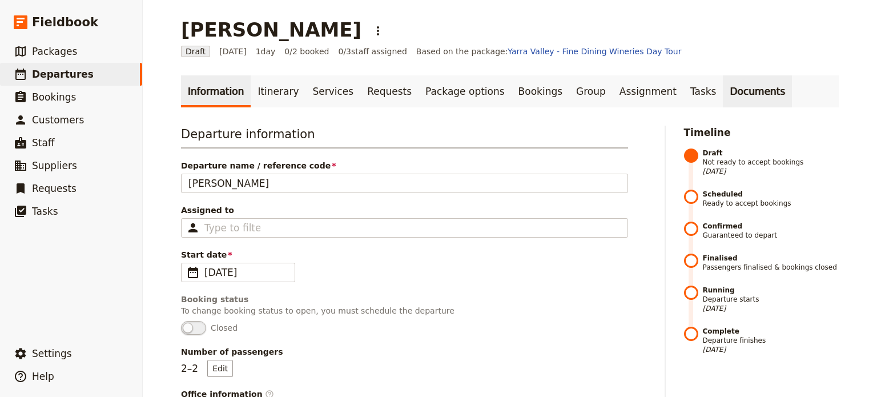
click at [723, 90] on link "Documents" at bounding box center [757, 91] width 69 height 32
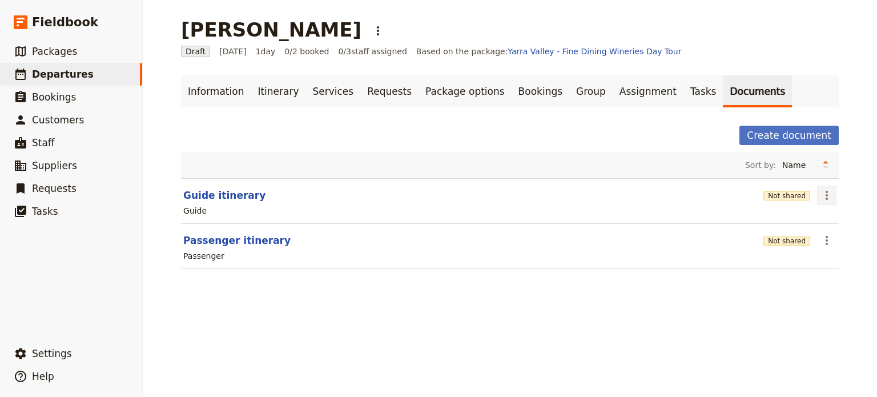
click at [820, 191] on icon "Actions" at bounding box center [827, 196] width 14 height 14
click at [805, 217] on span "Share" at bounding box center [790, 219] width 69 height 11
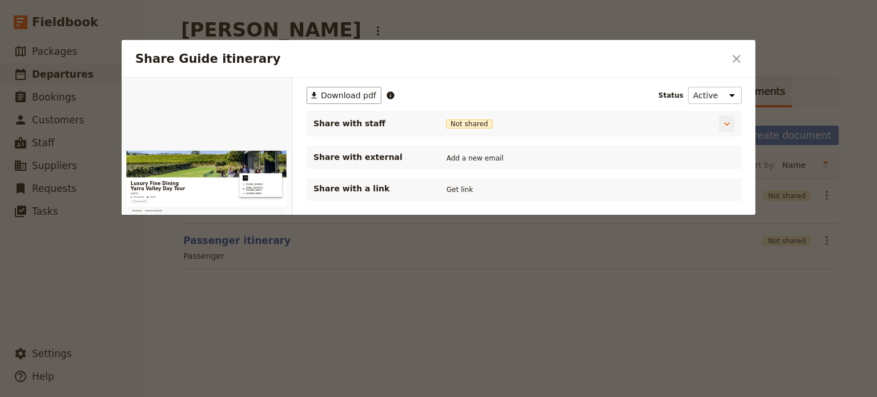
click at [540, 127] on div "Share Guide itinerary" at bounding box center [603, 123] width 210 height 13
click at [722, 125] on icon "Share Guide itinerary" at bounding box center [727, 123] width 11 height 11
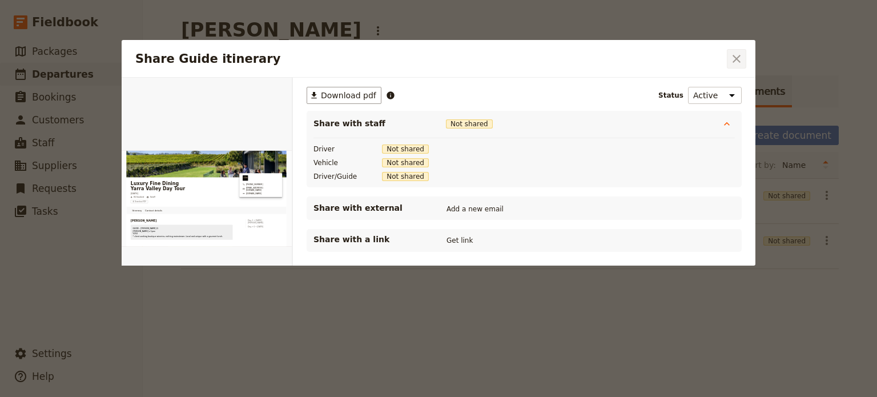
click at [735, 57] on icon "Close dialog" at bounding box center [737, 59] width 14 height 14
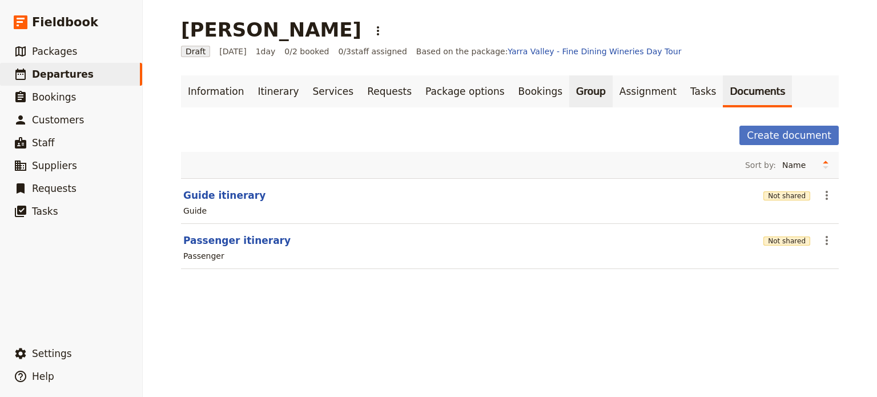
click at [570, 90] on link "Group" at bounding box center [591, 91] width 43 height 32
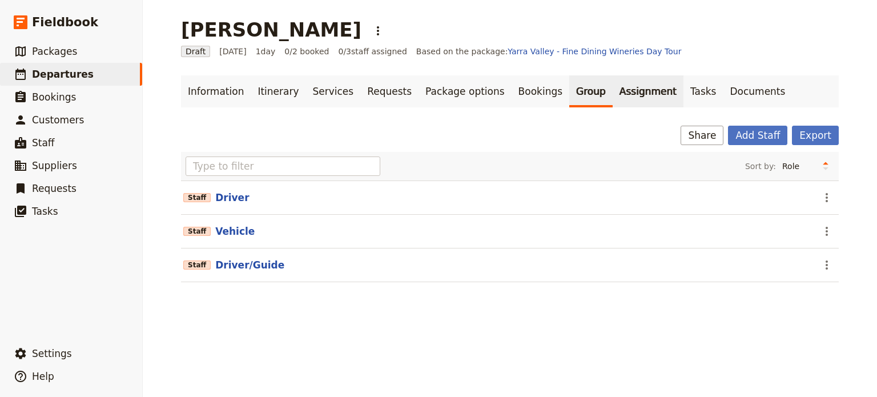
click at [613, 86] on link "Assignment" at bounding box center [648, 91] width 71 height 32
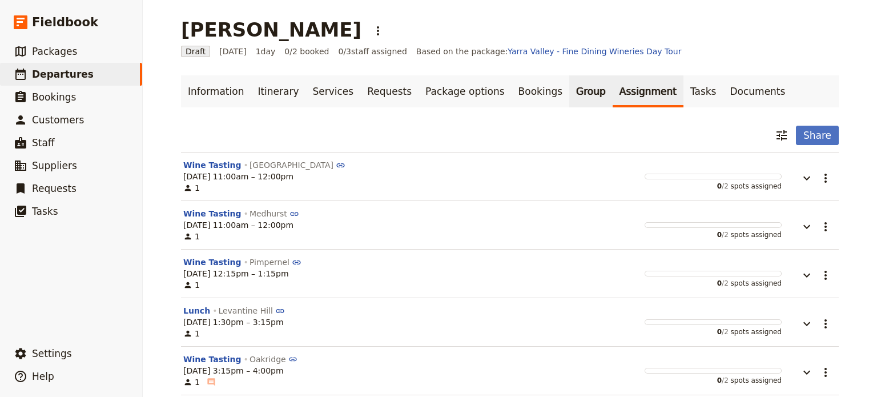
click at [570, 93] on link "Group" at bounding box center [591, 91] width 43 height 32
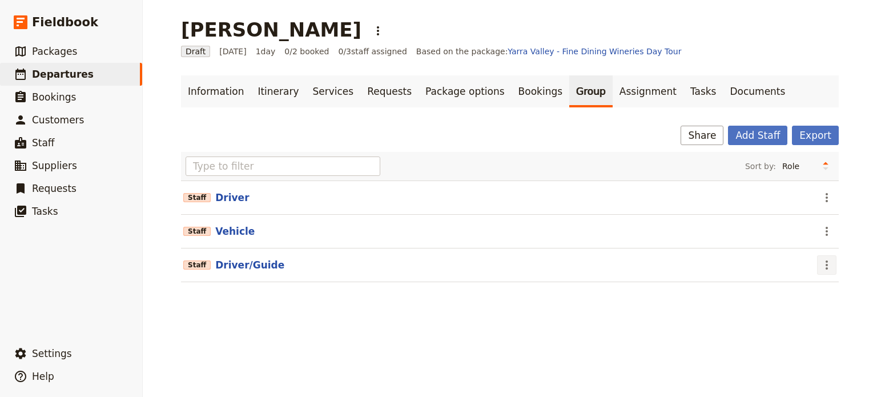
click at [820, 263] on icon "Actions" at bounding box center [827, 265] width 14 height 14
click at [813, 287] on span "Edit staff" at bounding box center [798, 288] width 53 height 11
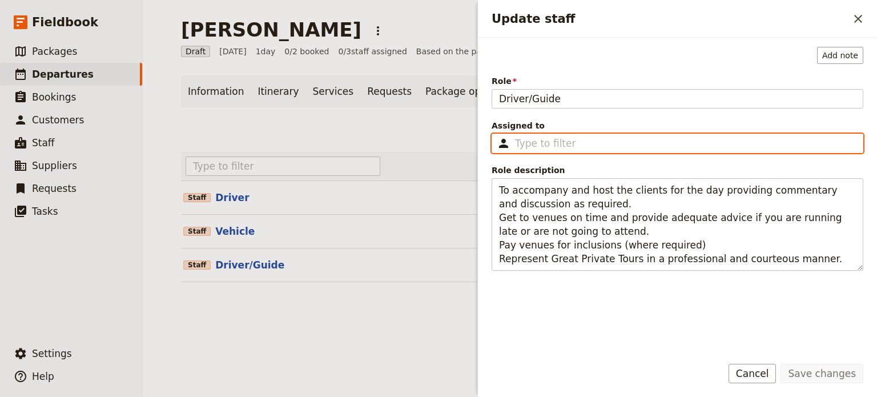
click at [656, 141] on input "Assigned to ​" at bounding box center [685, 144] width 341 height 14
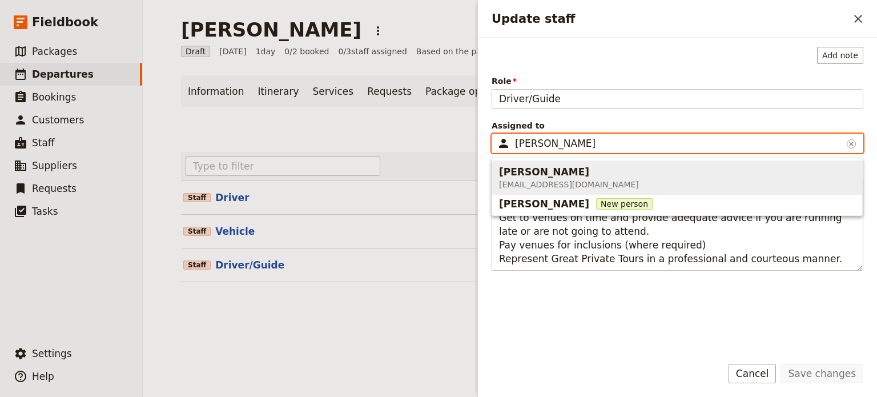
click at [615, 174] on span "Neil Green newlife675@msn.com" at bounding box center [677, 178] width 356 height 30
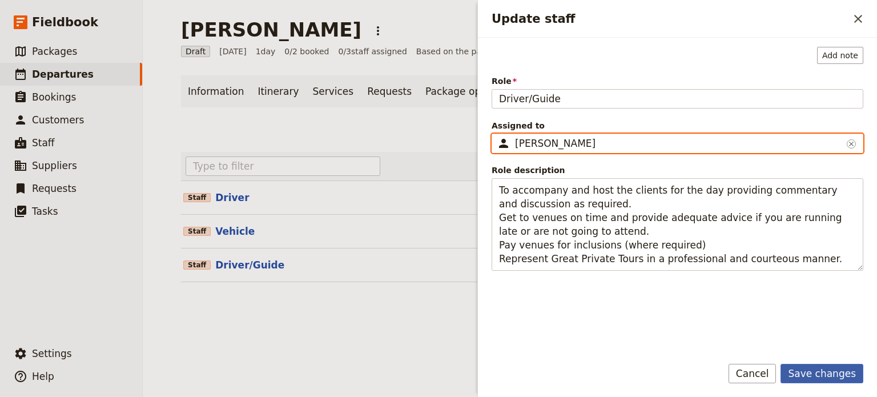
type input "[PERSON_NAME]"
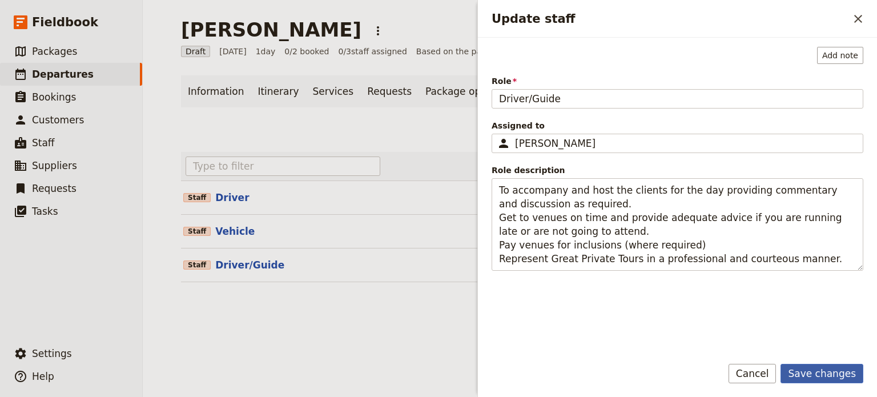
click at [829, 377] on button "Save changes" at bounding box center [822, 373] width 83 height 19
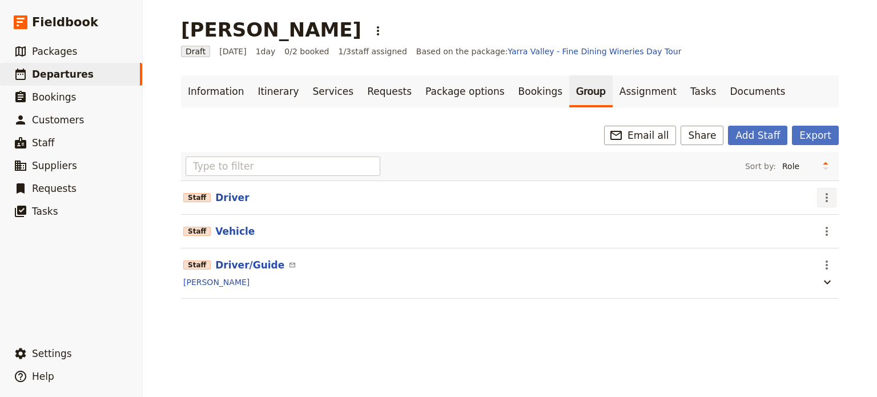
click at [821, 197] on icon "Actions" at bounding box center [827, 198] width 14 height 14
click at [817, 239] on span "Remove staff" at bounding box center [798, 238] width 53 height 11
click at [827, 199] on icon "Actions" at bounding box center [827, 198] width 14 height 14
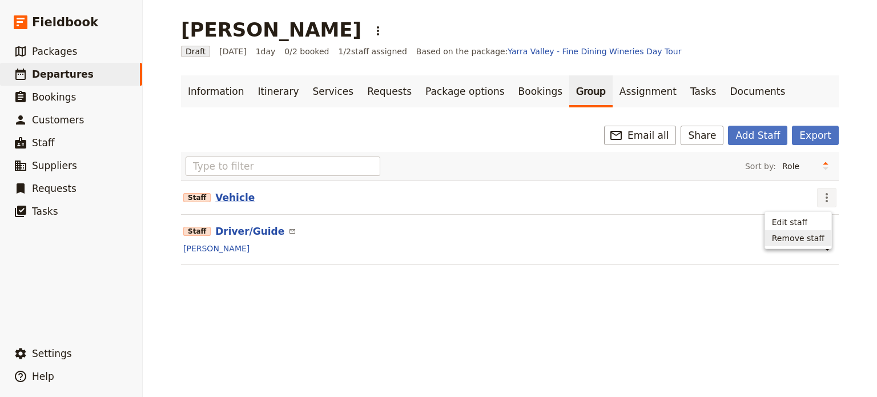
click at [215, 193] on button "Vehicle" at bounding box center [234, 198] width 39 height 14
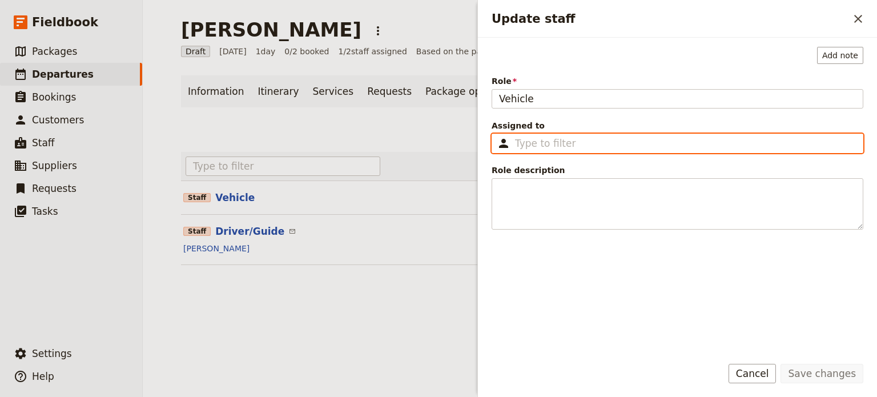
click at [596, 142] on input "Assigned to ​" at bounding box center [685, 144] width 341 height 14
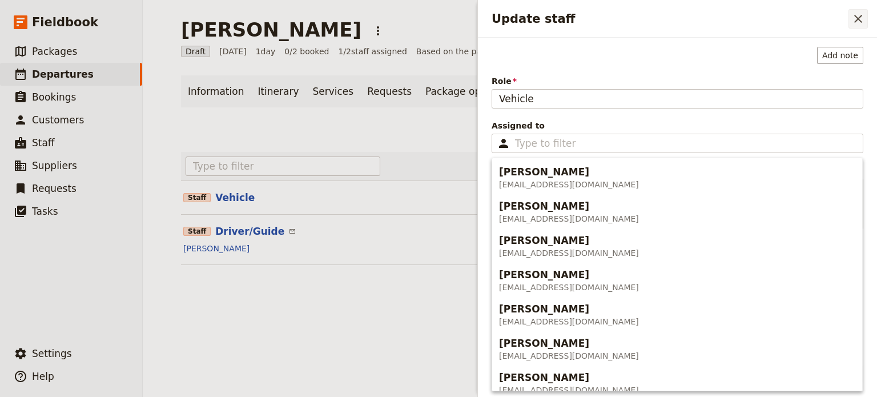
click at [860, 21] on icon "Close drawer" at bounding box center [859, 19] width 8 height 8
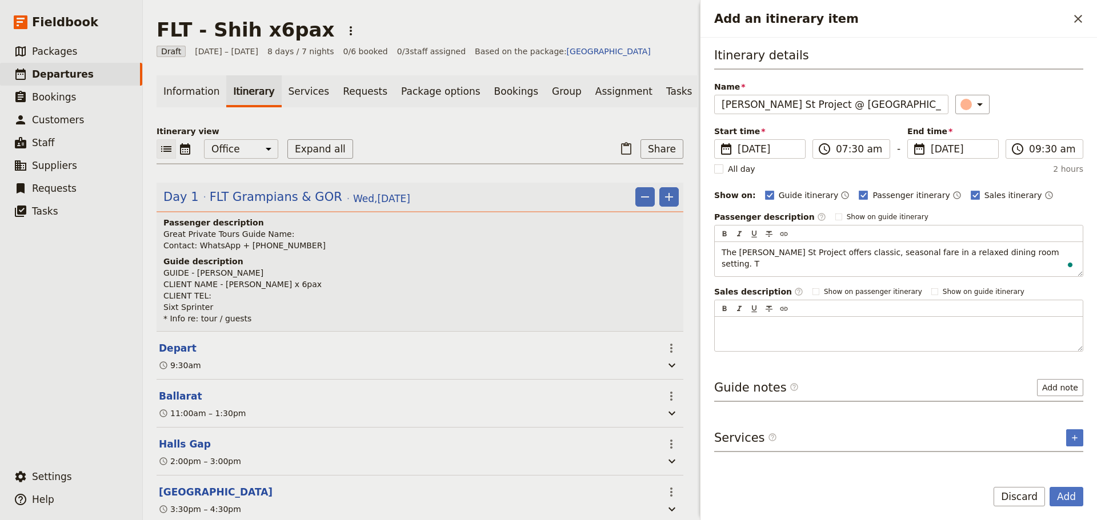
scroll to position [1526, 0]
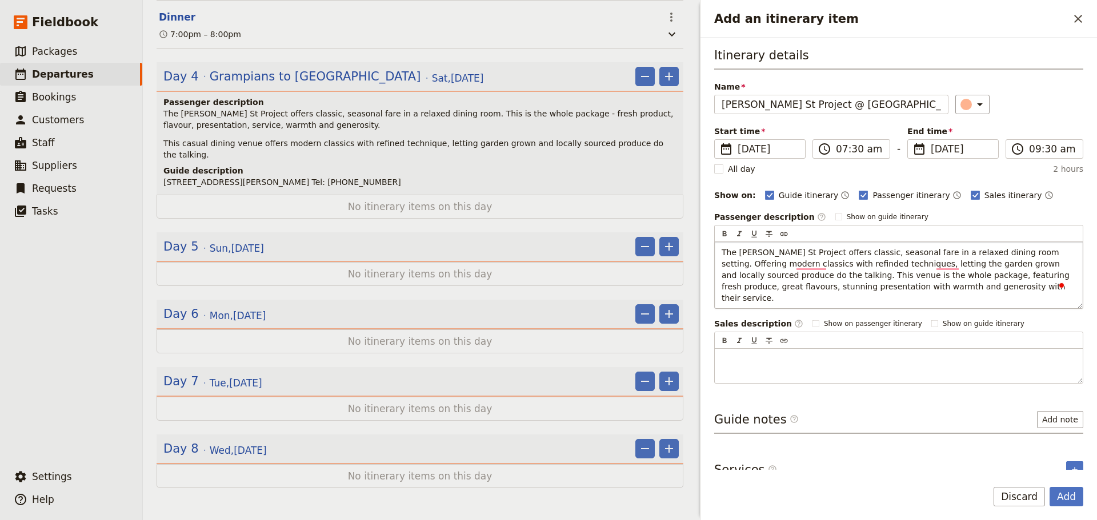
click at [892, 276] on span "The [PERSON_NAME] St Project offers classic, seasonal fare in a relaxed dining …" at bounding box center [897, 275] width 350 height 55
click at [951, 318] on span "Dismiss" at bounding box center [965, 315] width 28 height 9
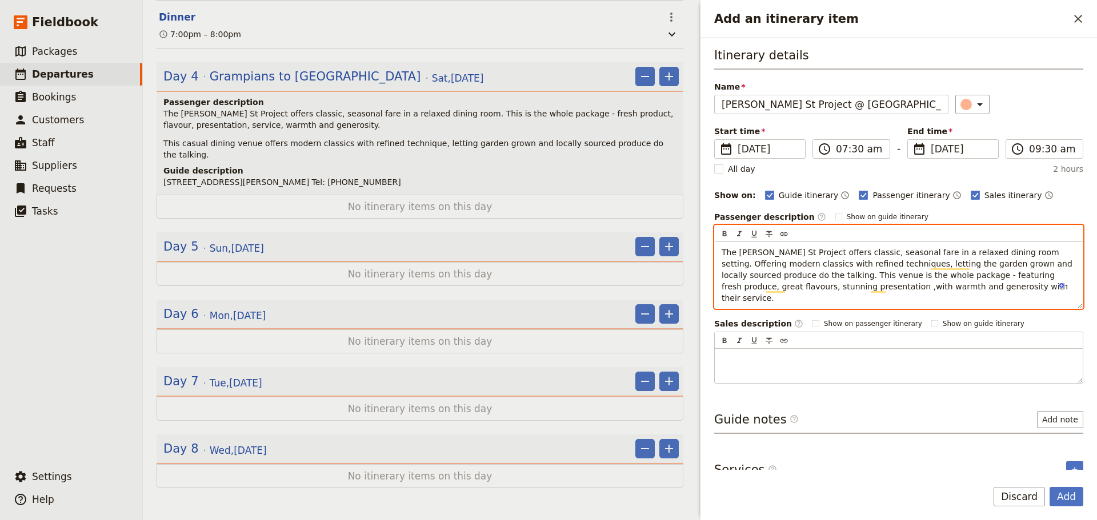
scroll to position [11, 0]
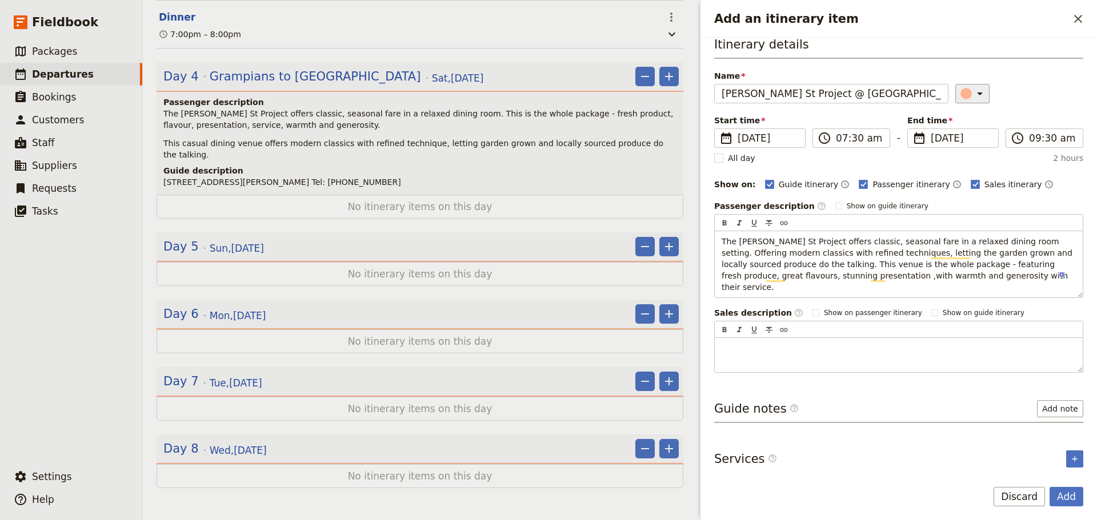
click at [974, 95] on icon "Add an itinerary item" at bounding box center [980, 94] width 14 height 14
click at [972, 157] on div "button" at bounding box center [968, 158] width 11 height 11
click at [1060, 488] on button "Add" at bounding box center [1066, 496] width 34 height 19
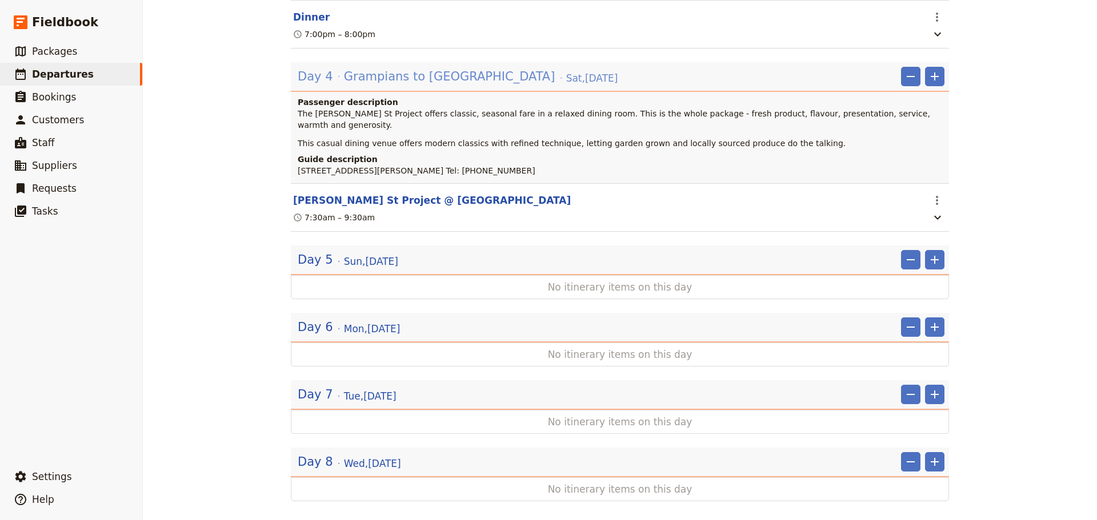
click at [442, 85] on span "Grampians to [GEOGRAPHIC_DATA]" at bounding box center [449, 76] width 211 height 17
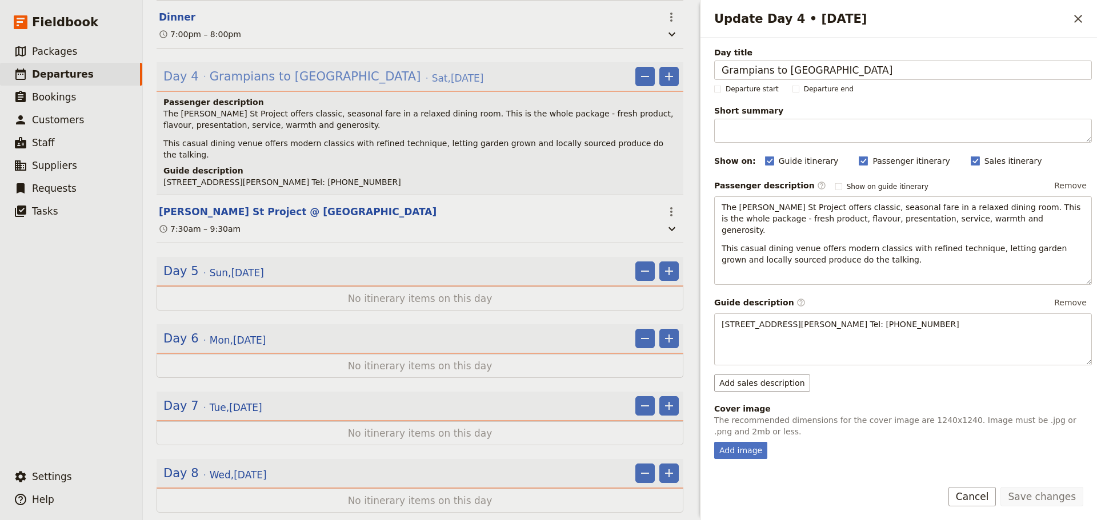
scroll to position [1526, 0]
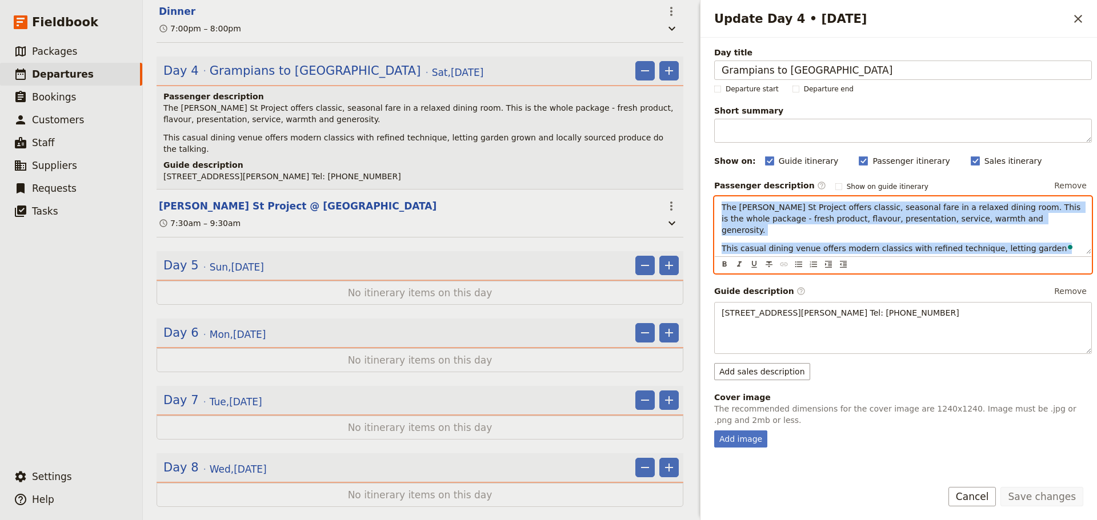
drag, startPoint x: 873, startPoint y: 250, endPoint x: 699, endPoint y: 210, distance: 178.6
click at [699, 210] on div "Update Day 4 • 18 Oct ​ Day title Grampians to Port Fairy Departure start Depar…" at bounding box center [897, 260] width 400 height 520
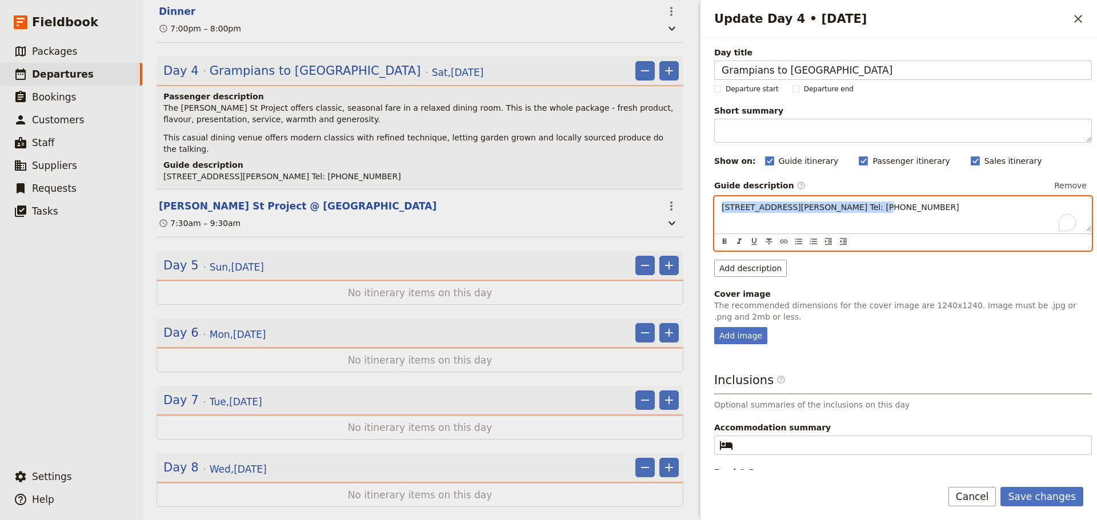
drag, startPoint x: 753, startPoint y: 307, endPoint x: 656, endPoint y: 306, distance: 96.6
click at [656, 306] on div "FLT - Shih x6pax ​ Draft [DATE] – [DATE] 8 days / 7 nights 0/6 booked 0 / 3 sta…" at bounding box center [620, 260] width 954 height 520
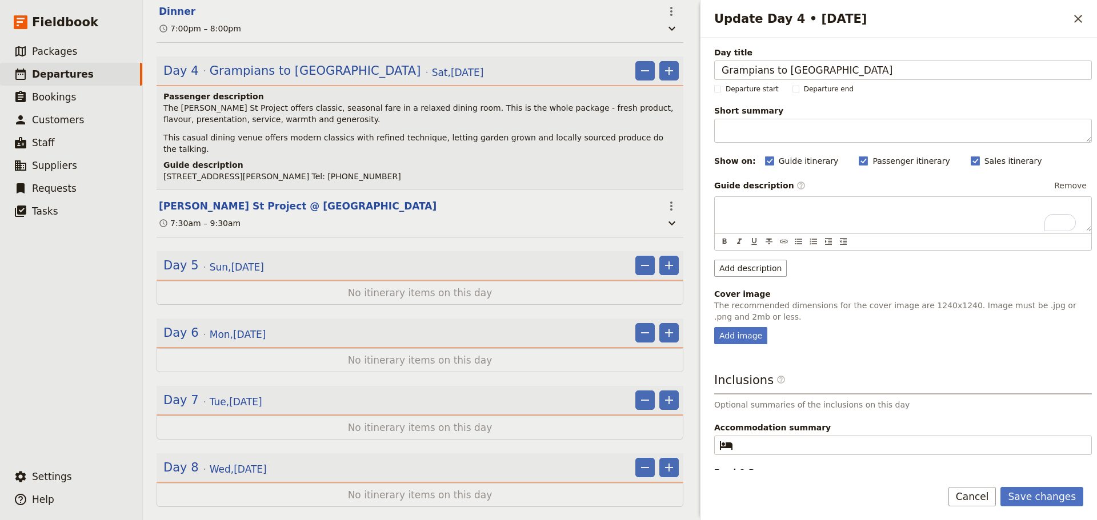
click at [1053, 498] on div "Day title Grampians to Port Fairy Departure start Departure end Short summary 1…" at bounding box center [898, 279] width 396 height 483
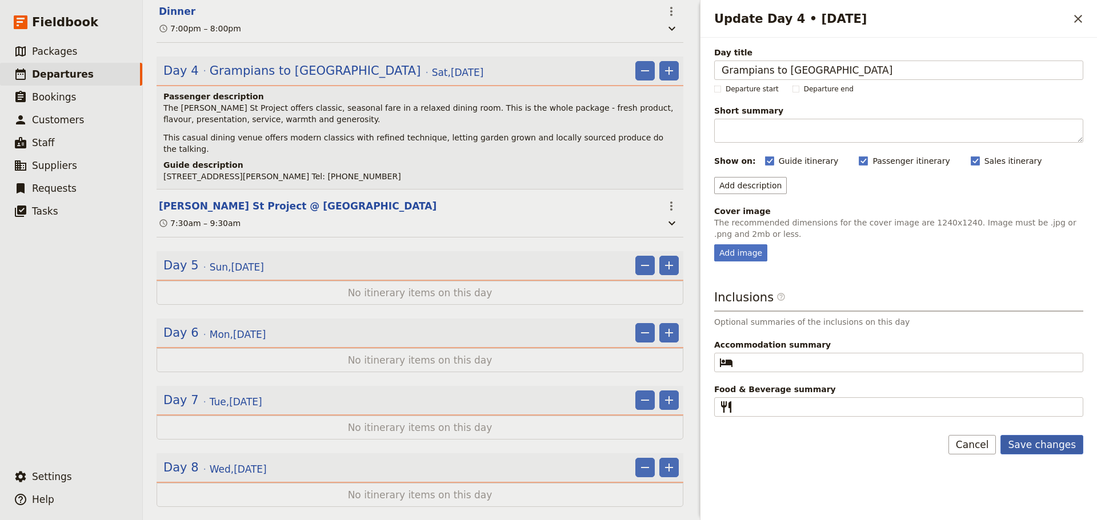
click at [1048, 446] on button "Save changes" at bounding box center [1041, 444] width 83 height 19
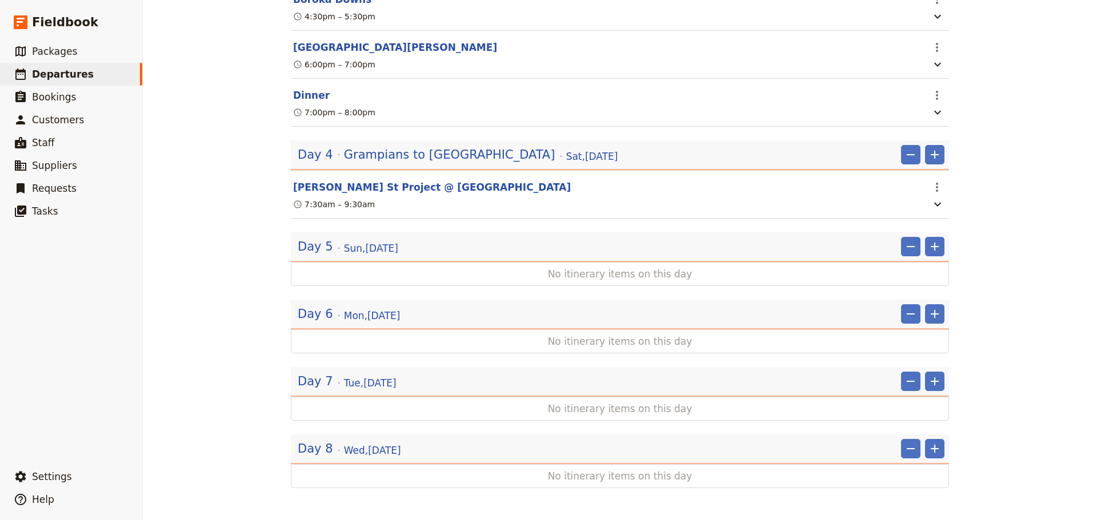
scroll to position [1466, 0]
click at [934, 153] on icon "Add" at bounding box center [935, 155] width 14 height 14
click at [921, 176] on span "Add itinerary item" at bounding box center [896, 178] width 73 height 11
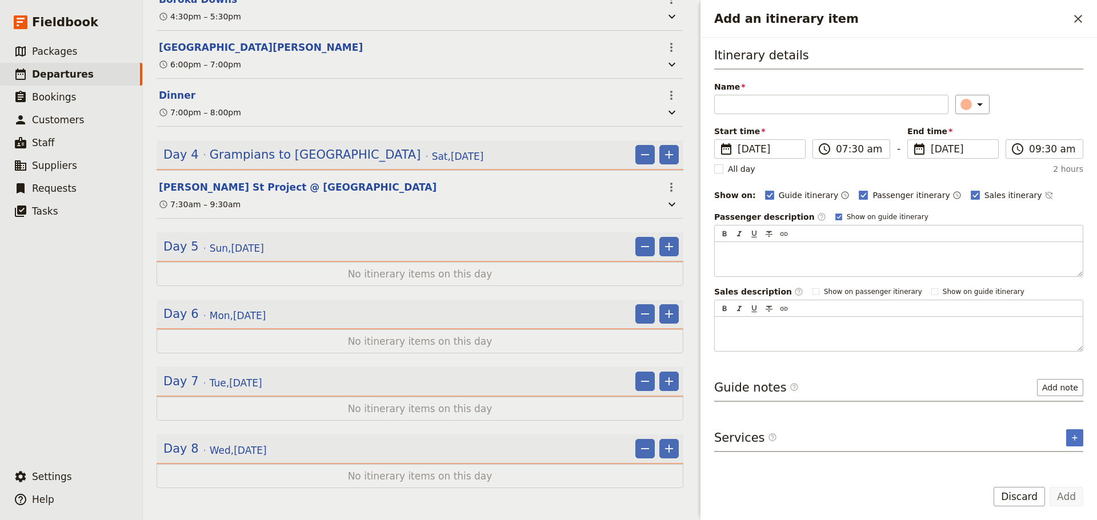
scroll to position [1472, 0]
type input "[GEOGRAPHIC_DATA]"
click at [1044, 192] on icon "Time not shown on sales itinerary" at bounding box center [1047, 195] width 7 height 7
click at [835, 218] on rect "Add an itinerary item" at bounding box center [838, 217] width 6 height 6
click at [835, 213] on input "Show on guide itinerary" at bounding box center [835, 212] width 1 height 1
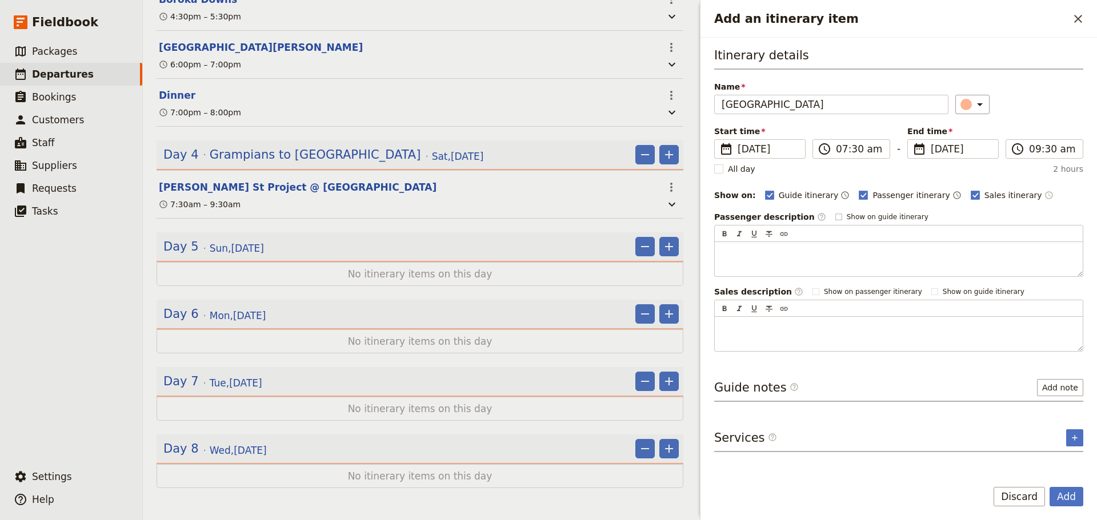
checkbox input "false"
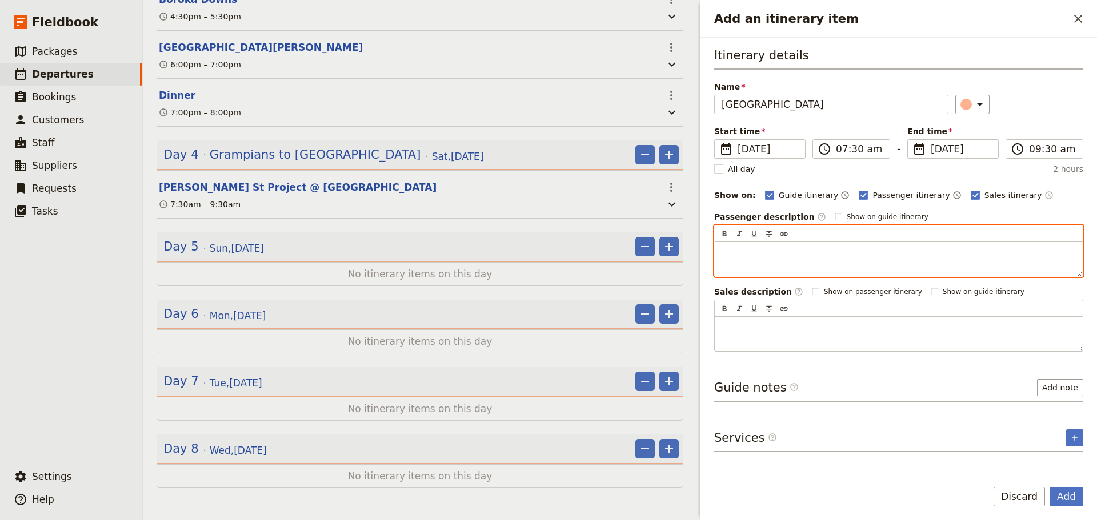
click at [812, 262] on div "Add an itinerary item" at bounding box center [899, 259] width 368 height 34
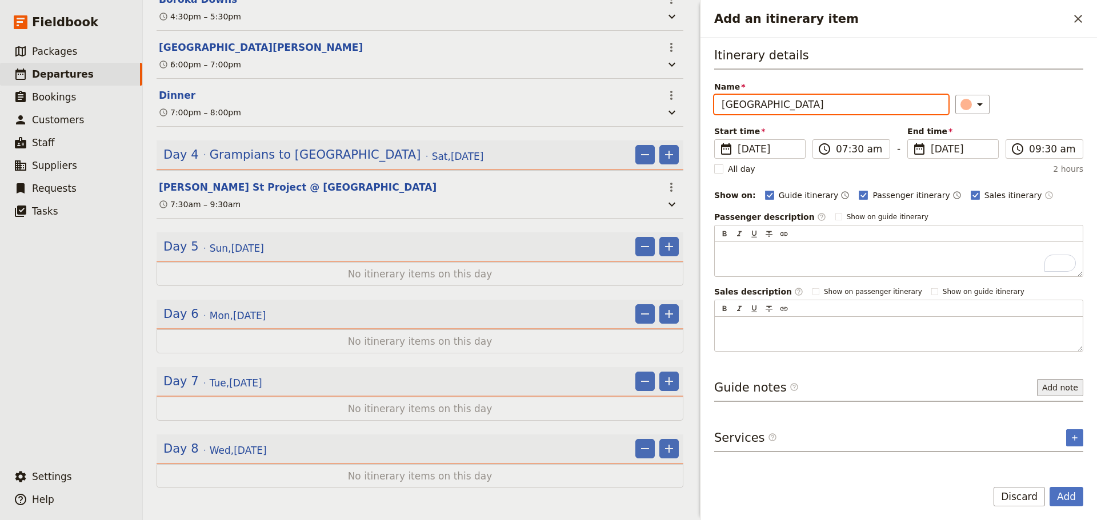
click at [1075, 388] on button "Add note" at bounding box center [1060, 387] width 46 height 17
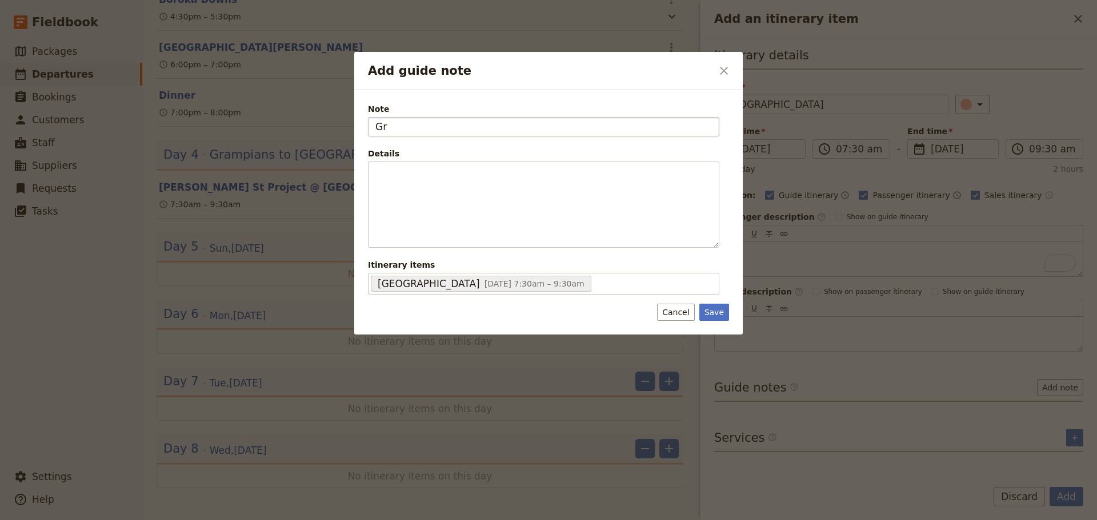
type input "G"
type input "Further exploration of the region as required"
click at [713, 315] on button "Save" at bounding box center [714, 312] width 30 height 17
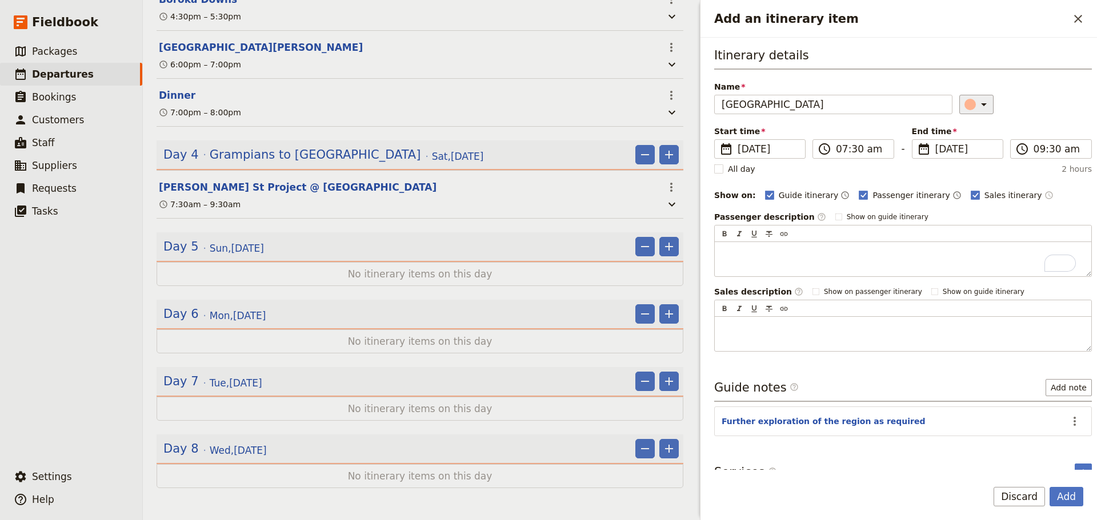
click at [977, 105] on icon "Add an itinerary item" at bounding box center [984, 105] width 14 height 14
click at [961, 141] on div "button" at bounding box center [958, 142] width 11 height 11
drag, startPoint x: 1057, startPoint y: 487, endPoint x: 1059, endPoint y: 481, distance: 6.4
click at [1057, 487] on button "Add" at bounding box center [1066, 496] width 34 height 19
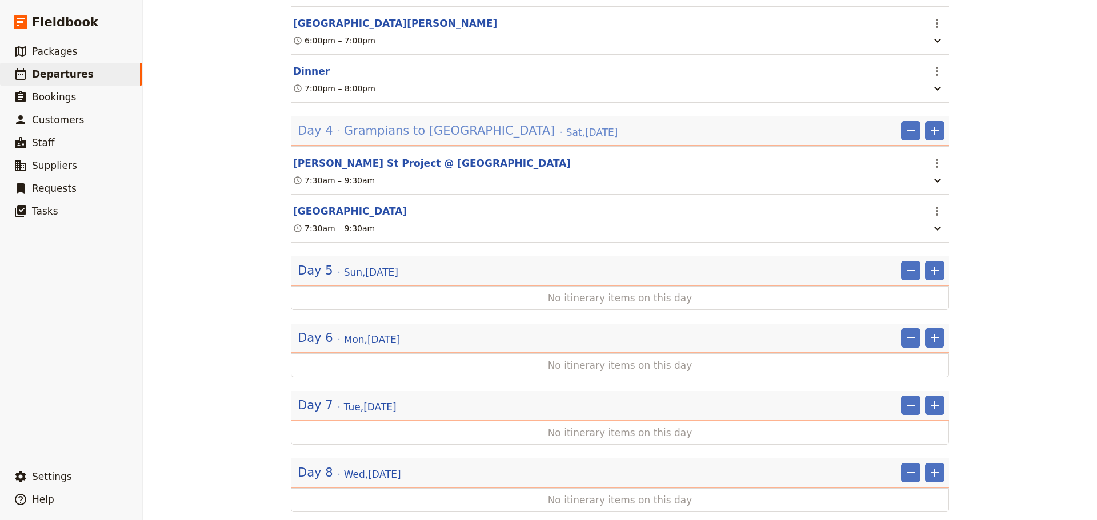
click at [367, 139] on span "Grampians to [GEOGRAPHIC_DATA]" at bounding box center [449, 130] width 211 height 17
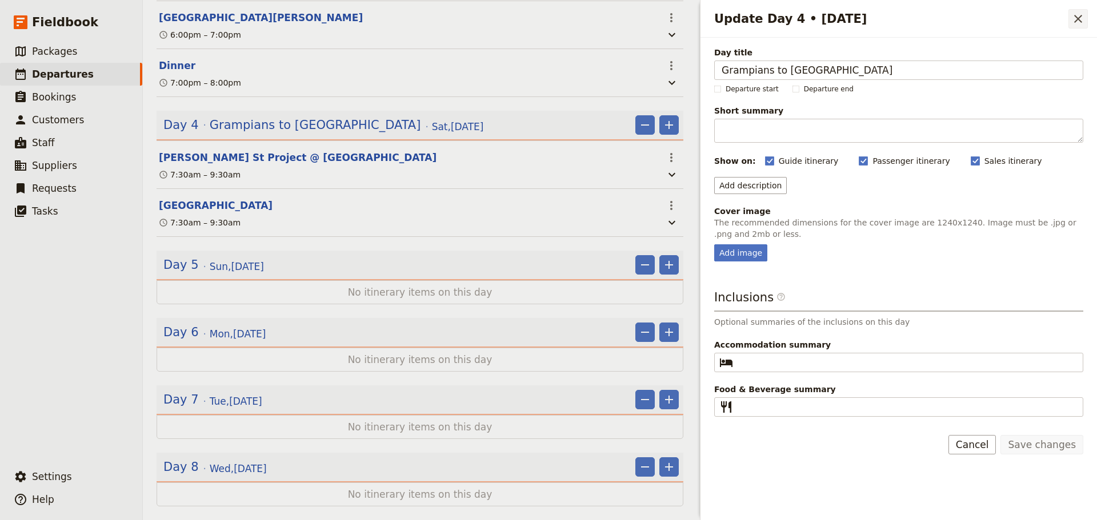
click at [1079, 19] on icon "Close drawer" at bounding box center [1078, 19] width 8 height 8
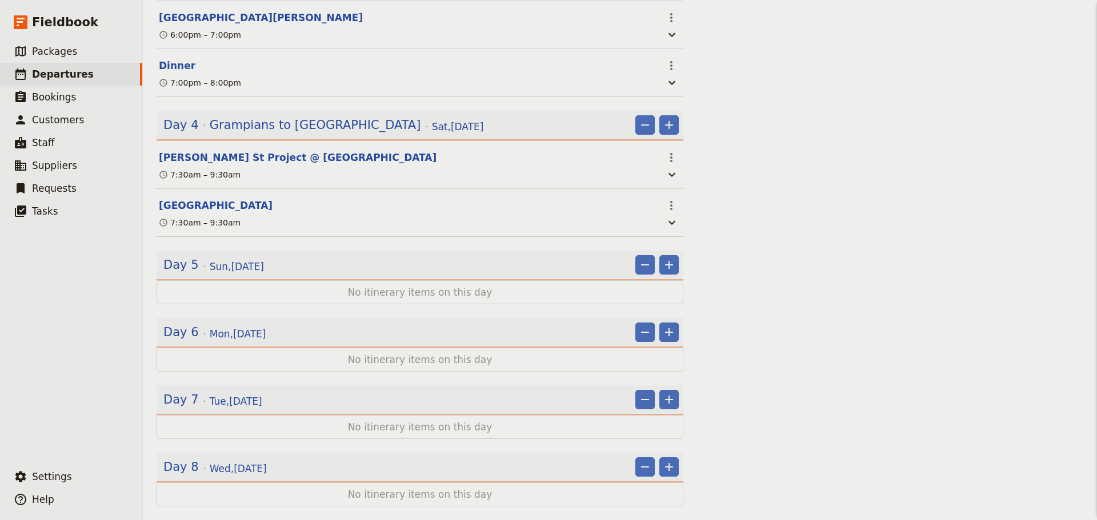
scroll to position [1466, 0]
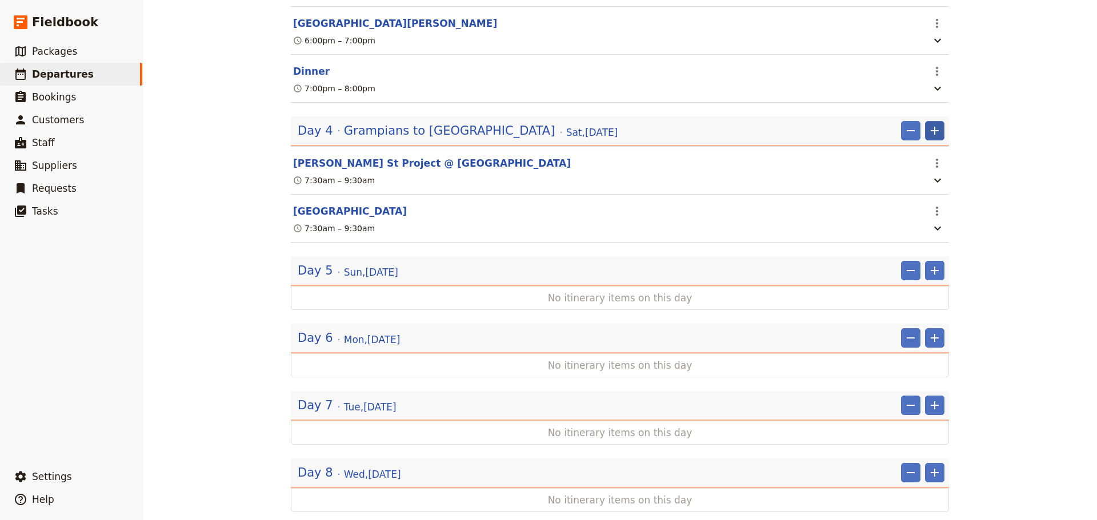
click at [932, 138] on icon "Add" at bounding box center [935, 131] width 14 height 14
click at [899, 181] on span "Add itinerary item" at bounding box center [896, 178] width 73 height 11
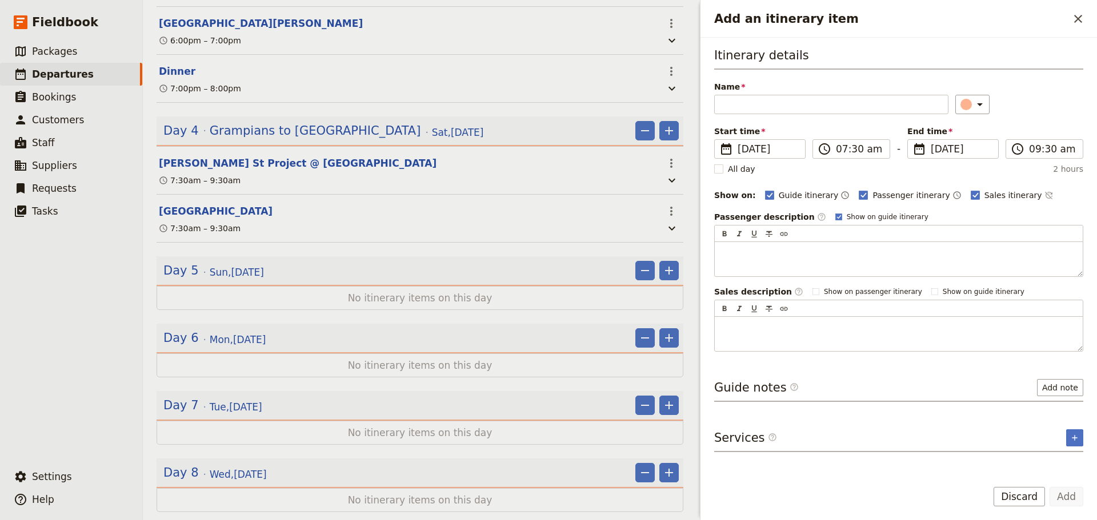
scroll to position [1472, 0]
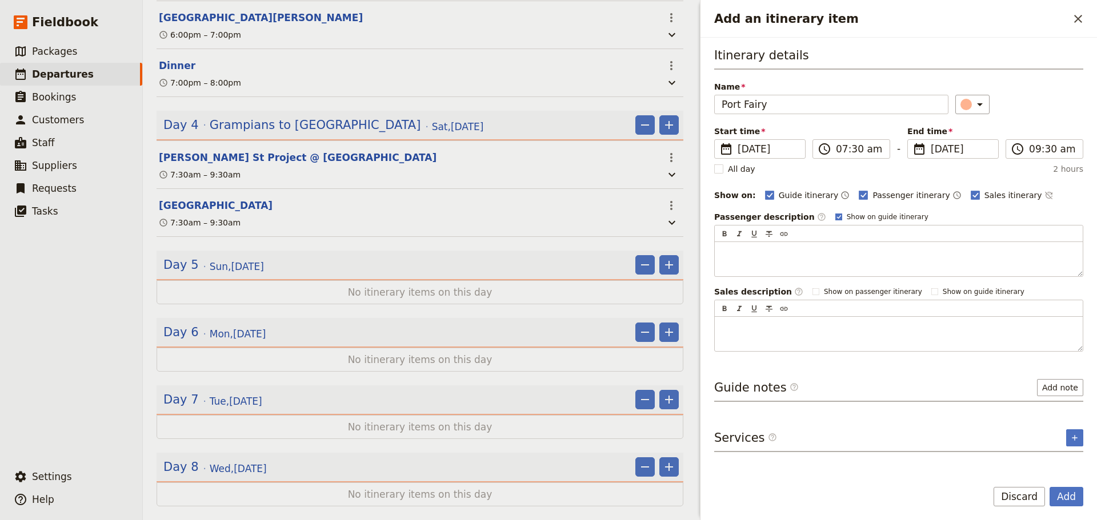
type input "Port Fairy"
click at [835, 217] on rect "Add an itinerary item" at bounding box center [838, 217] width 6 height 6
click at [835, 213] on input "Show on guide itinerary" at bounding box center [835, 212] width 1 height 1
checkbox input "false"
click at [1044, 198] on icon "Time not shown on sales itinerary" at bounding box center [1048, 195] width 9 height 9
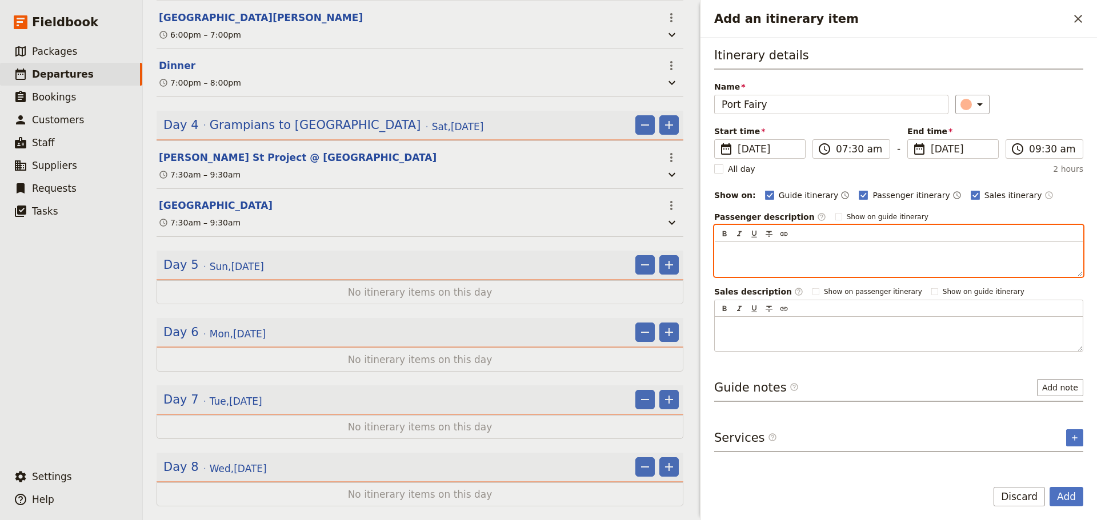
click at [775, 256] on p "Add an itinerary item" at bounding box center [899, 252] width 354 height 11
click at [728, 250] on p "To enrich screen reader interactions, please activate Accessibility in Grammarl…" at bounding box center [899, 252] width 354 height 11
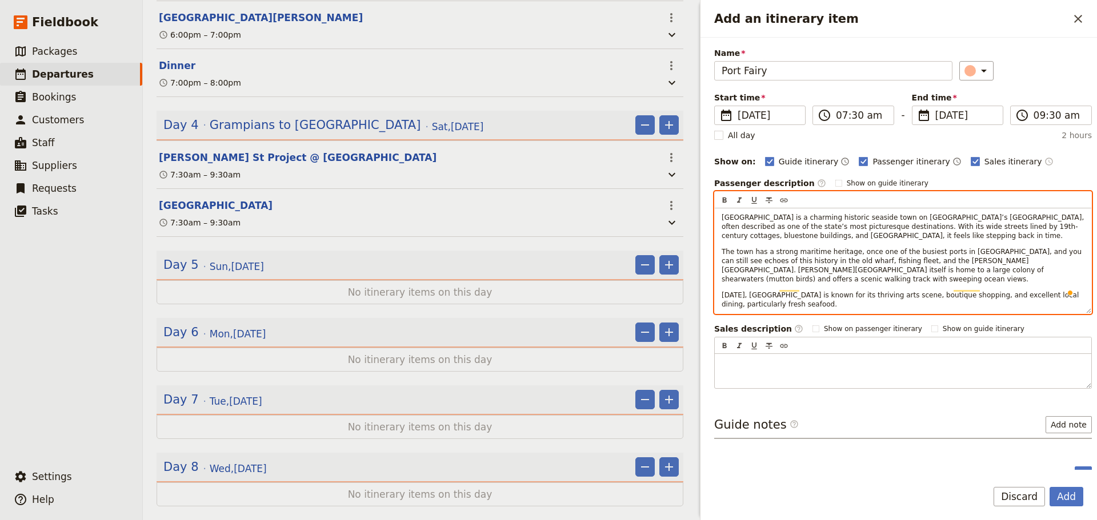
scroll to position [52, 0]
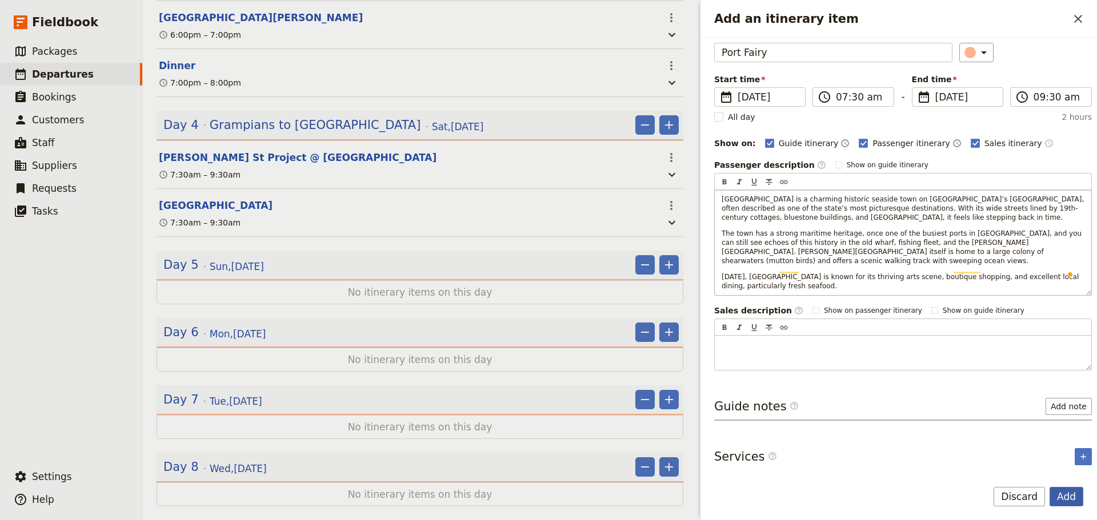
click at [1063, 491] on button "Add" at bounding box center [1066, 496] width 34 height 19
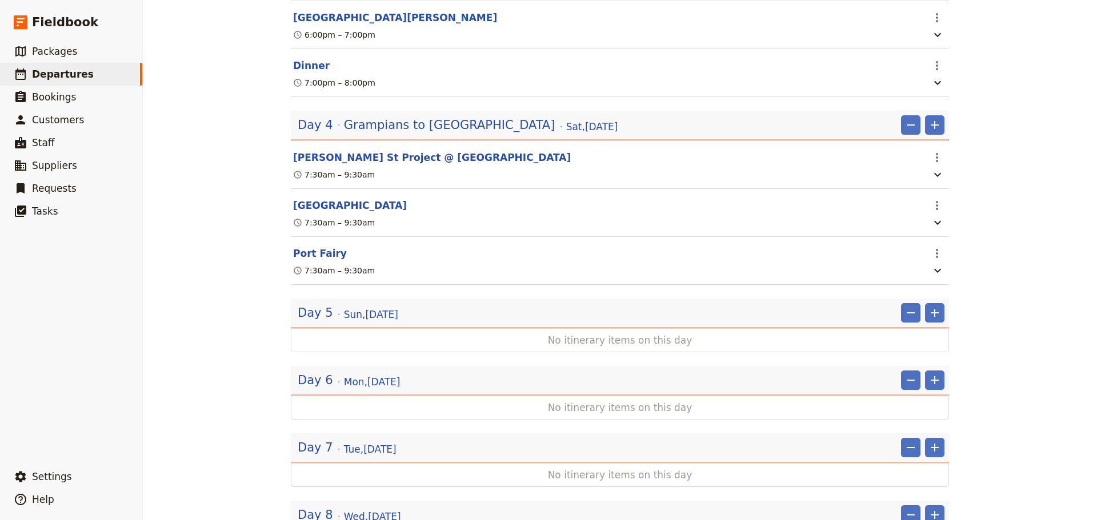
scroll to position [1466, 0]
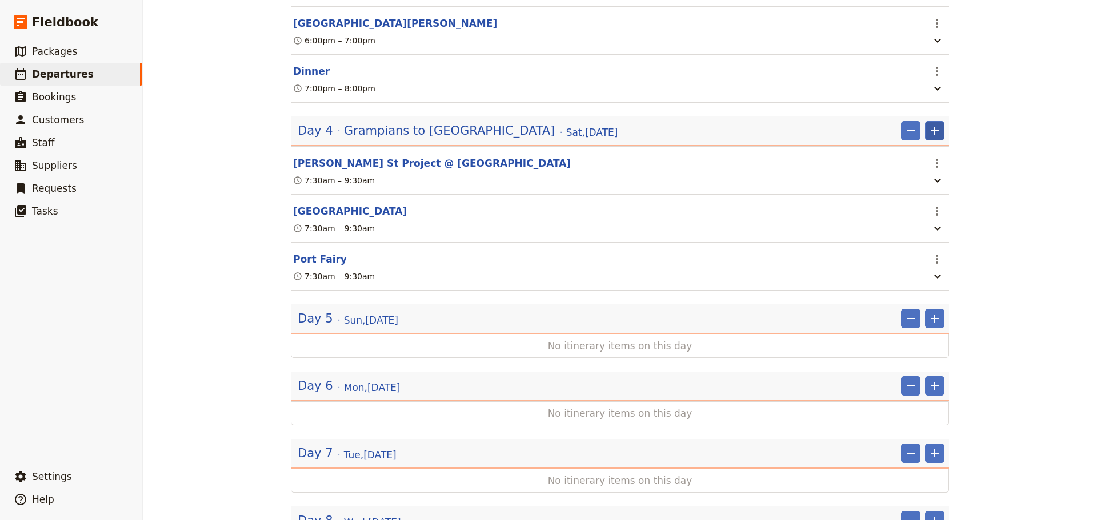
click at [928, 138] on icon "Add" at bounding box center [935, 131] width 14 height 14
click at [913, 174] on span "Add itinerary item" at bounding box center [896, 178] width 73 height 11
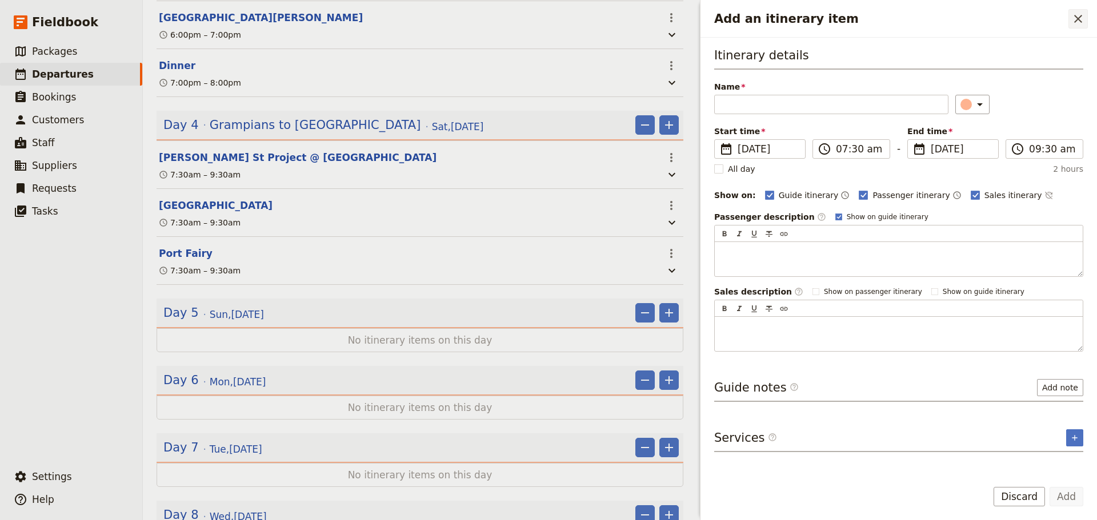
click at [1079, 22] on icon "Close drawer" at bounding box center [1078, 19] width 14 height 14
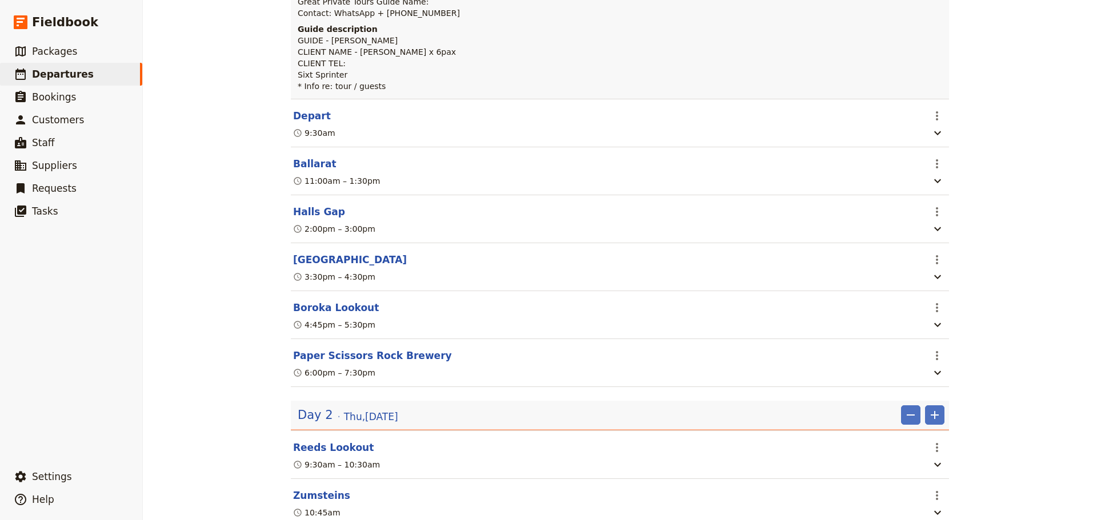
scroll to position [0, 0]
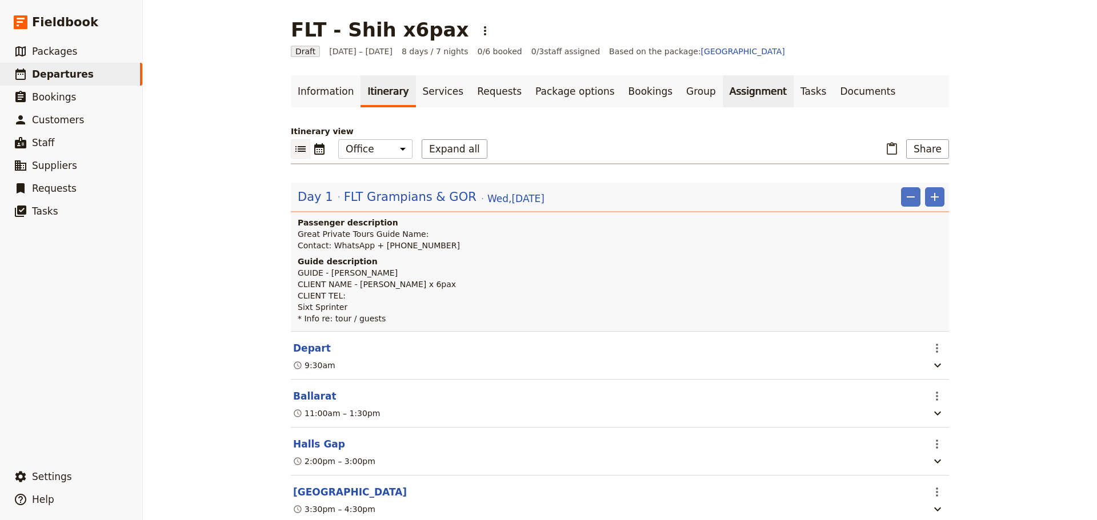
click at [727, 92] on link "Assignment" at bounding box center [758, 91] width 71 height 32
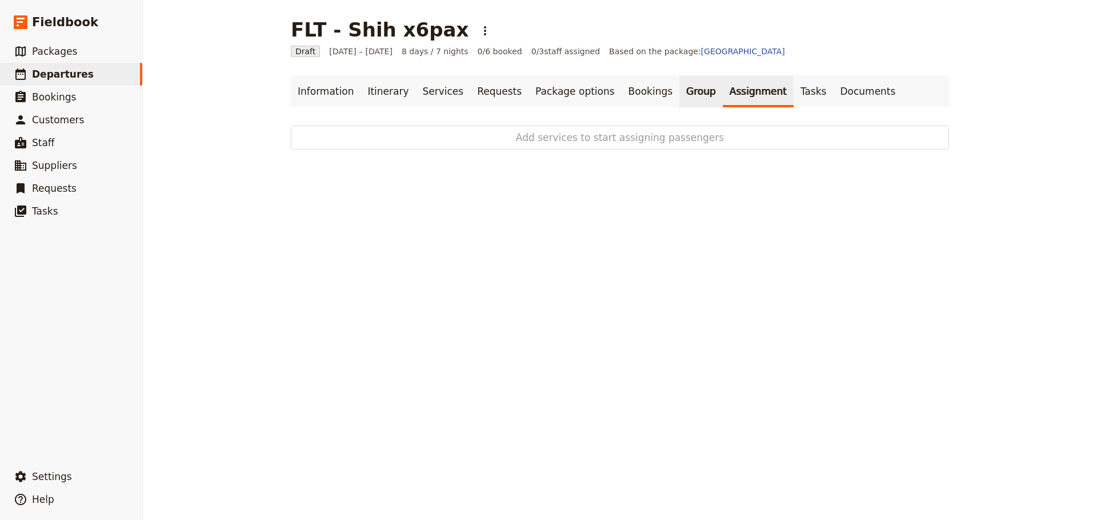
click at [679, 92] on link "Group" at bounding box center [700, 91] width 43 height 32
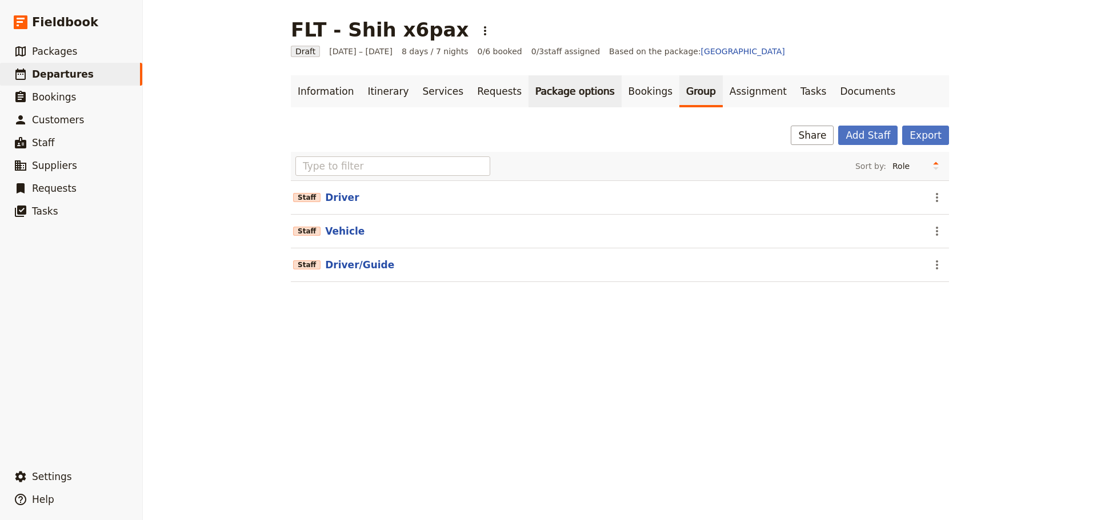
click at [561, 91] on link "Package options" at bounding box center [574, 91] width 93 height 32
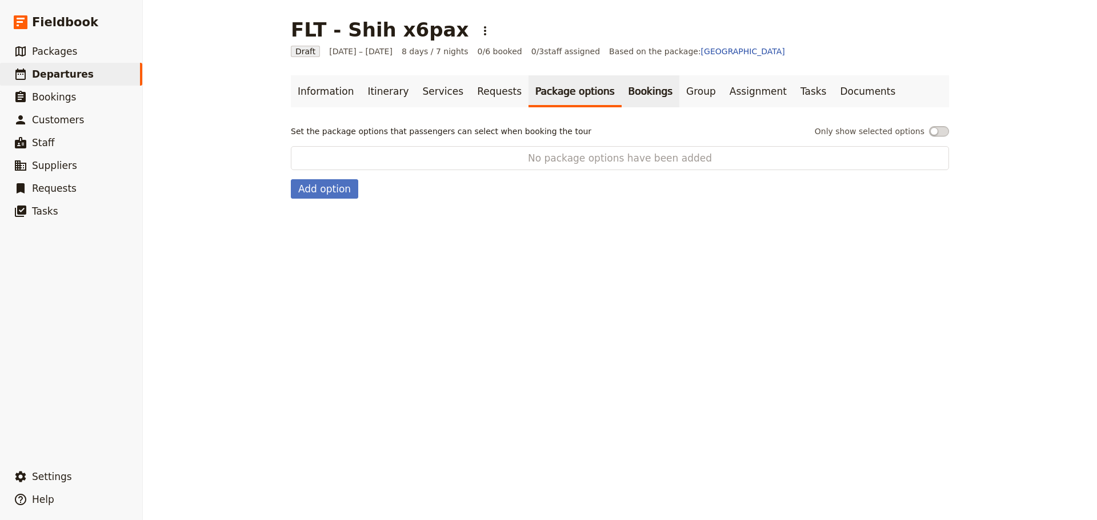
click at [624, 88] on link "Bookings" at bounding box center [651, 91] width 58 height 32
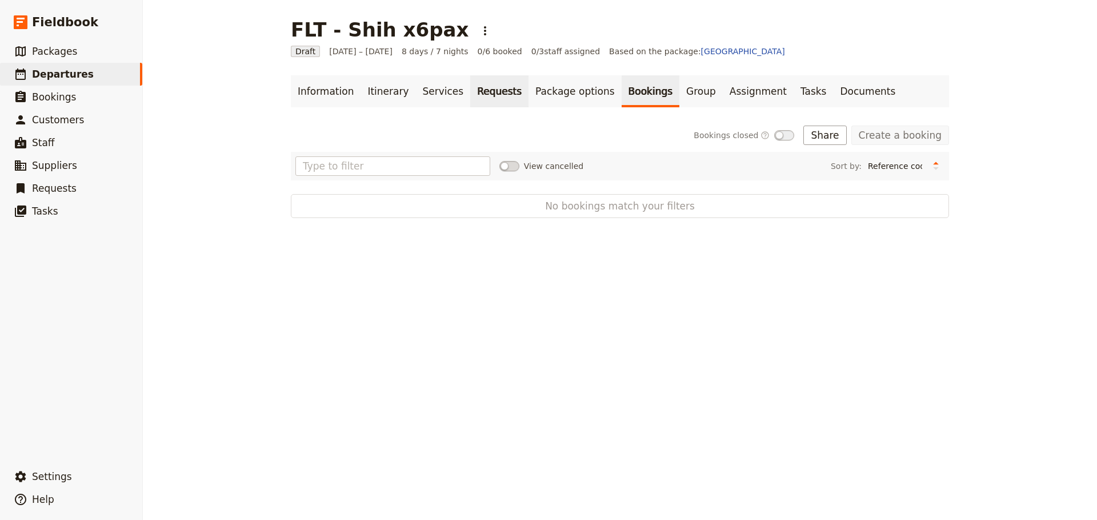
click at [476, 87] on link "Requests" at bounding box center [499, 91] width 58 height 32
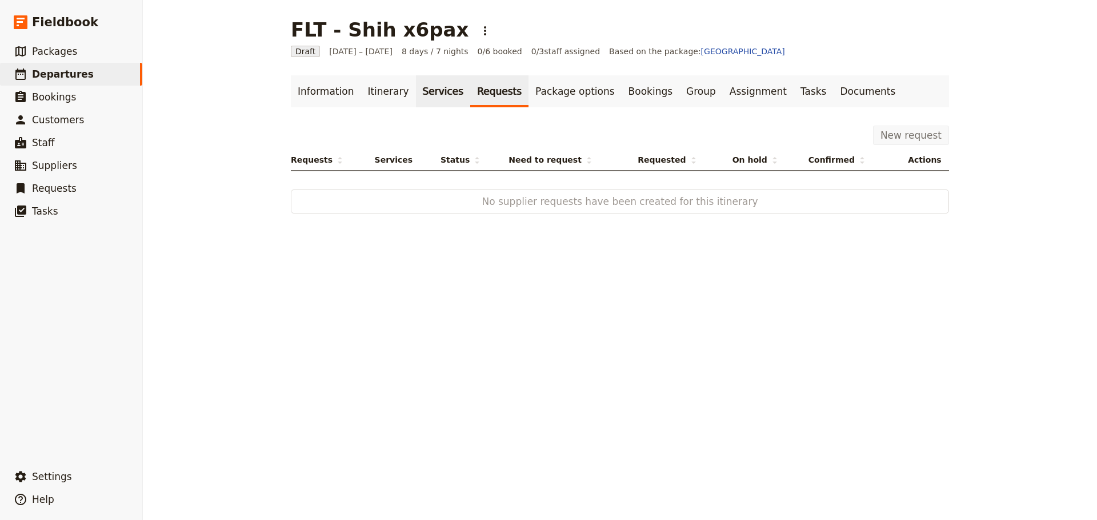
click at [424, 97] on link "Services" at bounding box center [443, 91] width 55 height 32
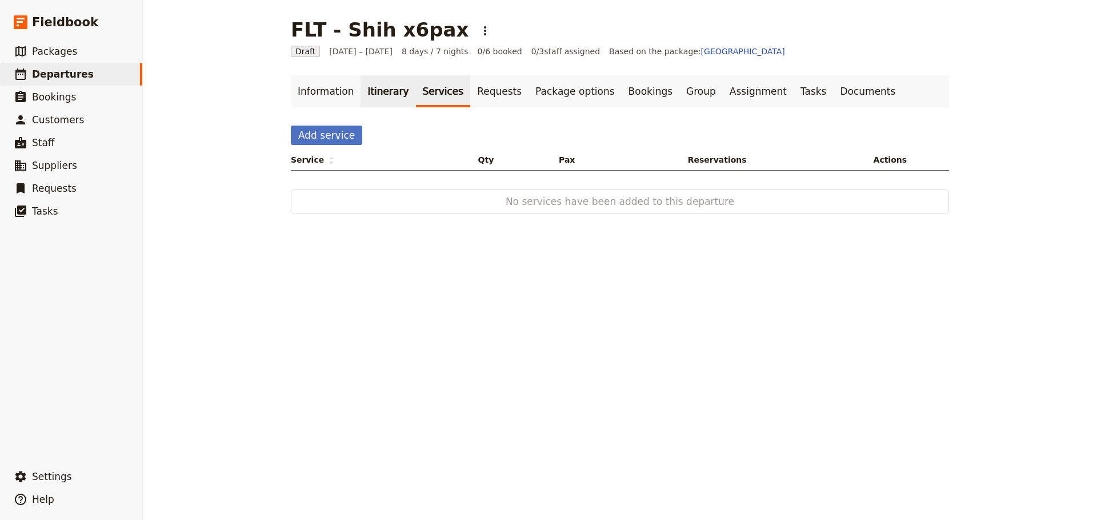
click at [366, 91] on link "Itinerary" at bounding box center [387, 91] width 55 height 32
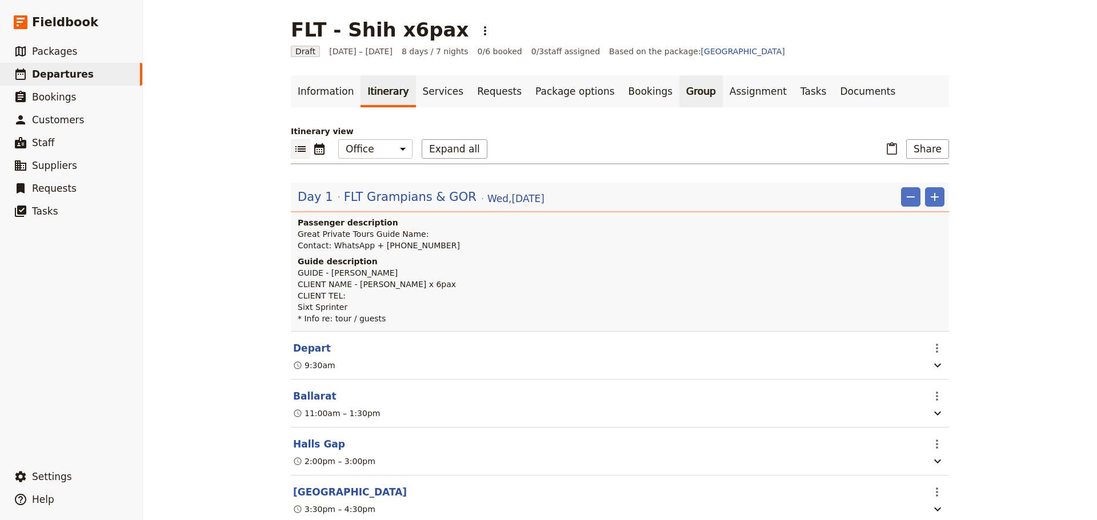
click at [679, 94] on link "Group" at bounding box center [700, 91] width 43 height 32
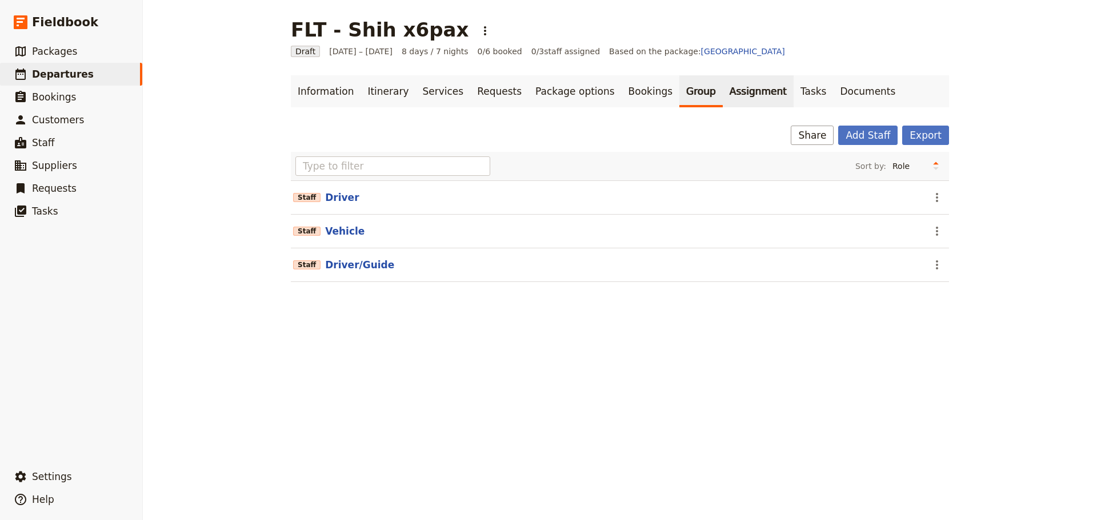
click at [723, 94] on link "Assignment" at bounding box center [758, 91] width 71 height 32
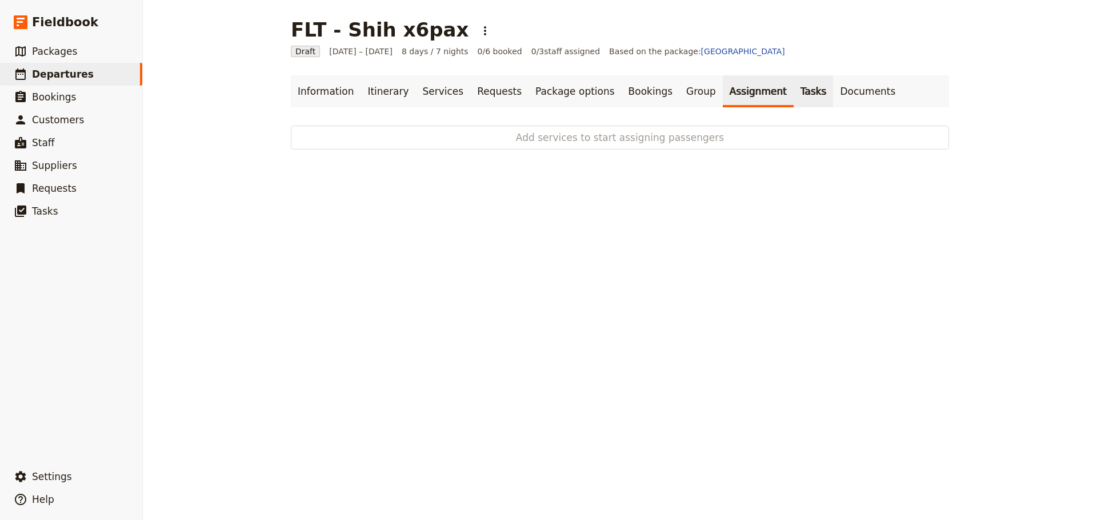
click at [793, 90] on link "Tasks" at bounding box center [813, 91] width 40 height 32
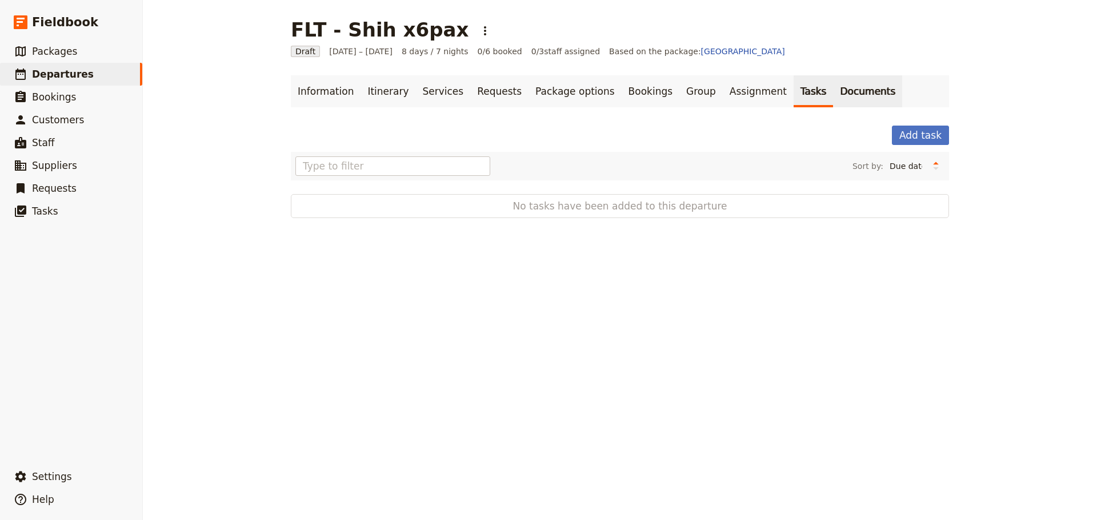
click at [833, 92] on link "Documents" at bounding box center [867, 91] width 69 height 32
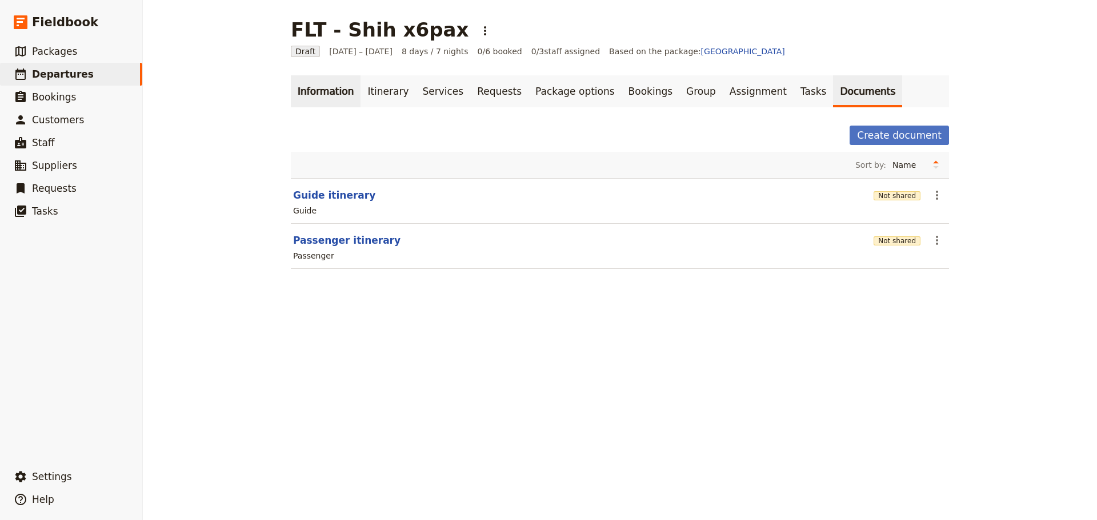
click at [323, 86] on link "Information" at bounding box center [326, 91] width 70 height 32
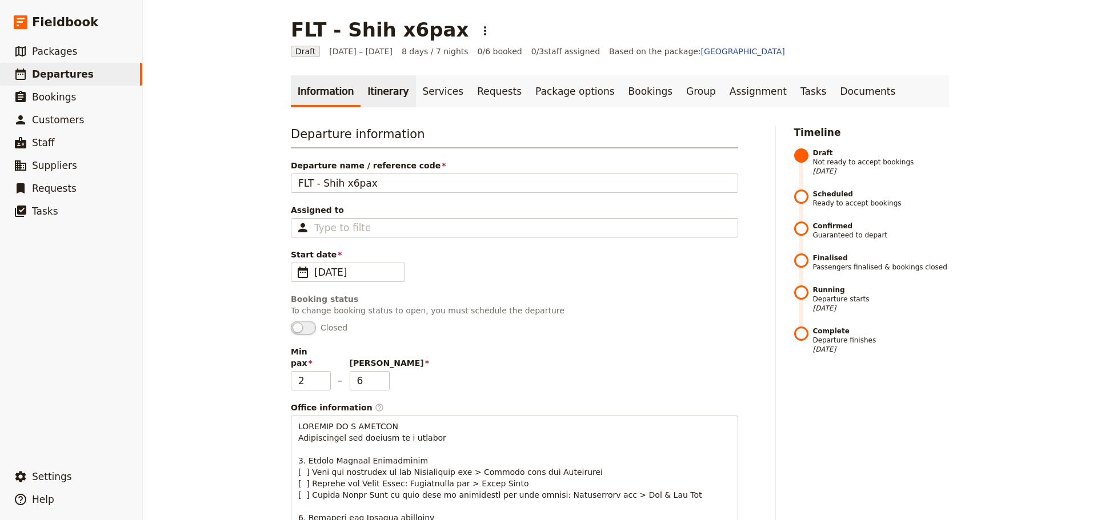
click at [368, 97] on link "Itinerary" at bounding box center [387, 91] width 55 height 32
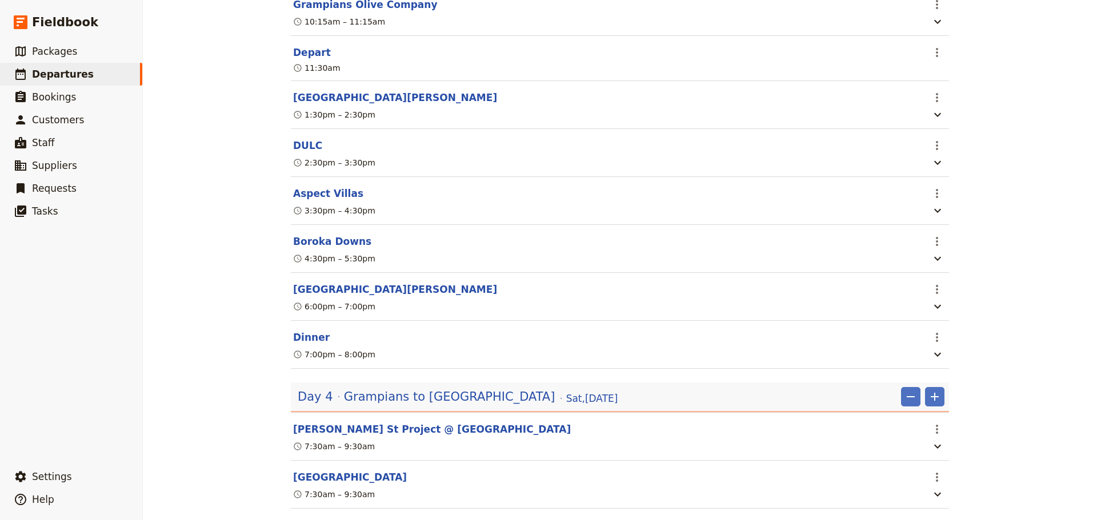
scroll to position [1485, 0]
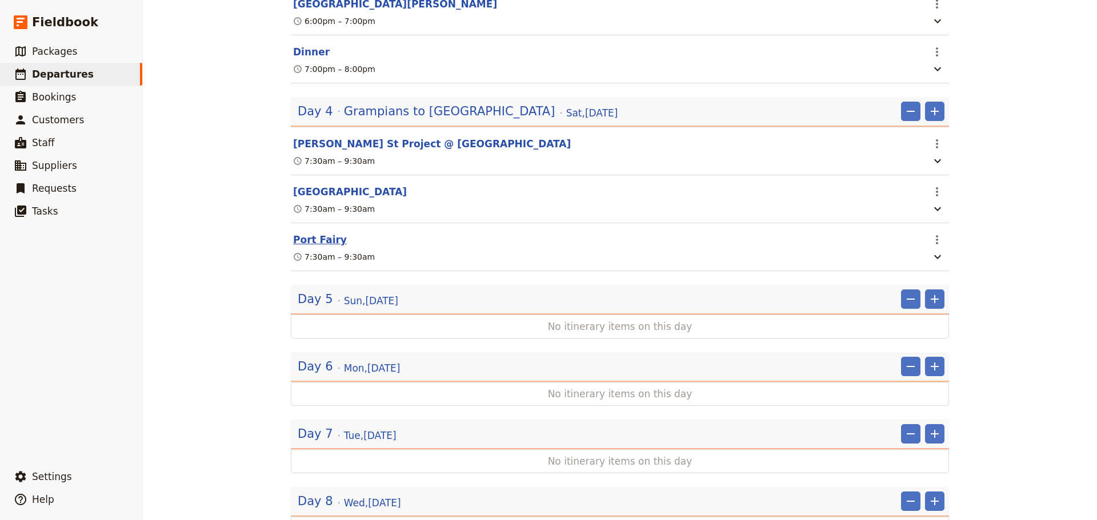
click at [306, 247] on button "Port Fairy" at bounding box center [320, 240] width 54 height 14
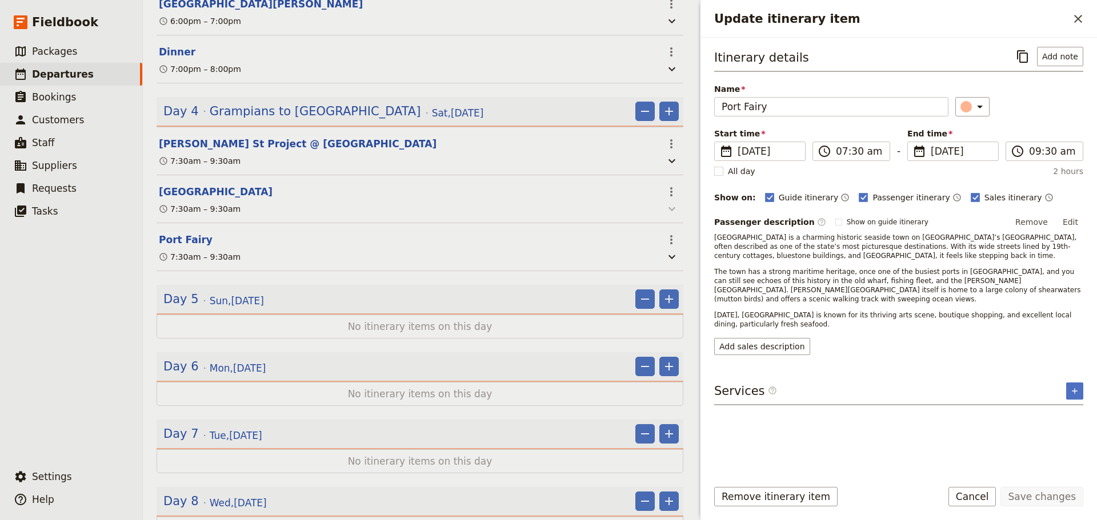
scroll to position [1491, 0]
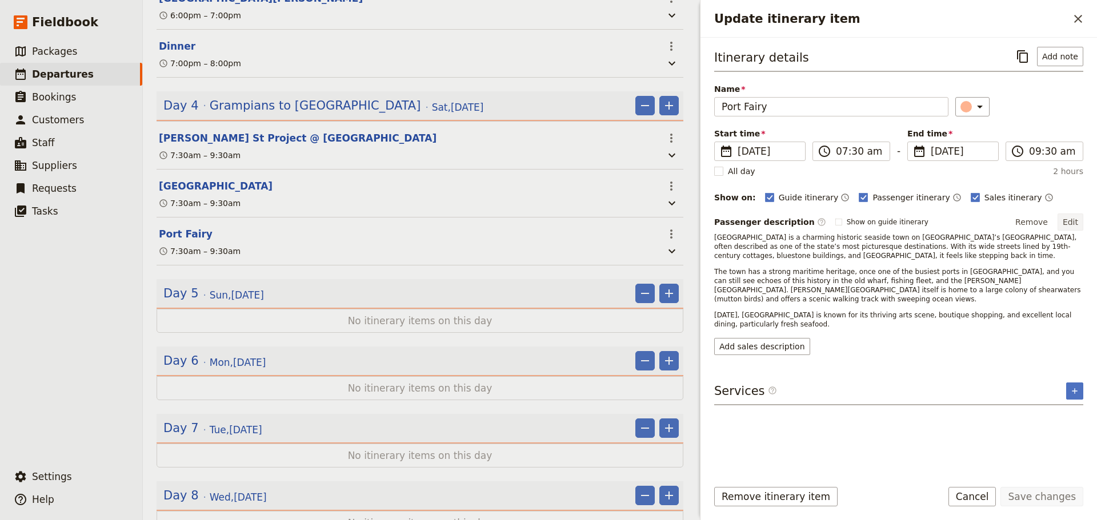
click at [1077, 227] on button "Edit" at bounding box center [1070, 222] width 26 height 17
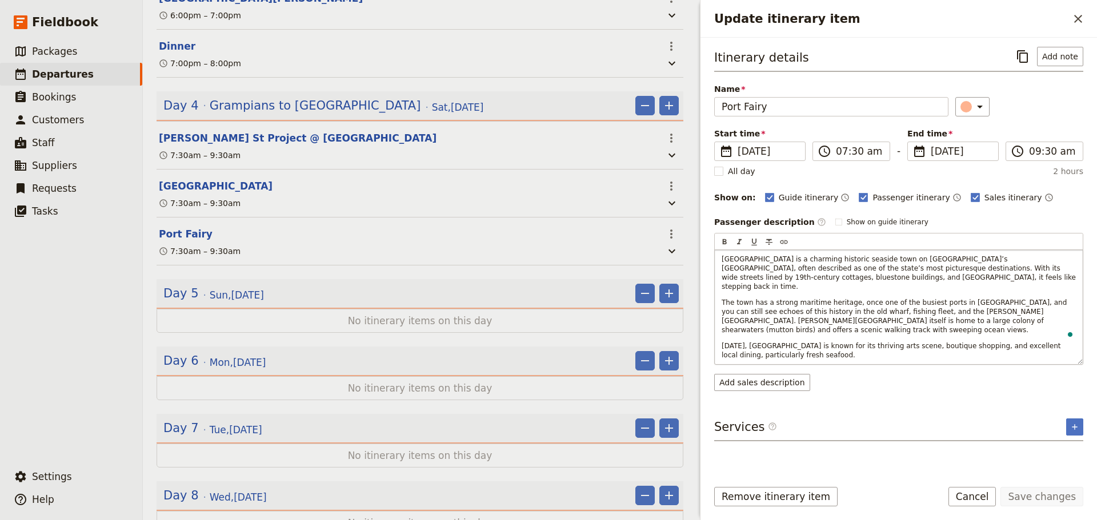
click at [784, 342] on div "Port Fairy is a charming historic seaside town on Victoria’s Shipwreck Coast, o…" at bounding box center [899, 307] width 368 height 114
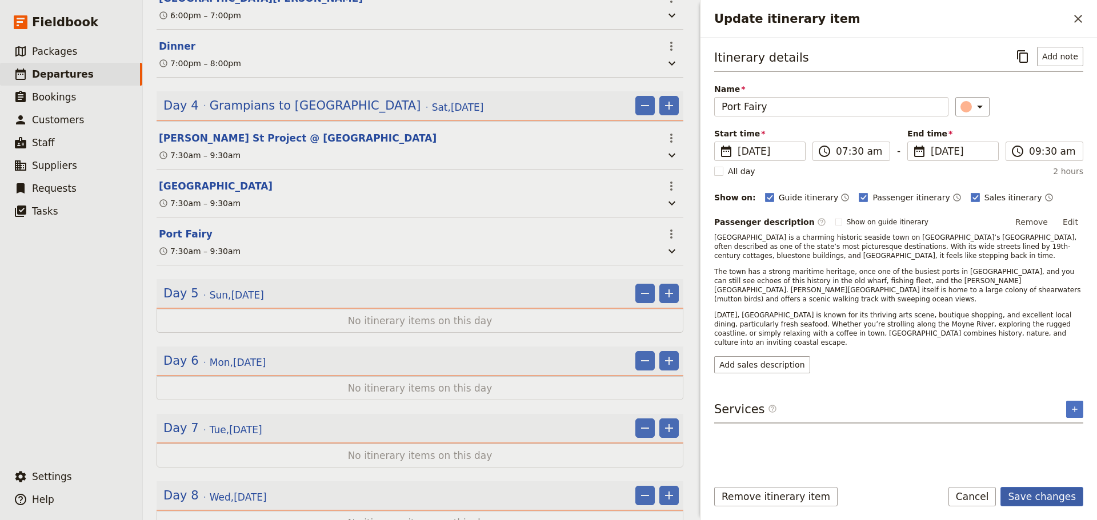
click at [1048, 492] on button "Save changes" at bounding box center [1041, 496] width 83 height 19
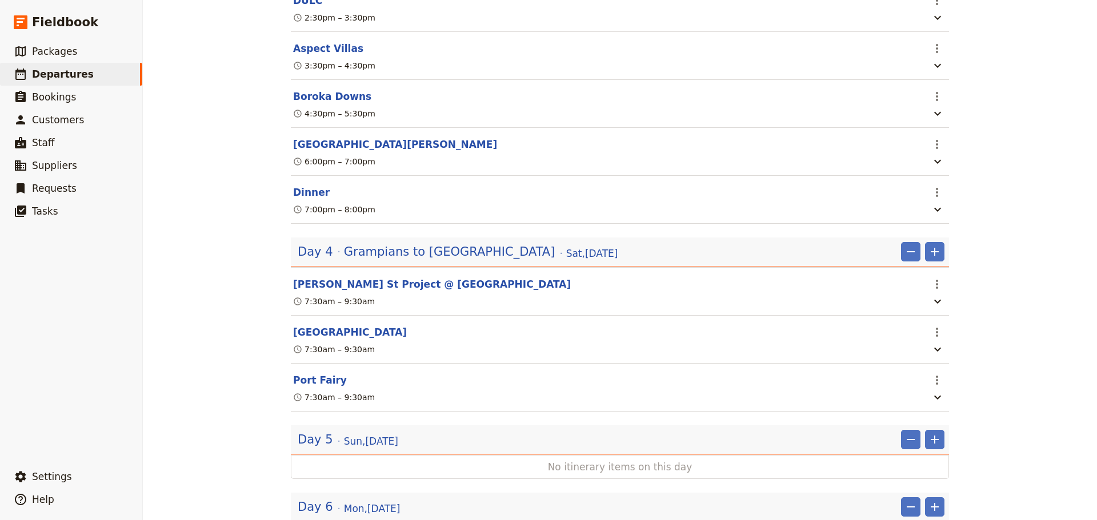
scroll to position [1428, 0]
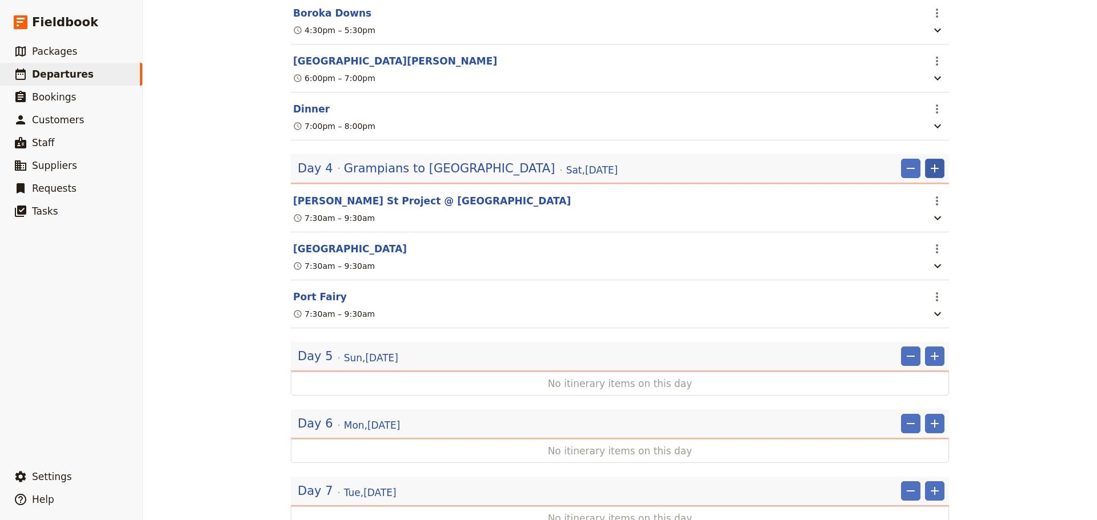
click at [932, 175] on icon "Add" at bounding box center [935, 169] width 14 height 14
click at [927, 214] on span "Add itinerary item" at bounding box center [896, 216] width 73 height 11
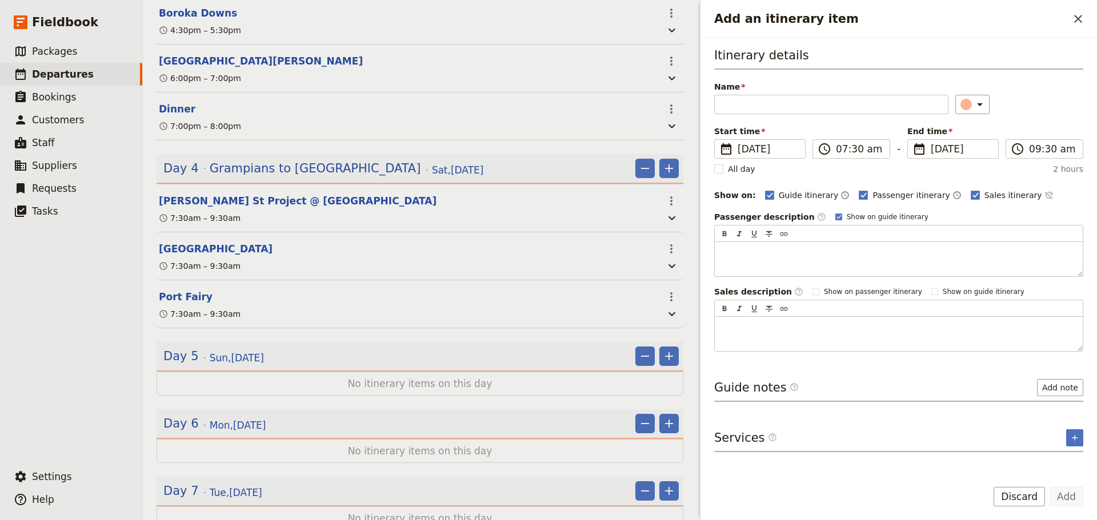
scroll to position [1434, 0]
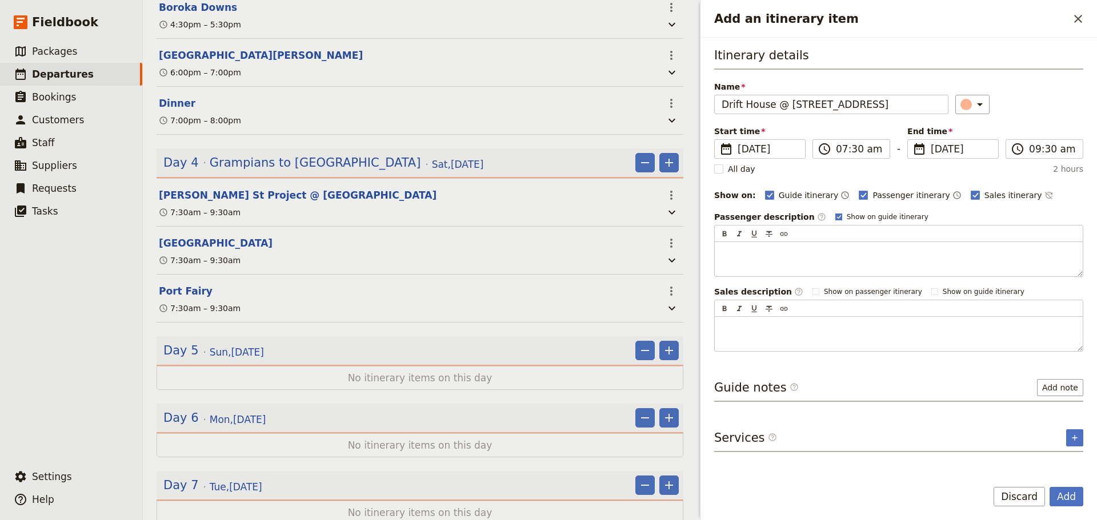
type input "Drift House @ 96 Gipps St. Port Fairy"
click at [835, 220] on label "Show on guide itinerary" at bounding box center [881, 217] width 93 height 9
click at [835, 213] on input "Show on guide itinerary" at bounding box center [835, 212] width 1 height 1
checkbox input "false"
click at [1065, 390] on button "Add note" at bounding box center [1060, 387] width 46 height 17
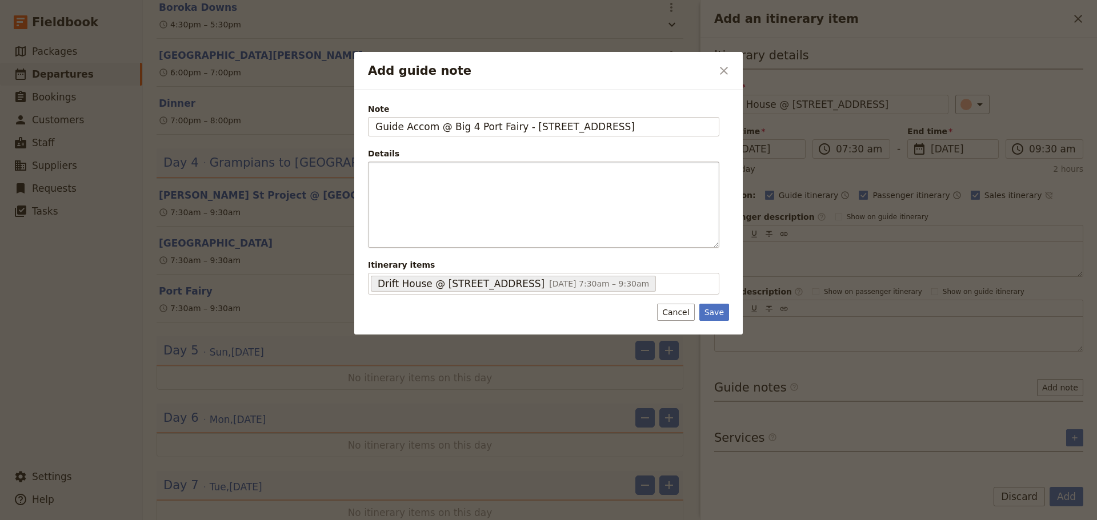
type input "Guide Accom @ Big 4 Port Fairy - 115 Princes Hwy. Port Fairy"
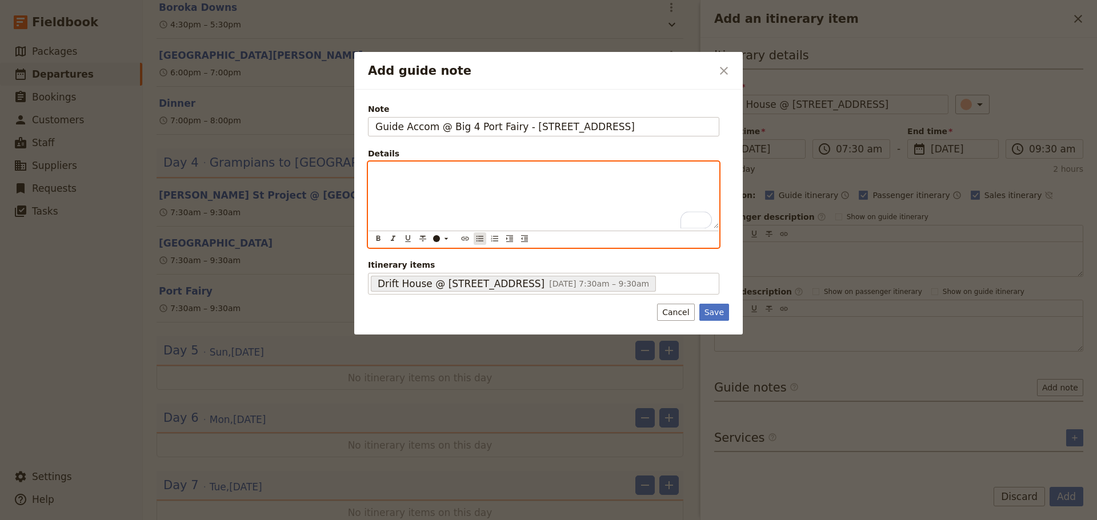
click at [479, 241] on icon "Bulleted list" at bounding box center [479, 239] width 7 height 6
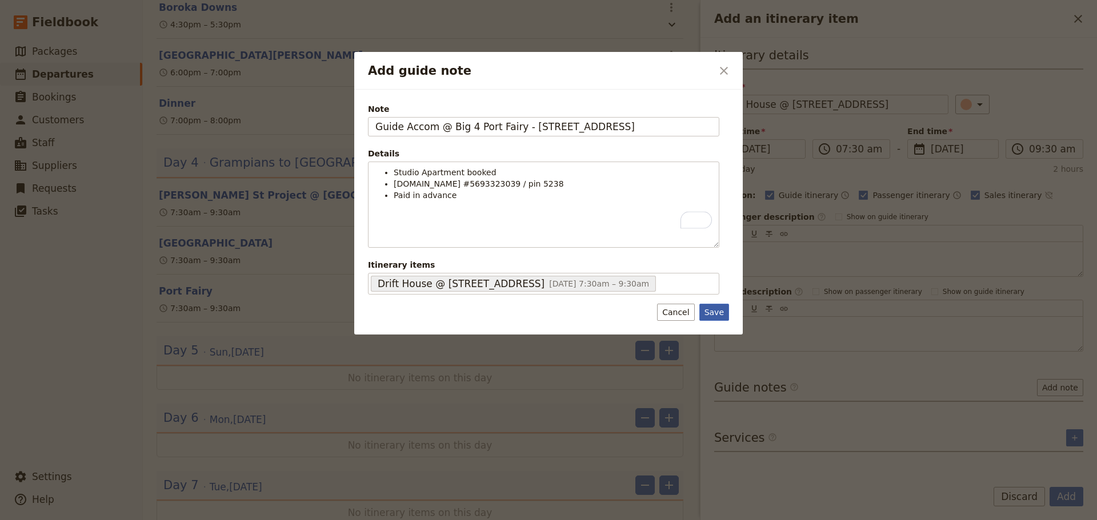
click at [711, 316] on button "Save" at bounding box center [714, 312] width 30 height 17
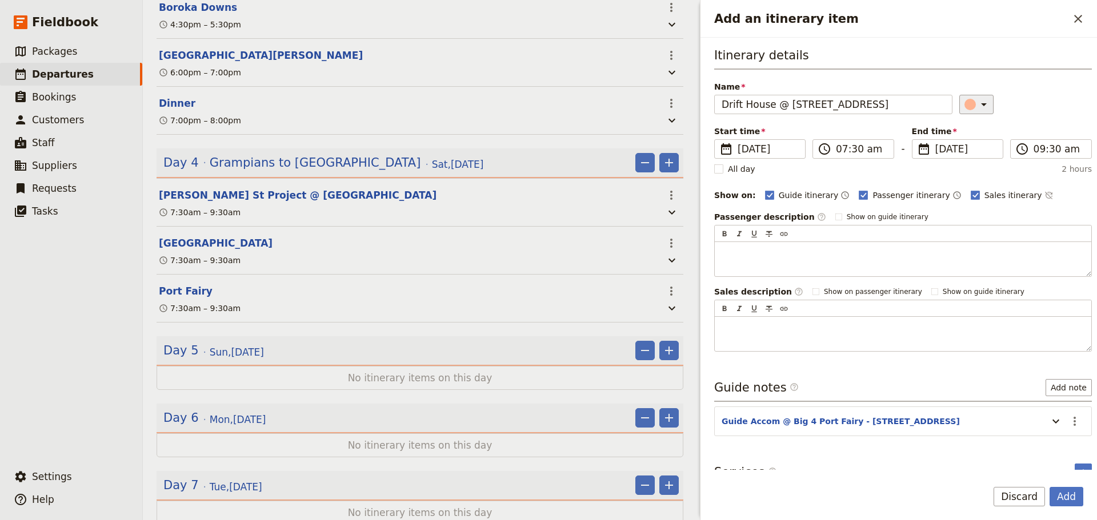
click at [981, 103] on icon "Add an itinerary item" at bounding box center [984, 104] width 6 height 3
click at [972, 126] on div "button" at bounding box center [972, 128] width 11 height 11
click at [1060, 499] on button "Add" at bounding box center [1066, 496] width 34 height 19
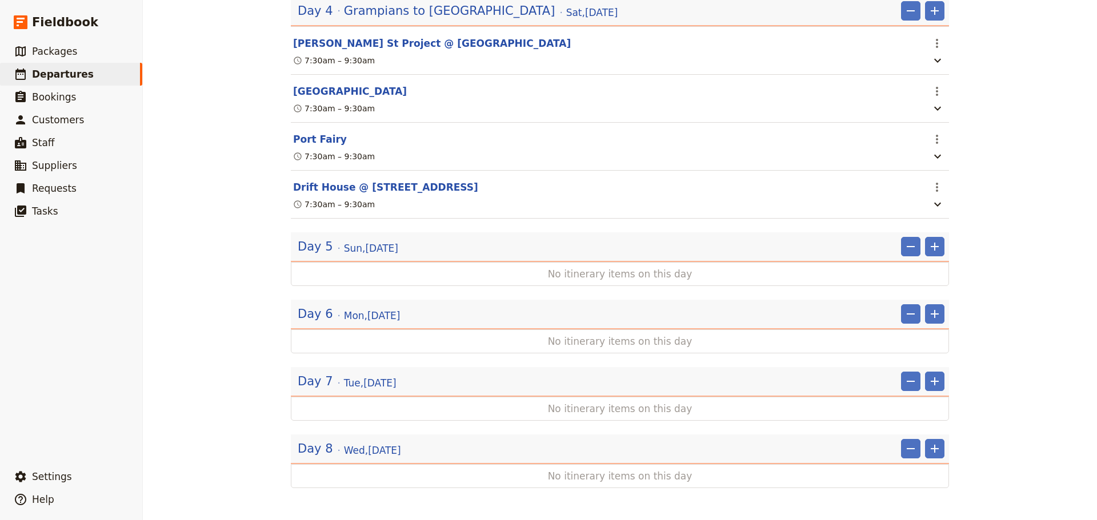
scroll to position [1613, 0]
click at [368, 247] on span "Sun , 19 Oct 2025" at bounding box center [371, 249] width 54 height 14
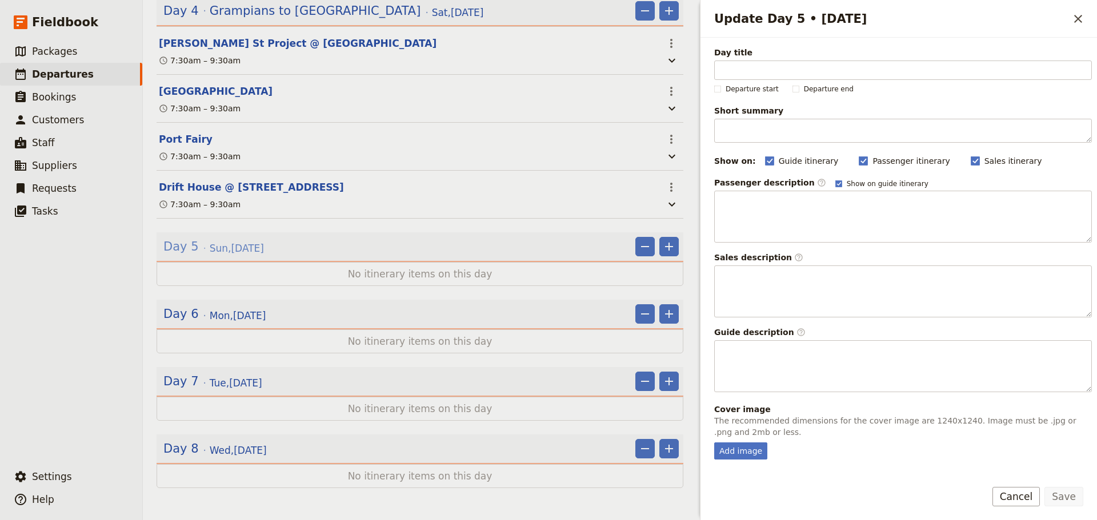
scroll to position [1618, 0]
type input "Port Fairy"
click at [835, 187] on rect "Update Day 5 • 19 Oct" at bounding box center [838, 184] width 6 height 6
click at [835, 179] on input "Show on guide itinerary" at bounding box center [835, 179] width 1 height 1
checkbox input "false"
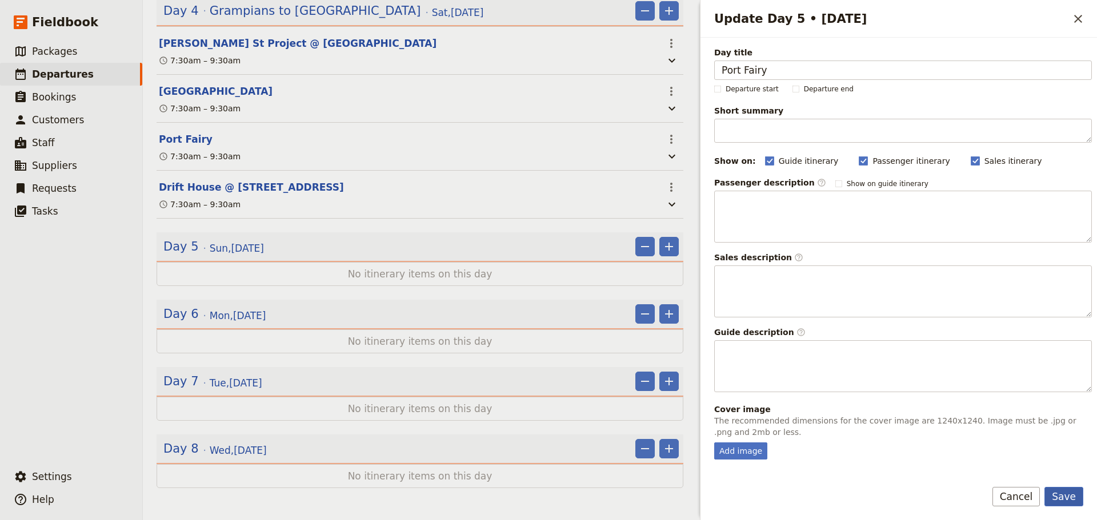
click at [1064, 495] on button "Save" at bounding box center [1063, 496] width 39 height 19
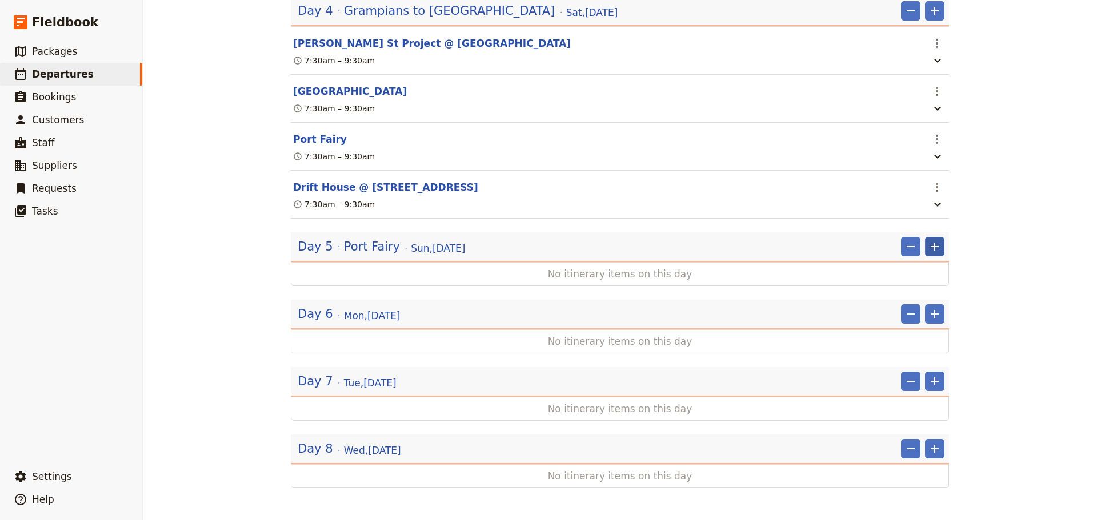
click at [936, 243] on icon "Add" at bounding box center [935, 247] width 14 height 14
click at [923, 275] on span "Add itinerary item" at bounding box center [896, 271] width 73 height 11
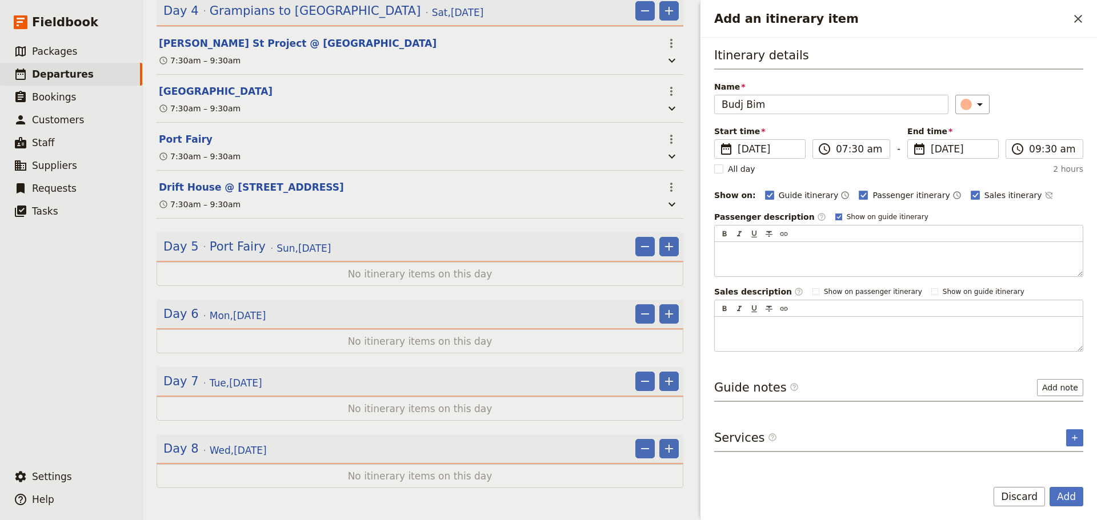
type input "Budj Bim"
drag, startPoint x: 819, startPoint y: 215, endPoint x: 868, endPoint y: 198, distance: 51.7
click at [835, 215] on icon "Add an itinerary item" at bounding box center [838, 217] width 7 height 7
click at [835, 213] on input "Show on guide itinerary" at bounding box center [835, 212] width 1 height 1
checkbox input "false"
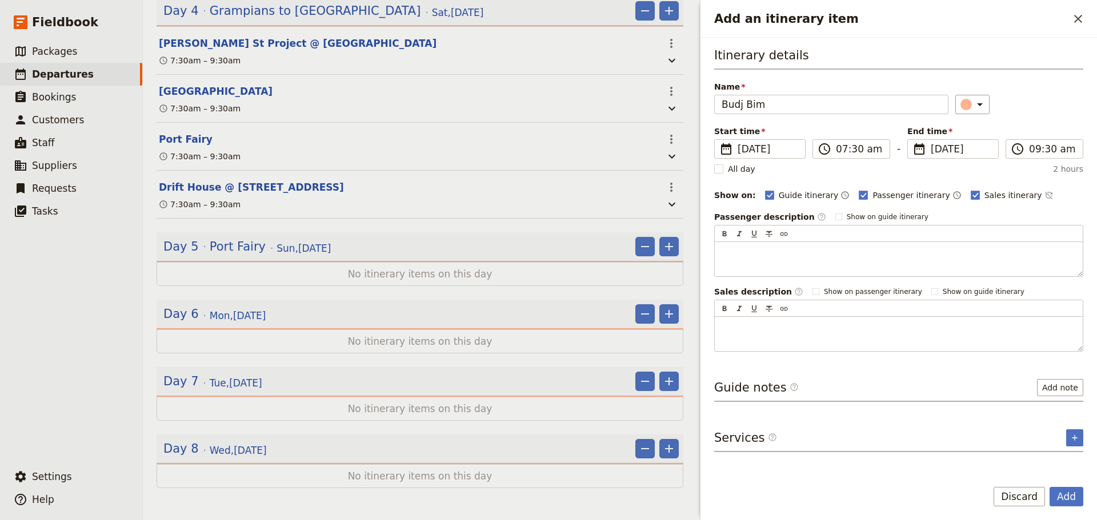
click at [1017, 195] on div "Guide itinerary ​ Passenger itinerary ​ Sales itinerary ​" at bounding box center [924, 196] width 318 height 14
click at [1044, 193] on icon "Time not shown on sales itinerary" at bounding box center [1048, 195] width 9 height 9
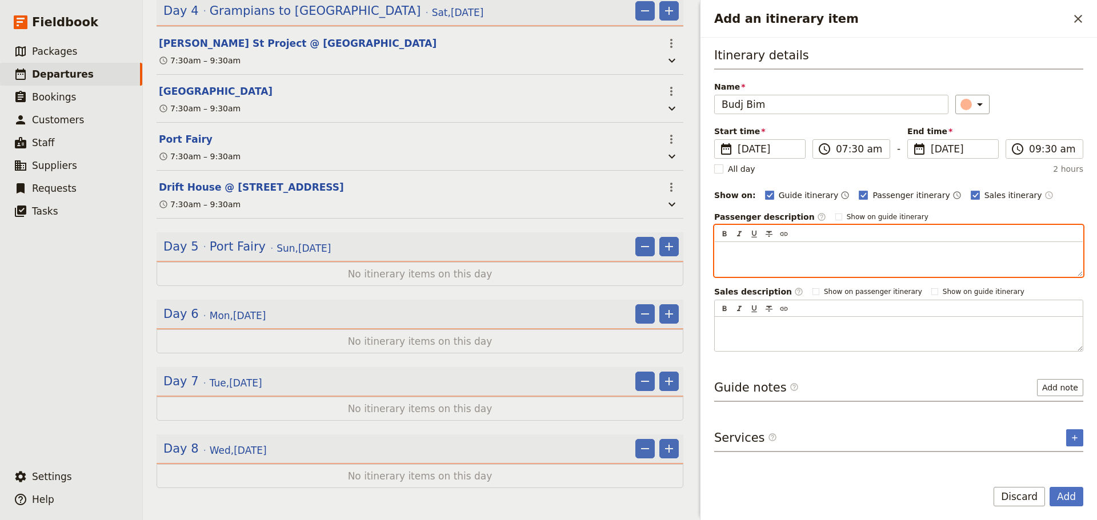
click at [823, 256] on p "Add an itinerary item" at bounding box center [899, 252] width 354 height 11
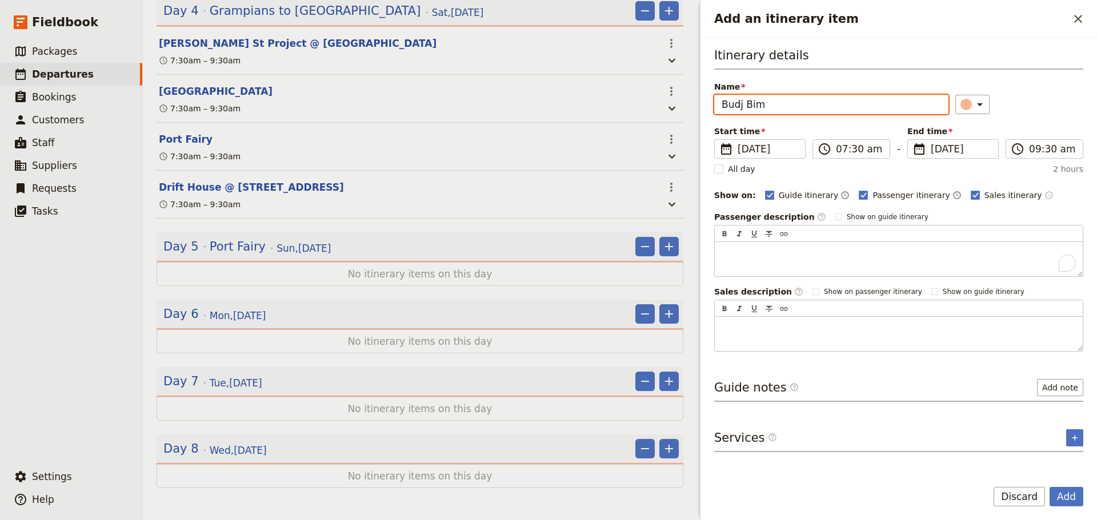
click at [772, 97] on input "Budj Bim" at bounding box center [831, 104] width 234 height 19
type input "Budj Bim National Park"
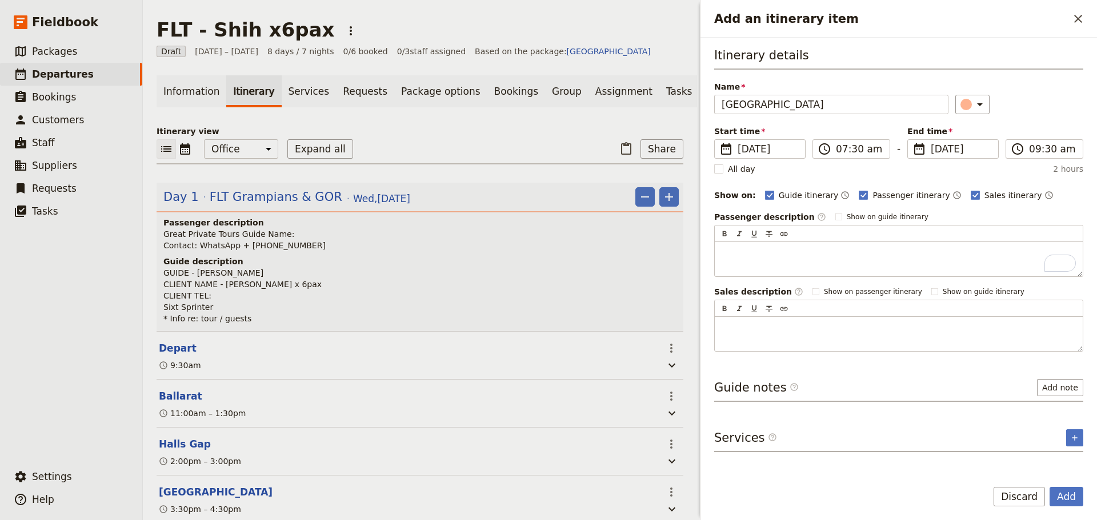
scroll to position [1618, 0]
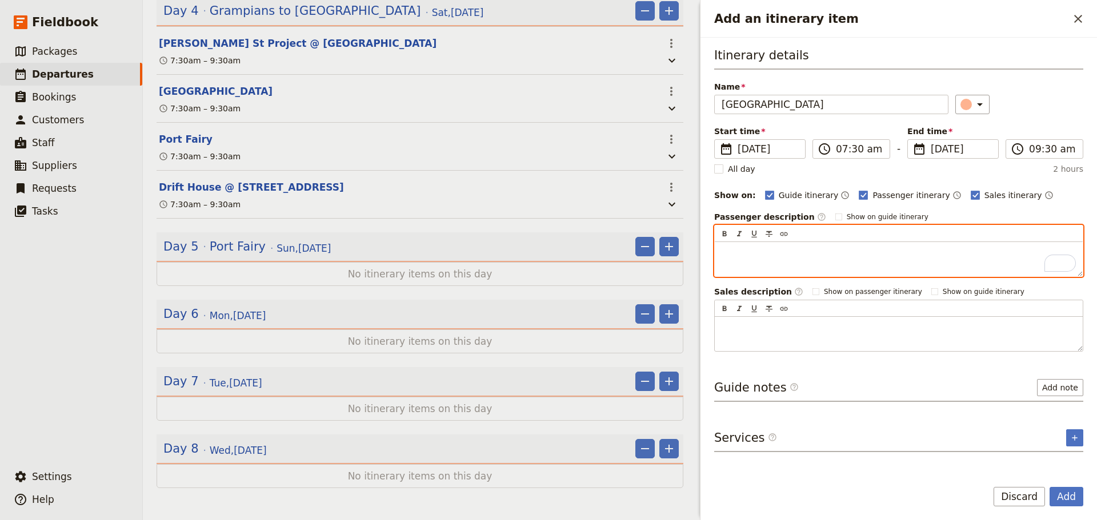
click at [754, 253] on p "To enrich screen reader interactions, please activate Accessibility in Grammarl…" at bounding box center [899, 252] width 354 height 11
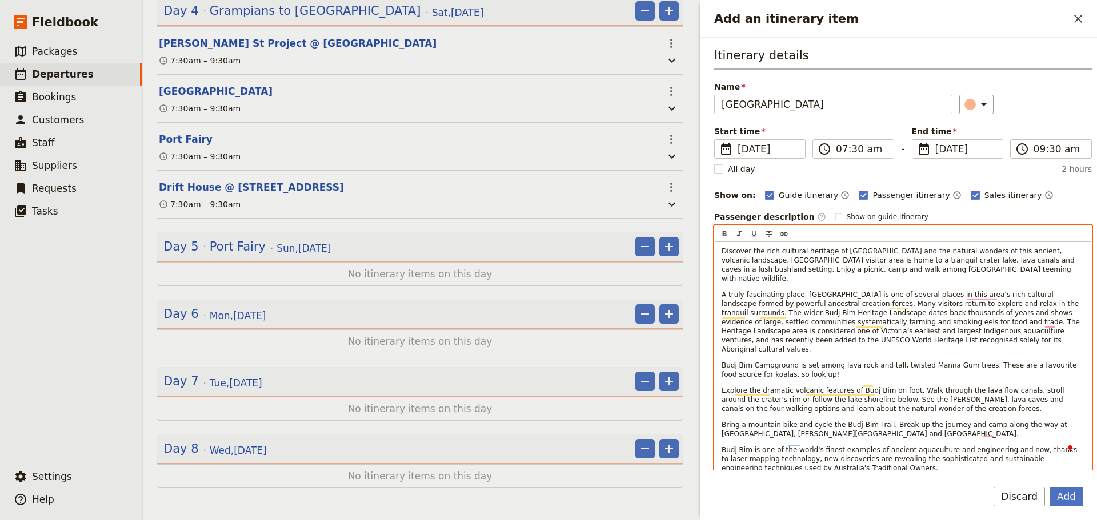
click at [896, 446] on p "Budj Bim is one of the world's finest examples of ancient aquaculture and engin…" at bounding box center [903, 459] width 363 height 27
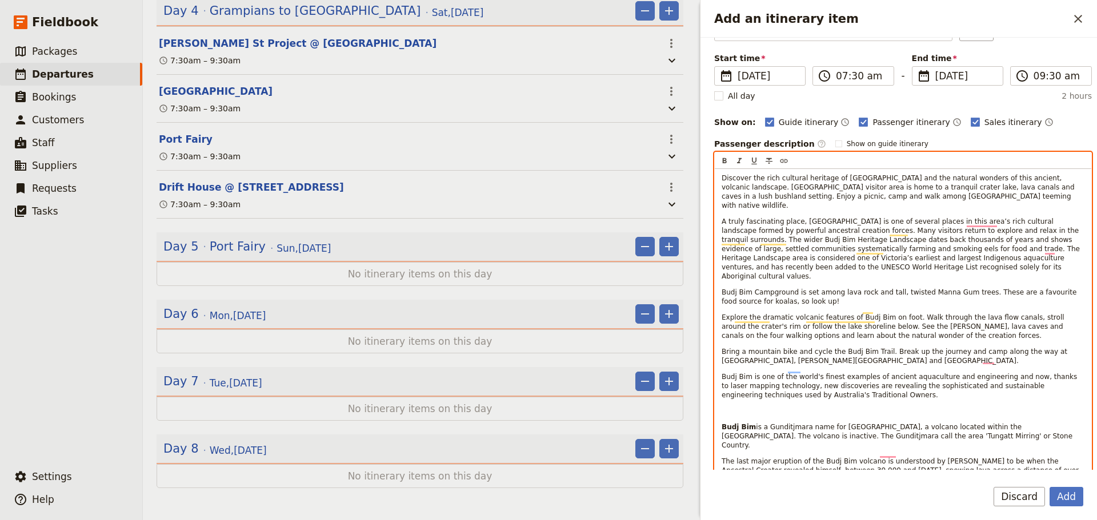
scroll to position [114, 0]
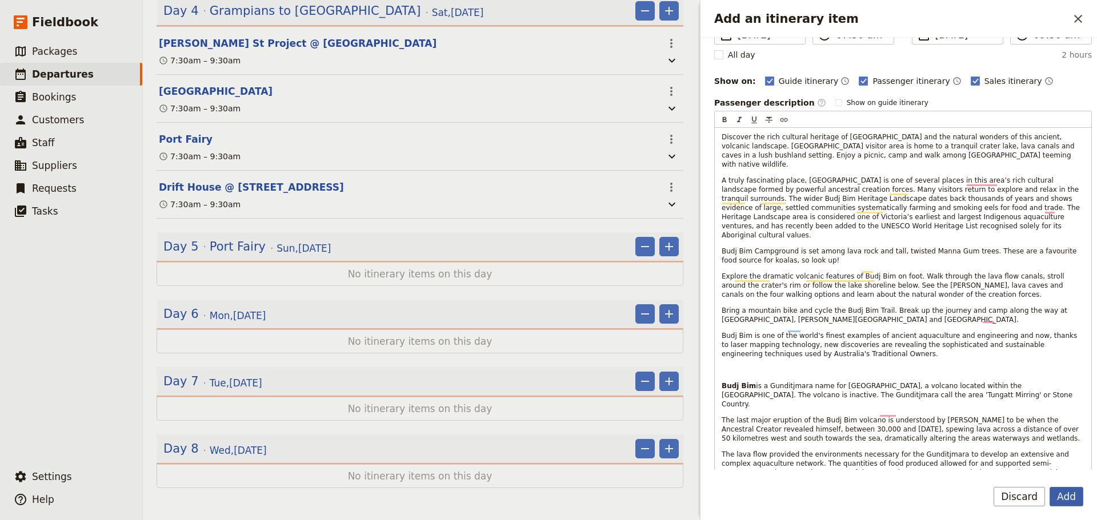
click at [1064, 488] on button "Add" at bounding box center [1066, 496] width 34 height 19
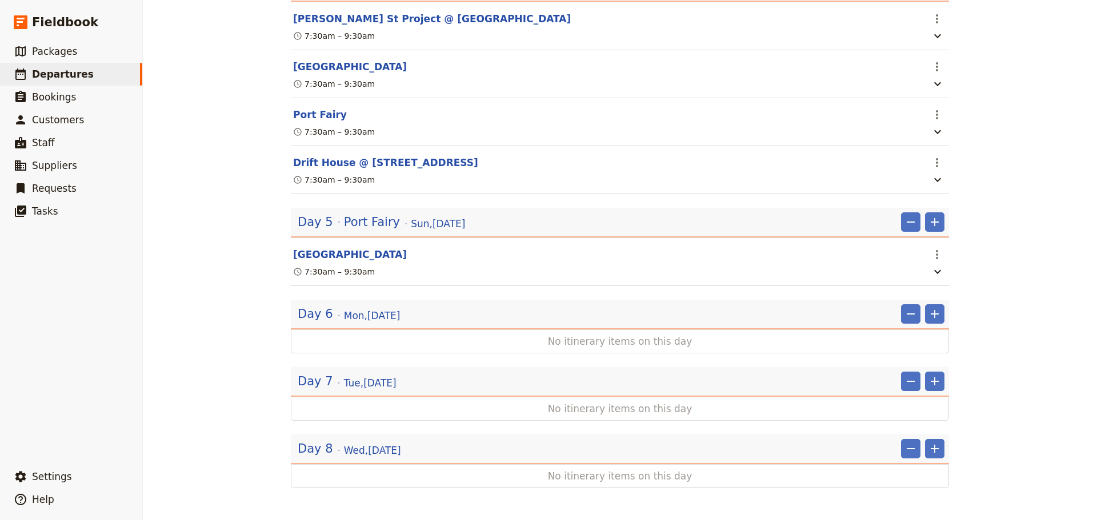
scroll to position [1613, 0]
click at [336, 262] on button "Budj Bim National Park" at bounding box center [350, 255] width 114 height 14
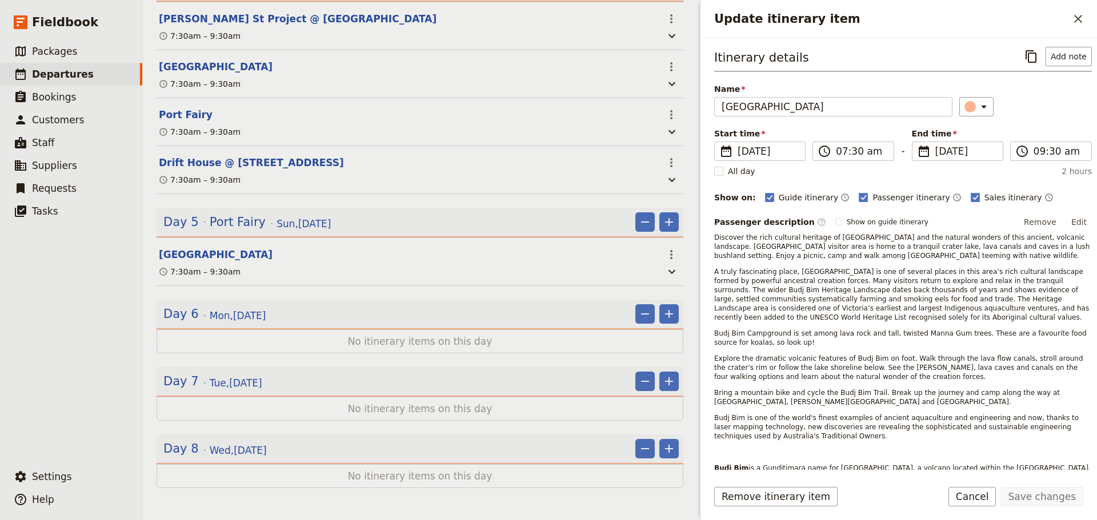
scroll to position [1618, 0]
click at [1076, 221] on button "Edit" at bounding box center [1079, 222] width 26 height 17
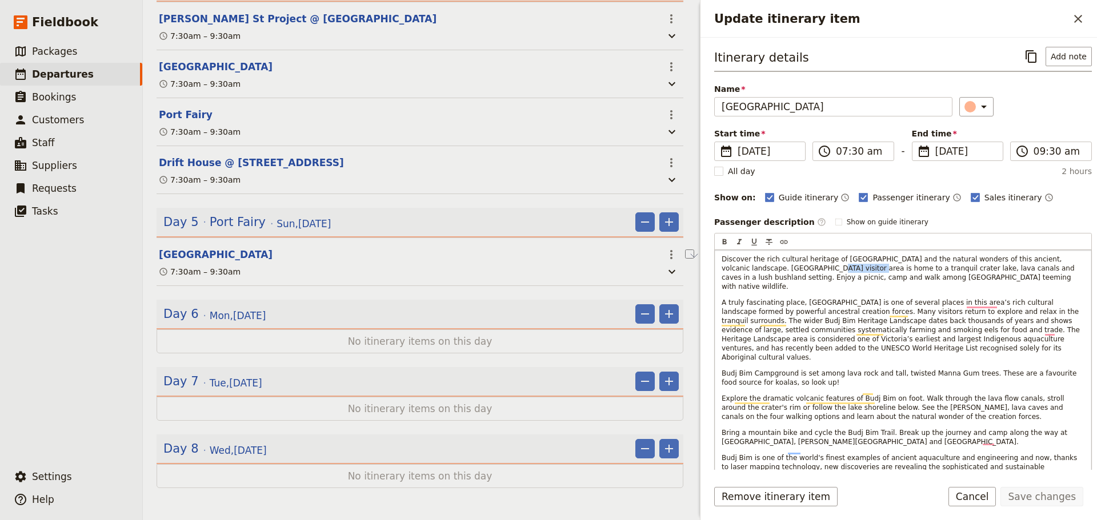
drag, startPoint x: 763, startPoint y: 269, endPoint x: 797, endPoint y: 271, distance: 34.9
click at [797, 271] on span "Discover the rich cultural heritage of Budj Bim and the natural wonders of this…" at bounding box center [899, 272] width 355 height 35
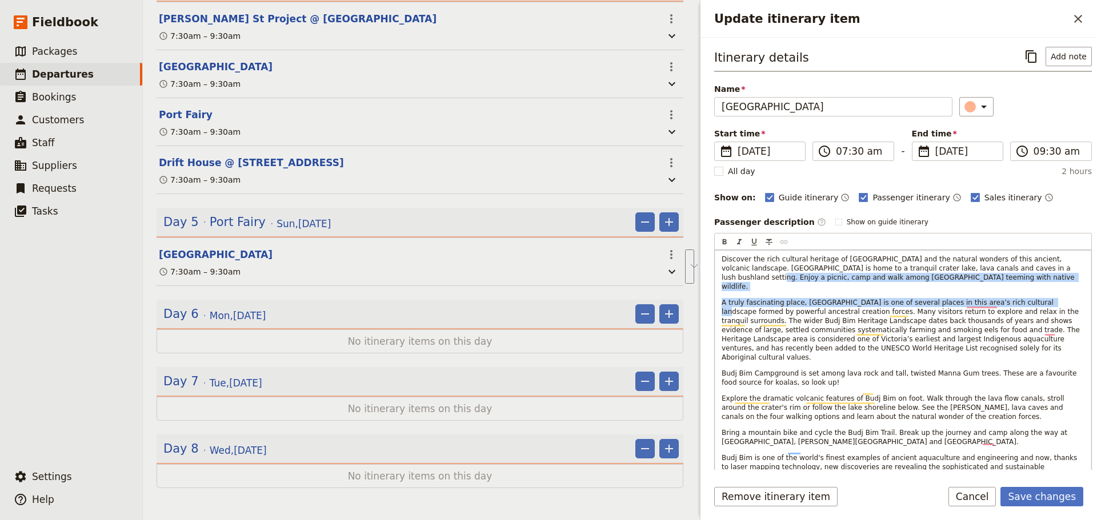
drag, startPoint x: 1011, startPoint y: 282, endPoint x: 1011, endPoint y: 267, distance: 14.9
click at [1011, 267] on div "Discover the rich cultural heritage of Budj Bim and the natural wonders of this…" at bounding box center [903, 439] width 376 height 379
drag, startPoint x: 1003, startPoint y: 282, endPoint x: 940, endPoint y: 283, distance: 62.8
click at [1003, 282] on div "Discover the rich cultural heritage of Budj Bim and the natural wonders of this…" at bounding box center [903, 453] width 376 height 407
click at [928, 284] on div "Discover the rich cultural heritage of Budj Bim and the natural wonders of this…" at bounding box center [903, 453] width 376 height 407
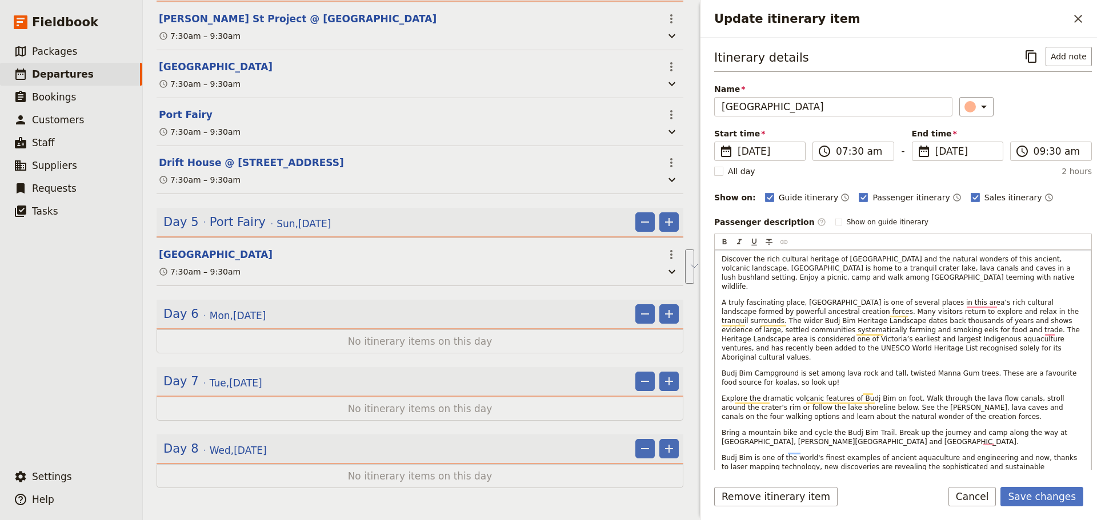
click at [772, 337] on span "A truly fascinating place, Budj Bim is one of several places in this area’s ric…" at bounding box center [902, 330] width 360 height 63
click at [1011, 270] on p "Discover the rich cultural heritage of Budj Bim and the natural wonders of this…" at bounding box center [903, 273] width 363 height 37
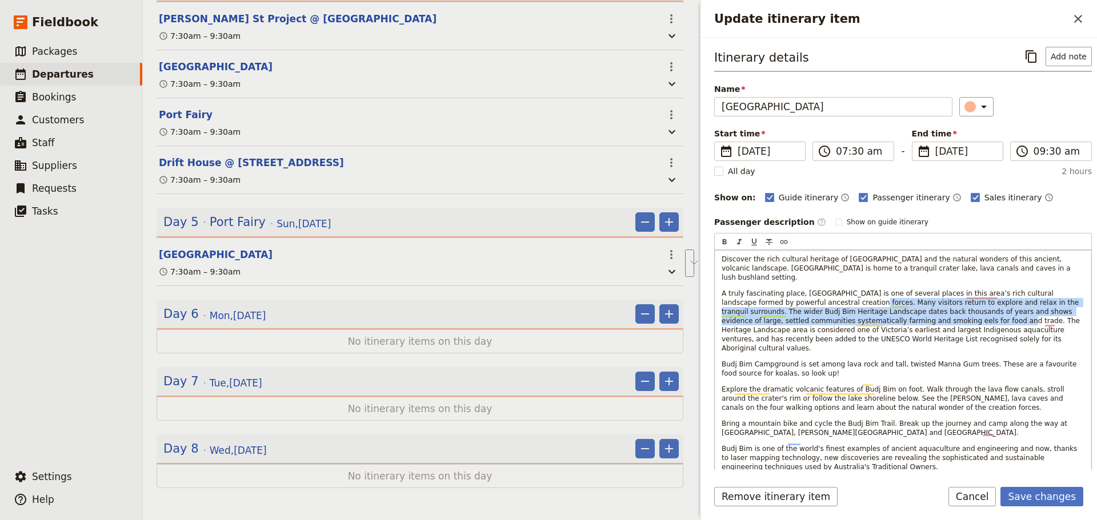
drag, startPoint x: 799, startPoint y: 292, endPoint x: 860, endPoint y: 308, distance: 63.2
click at [860, 308] on span "A truly fascinating place, Budj Bim is one of several places in this area’s ric…" at bounding box center [902, 321] width 360 height 63
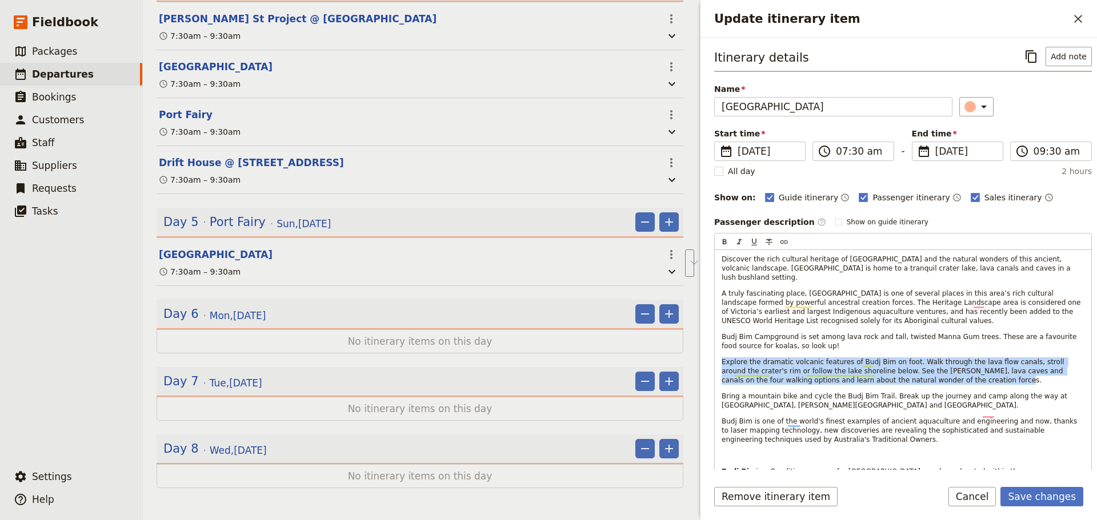
drag, startPoint x: 906, startPoint y: 371, endPoint x: 696, endPoint y: 341, distance: 211.7
click at [696, 341] on div "FLT - Shih x6pax ​ Draft [DATE] – [DATE] 8 days / 7 nights 0/6 booked 0 / 3 sta…" at bounding box center [620, 260] width 954 height 520
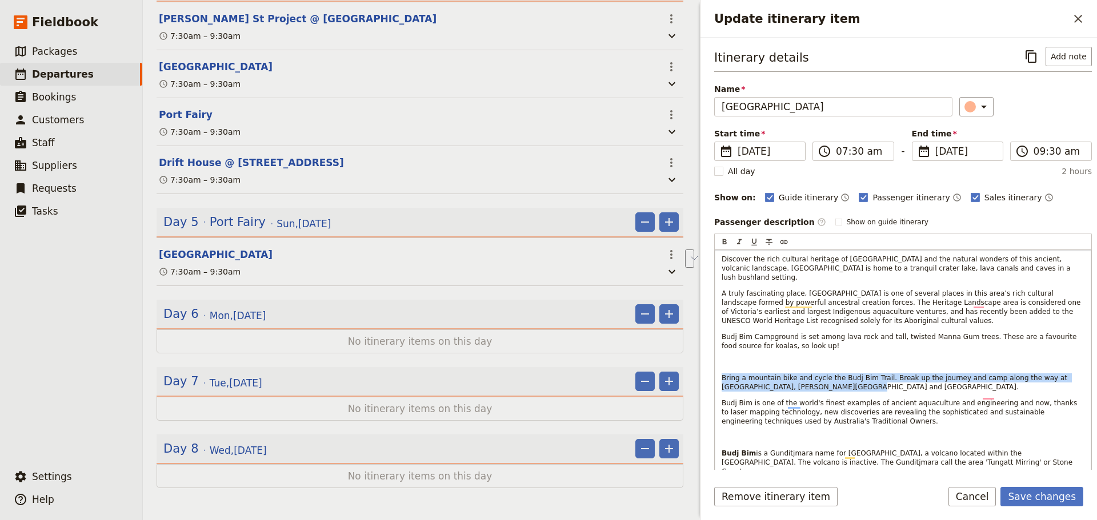
drag, startPoint x: 744, startPoint y: 371, endPoint x: 719, endPoint y: 365, distance: 26.5
click at [719, 365] on div "Discover the rich cultural heritage of Budj Bim and the natural wonders of this…" at bounding box center [903, 426] width 376 height 352
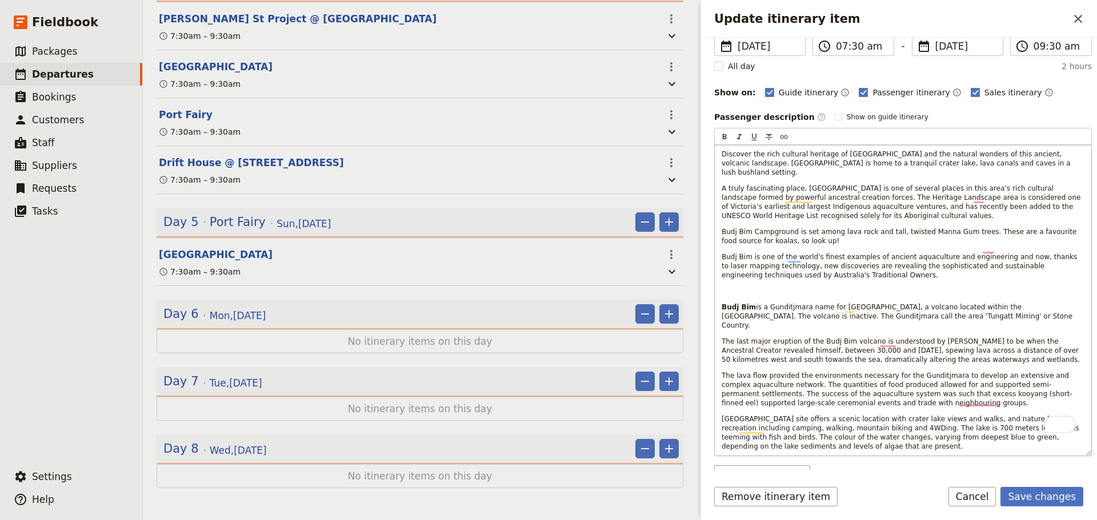
scroll to position [114, 0]
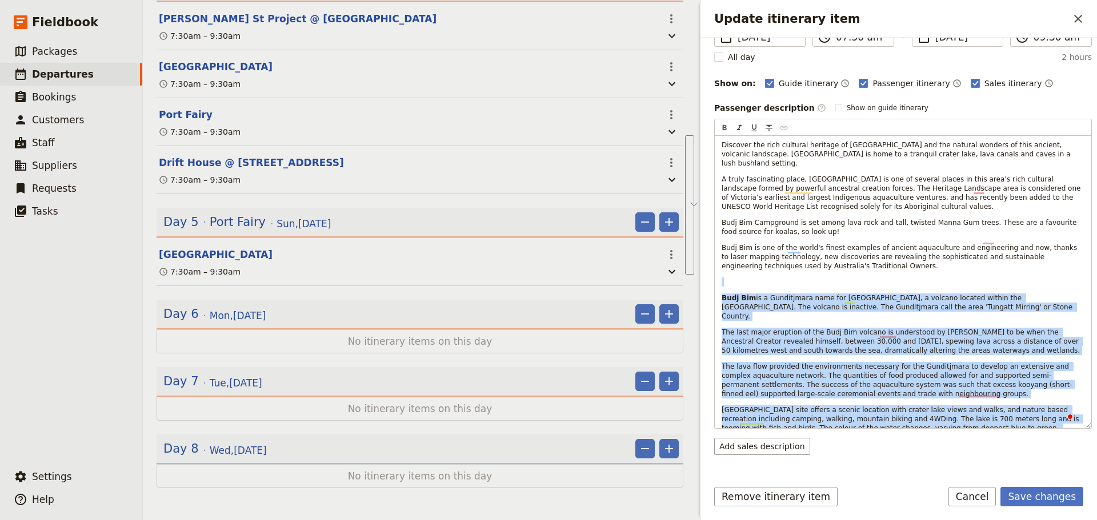
drag, startPoint x: 752, startPoint y: 395, endPoint x: 695, endPoint y: 276, distance: 131.8
click at [695, 276] on div "FLT - Shih x6pax ​ Draft [DATE] – [DATE] 8 days / 7 nights 0/6 booked 0 / 3 sta…" at bounding box center [620, 260] width 954 height 520
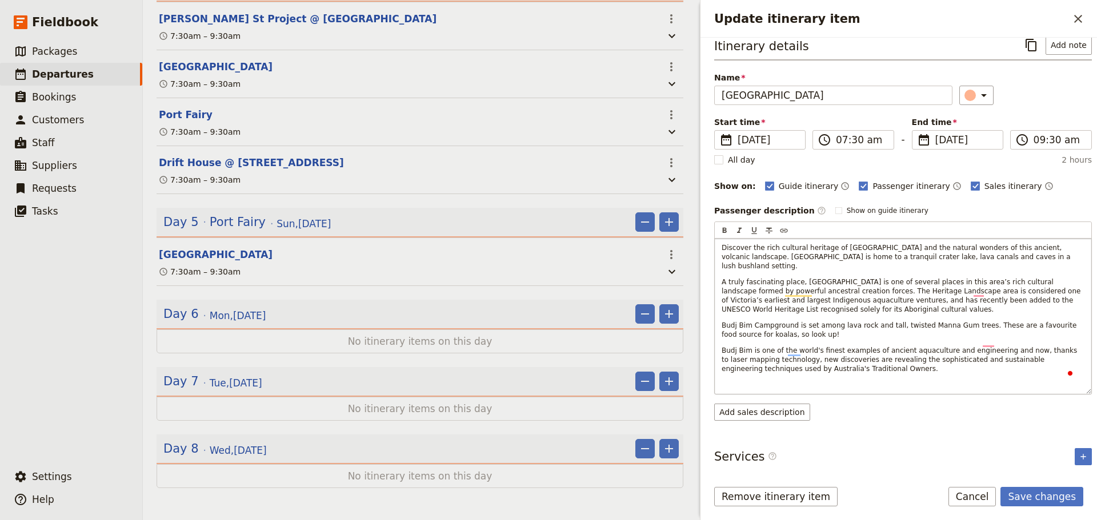
scroll to position [0, 0]
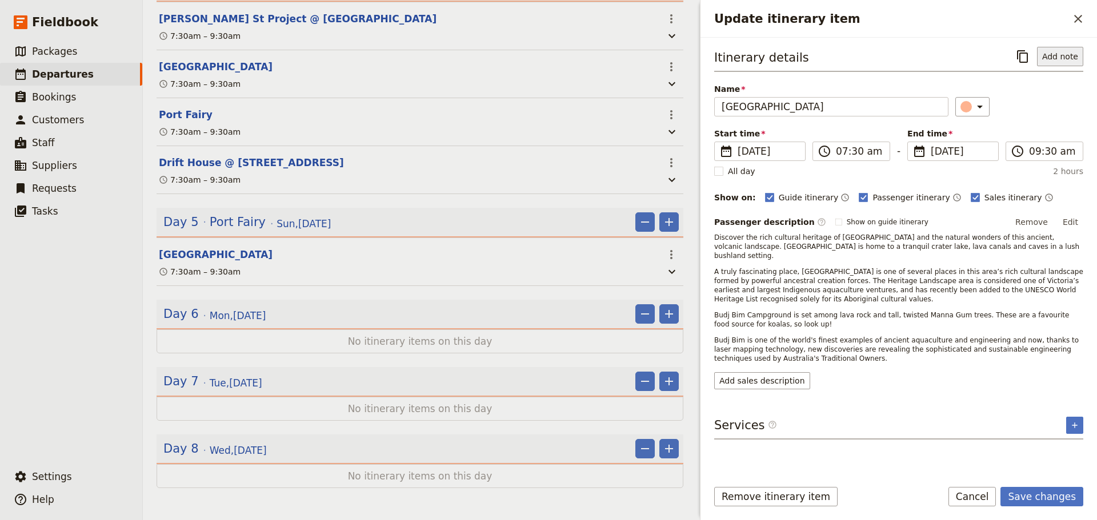
click at [1067, 50] on button "Add note" at bounding box center [1060, 56] width 46 height 19
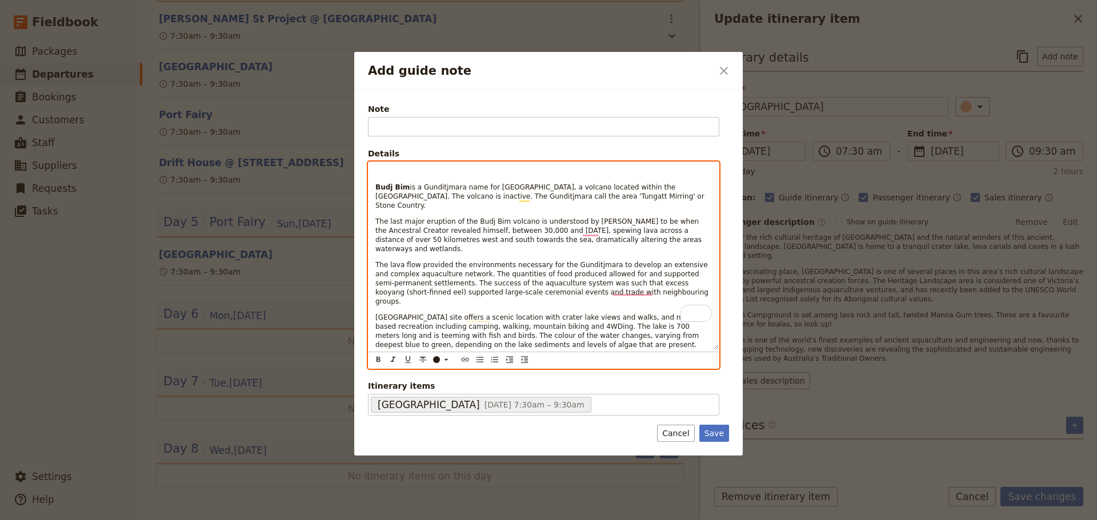
click at [376, 189] on strong "Budj Bim" at bounding box center [392, 187] width 34 height 8
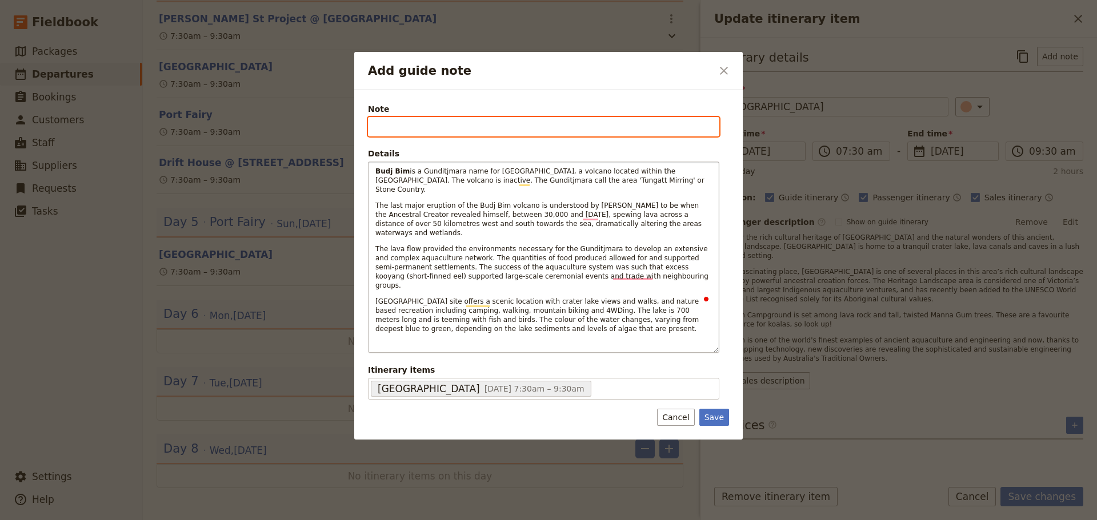
click at [402, 133] on input "Note" at bounding box center [543, 126] width 351 height 19
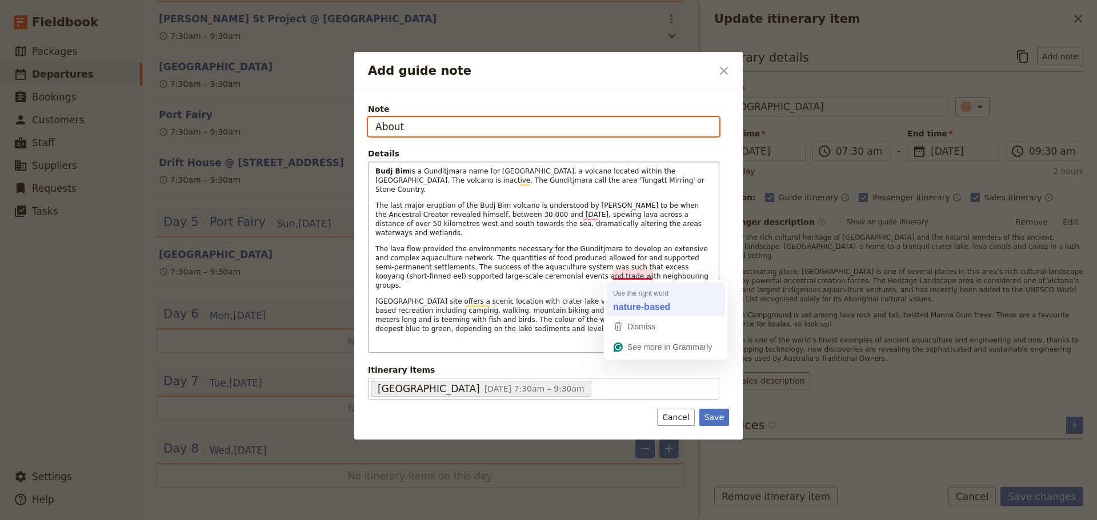
type input "About"
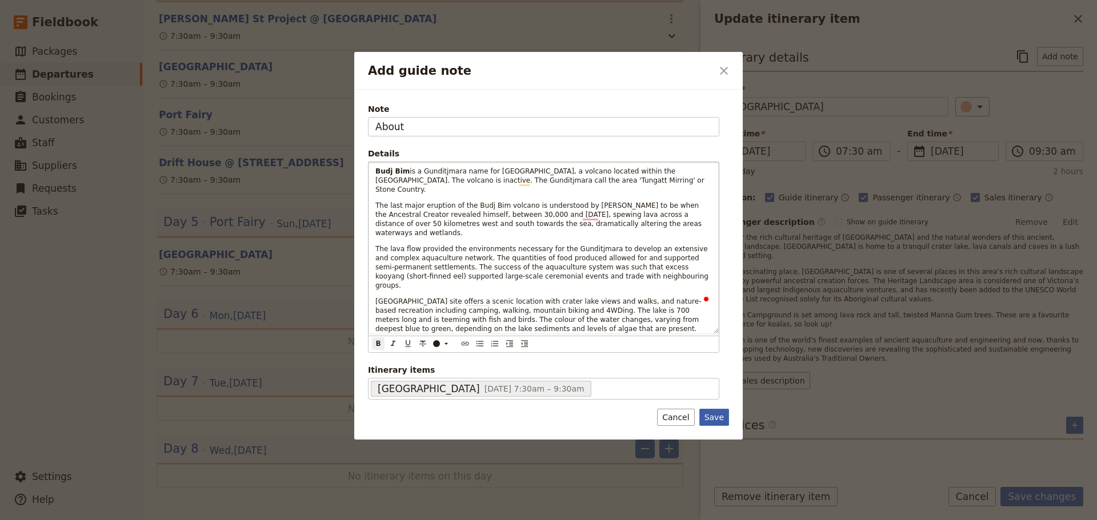
click at [709, 409] on button "Save" at bounding box center [714, 417] width 30 height 17
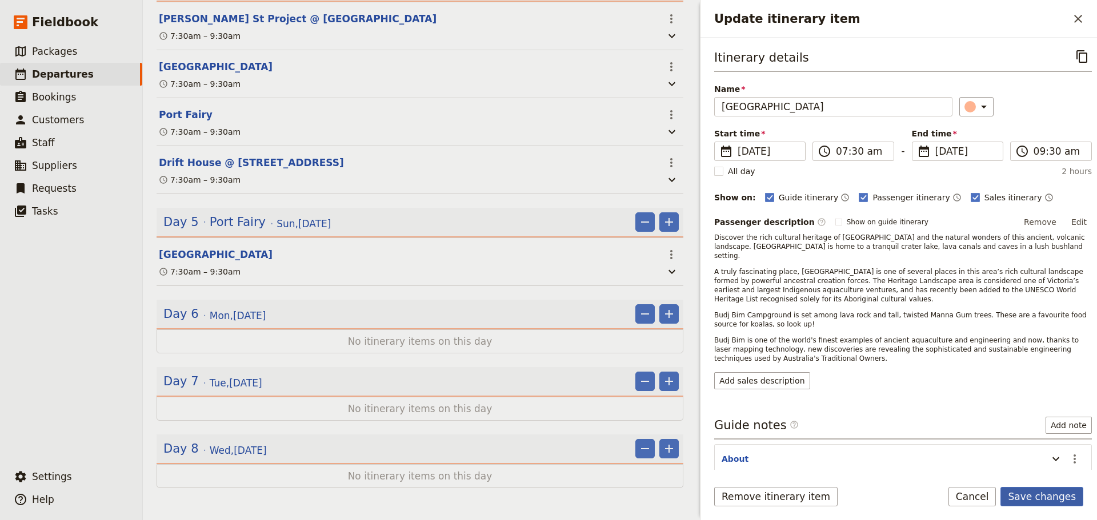
click at [1043, 492] on button "Save changes" at bounding box center [1041, 496] width 83 height 19
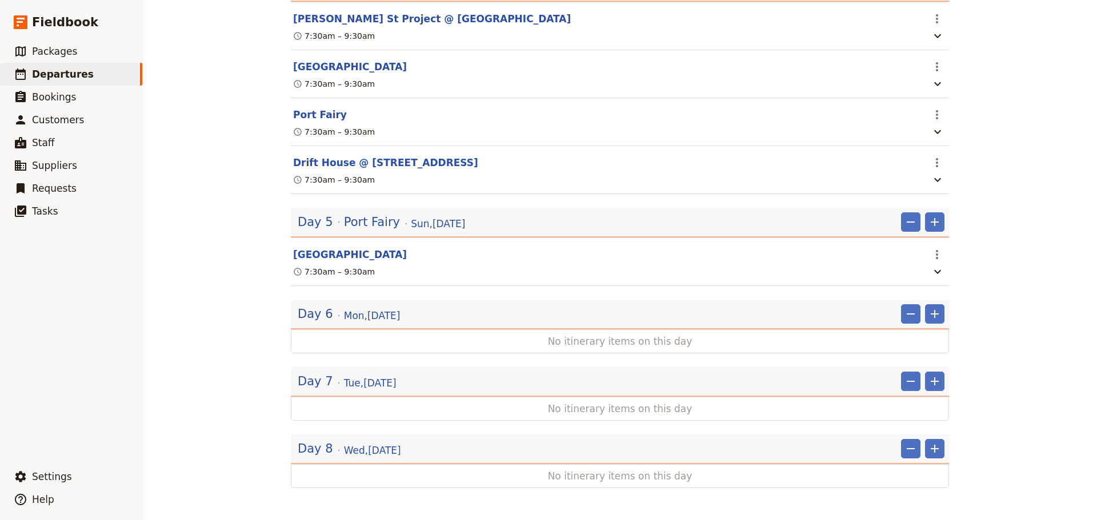
scroll to position [1613, 0]
click at [434, 231] on span "Sun , 19 Oct 2025" at bounding box center [438, 224] width 54 height 14
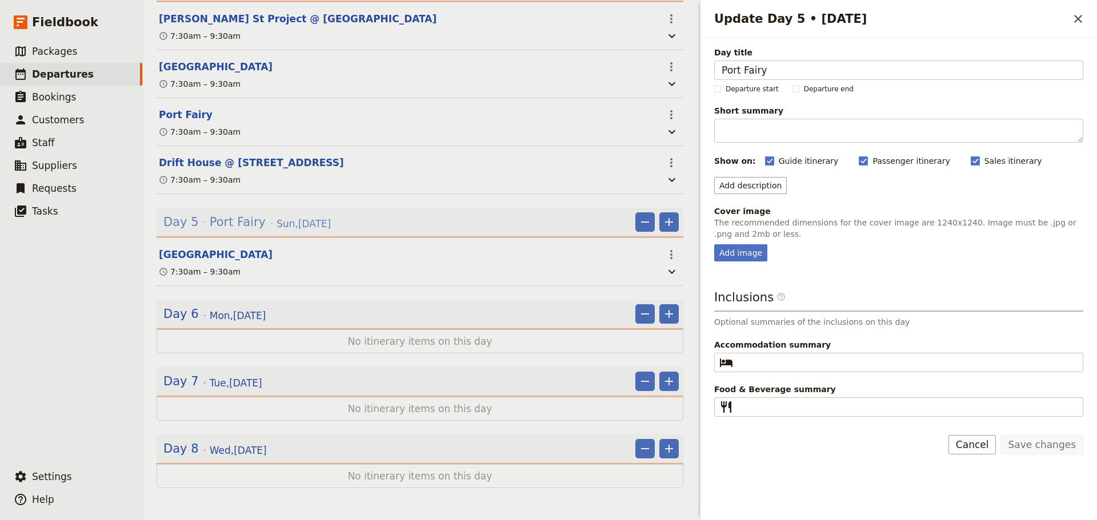
scroll to position [1618, 0]
click at [665, 226] on icon "Add" at bounding box center [669, 222] width 8 height 8
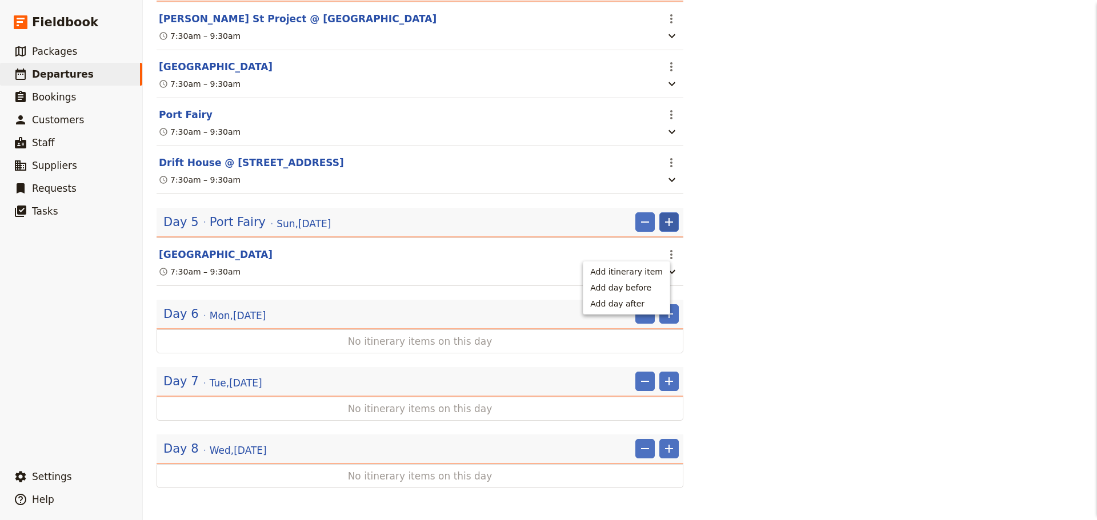
scroll to position [1613, 0]
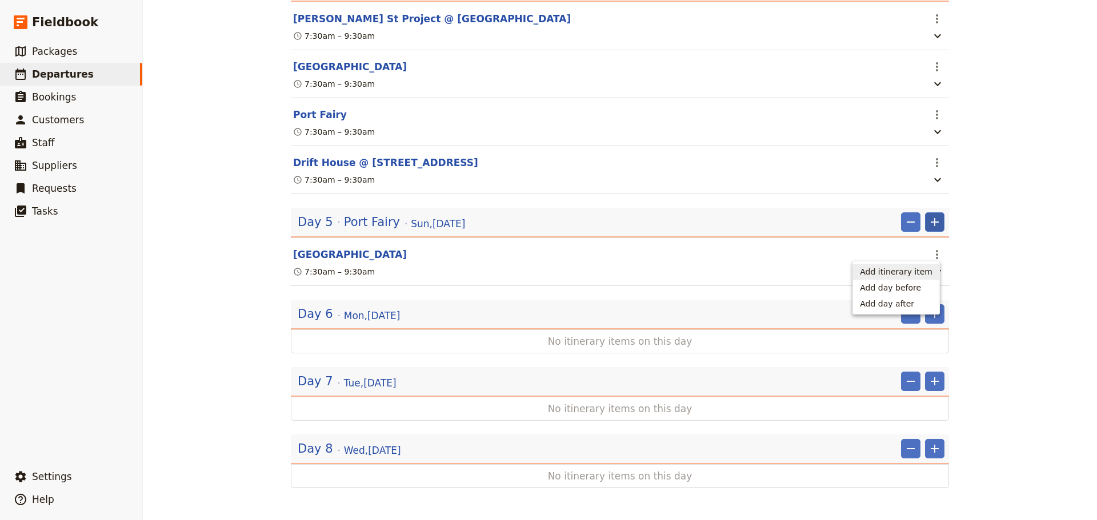
click at [884, 272] on span "Add itinerary item" at bounding box center [896, 271] width 73 height 11
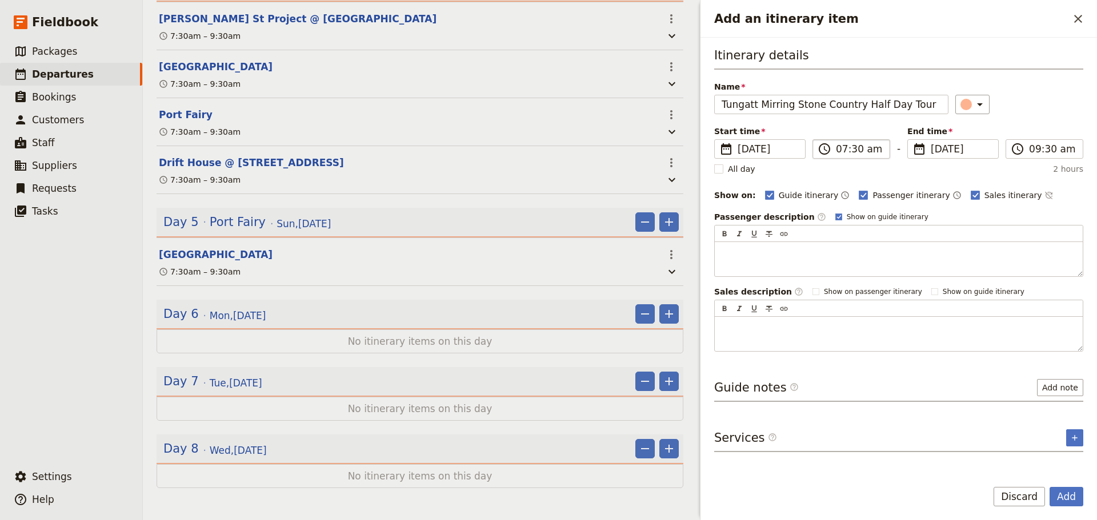
type input "Tungatt Mirring Stone Country Half Day Tour"
click at [854, 149] on input "07:30 am" at bounding box center [859, 149] width 47 height 14
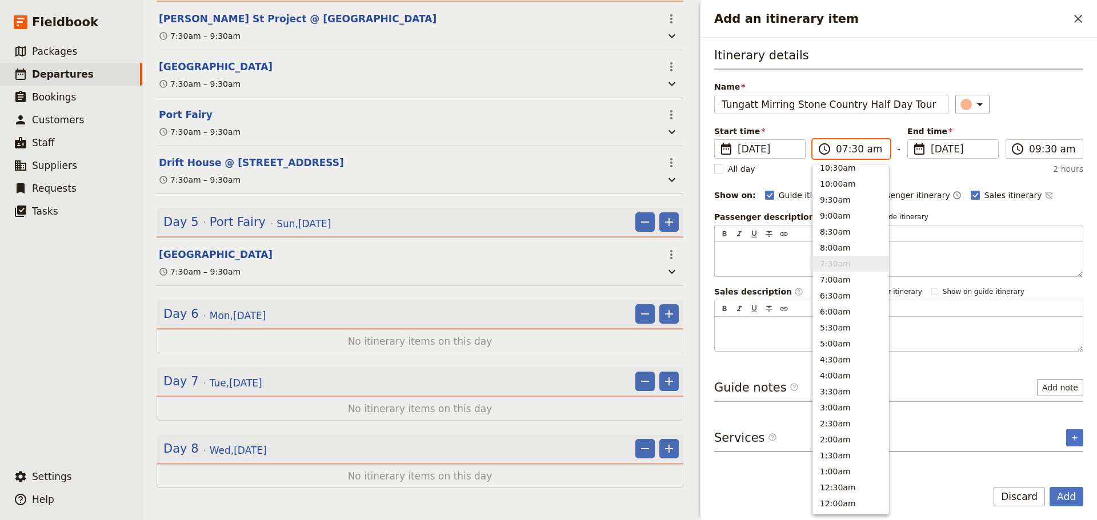
scroll to position [419, 0]
click at [844, 217] on button "9:00am" at bounding box center [850, 221] width 75 height 16
type input "09:00 am"
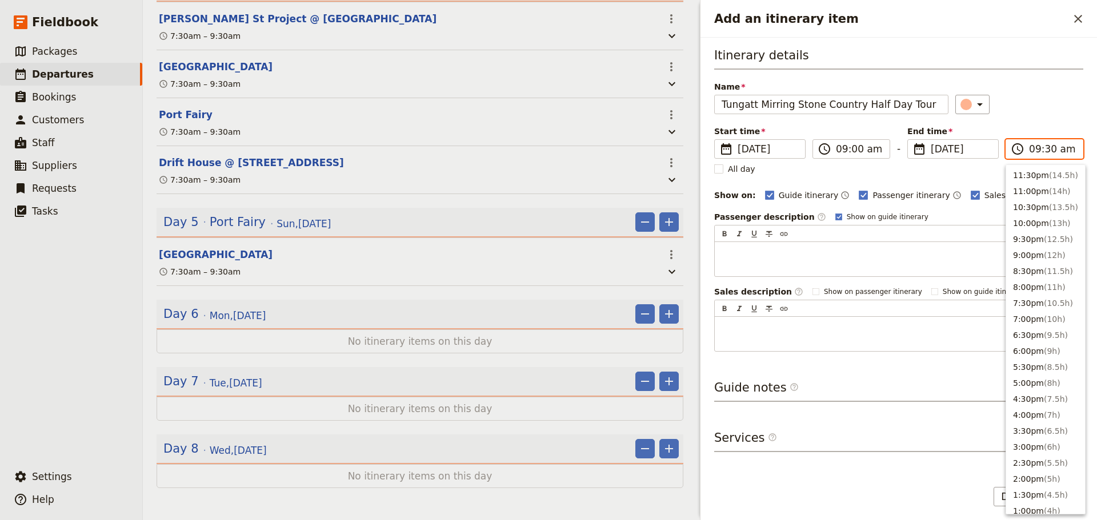
click at [1062, 153] on input "09:30 am" at bounding box center [1052, 149] width 47 height 14
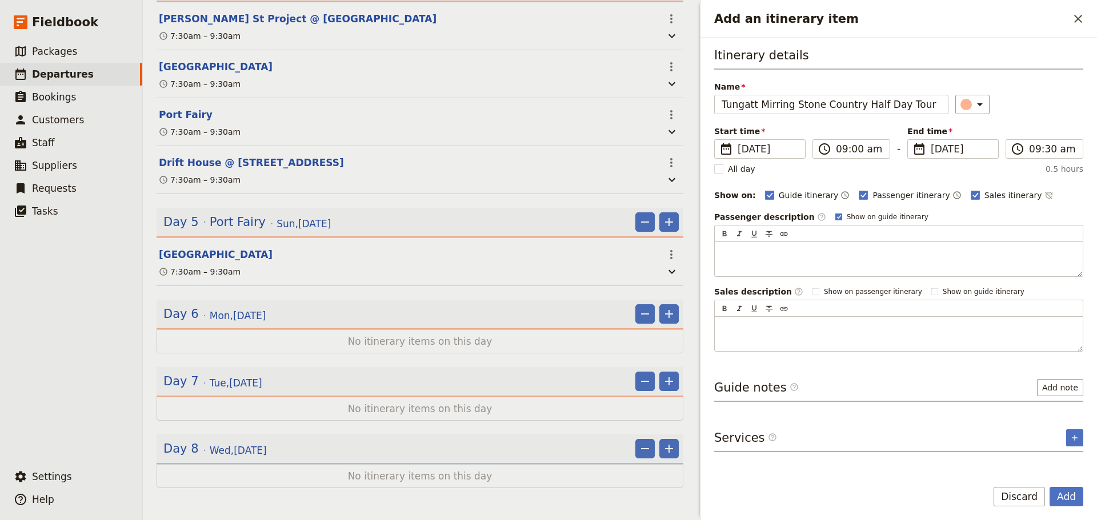
click at [835, 214] on rect "Add an itinerary item" at bounding box center [838, 217] width 6 height 6
click at [835, 213] on input "Show on guide itinerary" at bounding box center [835, 212] width 1 height 1
checkbox input "false"
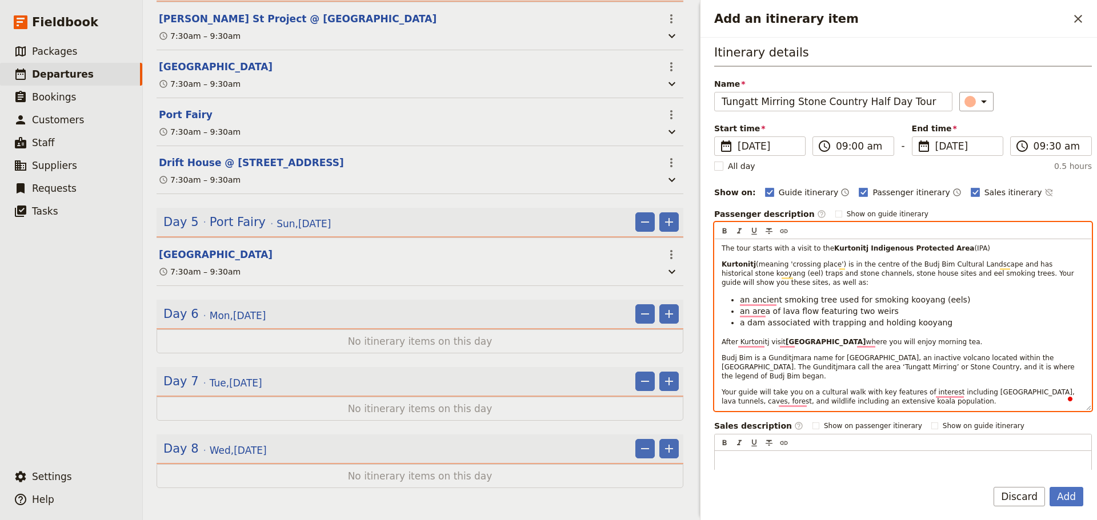
scroll to position [0, 0]
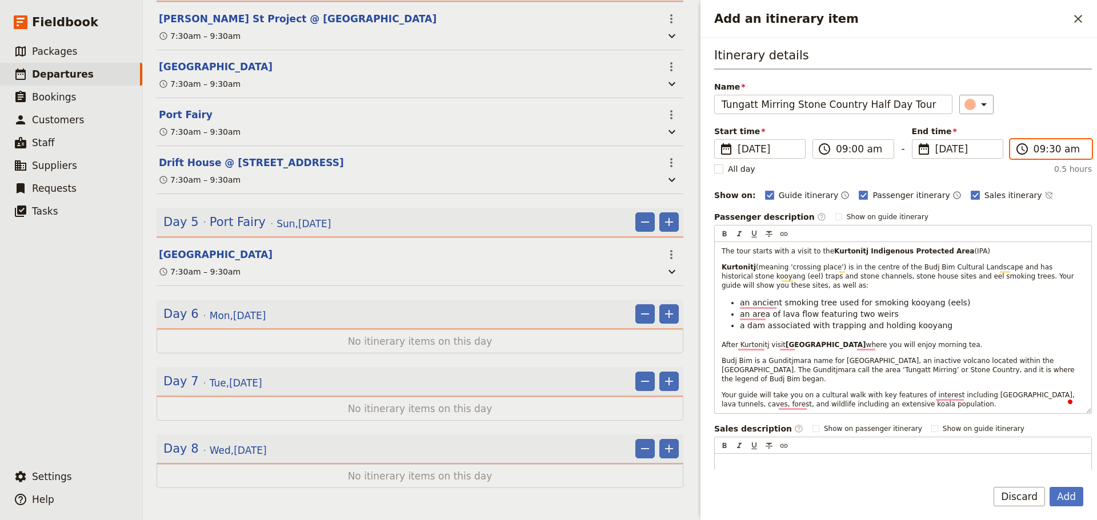
click at [1049, 152] on input "09:30 am" at bounding box center [1058, 149] width 51 height 14
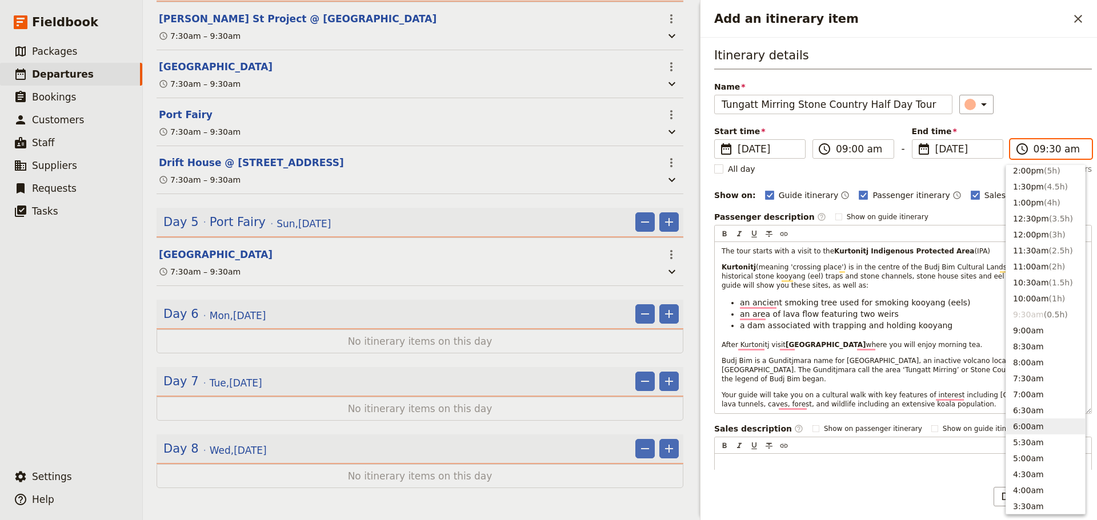
scroll to position [304, 0]
click at [1037, 203] on button "1:00pm ( 4h )" at bounding box center [1045, 207] width 79 height 16
type input "01:00 pm"
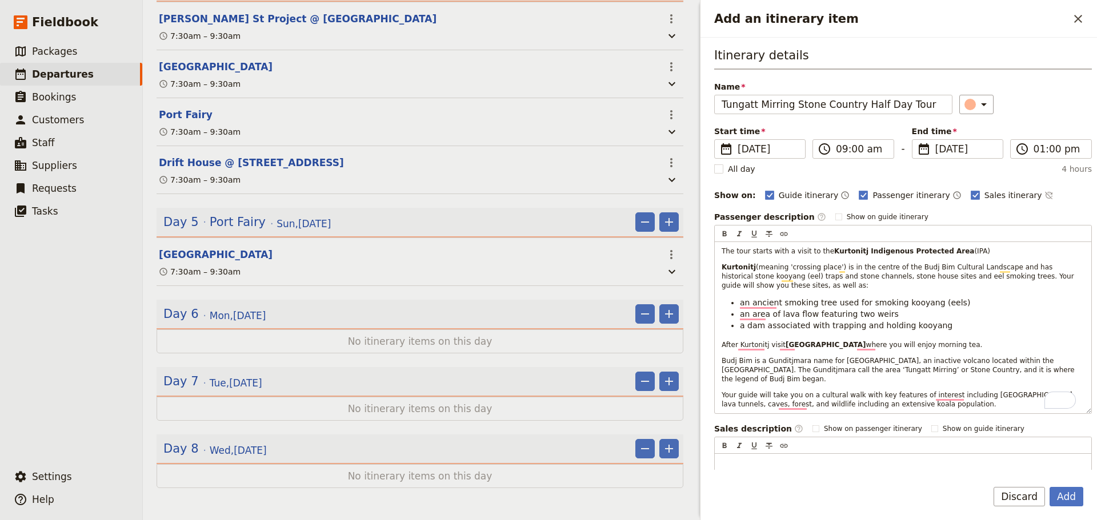
click at [1040, 115] on div "Itinerary details Name Tungatt Mirring Stone Country Half Day Tour ​ Start time…" at bounding box center [903, 268] width 378 height 442
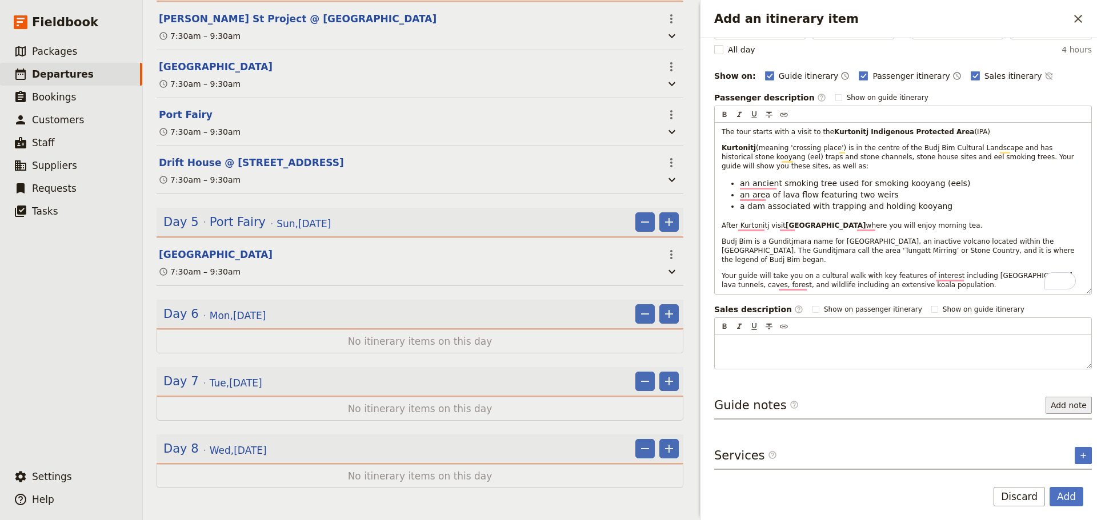
click at [1068, 397] on button "Add note" at bounding box center [1068, 405] width 46 height 17
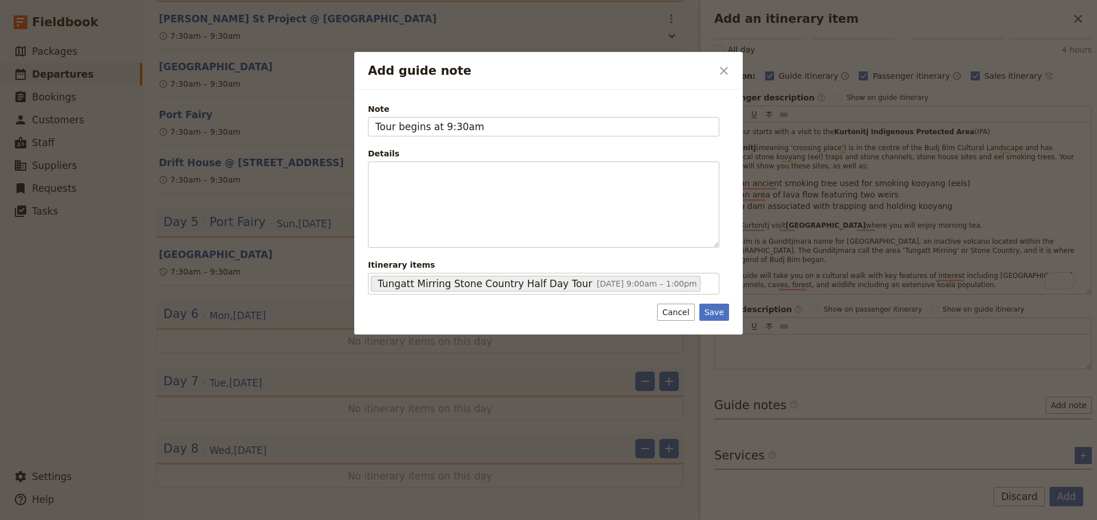
type input "Tour begins at 9:30am"
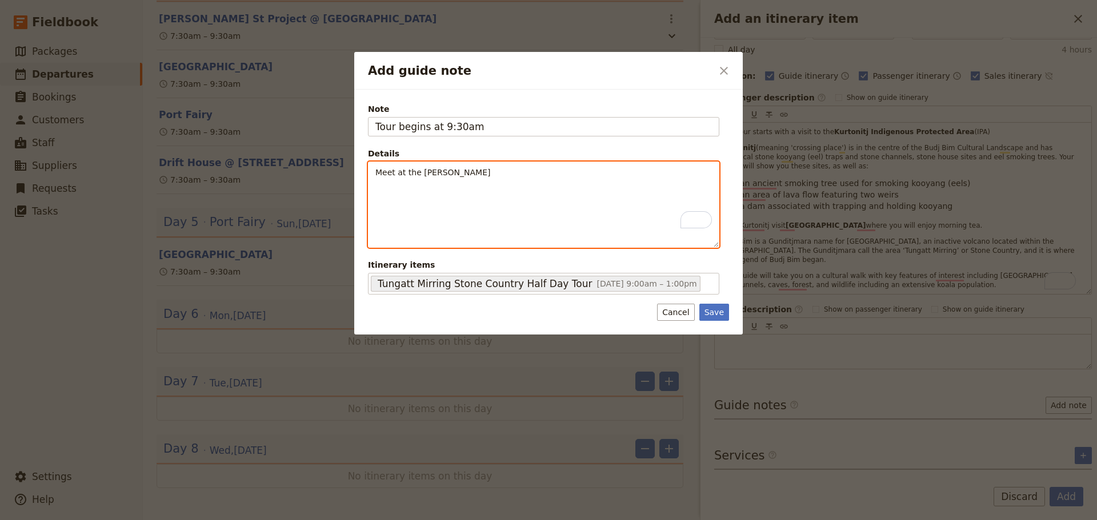
click at [487, 170] on p "Meet at the Tae Ruk" at bounding box center [543, 172] width 336 height 11
click at [407, 186] on div "Meet at the Tae Rak Aquaculture Centre" at bounding box center [543, 195] width 350 height 66
click at [548, 179] on div "Meet at the Tae Rak Aquaculture Centre" at bounding box center [543, 195] width 350 height 66
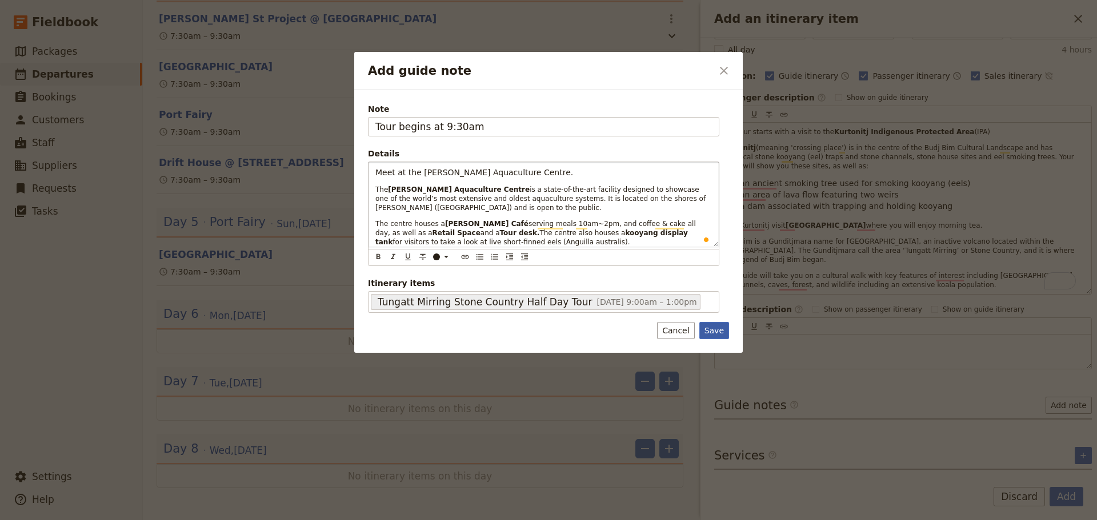
click at [717, 332] on button "Save" at bounding box center [714, 330] width 30 height 17
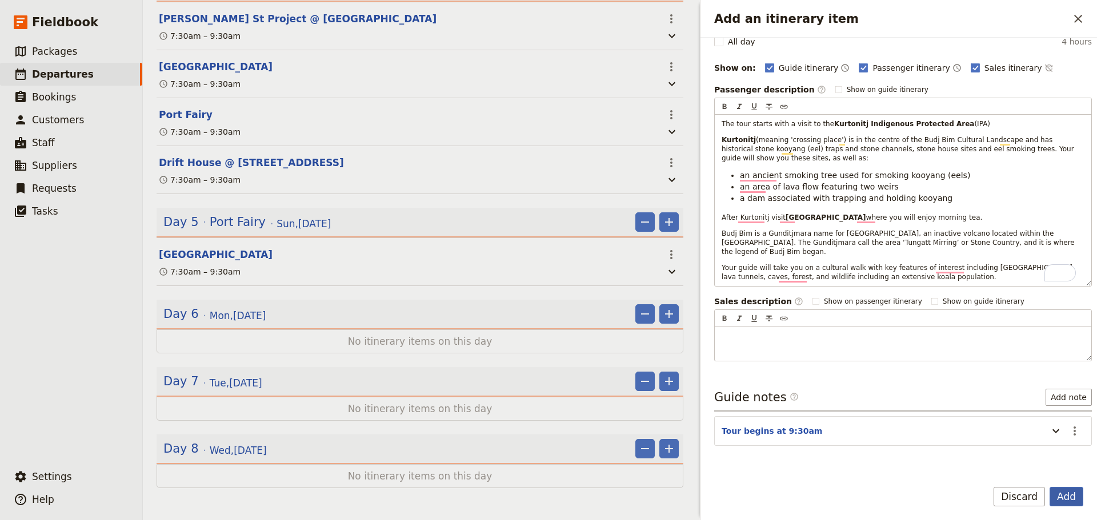
click at [1081, 492] on button "Add" at bounding box center [1066, 496] width 34 height 19
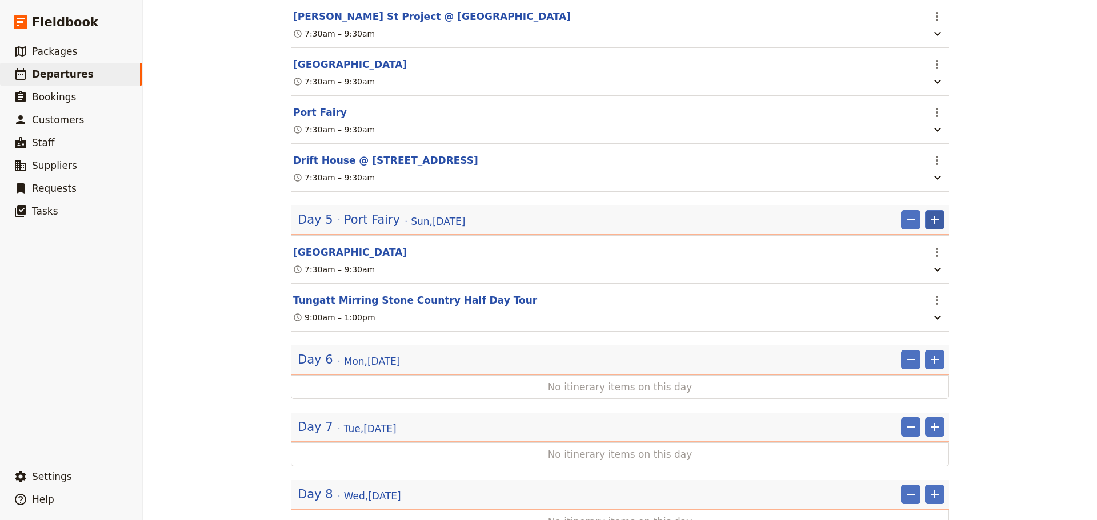
click at [932, 227] on icon "Add" at bounding box center [935, 220] width 14 height 14
click at [923, 273] on span "Add itinerary item" at bounding box center [896, 271] width 73 height 11
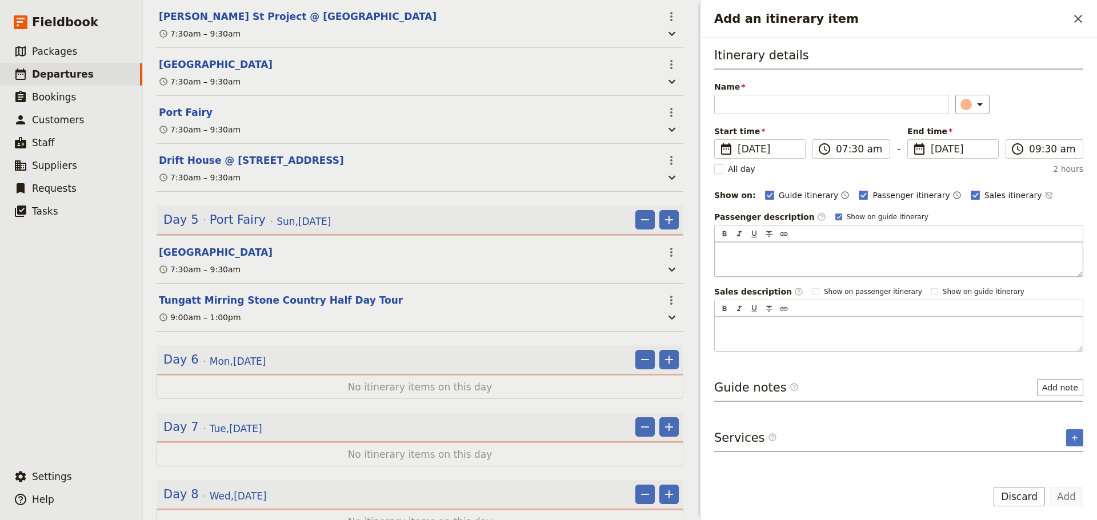
scroll to position [1618, 0]
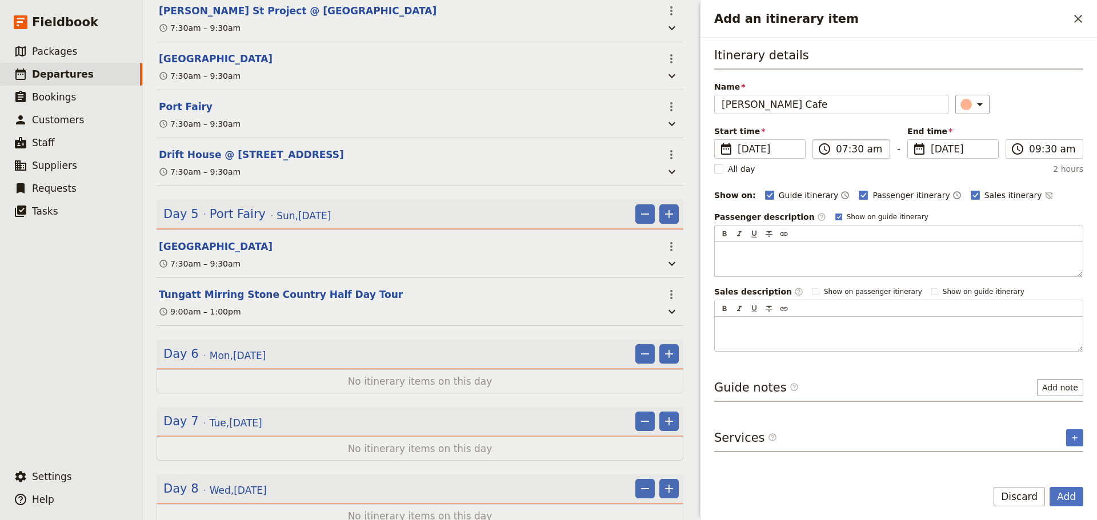
type input "Bush Tucker Cafe"
click at [855, 148] on input "07:30 am" at bounding box center [859, 149] width 47 height 14
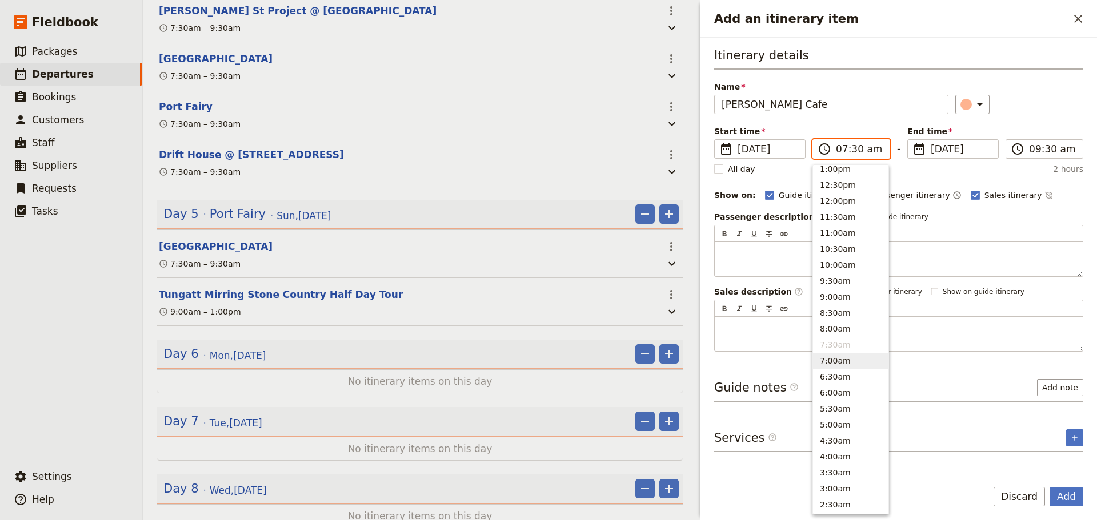
scroll to position [304, 0]
click at [848, 208] on button "1:00pm" at bounding box center [850, 207] width 75 height 16
type input "01:00 pm"
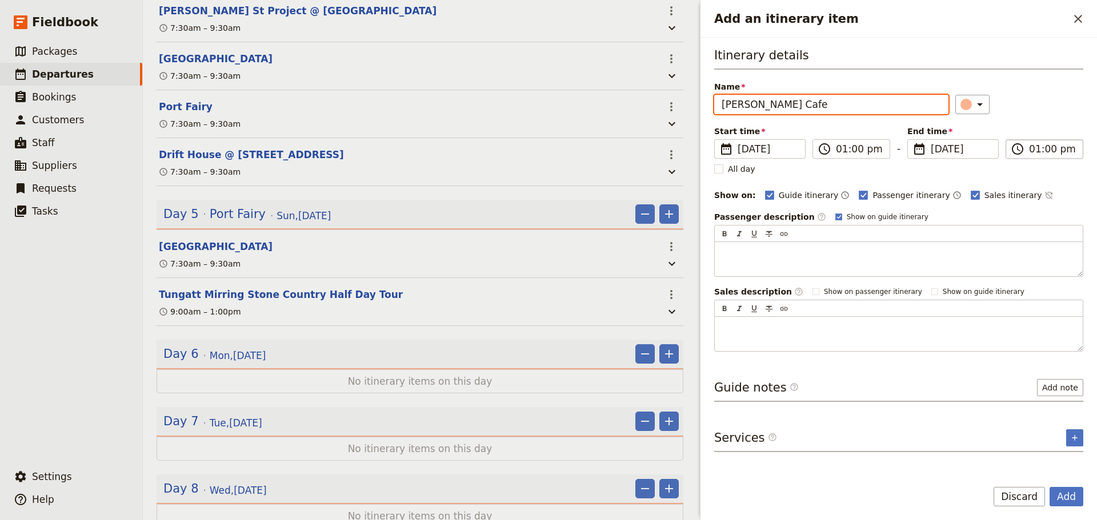
click at [1051, 150] on input "01:00 pm" at bounding box center [1052, 149] width 47 height 14
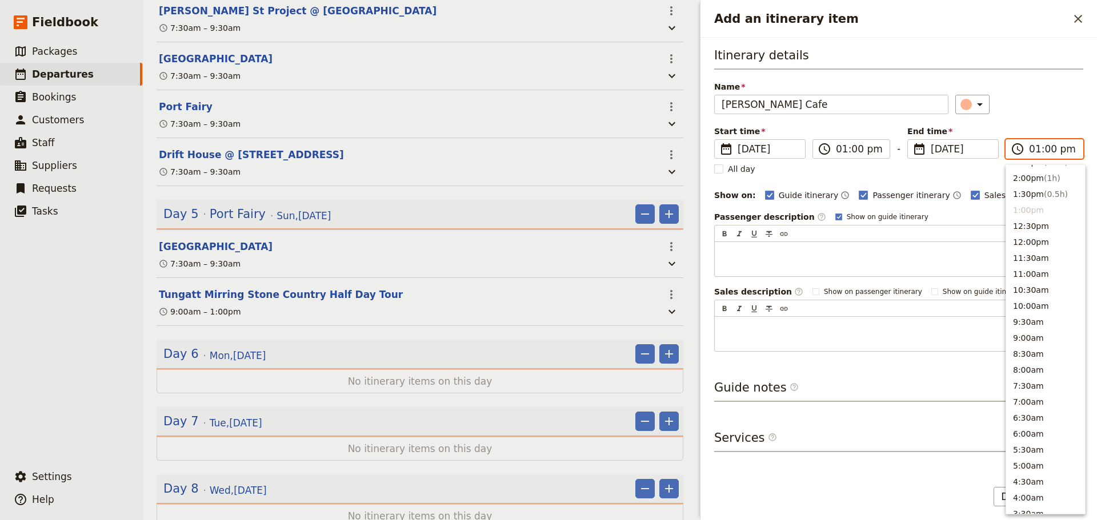
scroll to position [281, 0]
click at [1049, 201] on span "( 1h )" at bounding box center [1052, 198] width 17 height 9
type input "02:00 pm"
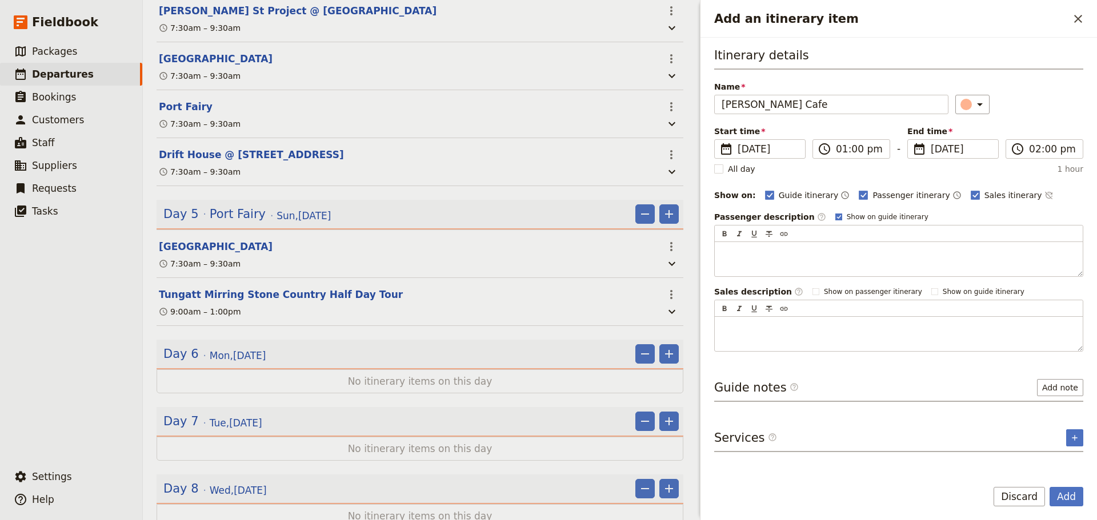
click at [835, 217] on label "Show on guide itinerary" at bounding box center [881, 217] width 93 height 9
click at [835, 213] on input "Show on guide itinerary" at bounding box center [835, 212] width 1 height 1
checkbox input "false"
click at [1044, 191] on icon "Time not shown on sales itinerary" at bounding box center [1048, 195] width 9 height 9
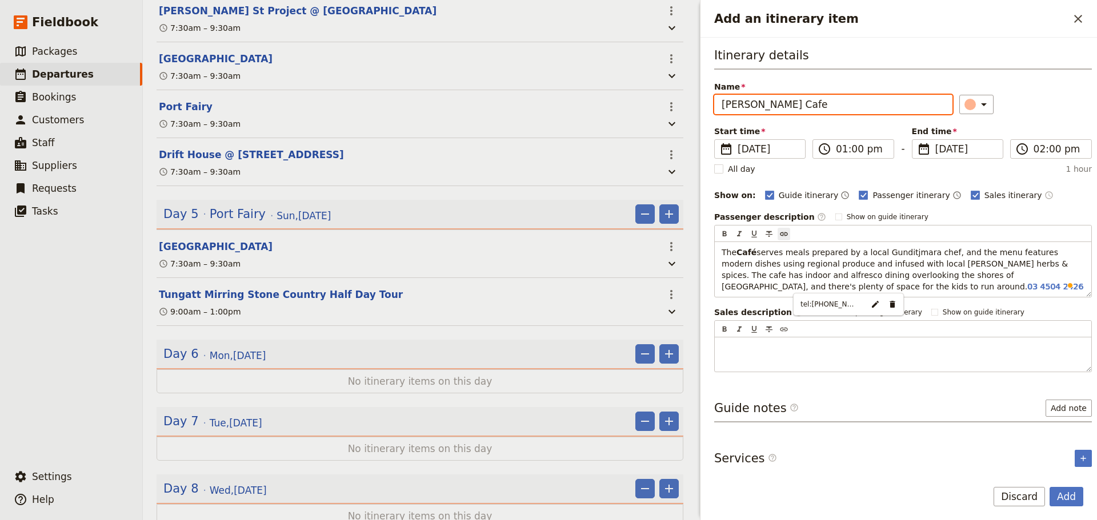
click at [855, 107] on input "Bush Tucker Cafe" at bounding box center [833, 104] width 238 height 19
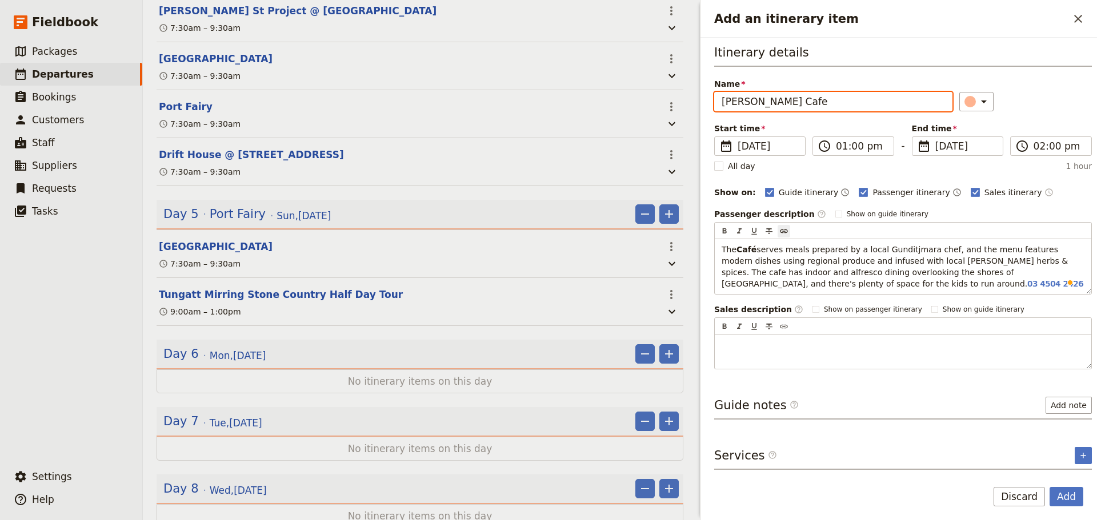
scroll to position [11, 0]
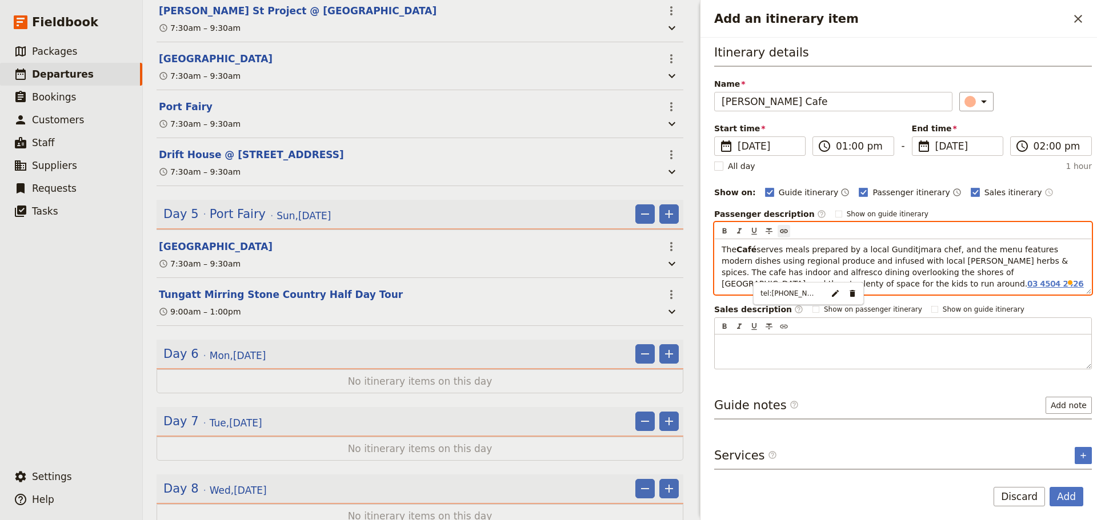
drag, startPoint x: 812, startPoint y: 274, endPoint x: 760, endPoint y: 271, distance: 52.6
click at [760, 271] on p "The Café serves meals prepared by a local Gunditjmara chef, and the menu featur…" at bounding box center [903, 267] width 363 height 46
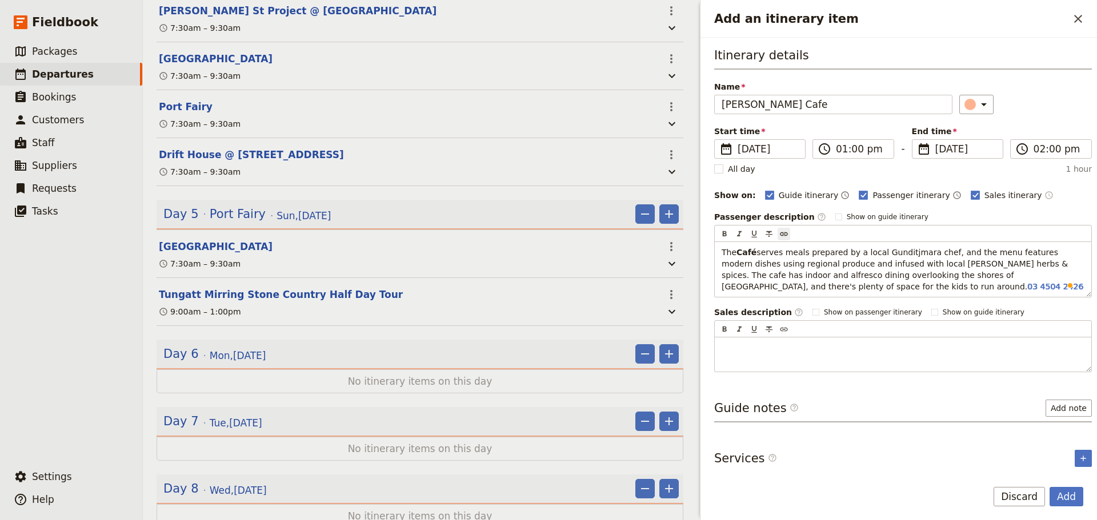
click at [1057, 131] on div "Start time ​ 19 Oct 2025 19/10/2025 2025-10-19 13:00 ​ 01:00 pm - End time ​ 19…" at bounding box center [903, 142] width 378 height 33
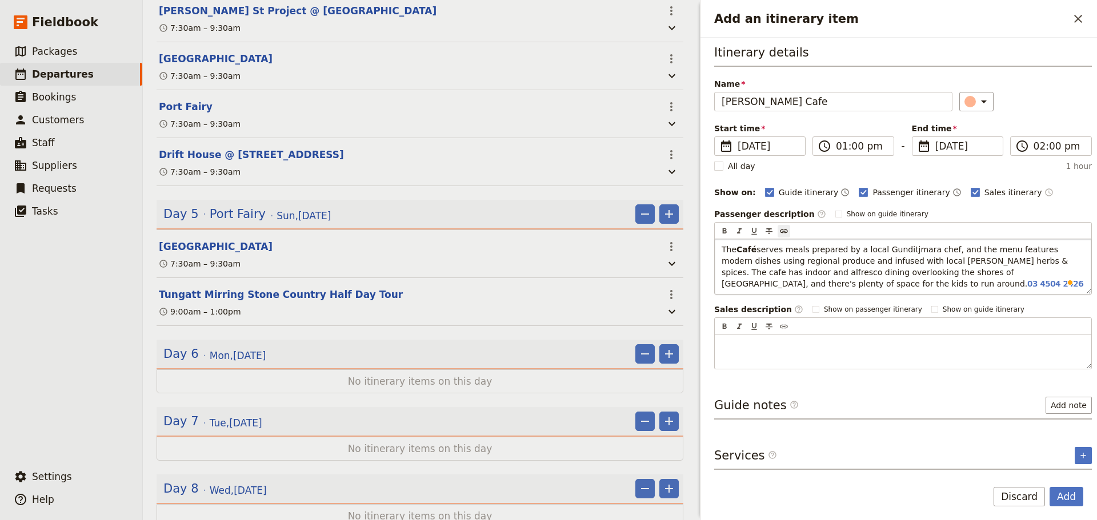
scroll to position [11, 0]
click at [1065, 397] on button "Add note" at bounding box center [1068, 405] width 46 height 17
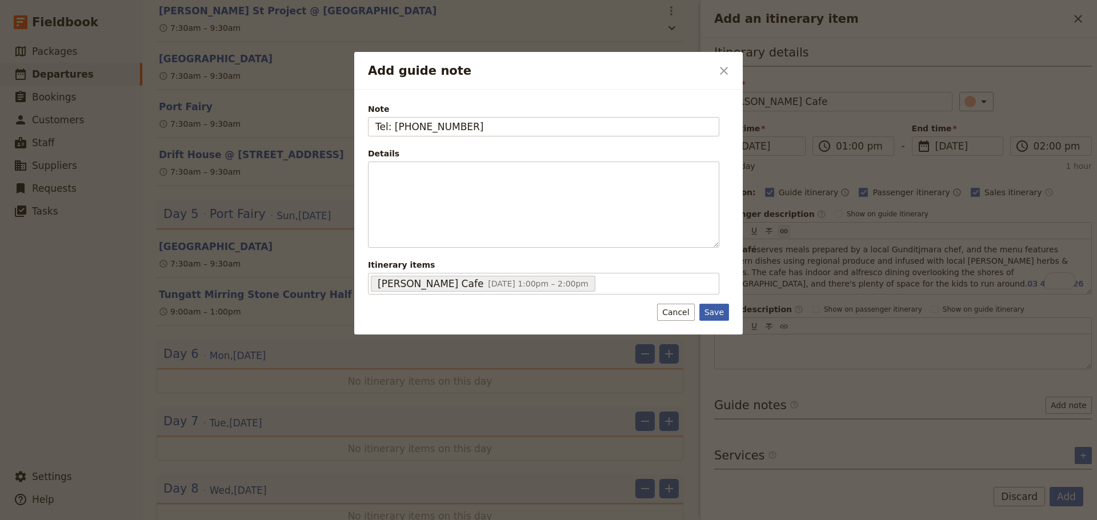
type input "Tel: 4505 2426"
click at [724, 313] on button "Save" at bounding box center [714, 312] width 30 height 17
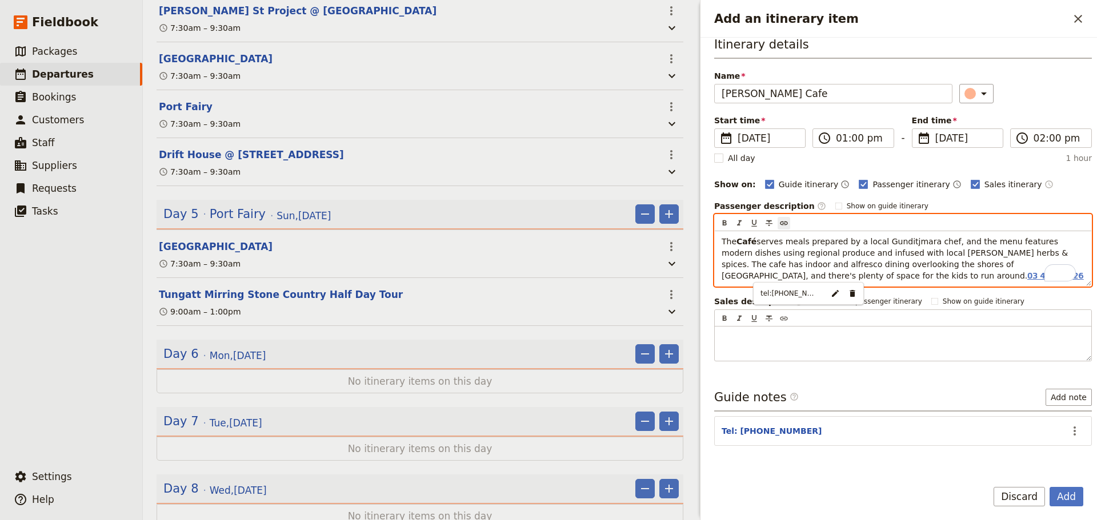
drag, startPoint x: 908, startPoint y: 276, endPoint x: 754, endPoint y: 273, distance: 153.7
click at [754, 273] on p "The Café serves meals prepared by a local Gunditjmara chef, and the menu featur…" at bounding box center [903, 259] width 363 height 46
drag, startPoint x: 754, startPoint y: 281, endPoint x: 818, endPoint y: 281, distance: 64.6
click at [818, 281] on div "The Café serves meals prepared by a local Gunditjmara chef, and the menu featur…" at bounding box center [903, 258] width 376 height 55
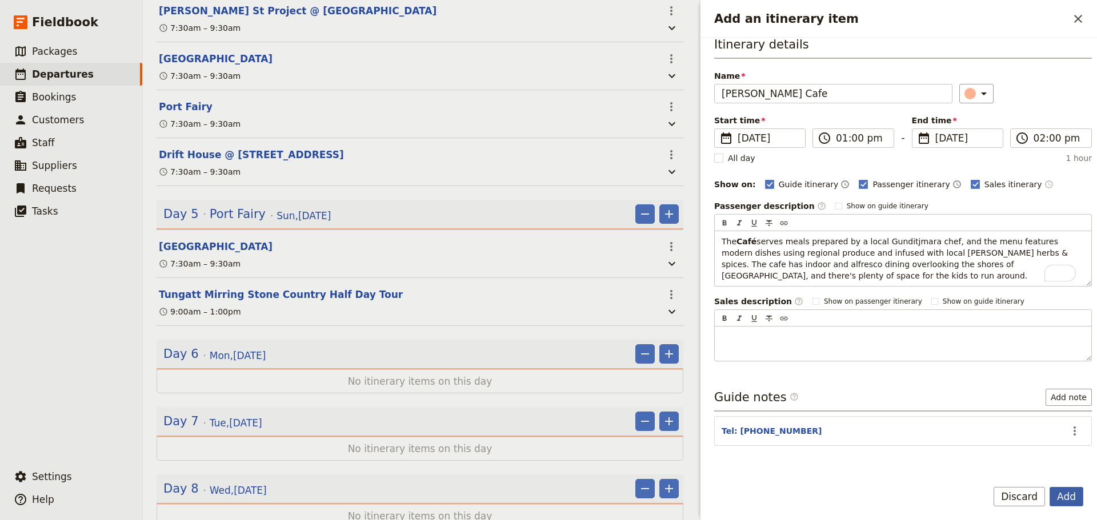
click at [1070, 487] on button "Add" at bounding box center [1066, 496] width 34 height 19
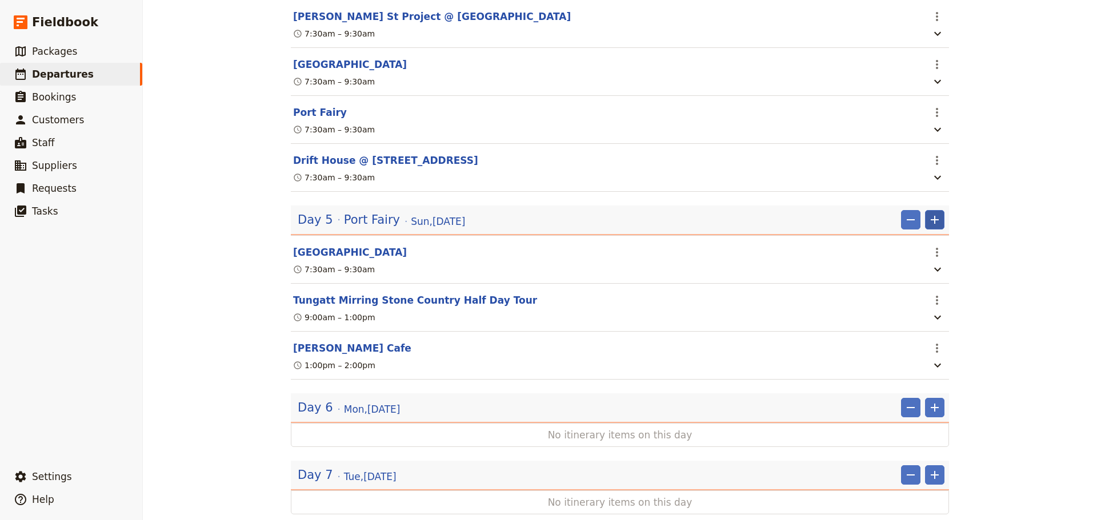
click at [932, 224] on icon "Add" at bounding box center [935, 220] width 8 height 8
click at [922, 275] on span "Add itinerary item" at bounding box center [896, 271] width 73 height 11
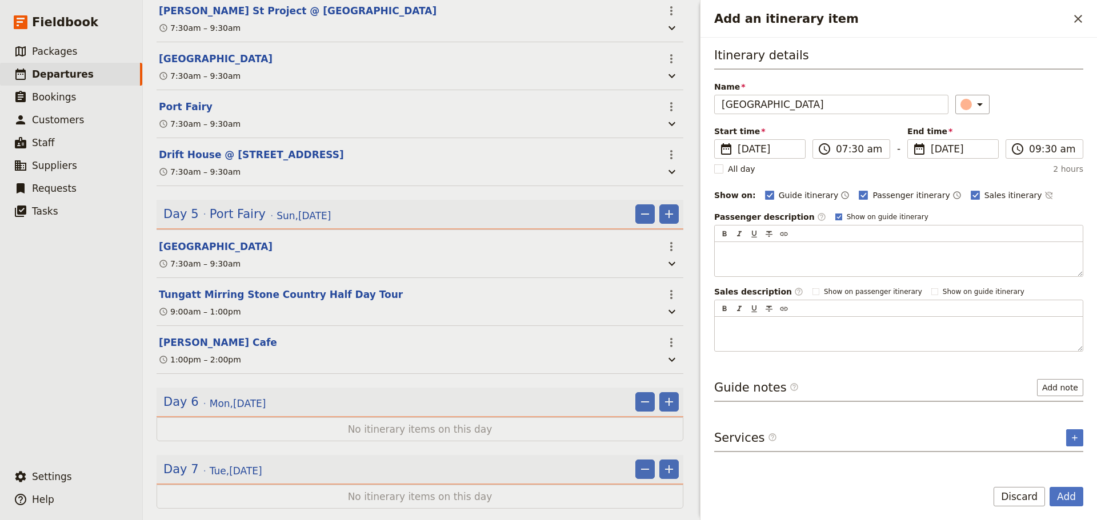
type input "Tower Hill Reserve"
click at [835, 214] on rect "Add an itinerary item" at bounding box center [838, 217] width 6 height 6
click at [835, 213] on input "Show on guide itinerary" at bounding box center [835, 212] width 1 height 1
checkbox input "false"
click at [1019, 191] on div "Guide itinerary ​ Passenger itinerary ​ Sales itinerary ​" at bounding box center [924, 196] width 318 height 14
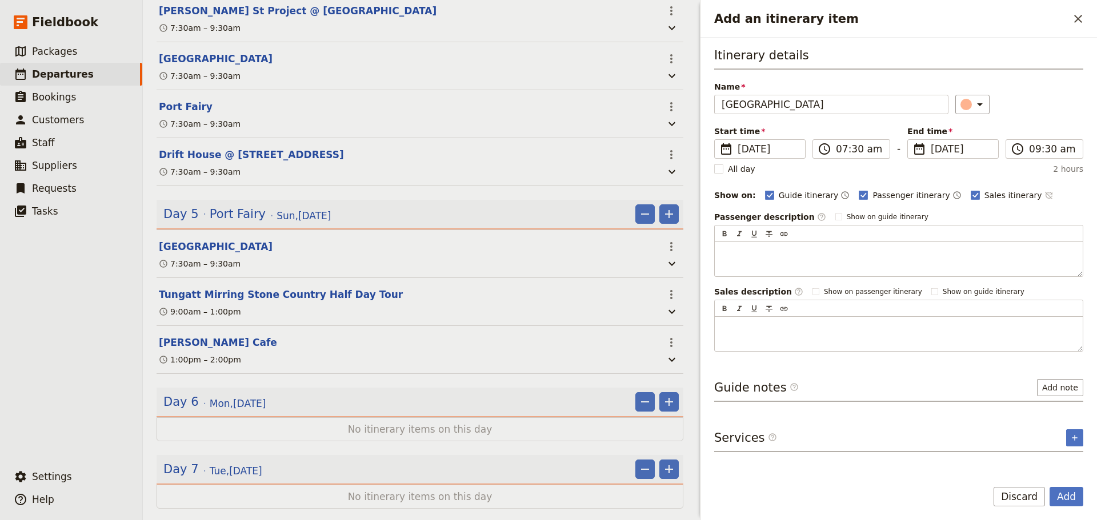
click at [1044, 193] on icon "Time not shown on sales itinerary" at bounding box center [1048, 195] width 9 height 9
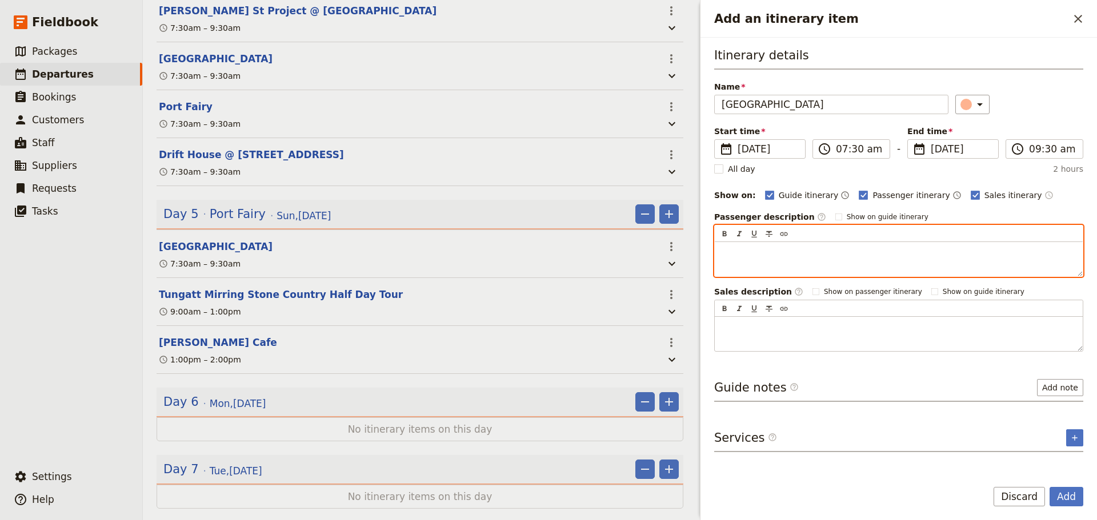
click at [744, 251] on p "Add an itinerary item" at bounding box center [899, 252] width 354 height 11
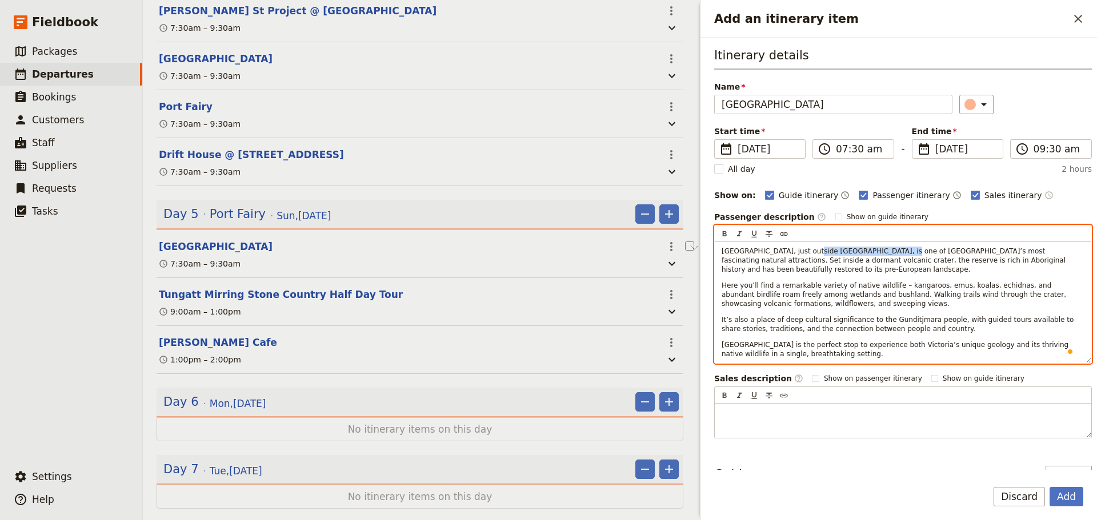
drag, startPoint x: 871, startPoint y: 251, endPoint x: 800, endPoint y: 253, distance: 70.3
click at [800, 253] on span "Tower Hill Wildlife Reserve, just outside Port Fairy, is one of Victoria’s most…" at bounding box center [895, 260] width 346 height 26
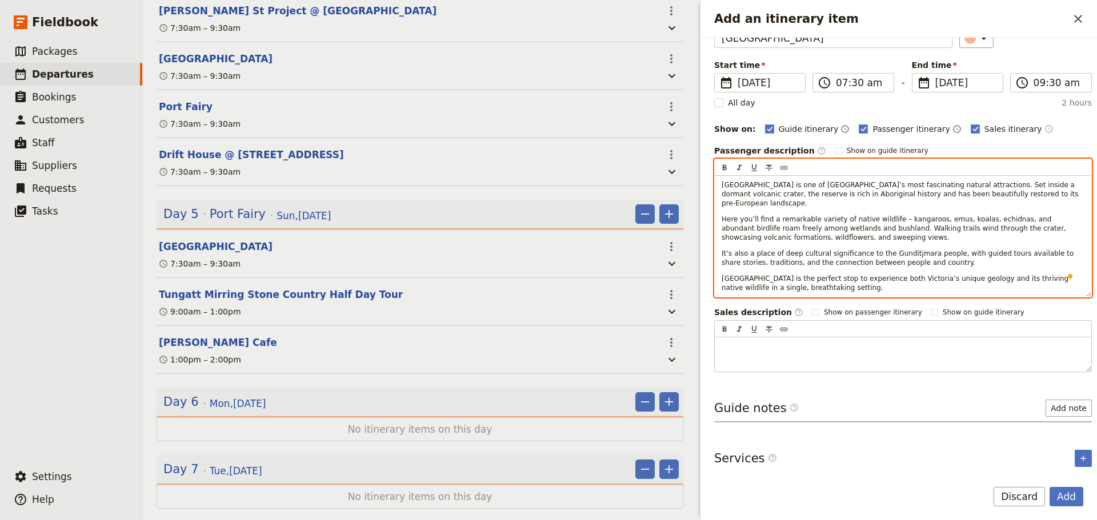
scroll to position [68, 0]
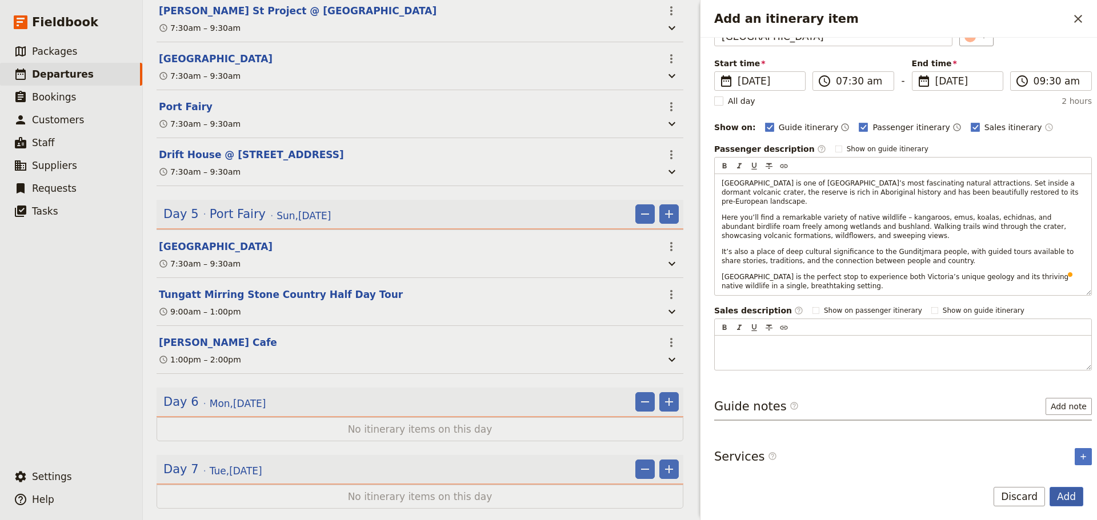
click at [1076, 491] on button "Add" at bounding box center [1066, 496] width 34 height 19
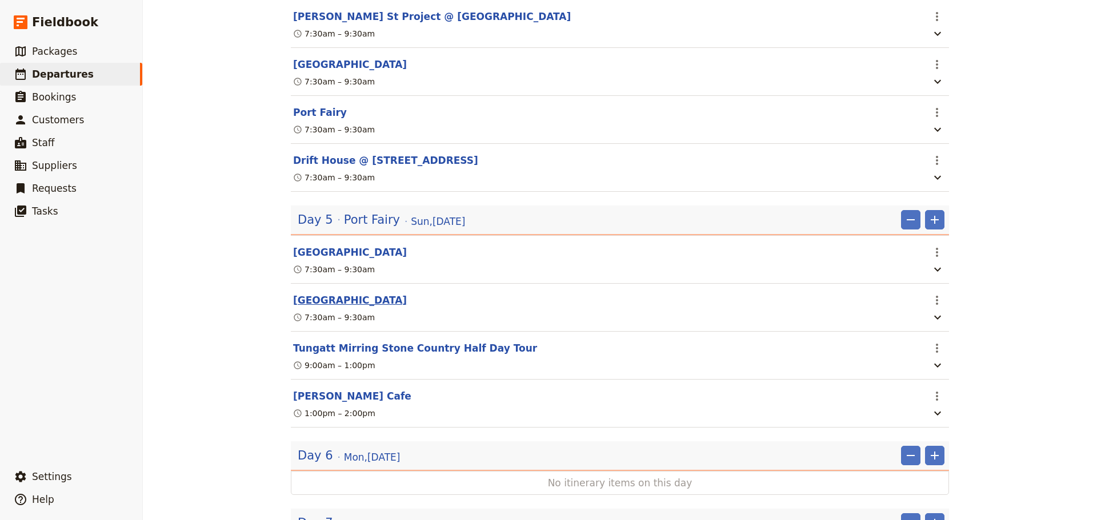
click at [307, 307] on button "Tower Hill Reserve" at bounding box center [350, 301] width 114 height 14
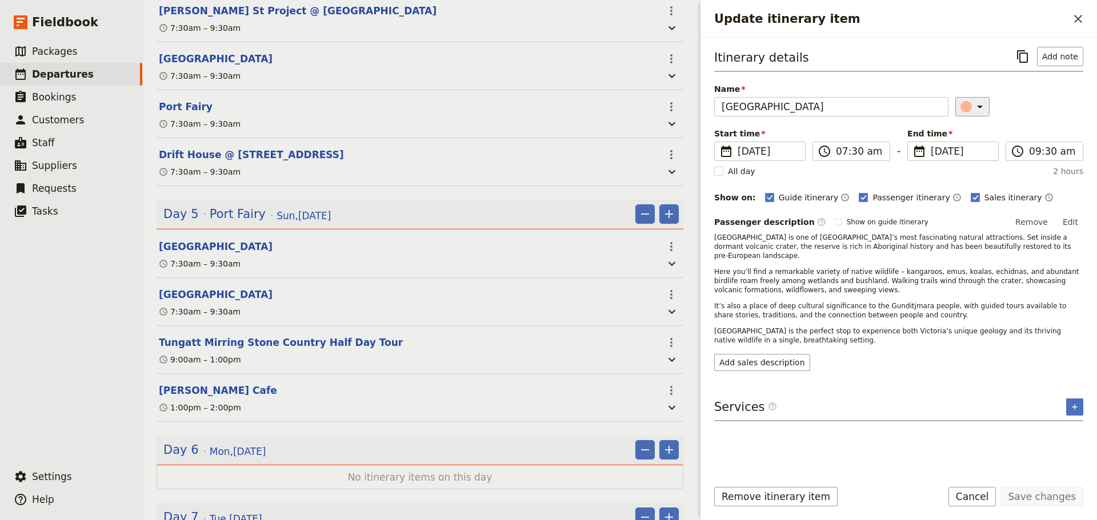
click at [973, 101] on icon "Update itinerary item" at bounding box center [980, 107] width 14 height 14
click at [961, 143] on div "button" at bounding box center [958, 144] width 11 height 11
click at [1053, 502] on button "Save changes" at bounding box center [1041, 496] width 83 height 19
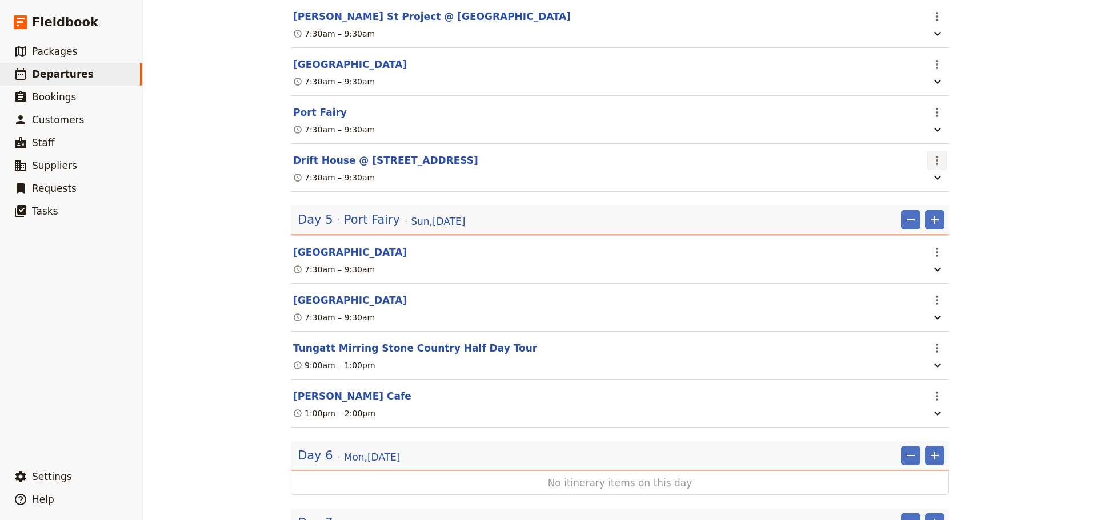
click at [930, 167] on icon "Actions" at bounding box center [937, 161] width 14 height 14
click at [398, 167] on button "Drift House @ 96 Gipps St. Port Fairy" at bounding box center [385, 161] width 185 height 14
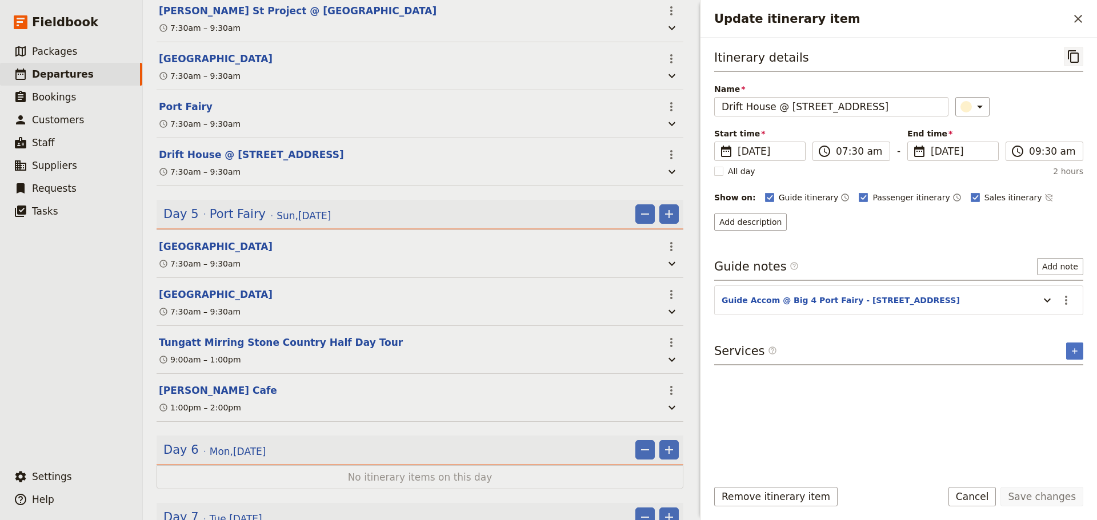
click at [1072, 55] on icon "Copy itinerary item" at bounding box center [1074, 57] width 14 height 14
click at [1080, 18] on icon "Close drawer" at bounding box center [1078, 19] width 8 height 8
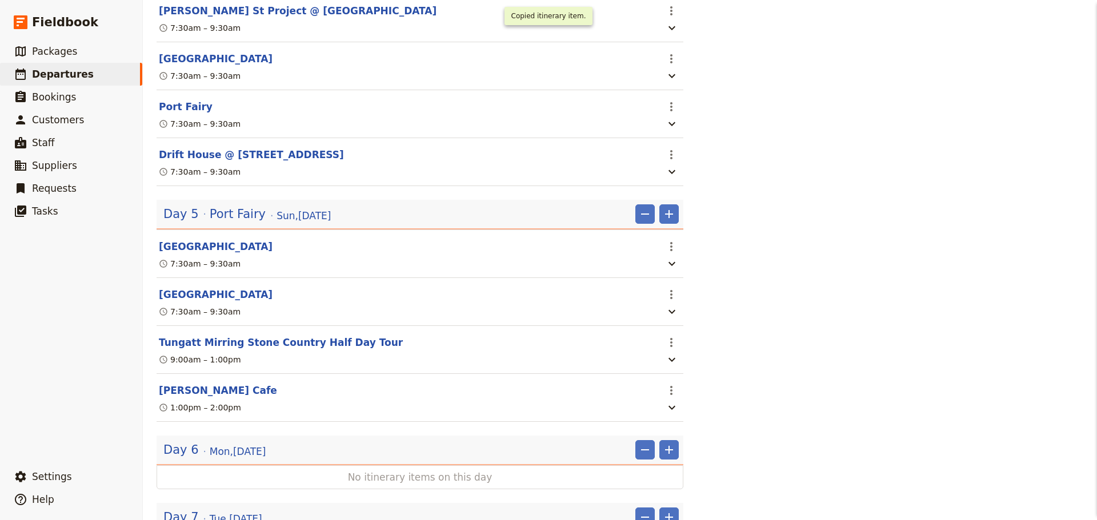
scroll to position [1613, 0]
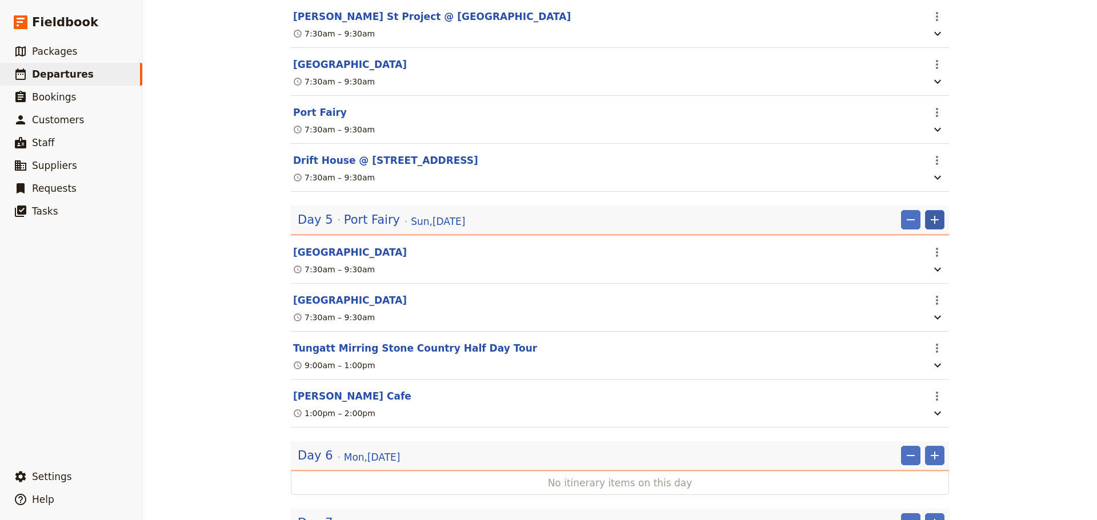
click at [928, 227] on icon "Add" at bounding box center [935, 220] width 14 height 14
click at [905, 271] on span "Add itinerary item" at bounding box center [896, 271] width 73 height 11
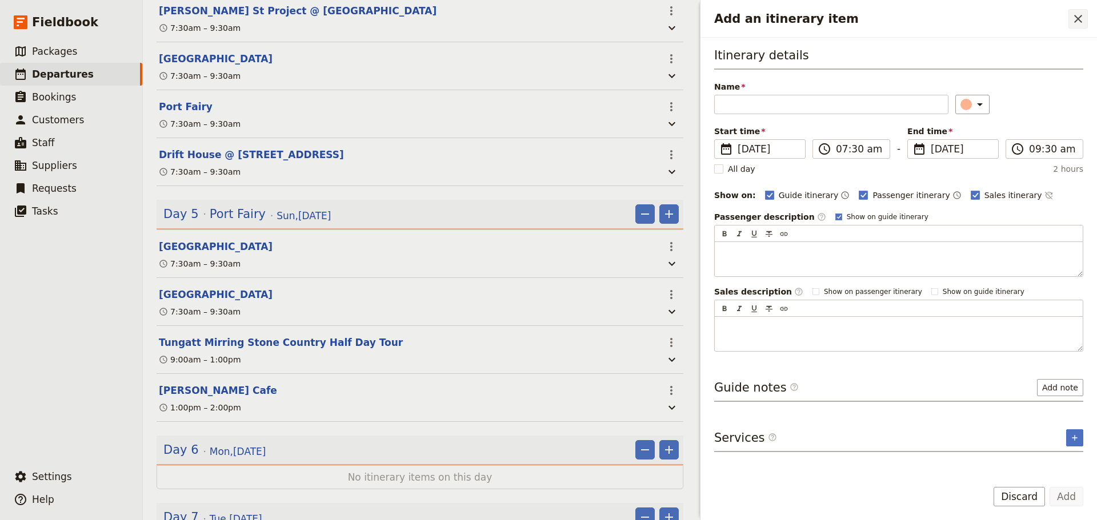
click at [1081, 22] on icon "Close drawer" at bounding box center [1078, 19] width 8 height 8
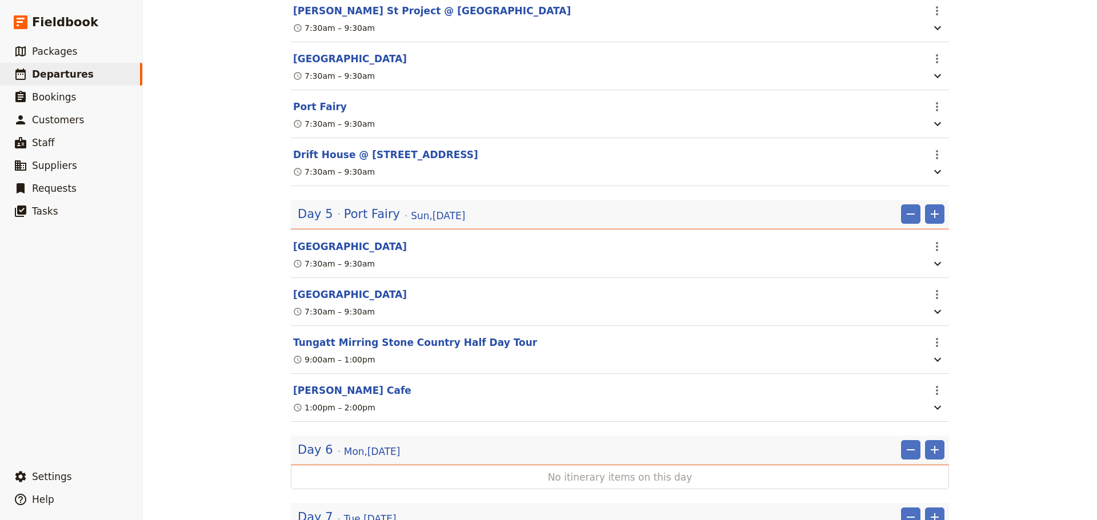
scroll to position [1613, 0]
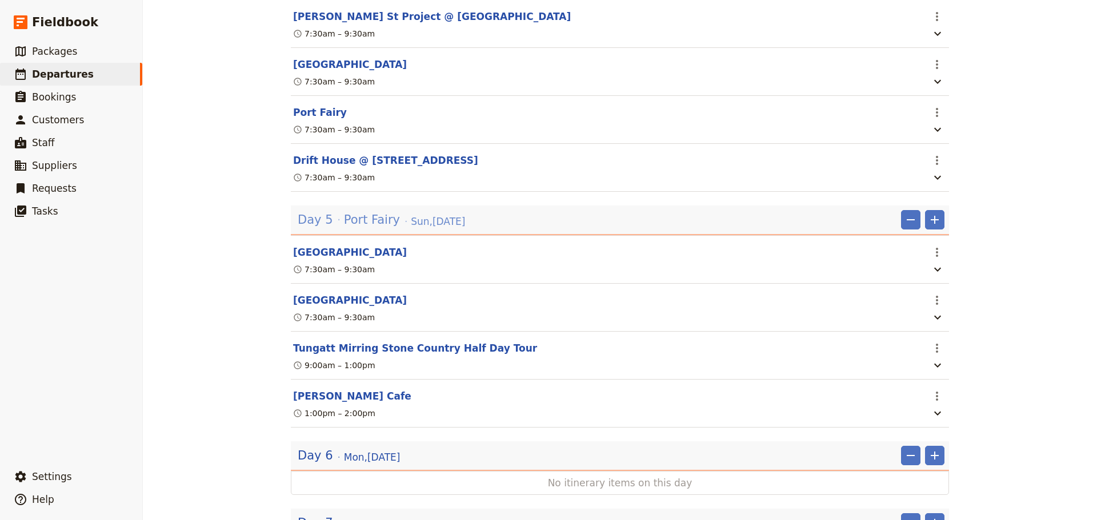
click at [379, 229] on span "Port Fairy" at bounding box center [372, 219] width 56 height 17
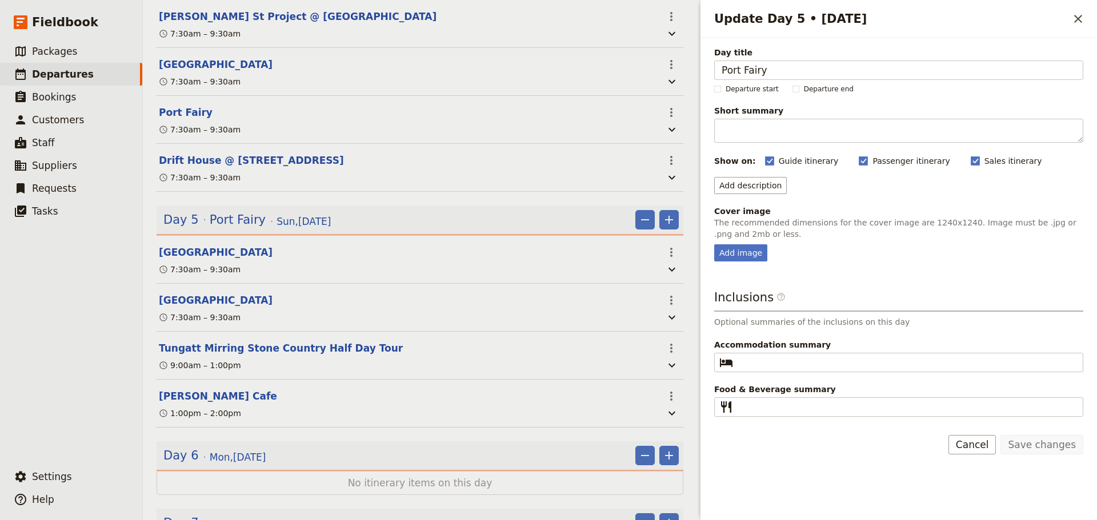
scroll to position [1618, 0]
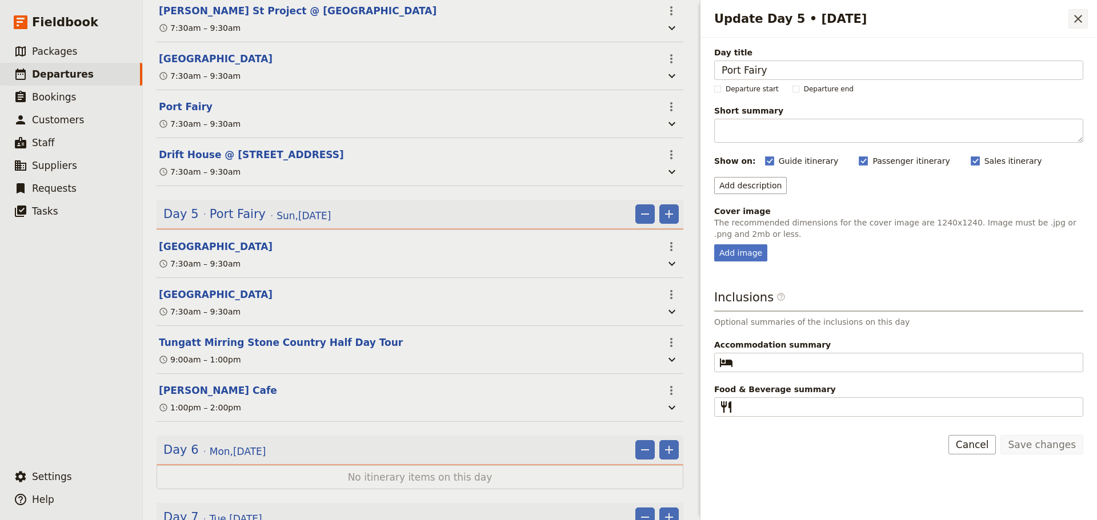
click at [1082, 19] on icon "Close drawer" at bounding box center [1078, 19] width 14 height 14
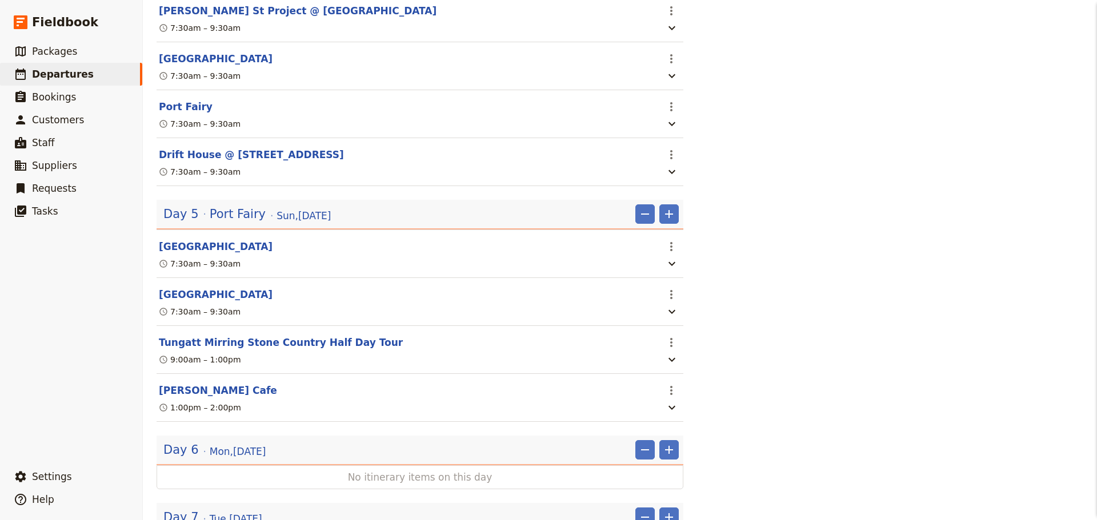
scroll to position [1613, 0]
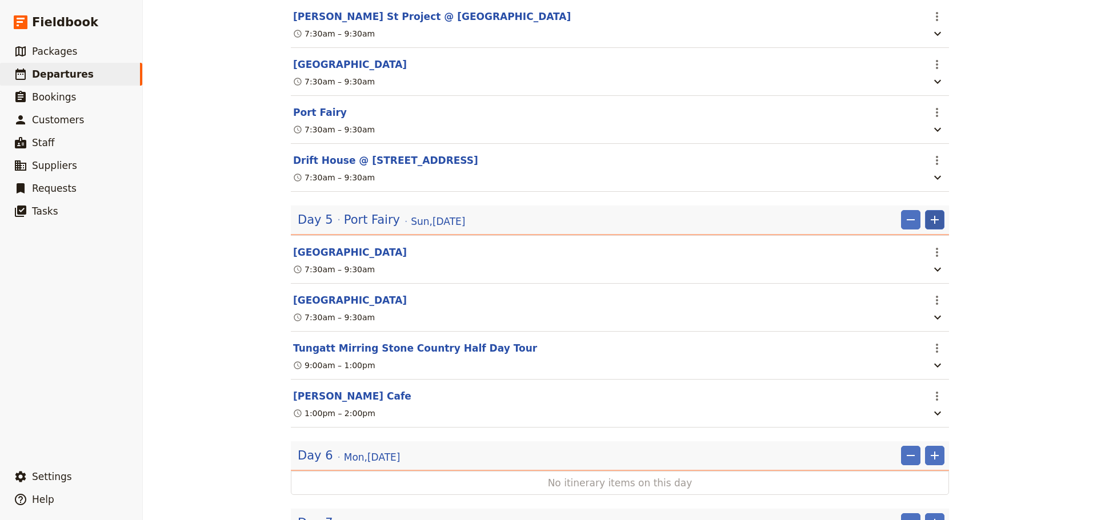
click at [931, 224] on icon "Add" at bounding box center [935, 220] width 8 height 8
click at [925, 275] on span "Add itinerary item" at bounding box center [896, 271] width 73 height 11
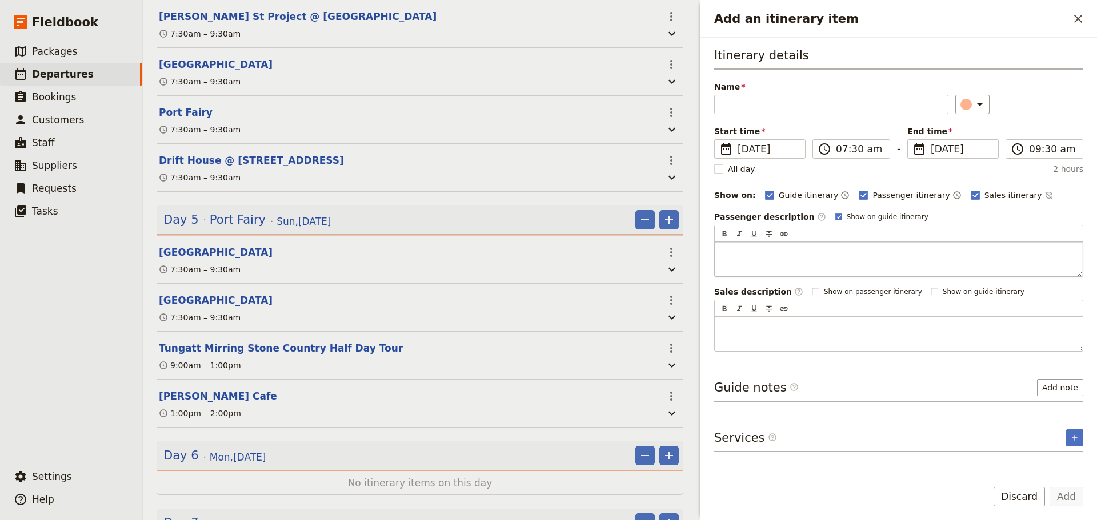
scroll to position [1618, 0]
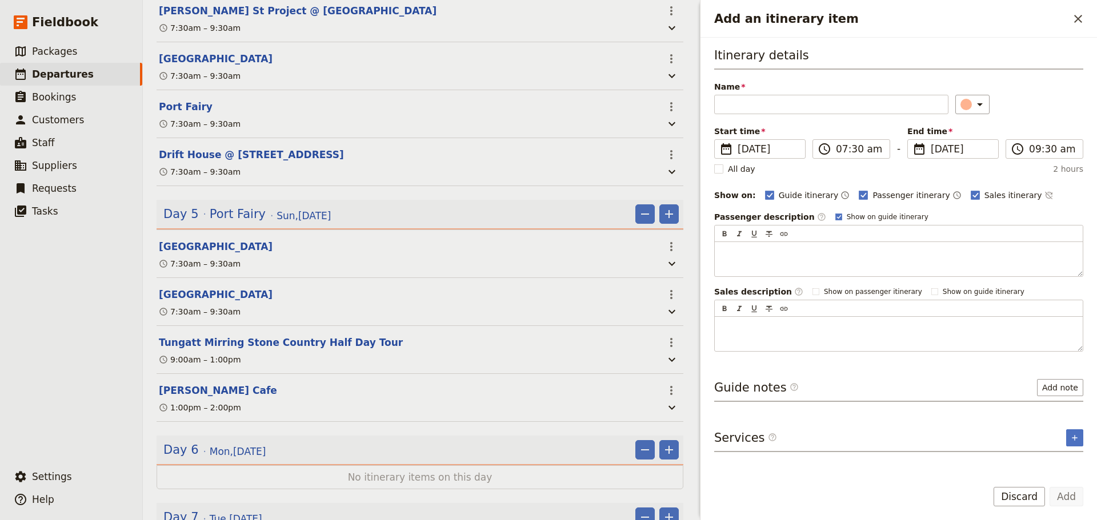
click at [818, 209] on div "Itinerary details Name ​ Please fill in this field. Start time ​ 19 Oct 2025 19…" at bounding box center [898, 199] width 369 height 305
click at [835, 214] on rect "Add an itinerary item" at bounding box center [838, 217] width 6 height 6
click at [835, 213] on input "Show on guide itinerary" at bounding box center [835, 212] width 1 height 1
checkbox input "false"
paste input "Drift House @ 96 Gipps St. Port Fairy 18 Oct 2025, 7:30am – 9:30am"
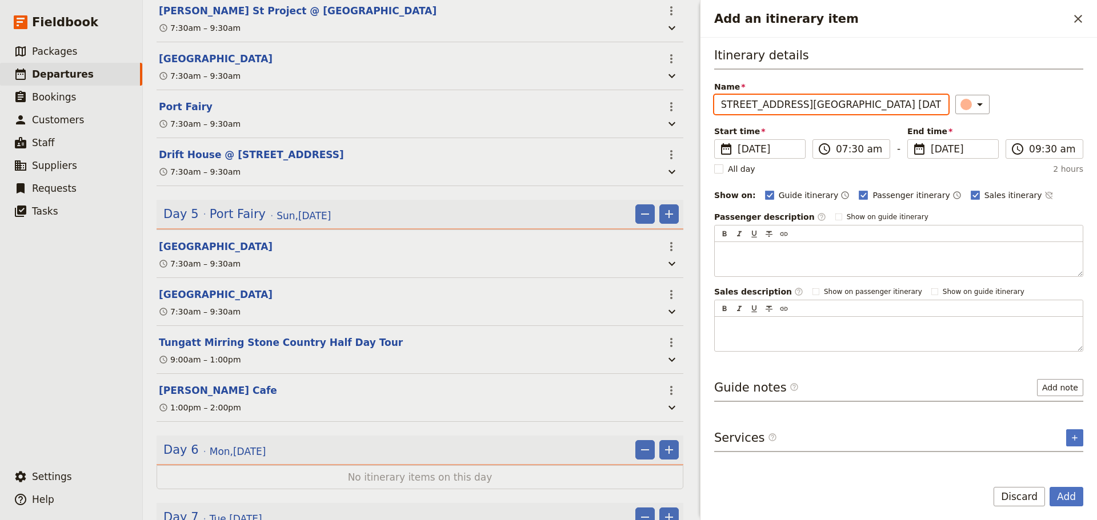
scroll to position [0, 0]
drag, startPoint x: 721, startPoint y: 106, endPoint x: 695, endPoint y: 92, distance: 29.6
click at [695, 92] on div "FLT - Shih x6pax ​ Draft [DATE] – [DATE] 8 days / 7 nights 0/6 booked 0 / 3 sta…" at bounding box center [620, 260] width 954 height 520
type input "Drift House @ 96 Gipps St. Port Fairy 18 Oct 2025, 7:30am – 9:30am"
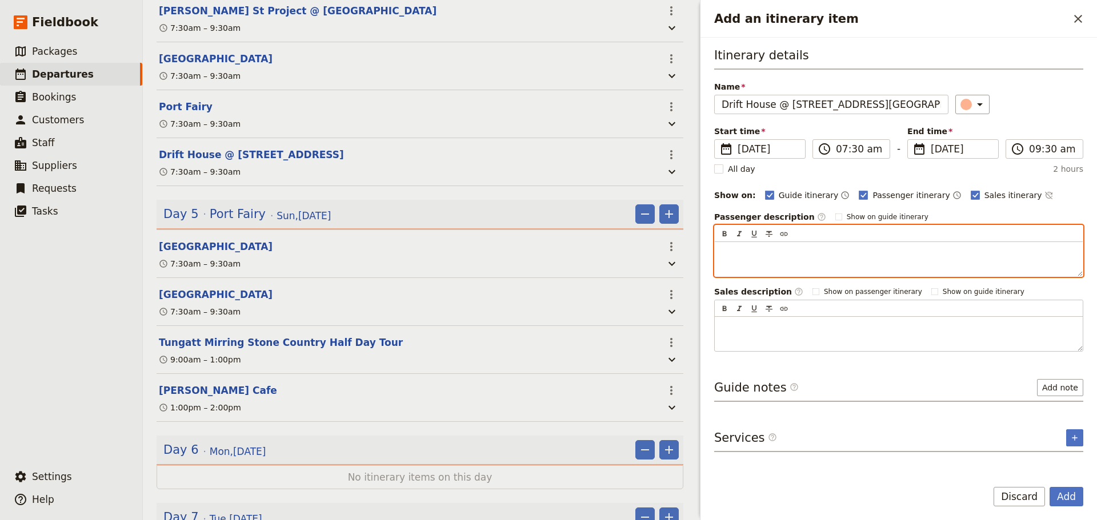
click at [740, 251] on p "Add an itinerary item" at bounding box center [899, 252] width 354 height 11
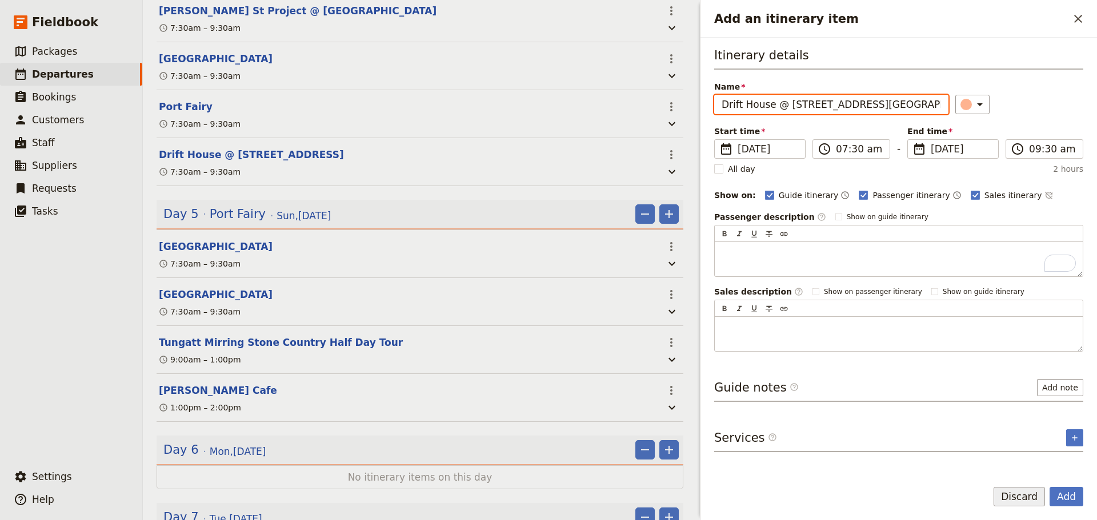
click at [1013, 497] on button "Discard" at bounding box center [1018, 496] width 51 height 19
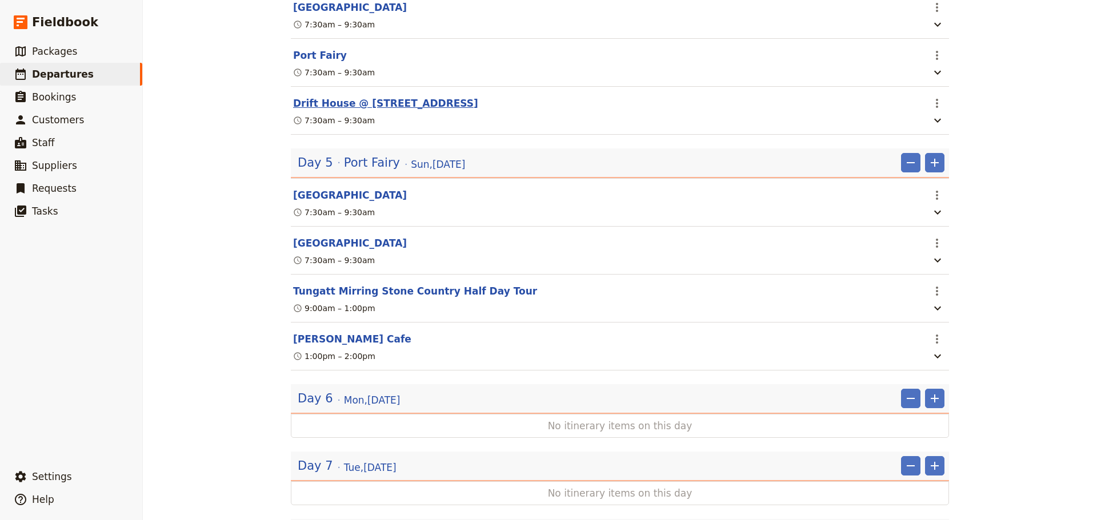
click at [352, 110] on button "Drift House @ 96 Gipps St. Port Fairy" at bounding box center [385, 104] width 185 height 14
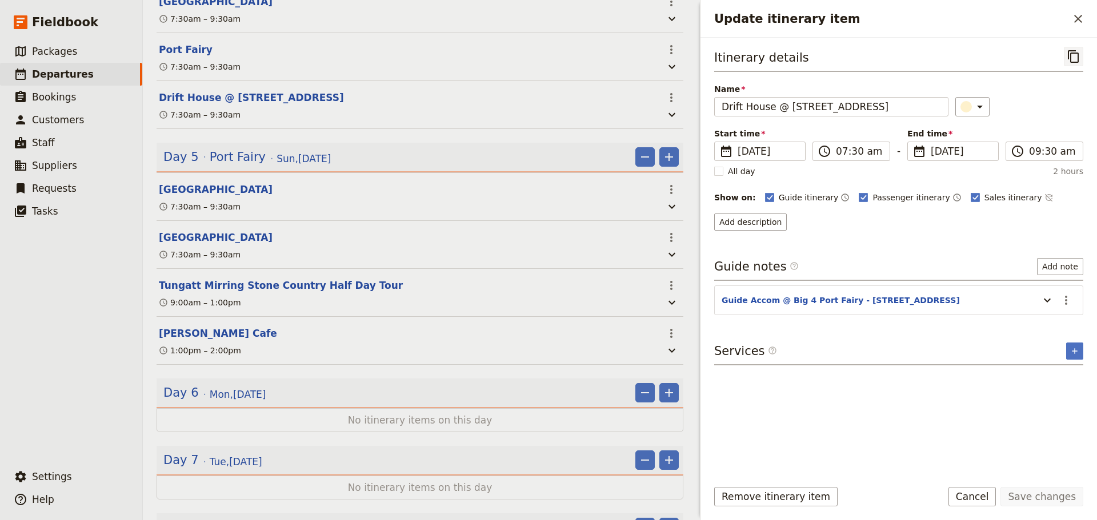
click at [1075, 58] on icon "Copy itinerary item" at bounding box center [1074, 57] width 14 height 14
click at [1075, 21] on icon "Close drawer" at bounding box center [1078, 19] width 14 height 14
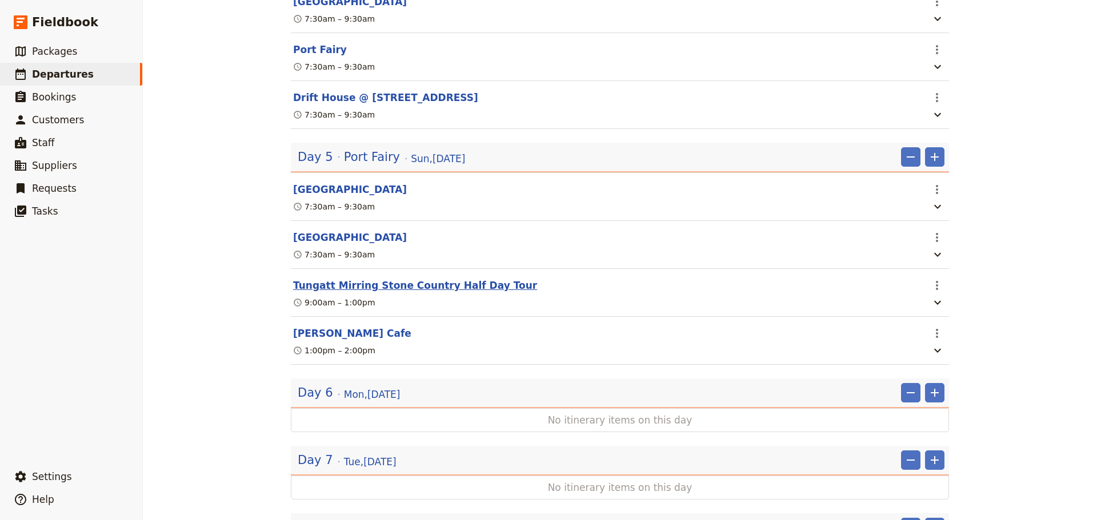
scroll to position [1670, 0]
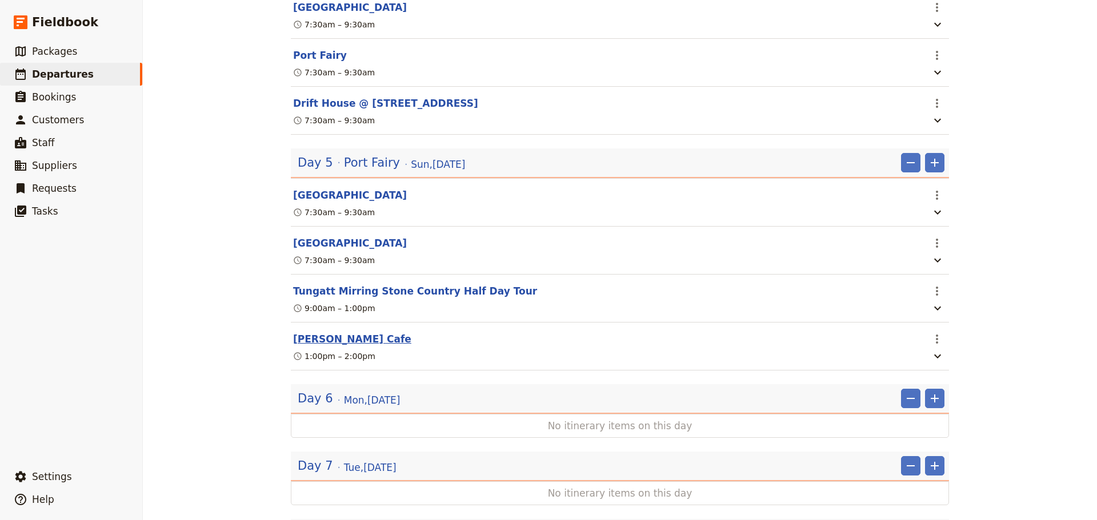
click at [319, 346] on button "Bush Tucker Cafe" at bounding box center [352, 339] width 118 height 14
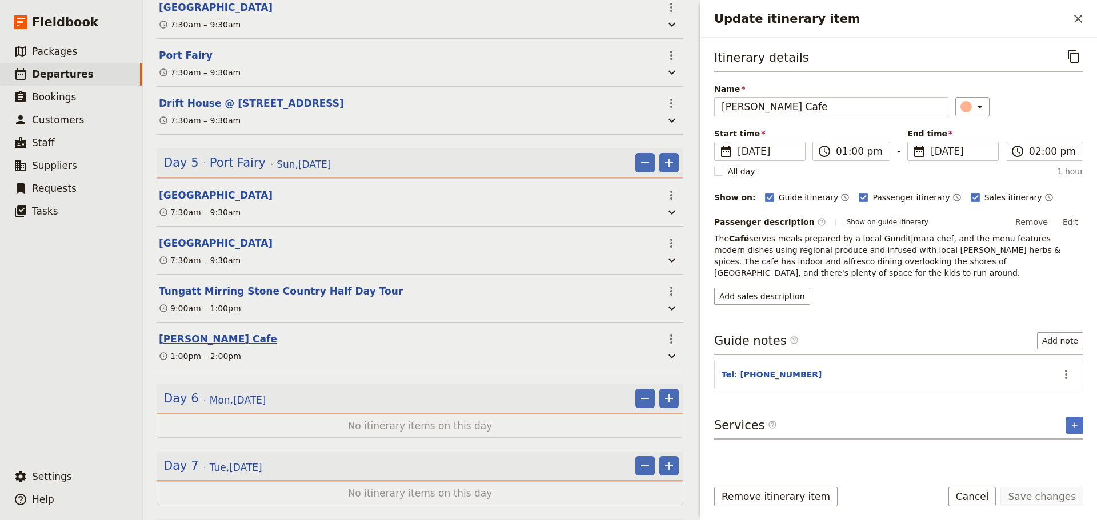
scroll to position [1676, 0]
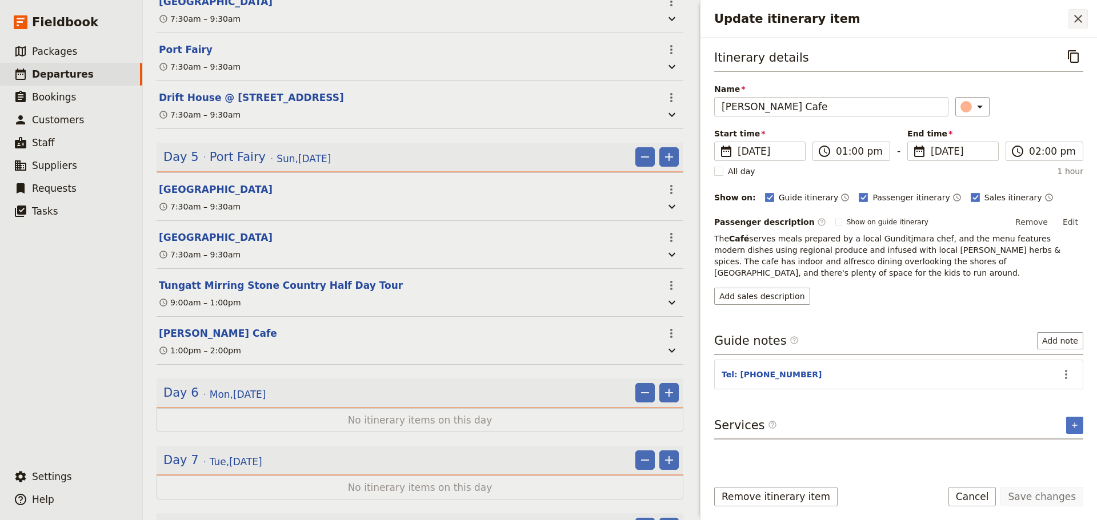
click at [1079, 20] on icon "Close drawer" at bounding box center [1078, 19] width 8 height 8
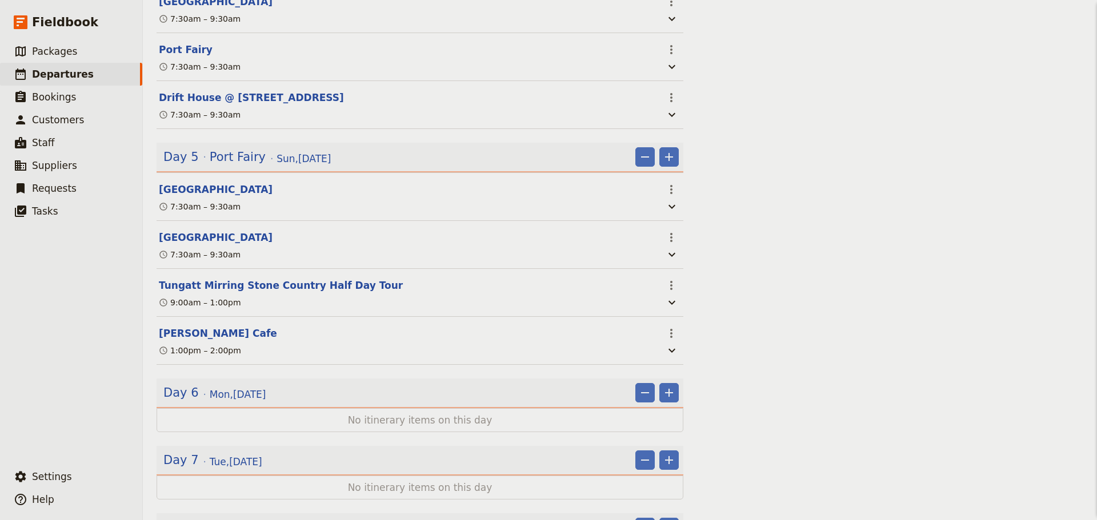
scroll to position [1670, 0]
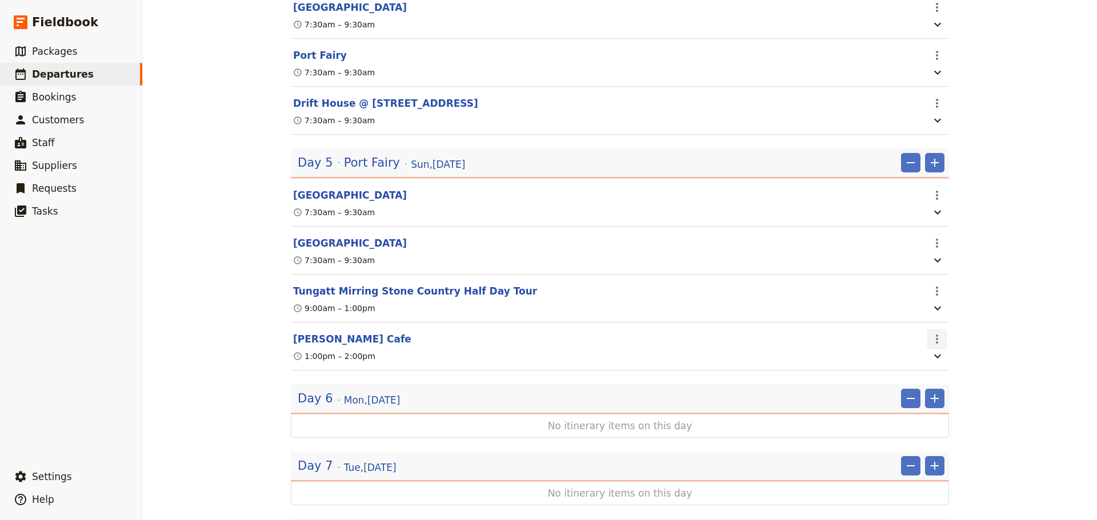
click at [930, 346] on icon "Actions" at bounding box center [937, 339] width 14 height 14
click at [933, 170] on icon "Add" at bounding box center [935, 163] width 14 height 14
click at [932, 363] on icon "button" at bounding box center [938, 357] width 14 height 14
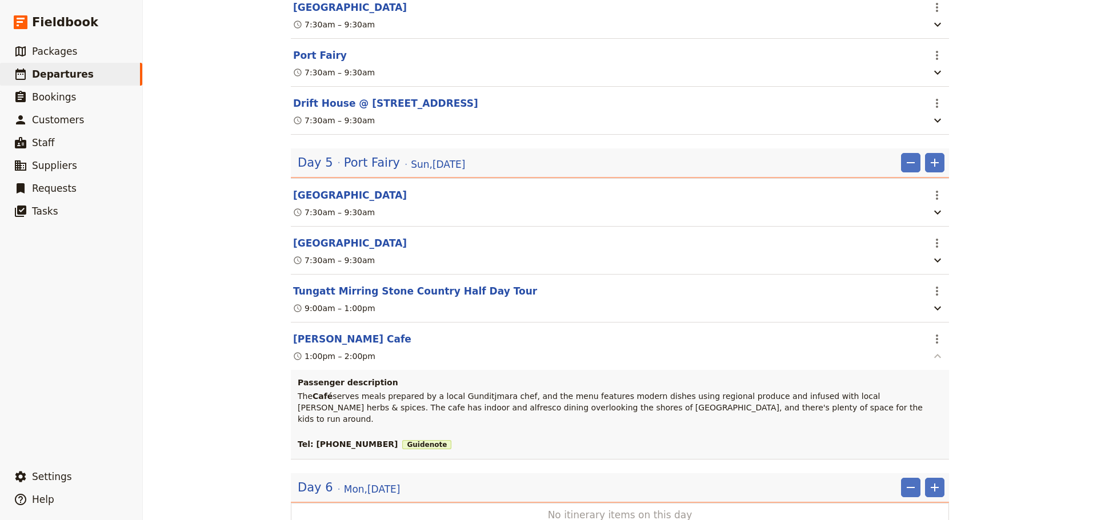
click at [931, 363] on icon "button" at bounding box center [938, 357] width 14 height 14
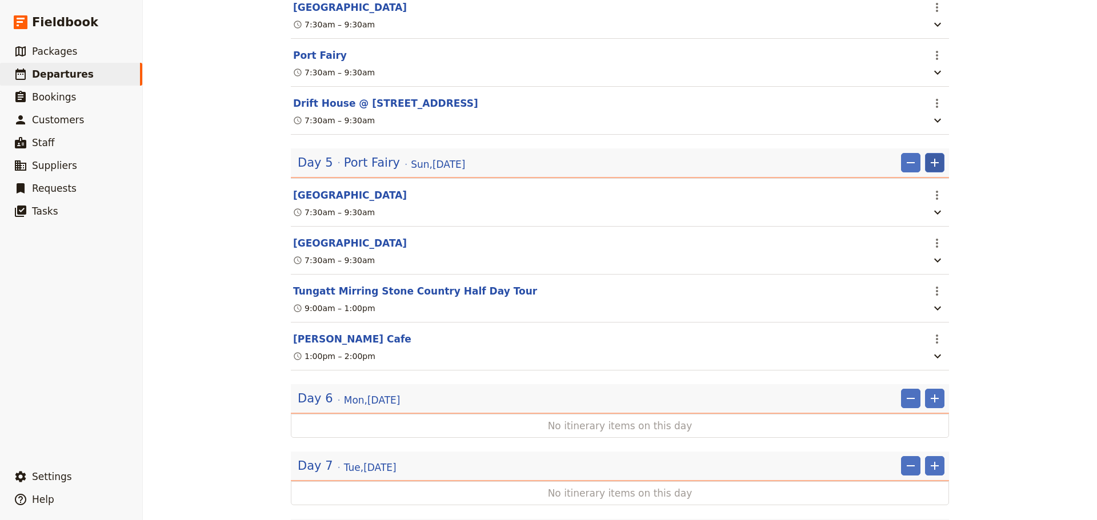
click at [933, 170] on icon "Add" at bounding box center [935, 163] width 14 height 14
click at [913, 213] on span "Add itinerary item" at bounding box center [896, 214] width 73 height 11
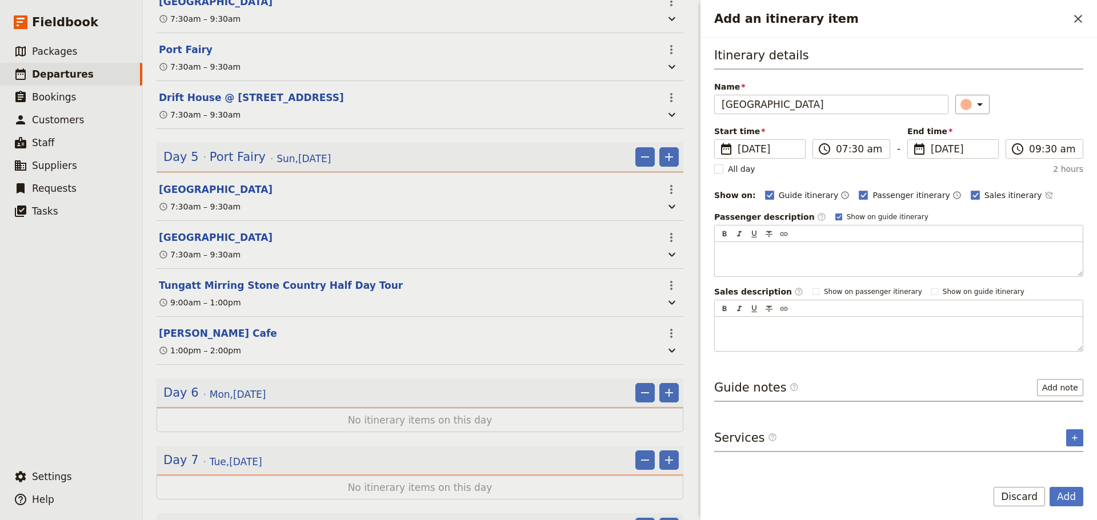
type input "Drift House"
click at [835, 217] on rect "Add an itinerary item" at bounding box center [838, 217] width 6 height 6
click at [835, 213] on input "Show on guide itinerary" at bounding box center [835, 212] width 1 height 1
checkbox input "false"
click at [1044, 196] on icon "Time not shown on sales itinerary" at bounding box center [1048, 195] width 9 height 9
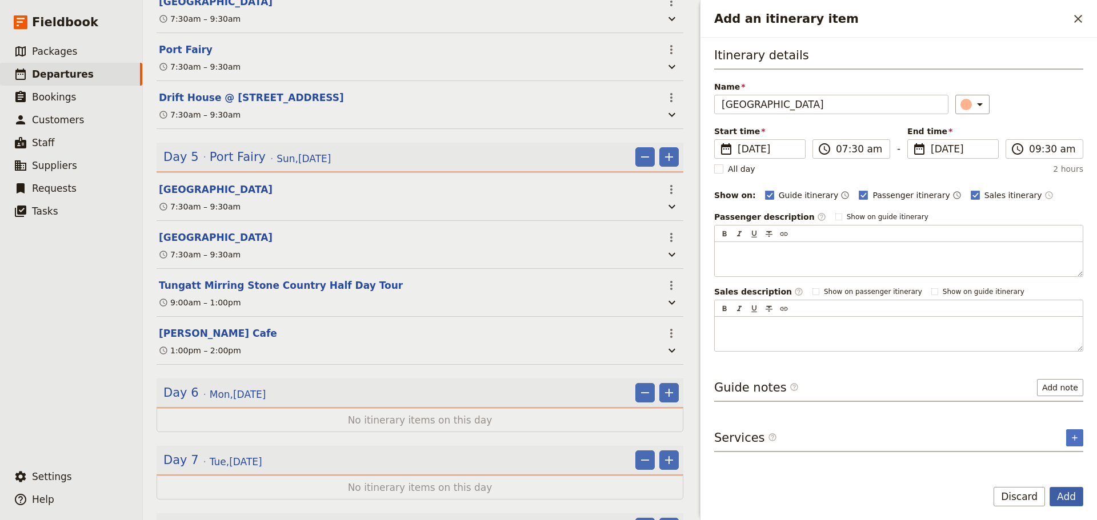
click at [1072, 500] on button "Add" at bounding box center [1066, 496] width 34 height 19
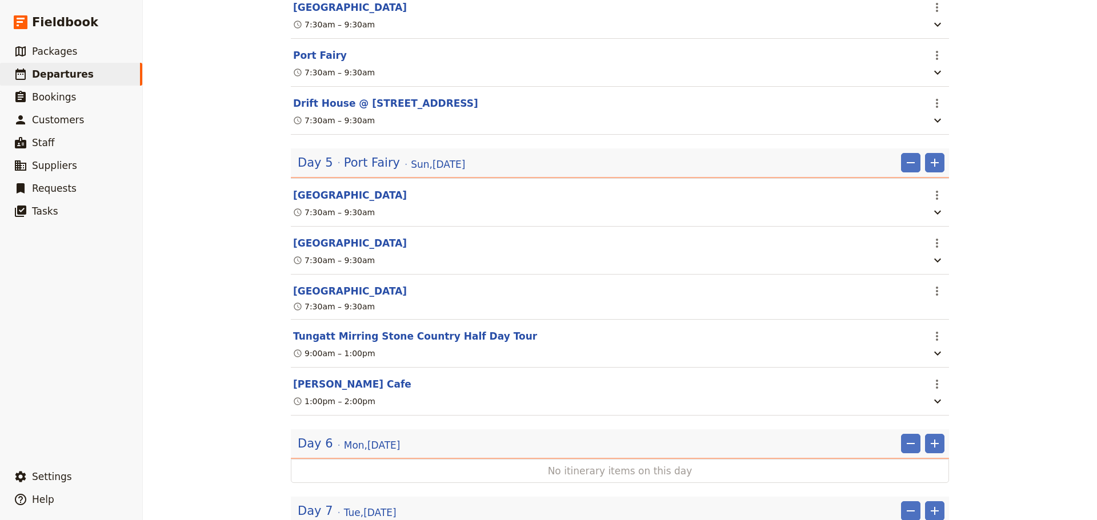
click at [322, 298] on button "Drift House" at bounding box center [350, 291] width 114 height 14
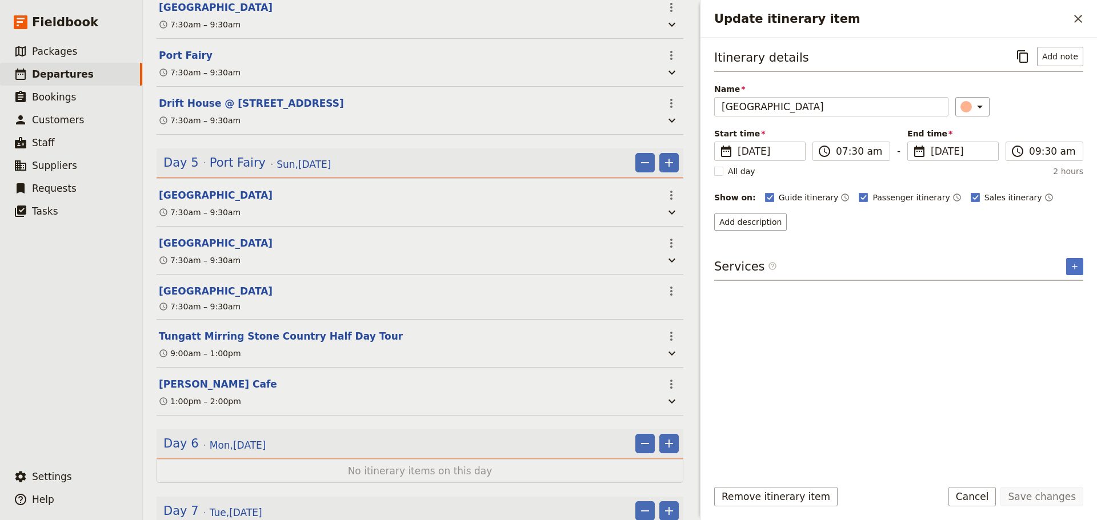
scroll to position [1676, 0]
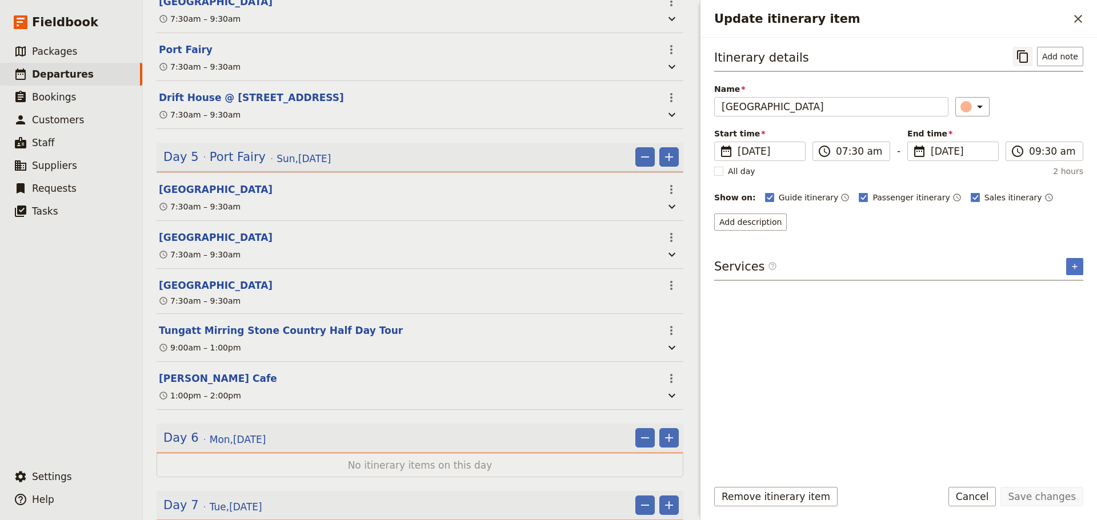
click at [1023, 53] on icon "Copy itinerary item" at bounding box center [1022, 56] width 11 height 13
click at [1082, 14] on icon "Close drawer" at bounding box center [1078, 19] width 14 height 14
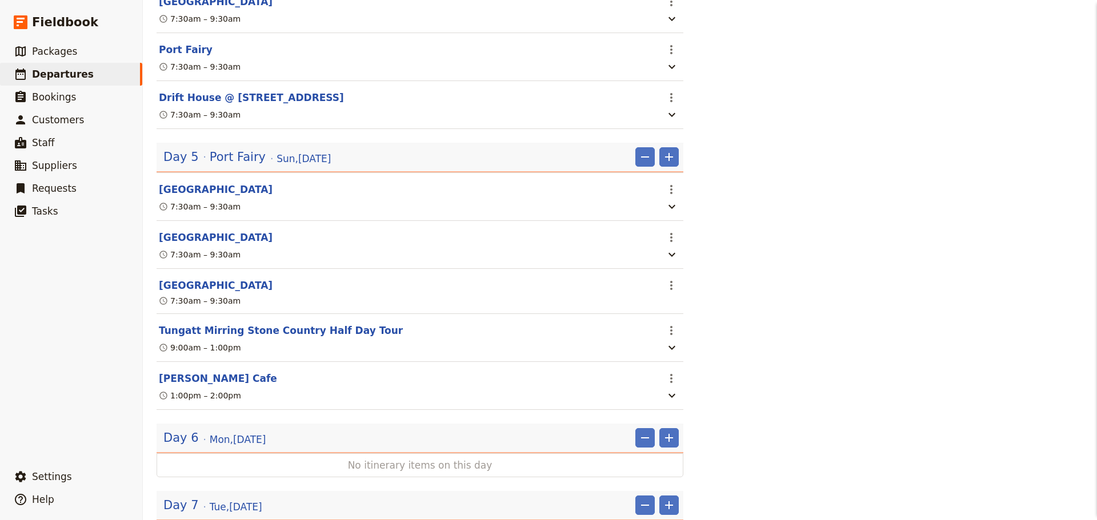
scroll to position [1670, 0]
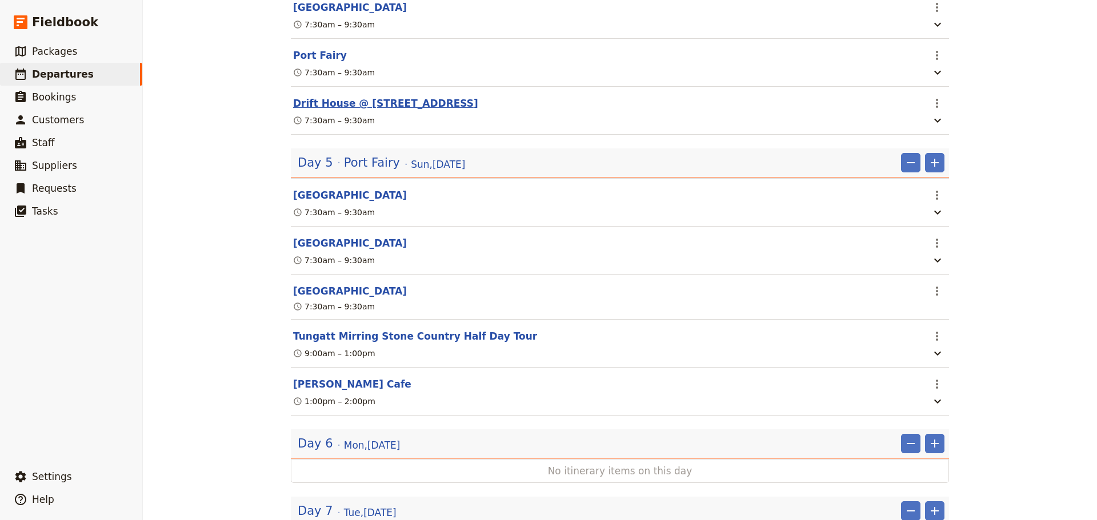
click at [332, 110] on button "Drift House @ 96 Gipps St. Port Fairy" at bounding box center [385, 104] width 185 height 14
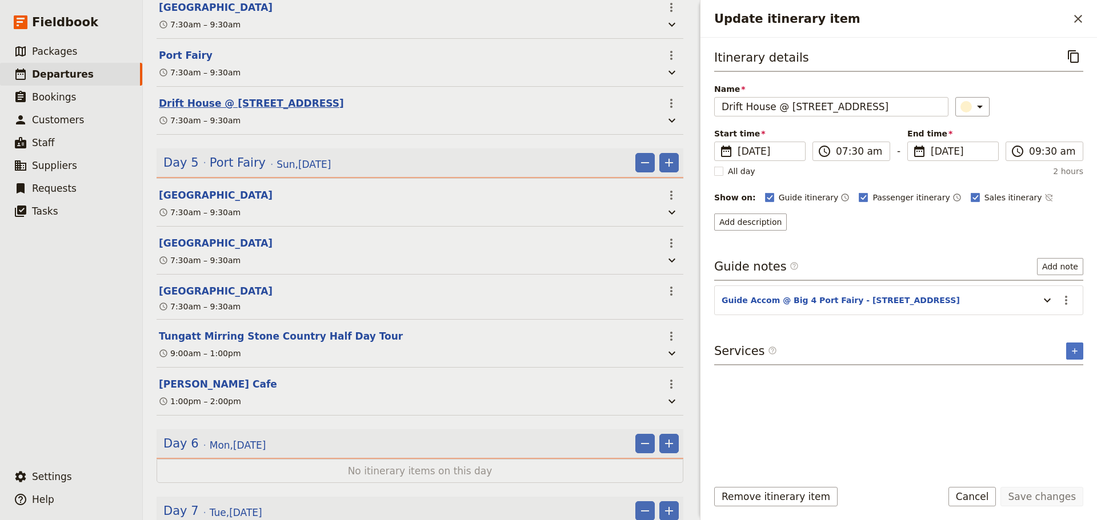
scroll to position [1676, 0]
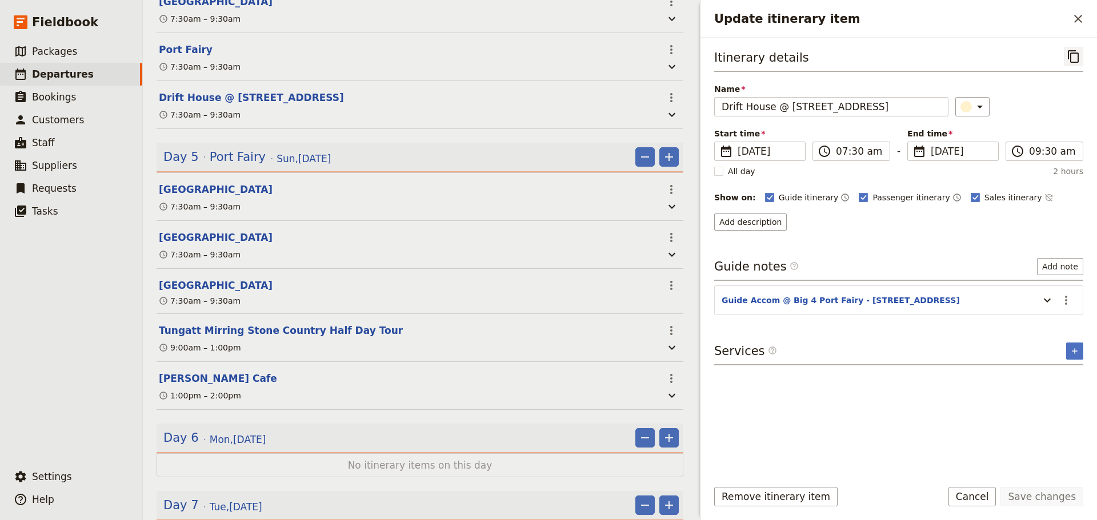
click at [1073, 55] on icon "Copy itinerary item" at bounding box center [1074, 57] width 14 height 14
click at [1076, 18] on icon "Close drawer" at bounding box center [1078, 19] width 14 height 14
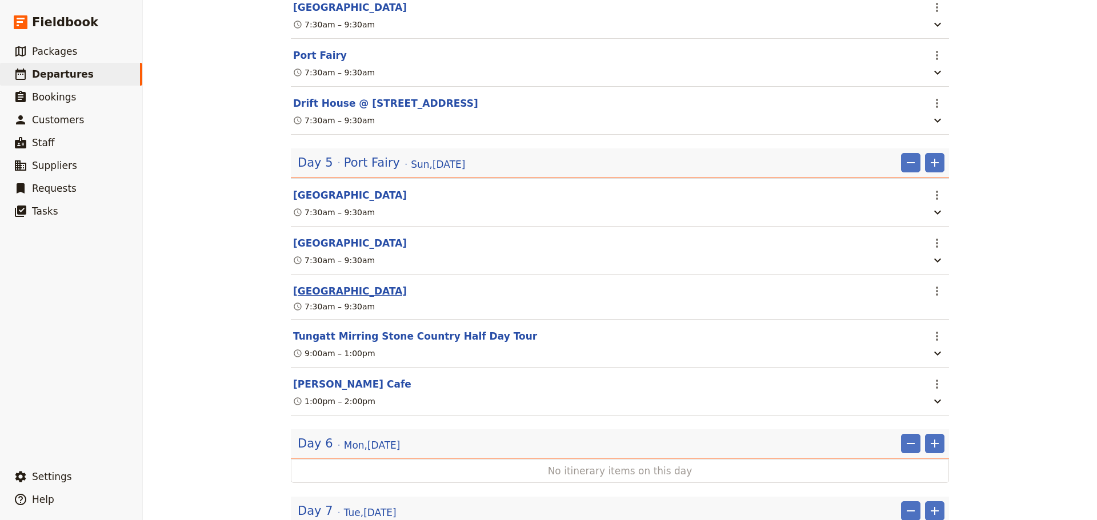
click at [319, 298] on button "Drift House" at bounding box center [350, 291] width 114 height 14
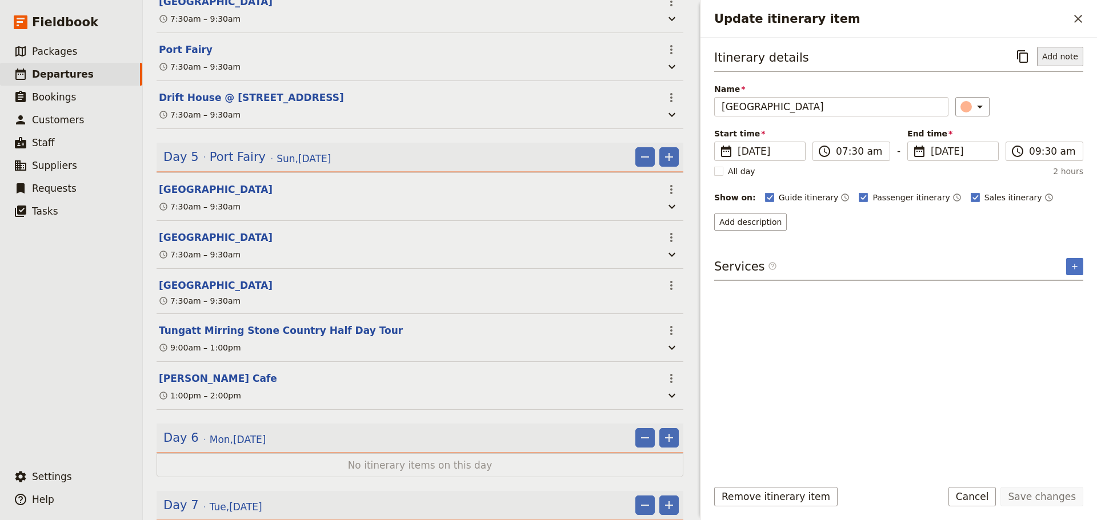
click at [1053, 57] on button "Add note" at bounding box center [1060, 56] width 46 height 19
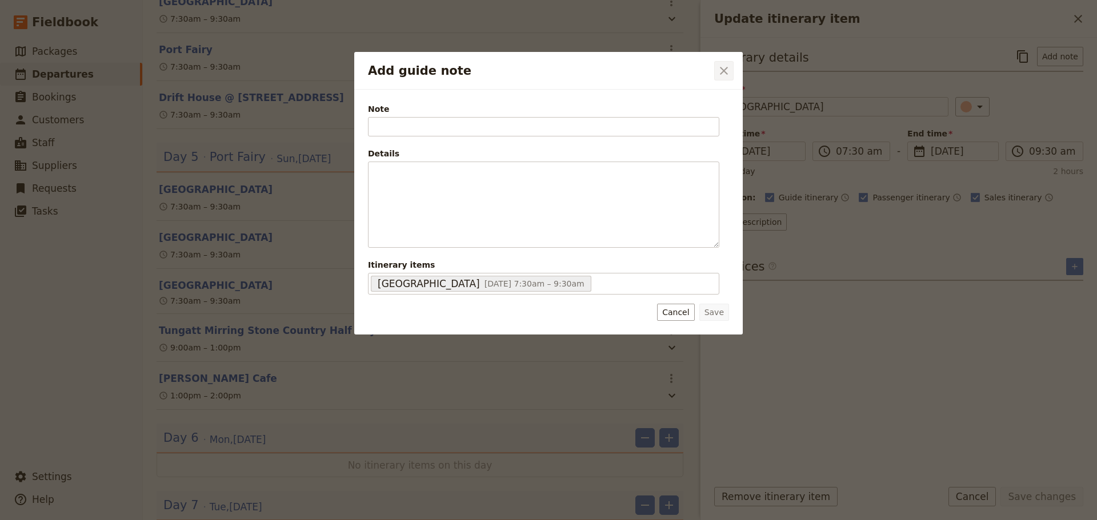
click at [718, 73] on icon "Close dialog" at bounding box center [724, 71] width 14 height 14
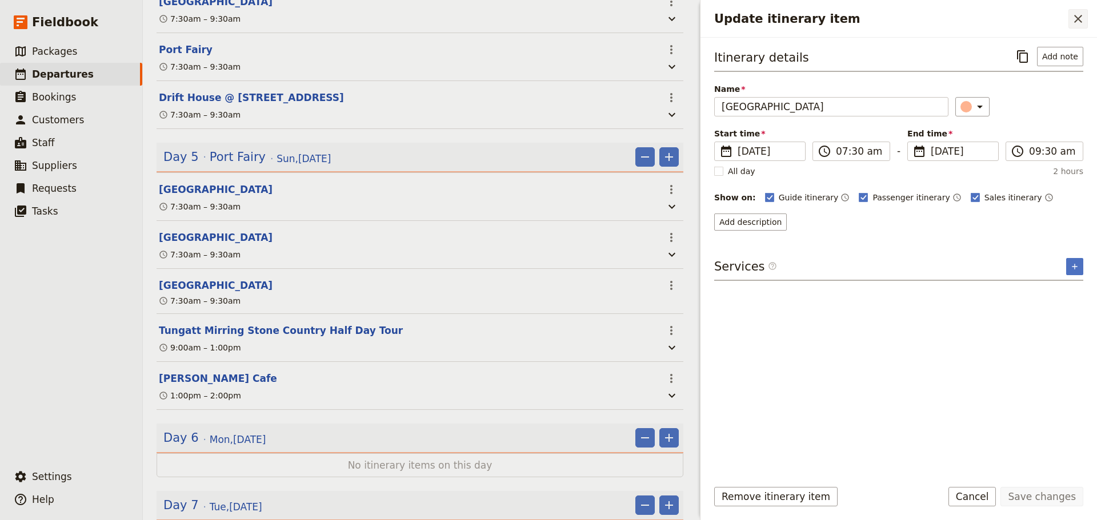
click at [1077, 21] on icon "Close drawer" at bounding box center [1078, 19] width 14 height 14
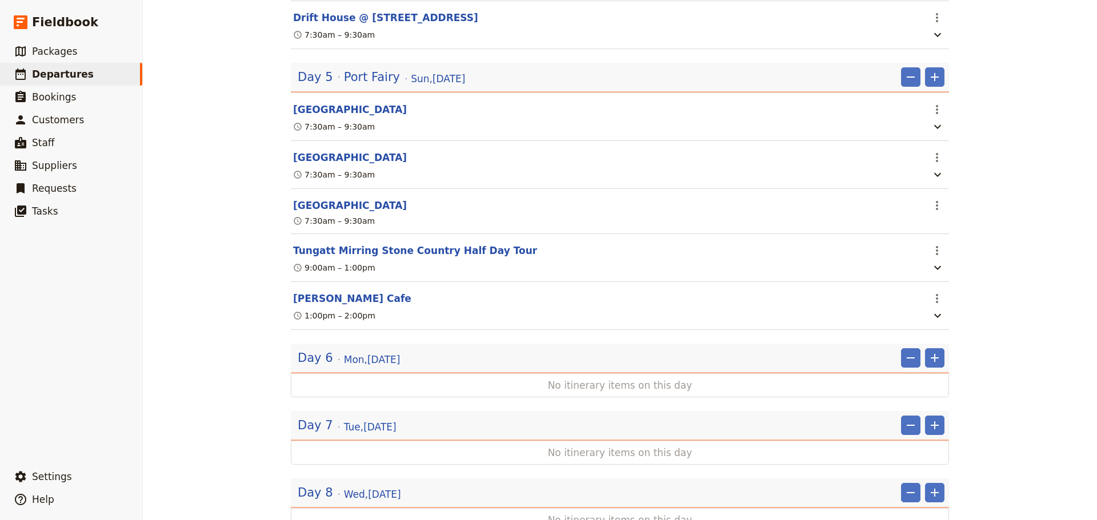
scroll to position [1830, 0]
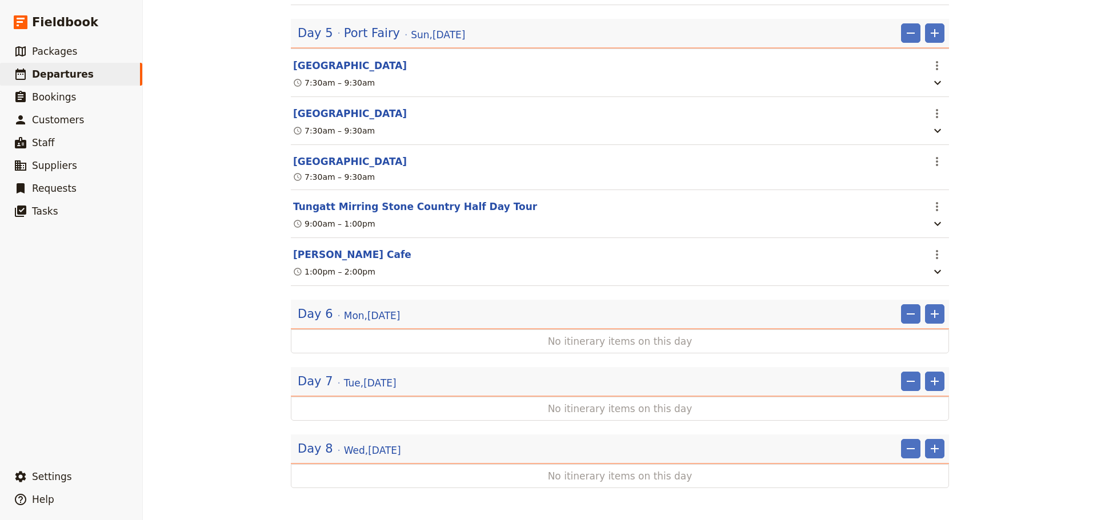
click at [362, 315] on span "Mon , 20 Oct 2025" at bounding box center [372, 316] width 57 height 14
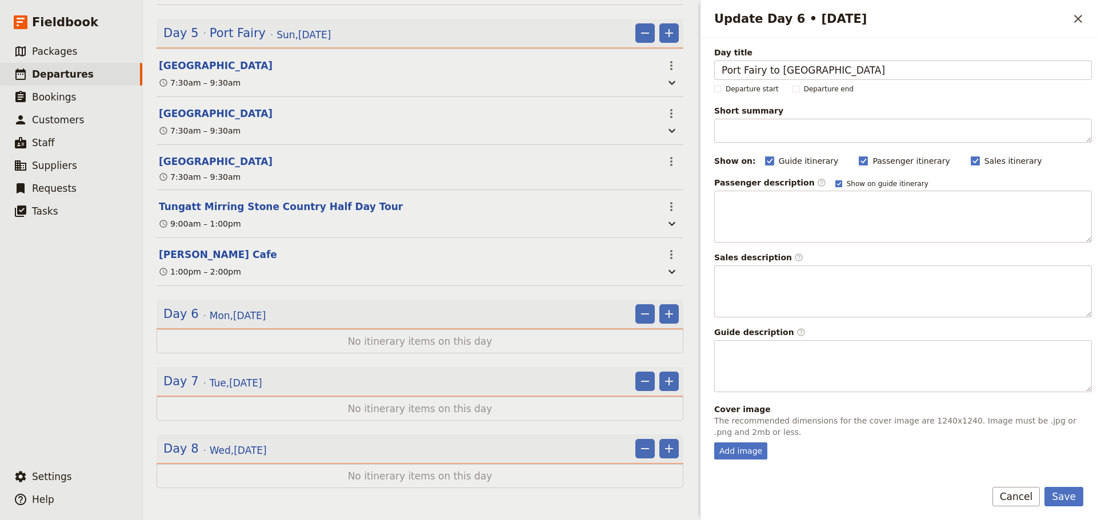
type input "Port Fairy to Apollo Bay"
click at [835, 182] on rect "Update Day 6 • 20 Oct" at bounding box center [838, 184] width 6 height 6
click at [835, 179] on input "Show on guide itinerary" at bounding box center [835, 179] width 1 height 1
checkbox input "false"
click at [1056, 500] on button "Save" at bounding box center [1063, 496] width 39 height 19
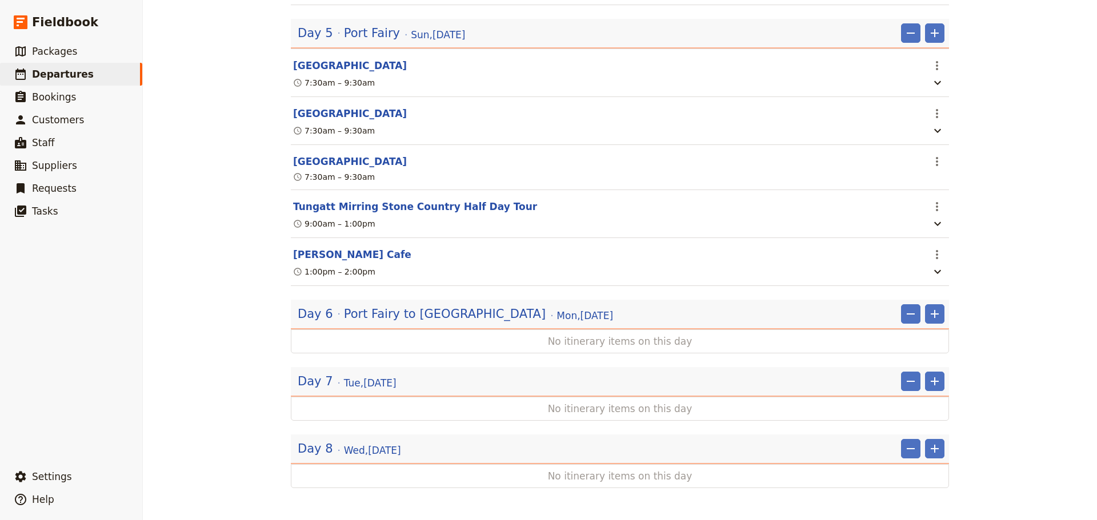
scroll to position [1830, 0]
click at [39, 48] on span "Packages" at bounding box center [54, 51] width 45 height 11
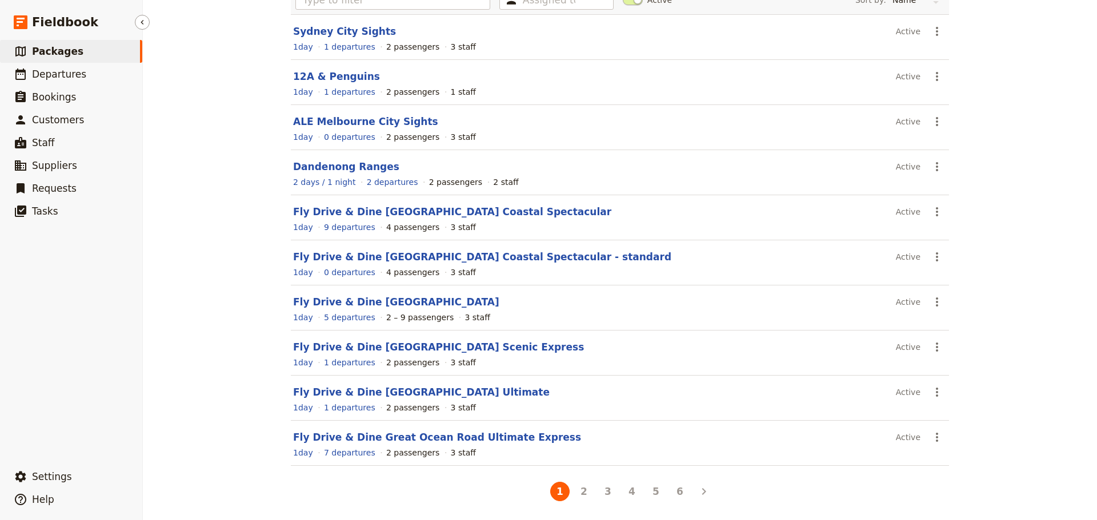
scroll to position [100, 0]
